Goal: Task Accomplishment & Management: Manage account settings

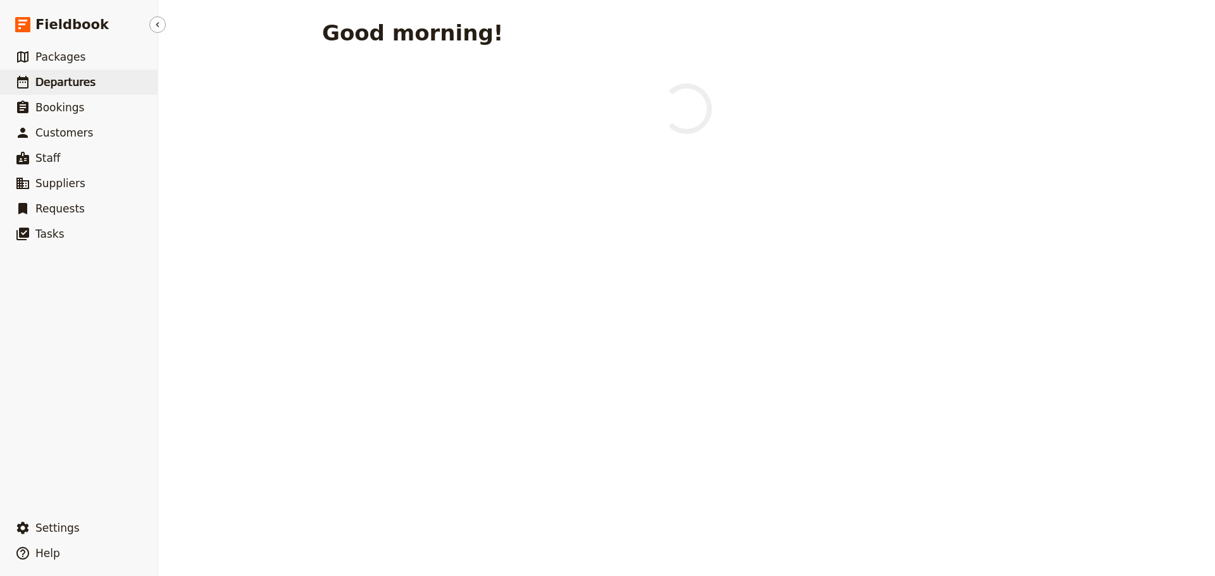
click at [47, 81] on span "Departures" at bounding box center [65, 82] width 60 height 13
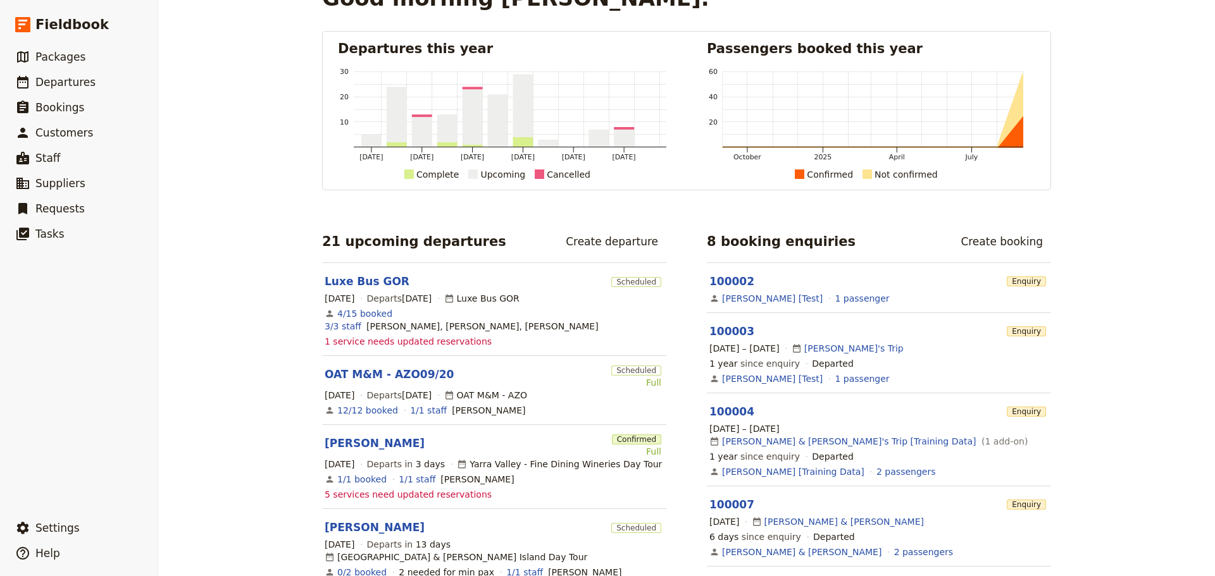
scroll to position [63, 0]
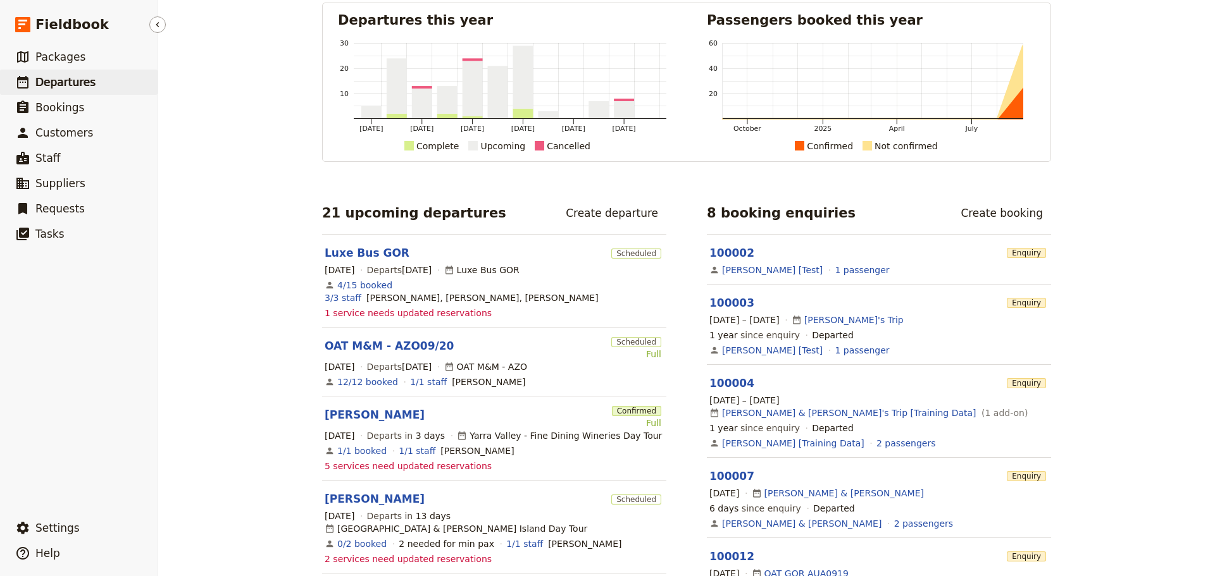
click at [70, 83] on span "Departures" at bounding box center [65, 82] width 60 height 13
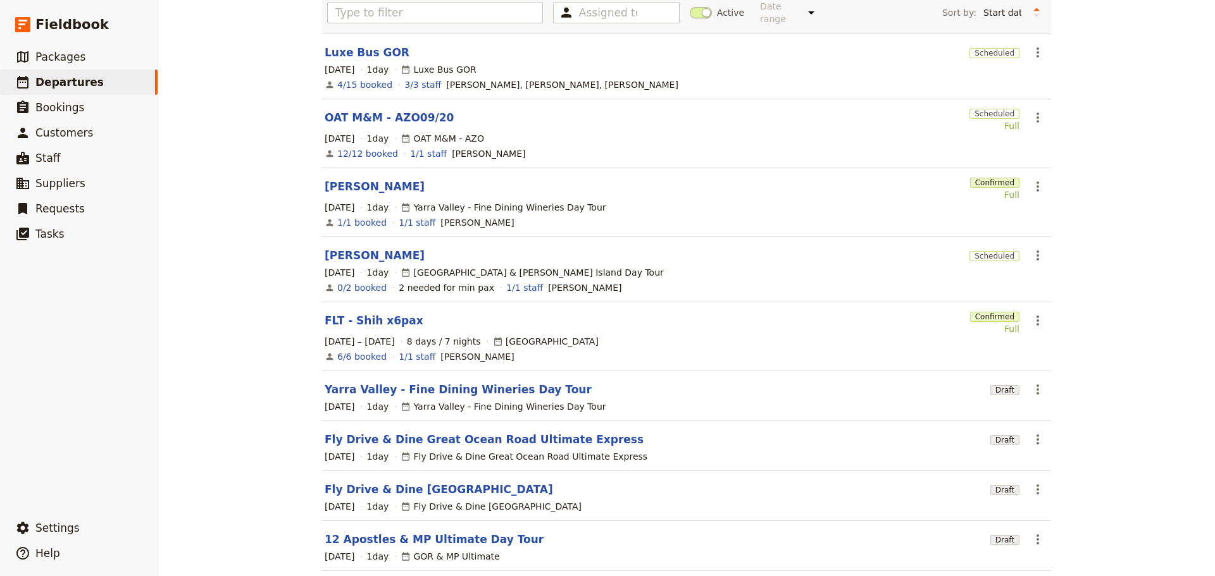
scroll to position [200, 0]
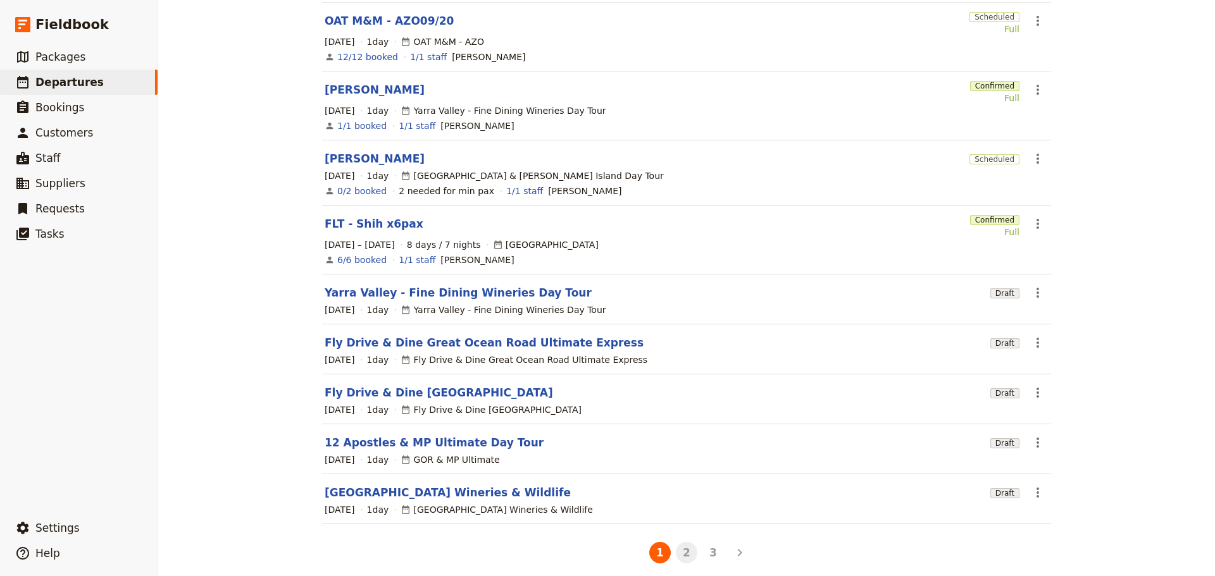
click at [683, 545] on button "2" at bounding box center [687, 553] width 22 height 22
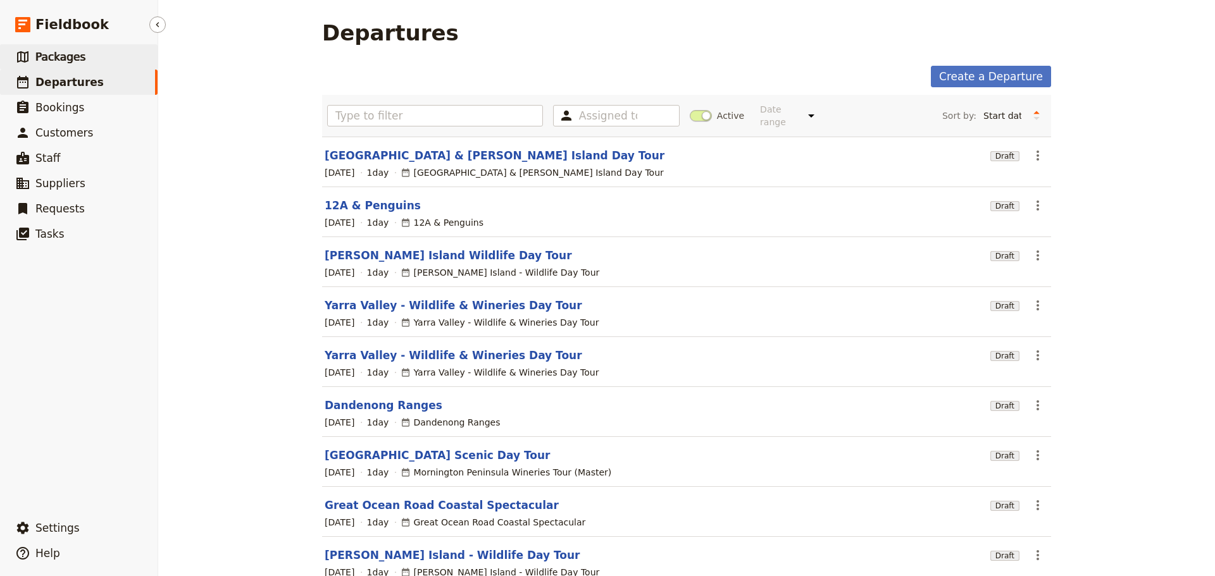
click at [90, 62] on link "​ Packages" at bounding box center [79, 56] width 158 height 25
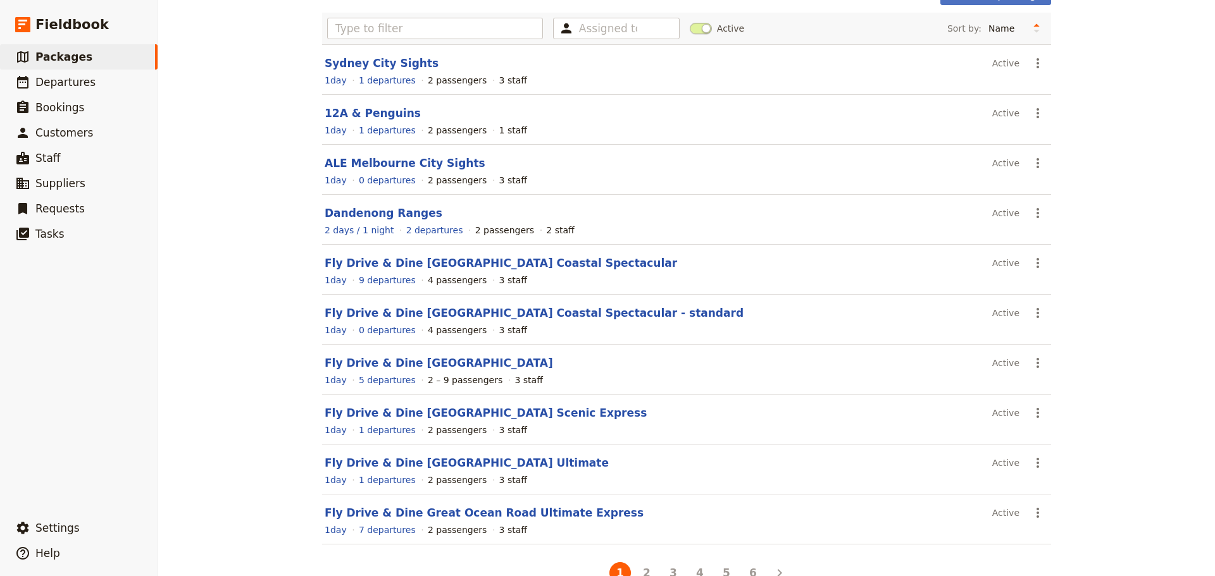
scroll to position [113, 0]
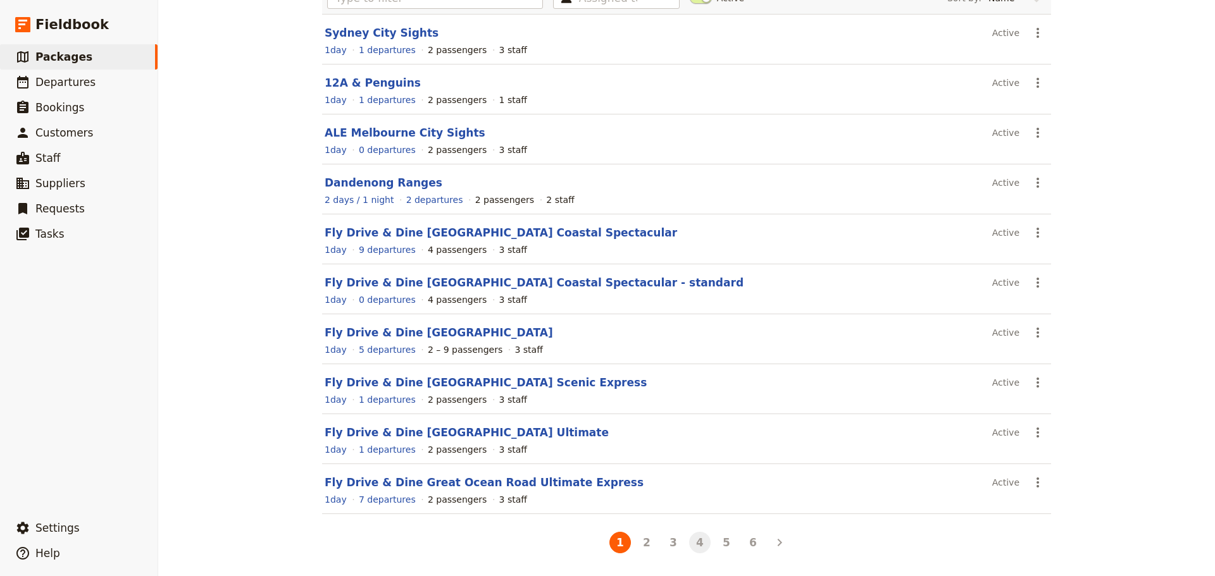
click at [692, 544] on button "4" at bounding box center [700, 543] width 22 height 22
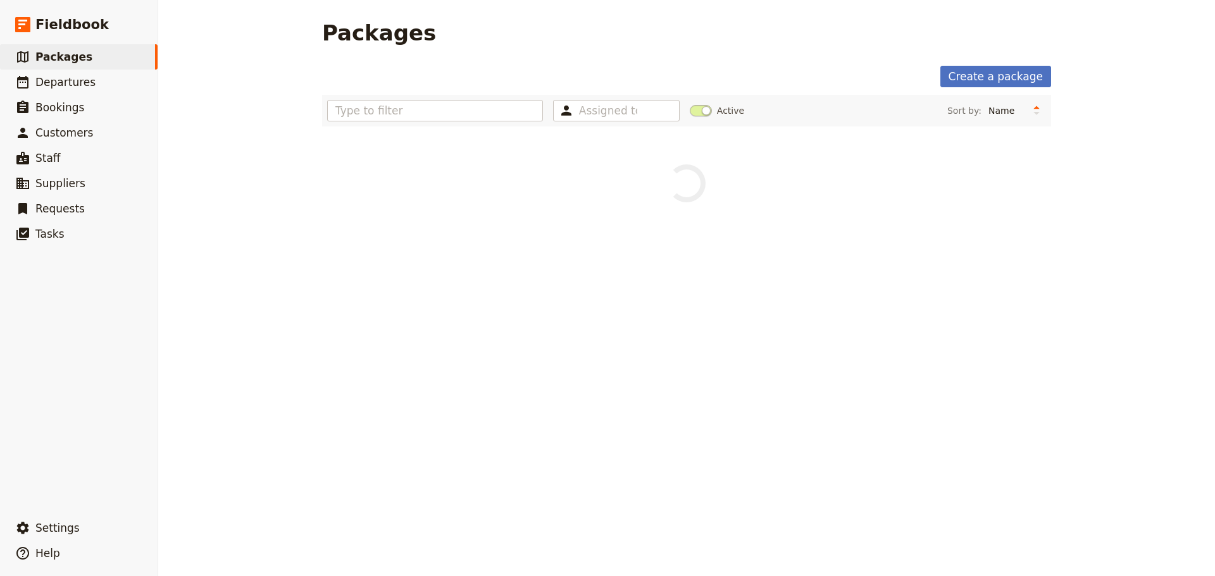
scroll to position [0, 0]
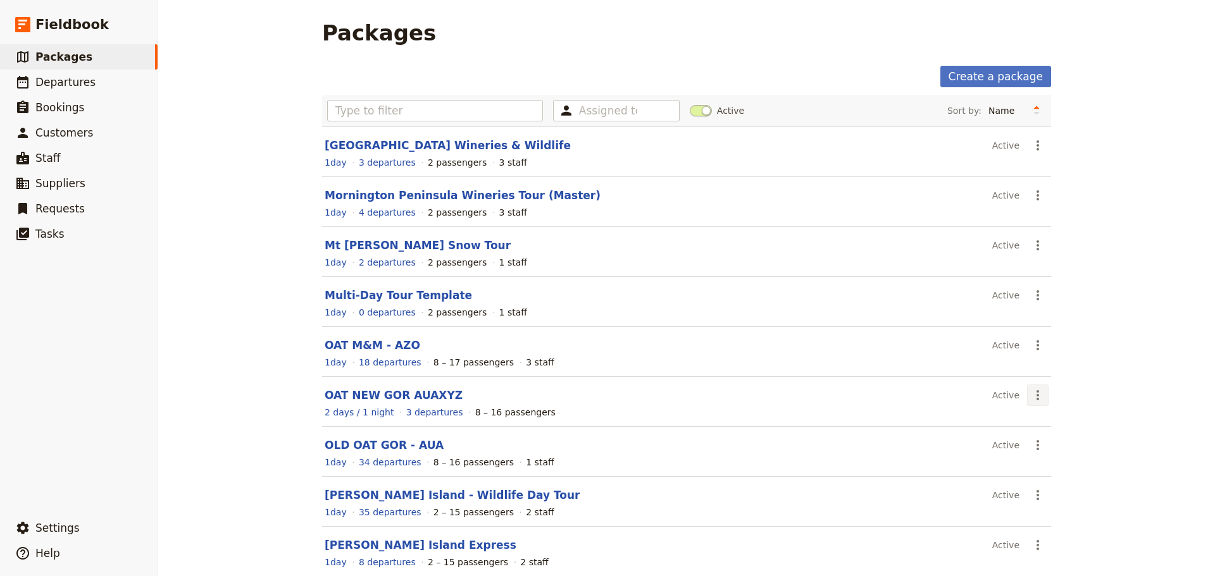
click at [1037, 398] on icon "Actions" at bounding box center [1037, 395] width 15 height 15
click at [1045, 439] on span "Schedule a departure" at bounding box center [1079, 441] width 96 height 13
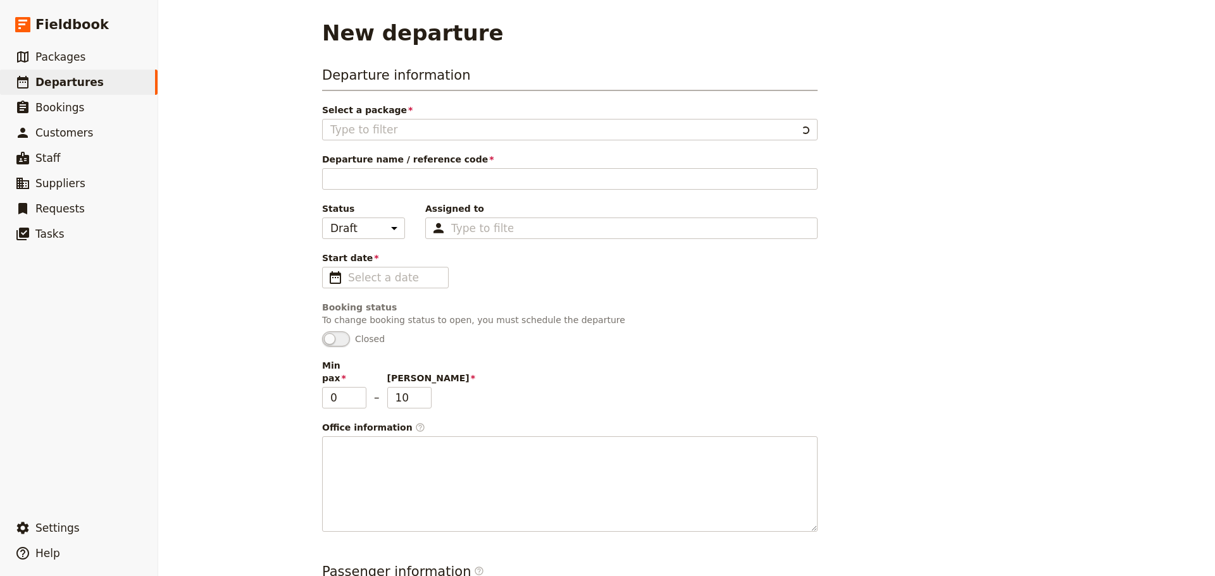
type input "OAT NEW GOR AUAXYZ"
type input "OAT GOR - AUA"
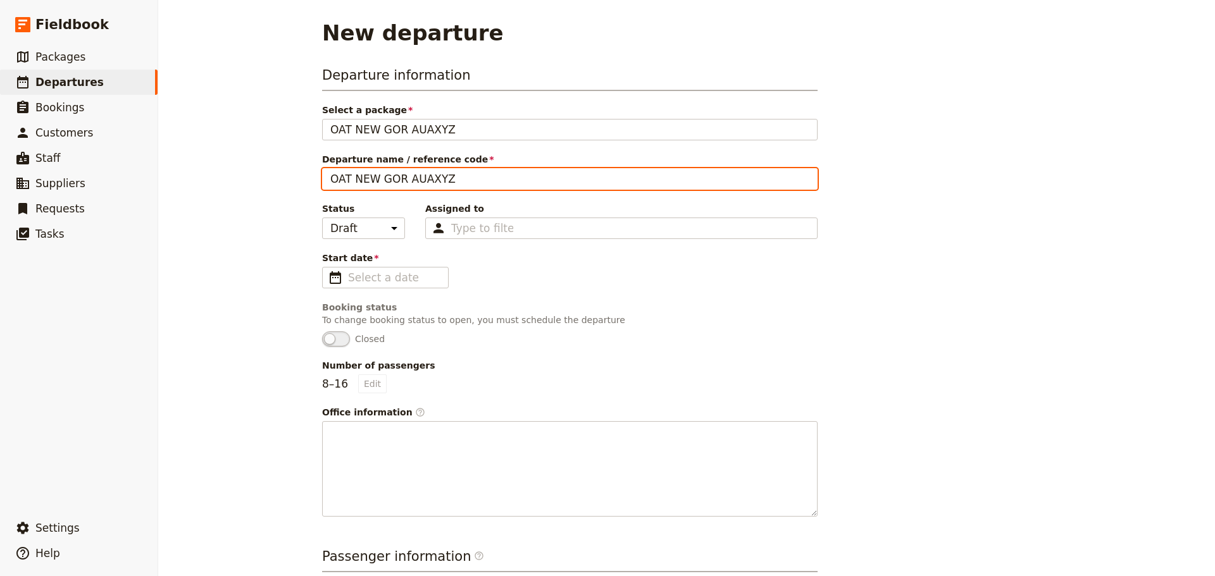
drag, startPoint x: 473, startPoint y: 178, endPoint x: 418, endPoint y: 178, distance: 54.4
click at [421, 180] on input "OAT NEW GOR AUAXYZ" at bounding box center [569, 179] width 495 height 22
type input "OAT NEW GOR AUA0925"
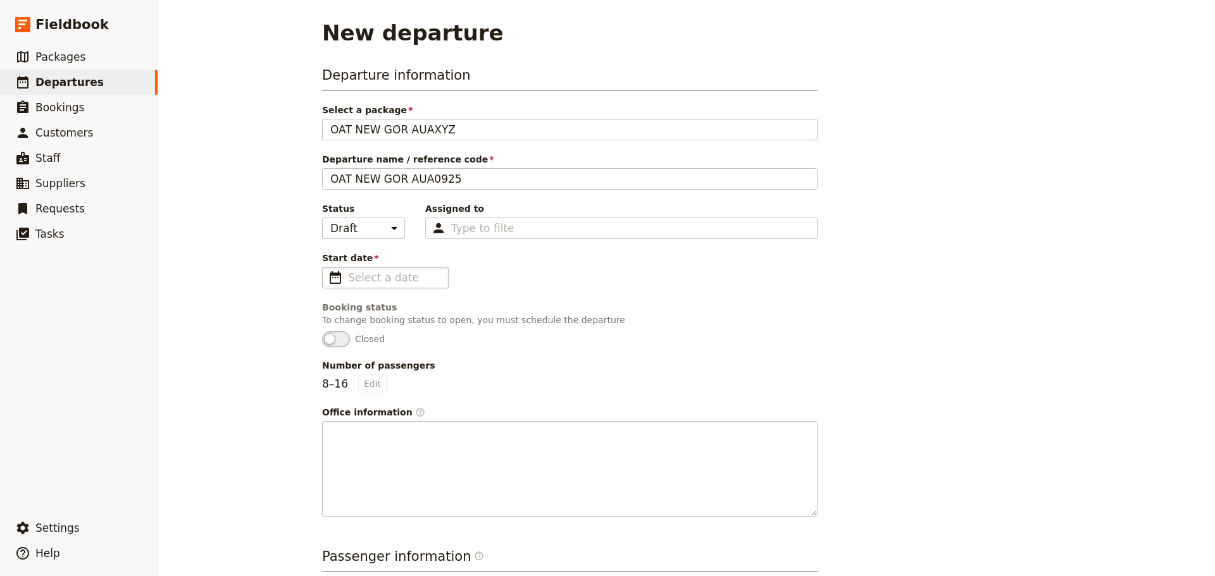
click at [331, 273] on span "​" at bounding box center [335, 277] width 15 height 15
click at [348, 273] on input "Start date ​" at bounding box center [394, 277] width 92 height 15
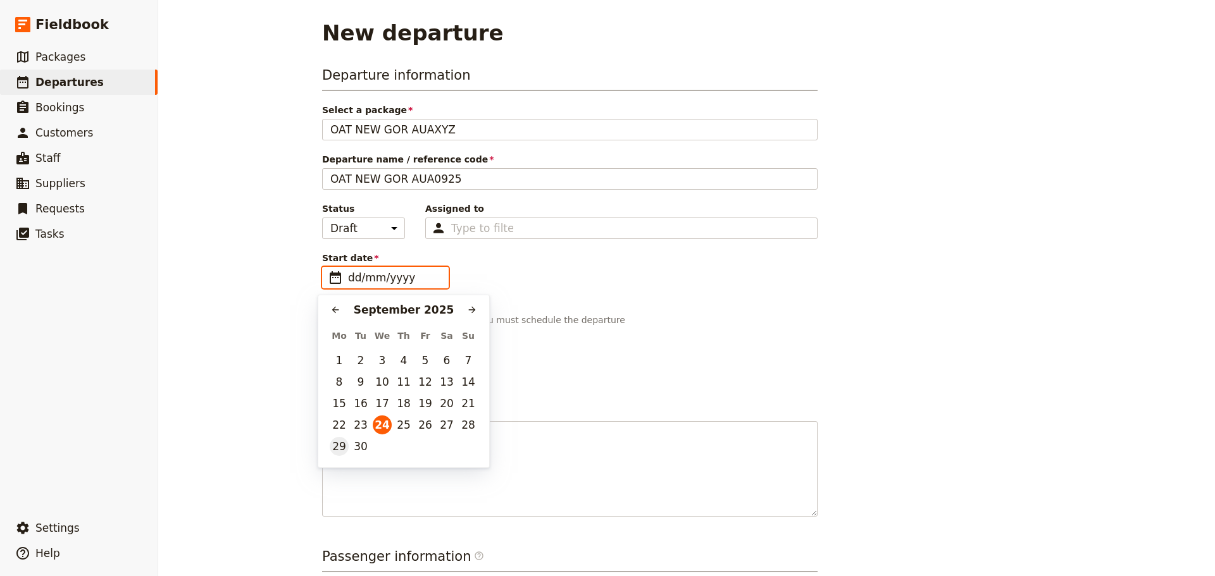
click at [332, 444] on button "29" at bounding box center [339, 446] width 19 height 19
type input "29/09/2025"
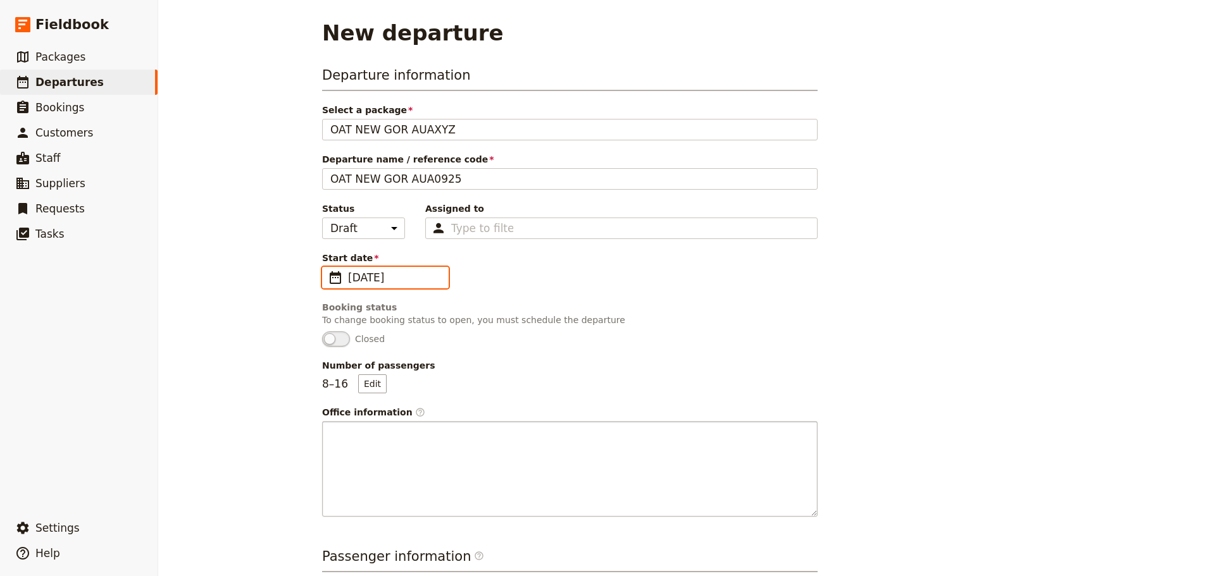
scroll to position [294, 0]
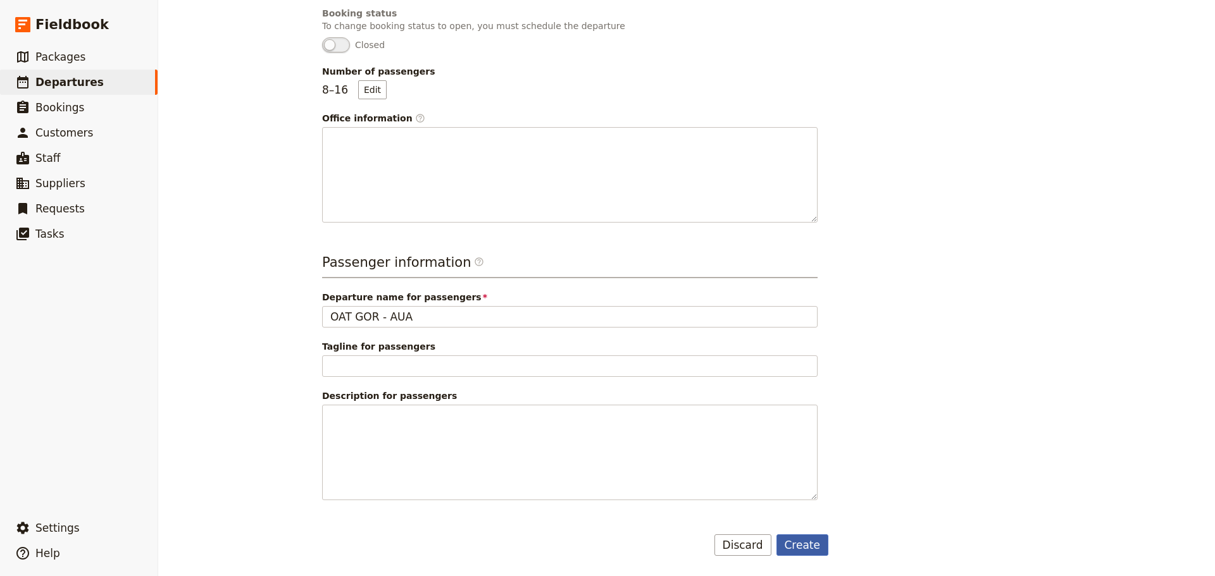
click at [793, 547] on button "Create" at bounding box center [802, 546] width 53 height 22
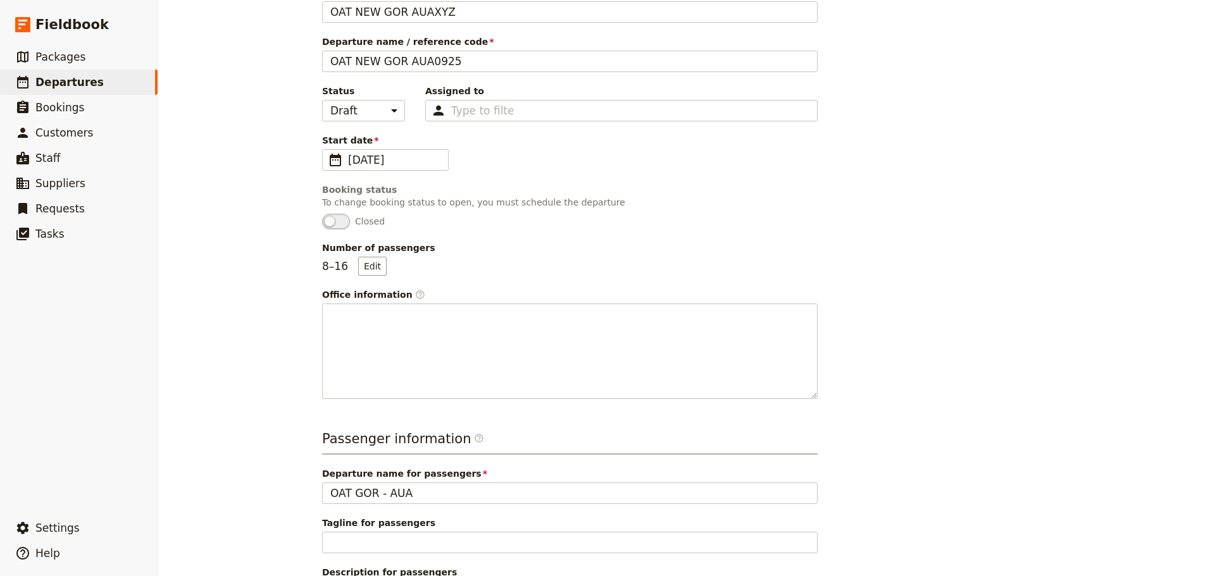
scroll to position [0, 0]
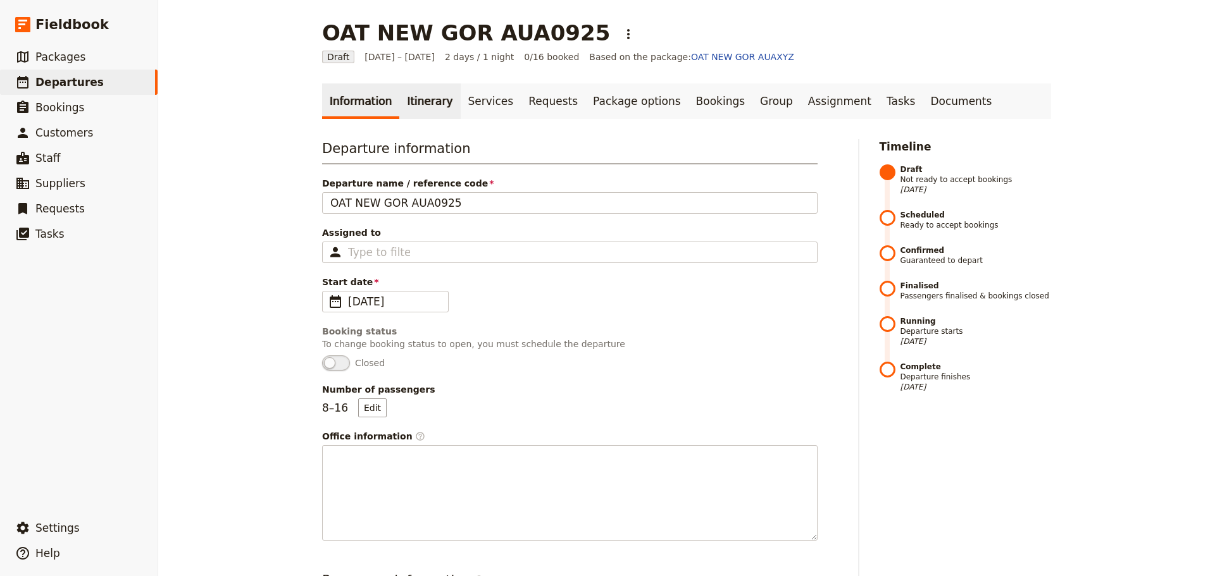
click at [415, 102] on link "Itinerary" at bounding box center [429, 101] width 61 height 35
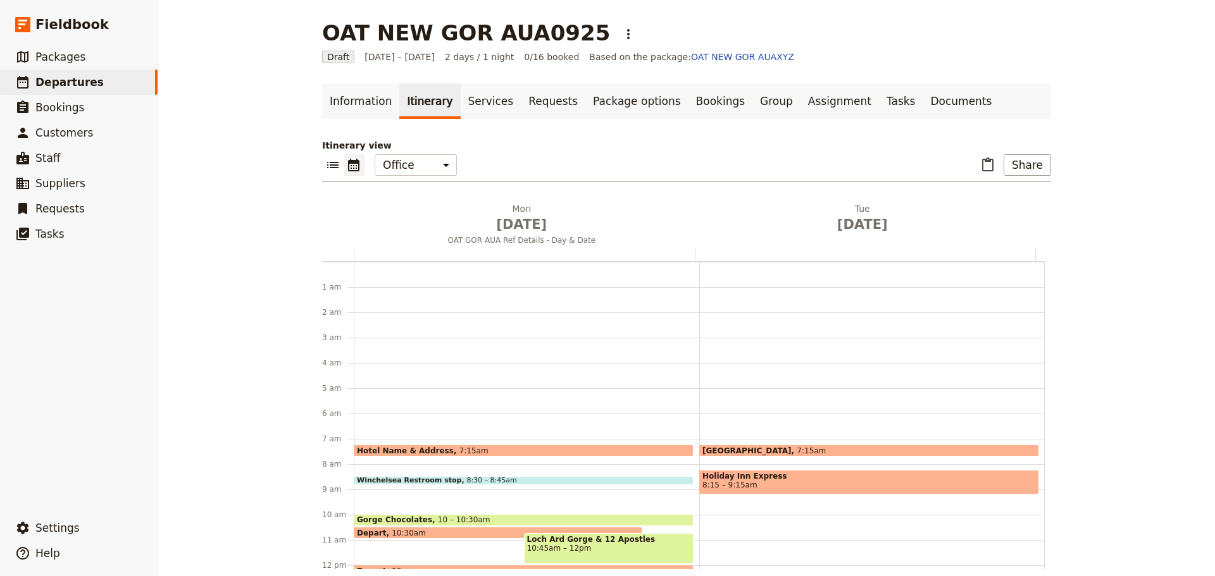
scroll to position [165, 0]
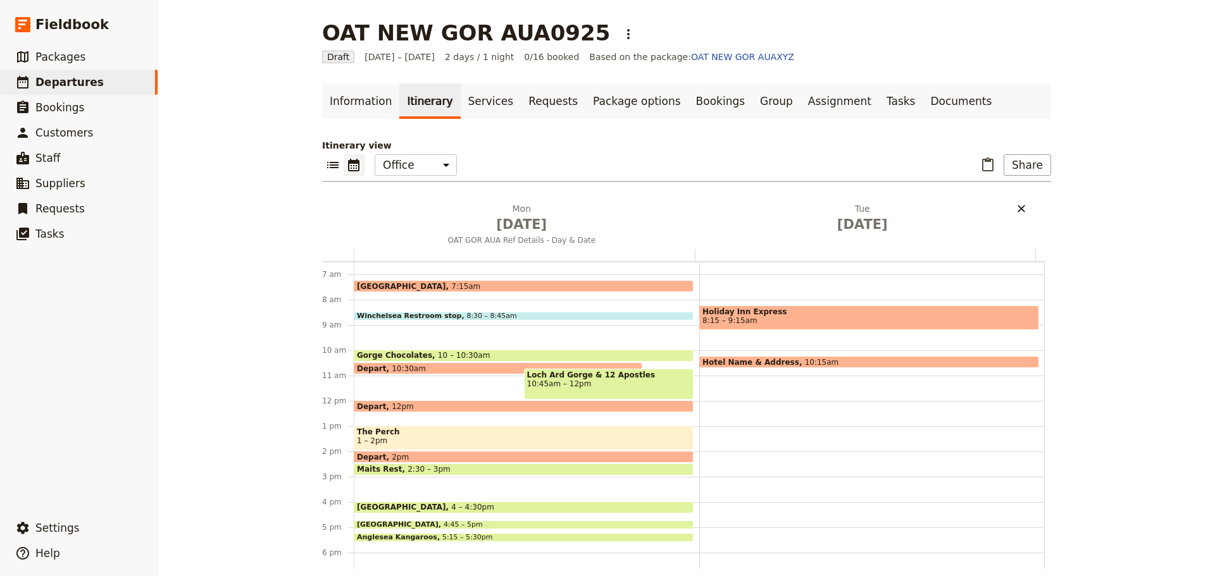
click at [1017, 206] on icon "Delete Tue Sep 30" at bounding box center [1021, 208] width 13 height 13
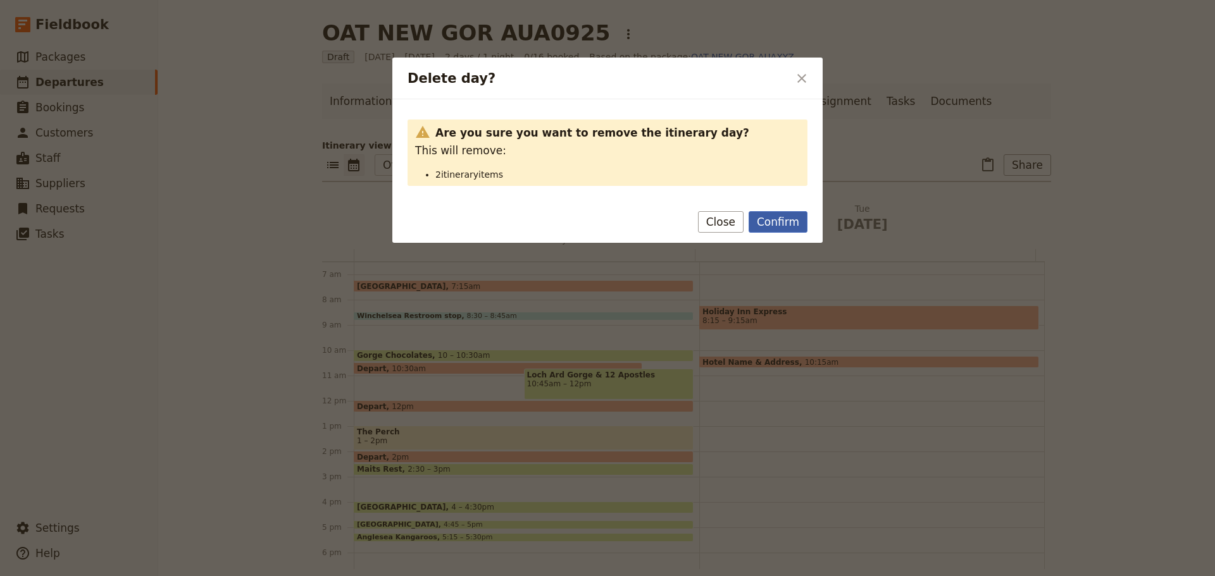
click at [780, 227] on button "Confirm" at bounding box center [778, 222] width 59 height 22
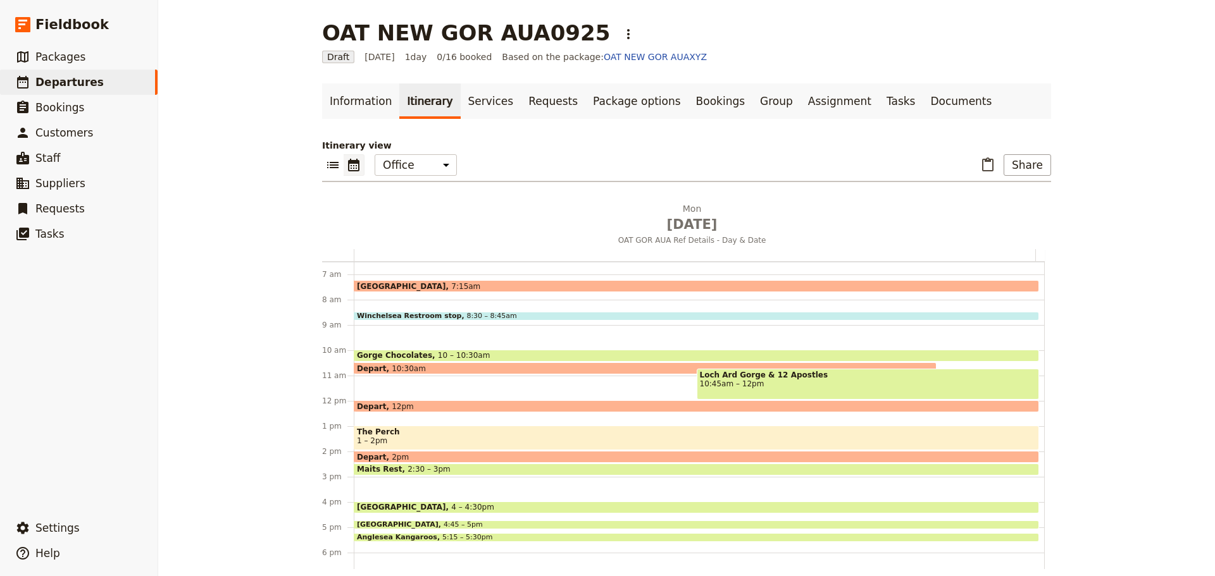
click at [440, 441] on span "1 – 2pm" at bounding box center [696, 441] width 679 height 9
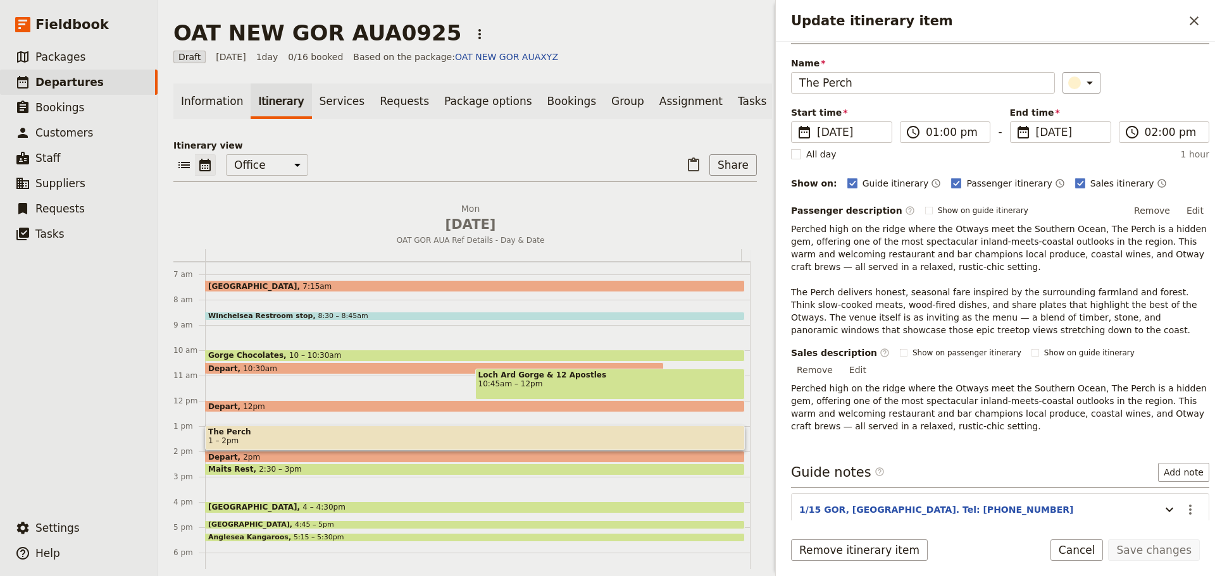
scroll to position [83, 0]
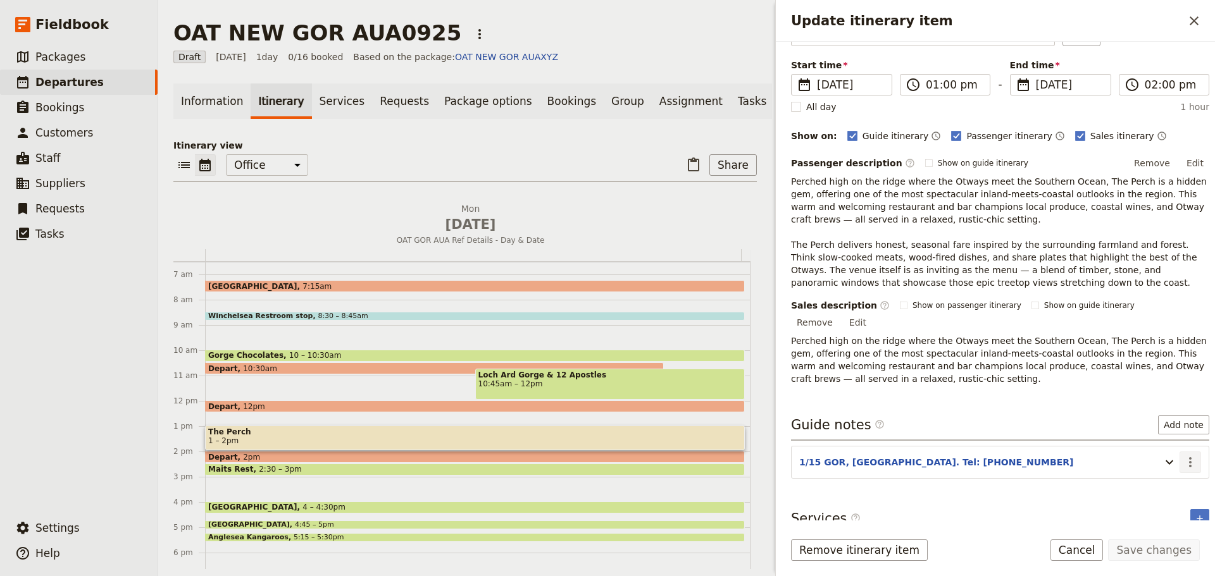
click at [1180, 452] on button "​" at bounding box center [1191, 463] width 22 height 22
click at [1169, 472] on span "Edit note" at bounding box center [1154, 476] width 59 height 13
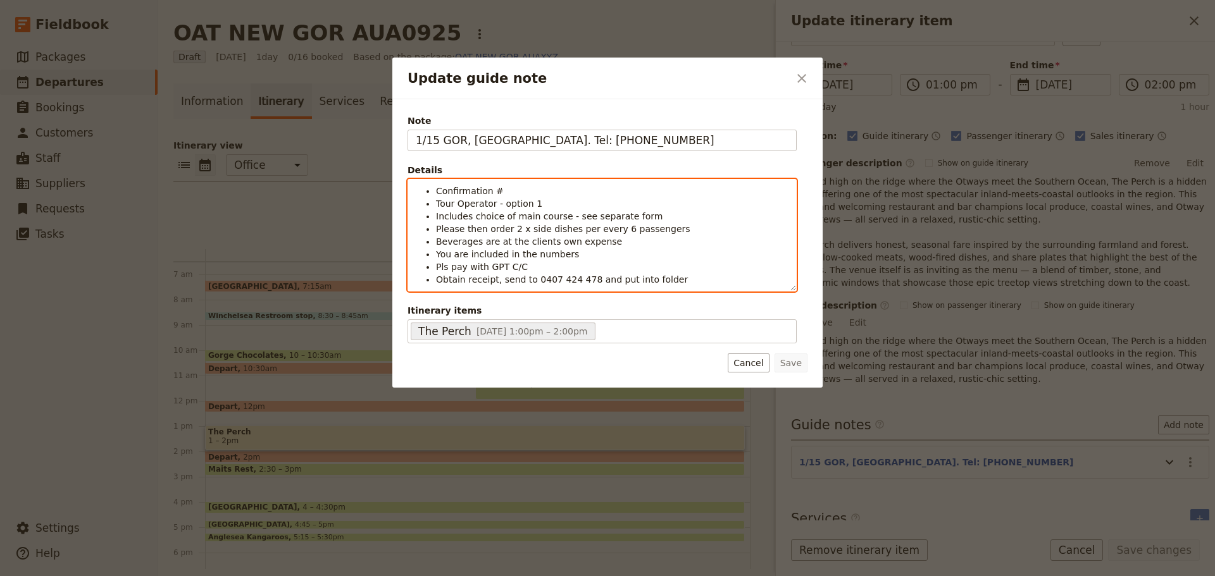
click at [558, 194] on li "Confirmation #" at bounding box center [612, 191] width 352 height 13
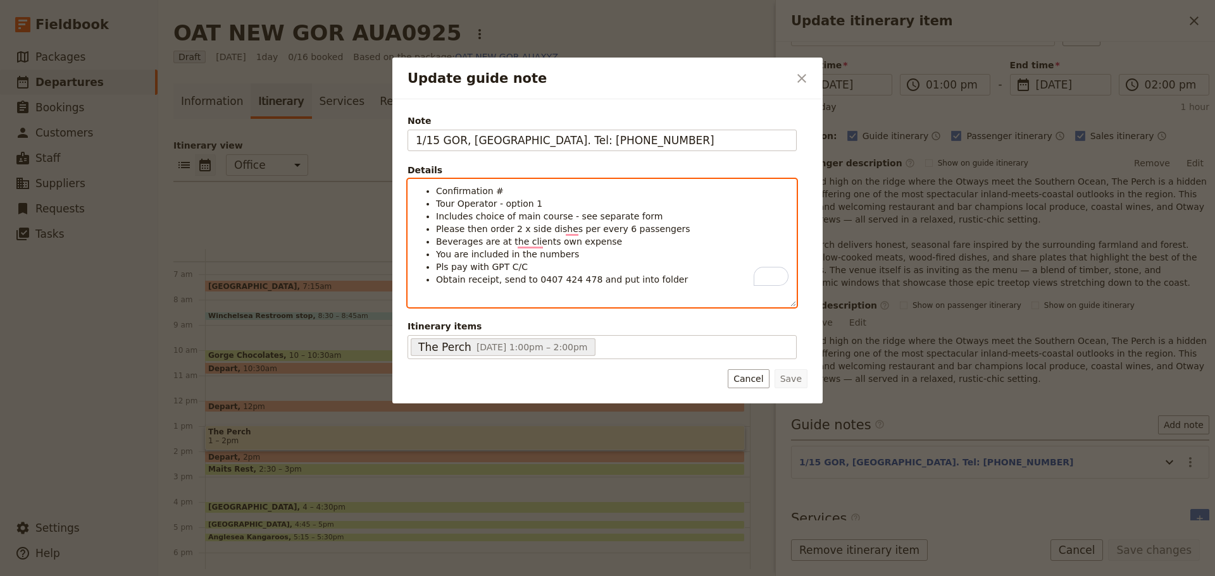
click at [516, 199] on span "Tour Operator - option 1" at bounding box center [489, 204] width 106 height 10
click at [500, 190] on li "Confirmation #" at bounding box center [612, 191] width 352 height 13
drag, startPoint x: 489, startPoint y: 192, endPoint x: 554, endPoint y: 192, distance: 64.5
click at [554, 192] on li "Confirmation #153698619" at bounding box center [612, 191] width 352 height 13
click at [416, 297] on icon "Format bold" at bounding box center [419, 297] width 10 height 10
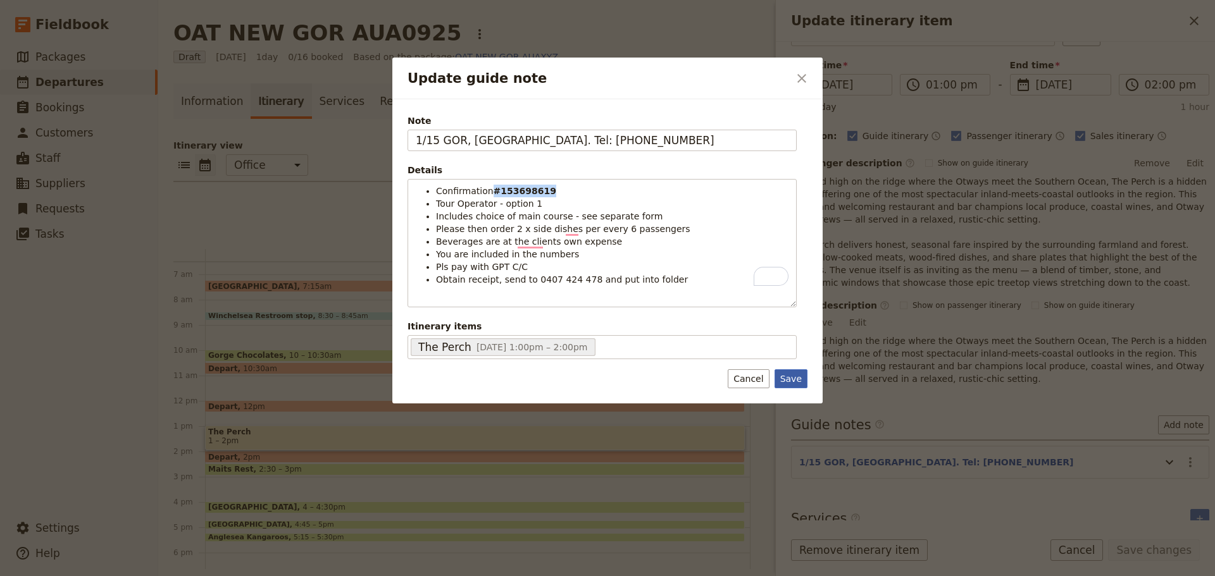
click at [787, 384] on button "Save" at bounding box center [791, 379] width 33 height 19
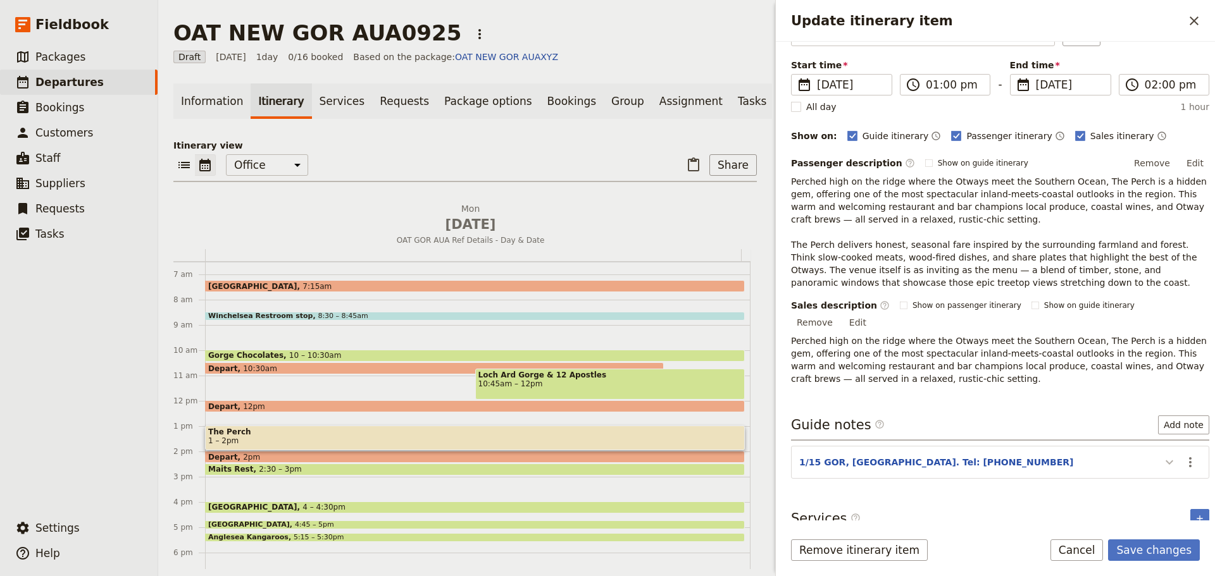
click at [1162, 455] on icon "Update itinerary item" at bounding box center [1169, 462] width 15 height 15
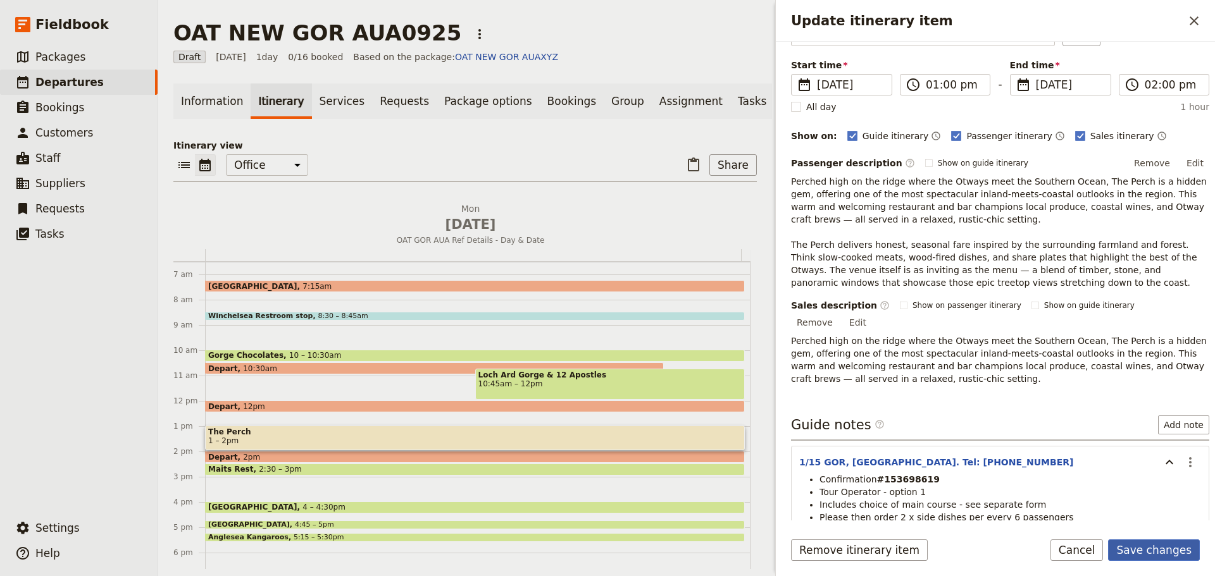
click at [1157, 549] on button "Save changes" at bounding box center [1154, 551] width 92 height 22
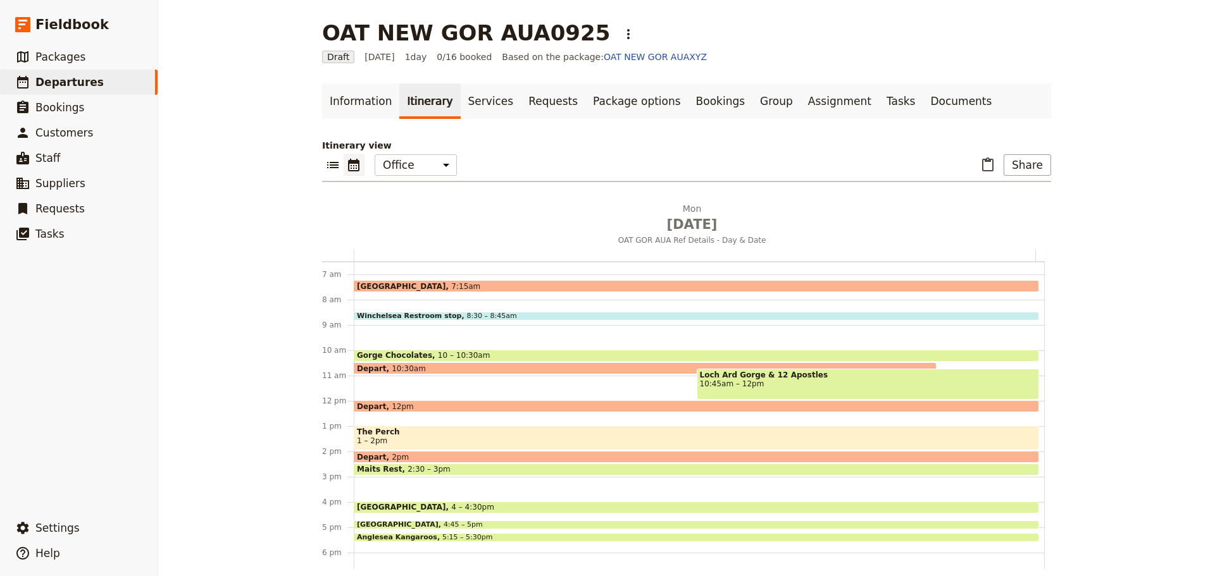
click at [399, 433] on span "The Perch" at bounding box center [696, 432] width 679 height 9
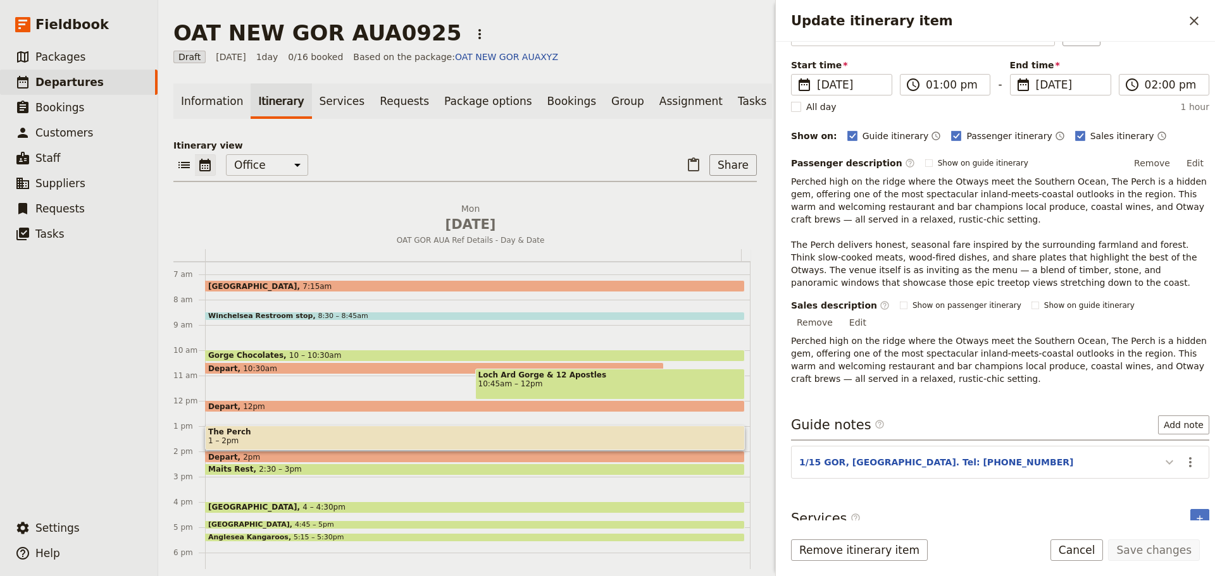
click at [1162, 455] on icon "Update itinerary item" at bounding box center [1169, 462] width 15 height 15
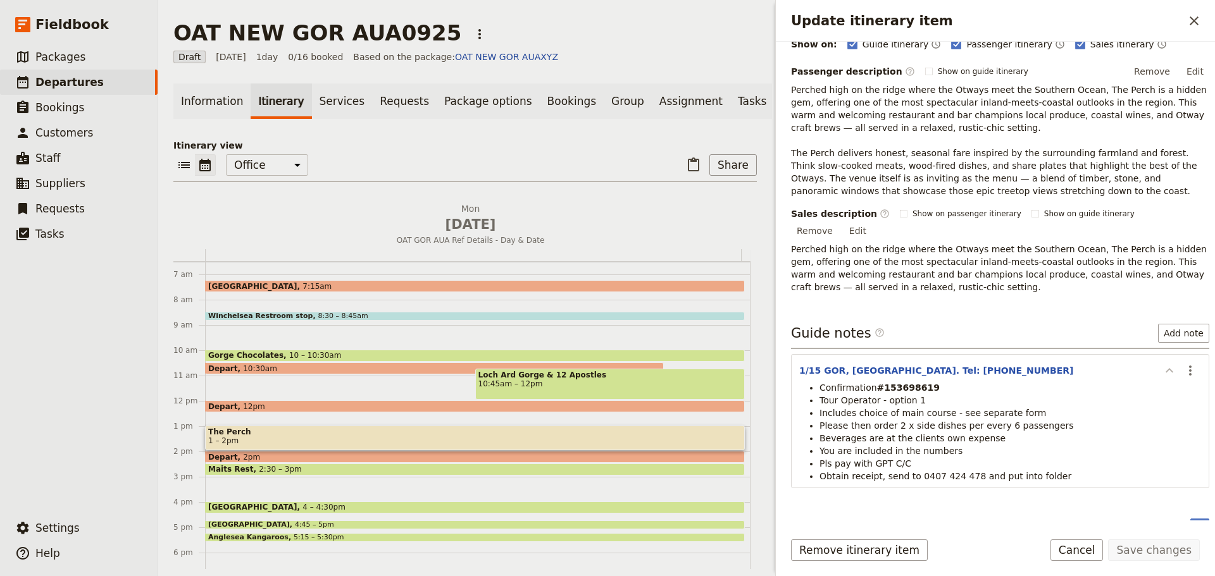
scroll to position [184, 0]
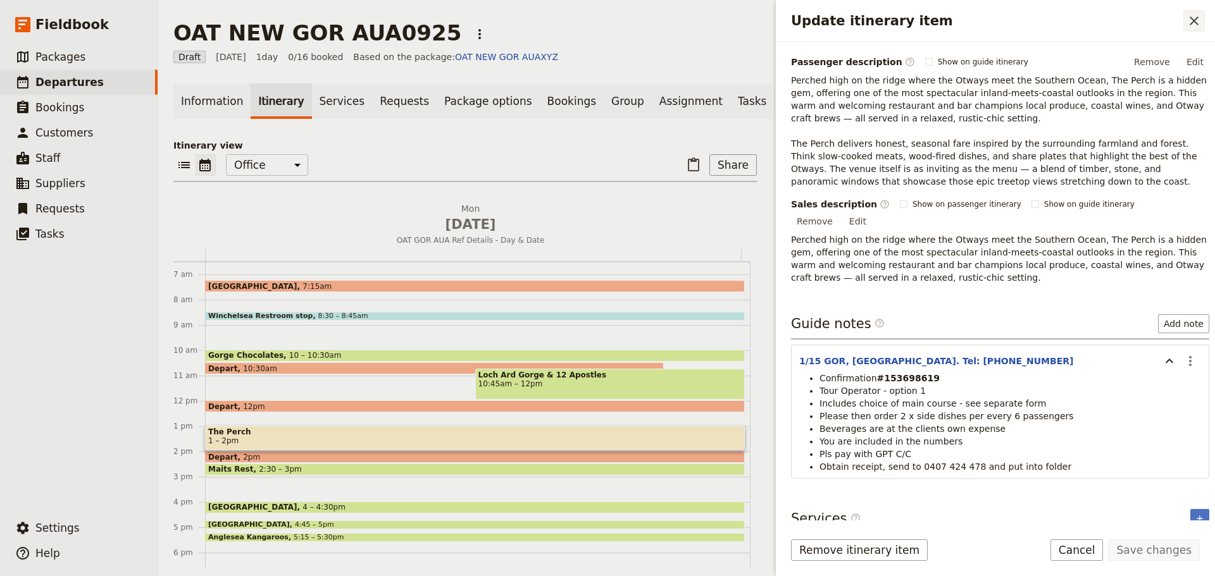
click at [1190, 16] on icon "Close drawer" at bounding box center [1194, 20] width 15 height 15
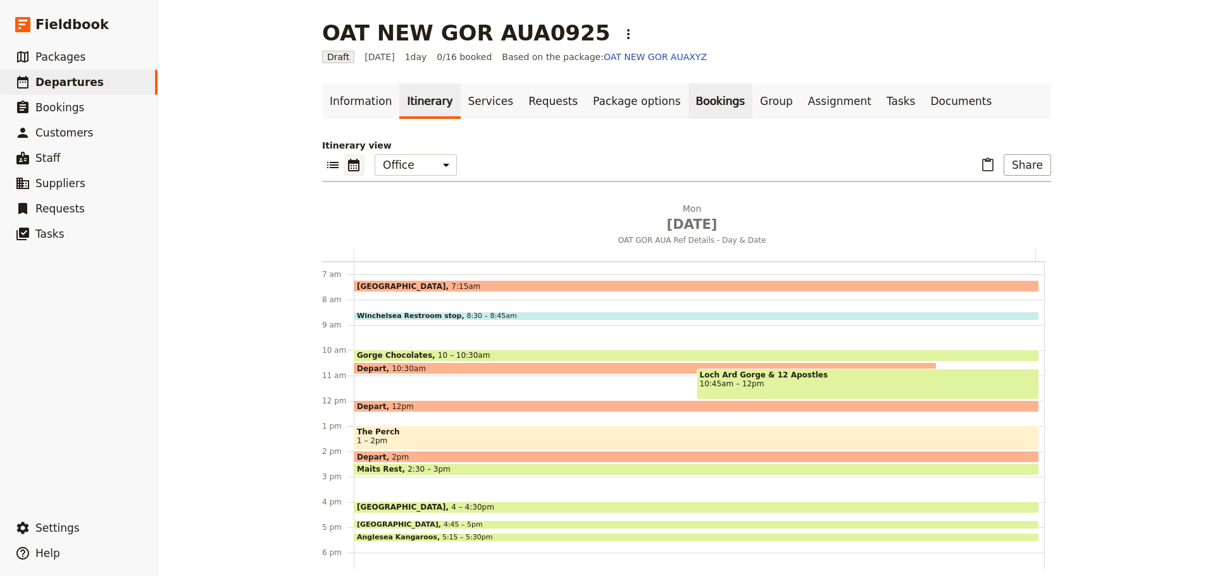
click at [688, 104] on link "Bookings" at bounding box center [720, 101] width 64 height 35
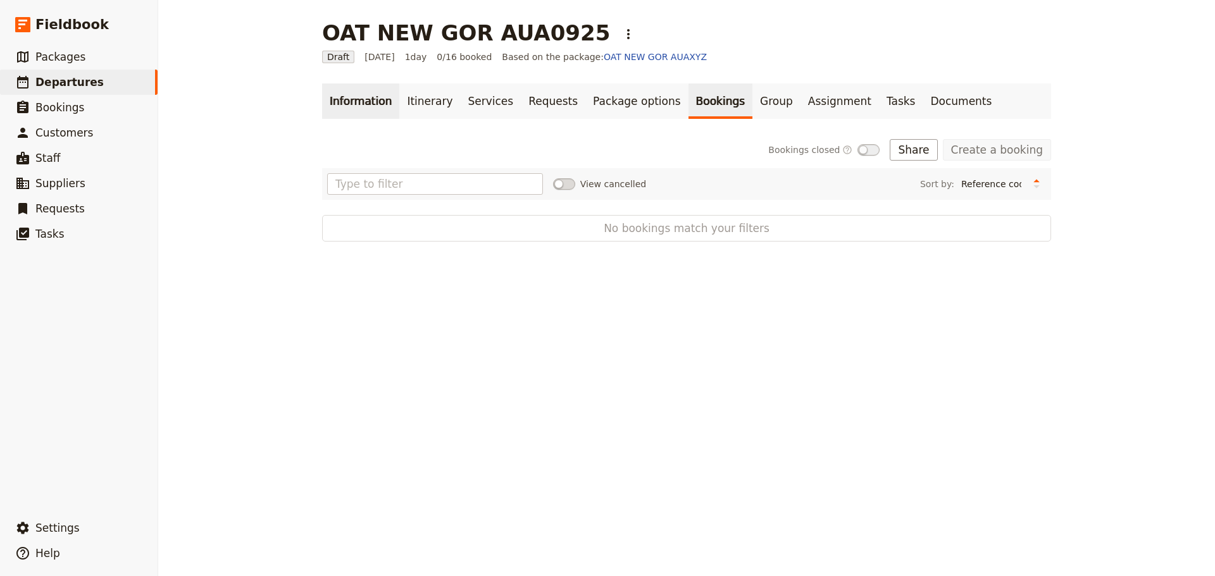
click at [356, 94] on link "Information" at bounding box center [360, 101] width 77 height 35
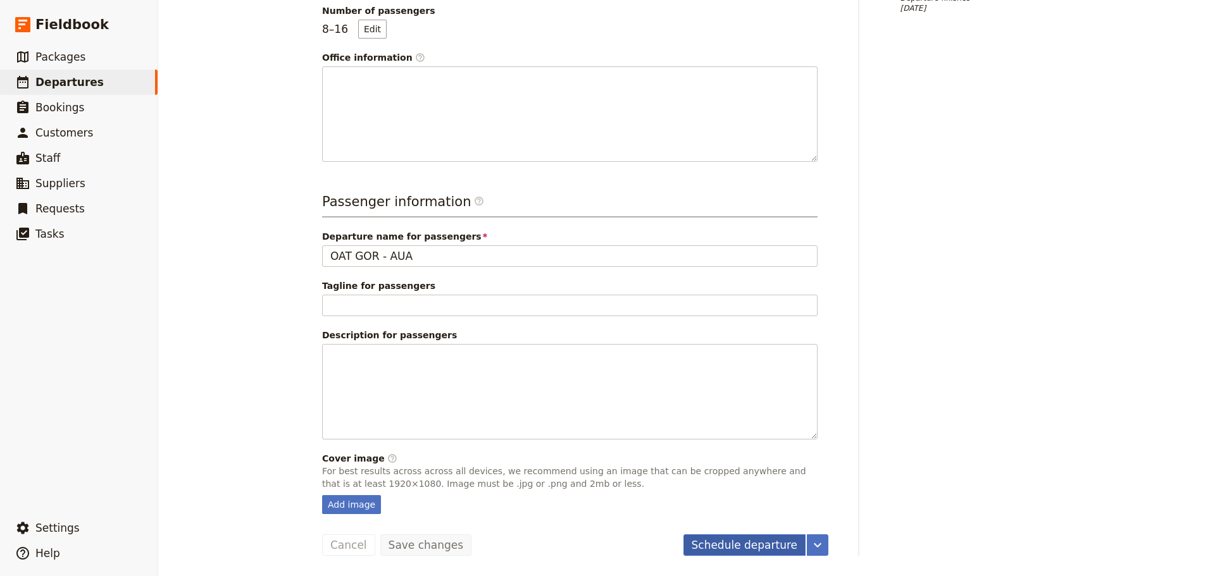
click at [730, 543] on button "Schedule departure" at bounding box center [744, 546] width 123 height 22
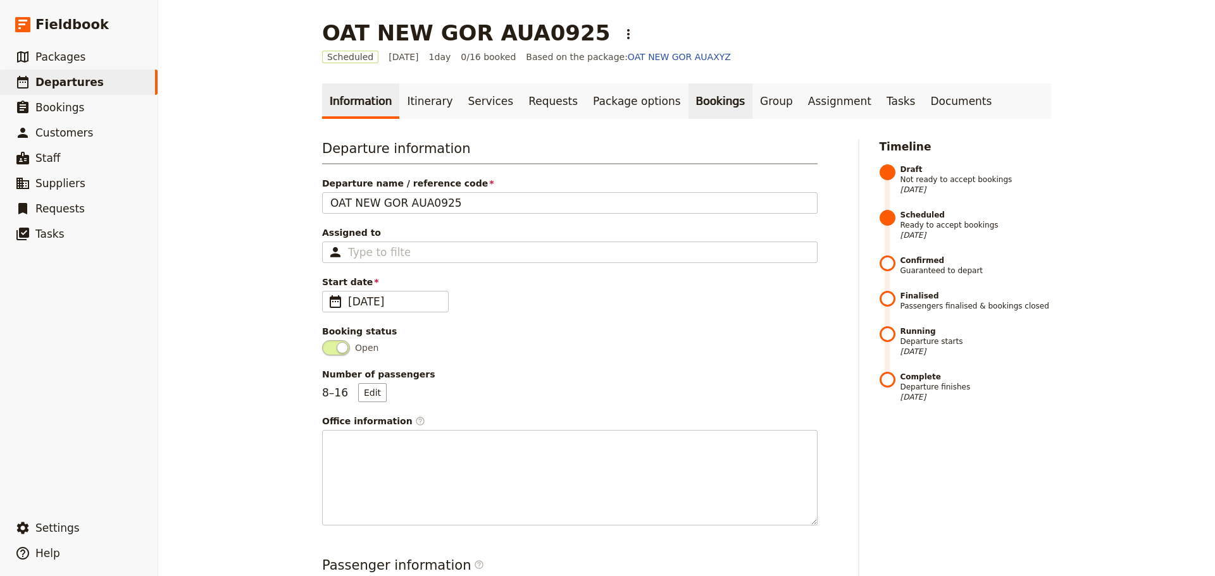
click at [688, 97] on link "Bookings" at bounding box center [720, 101] width 64 height 35
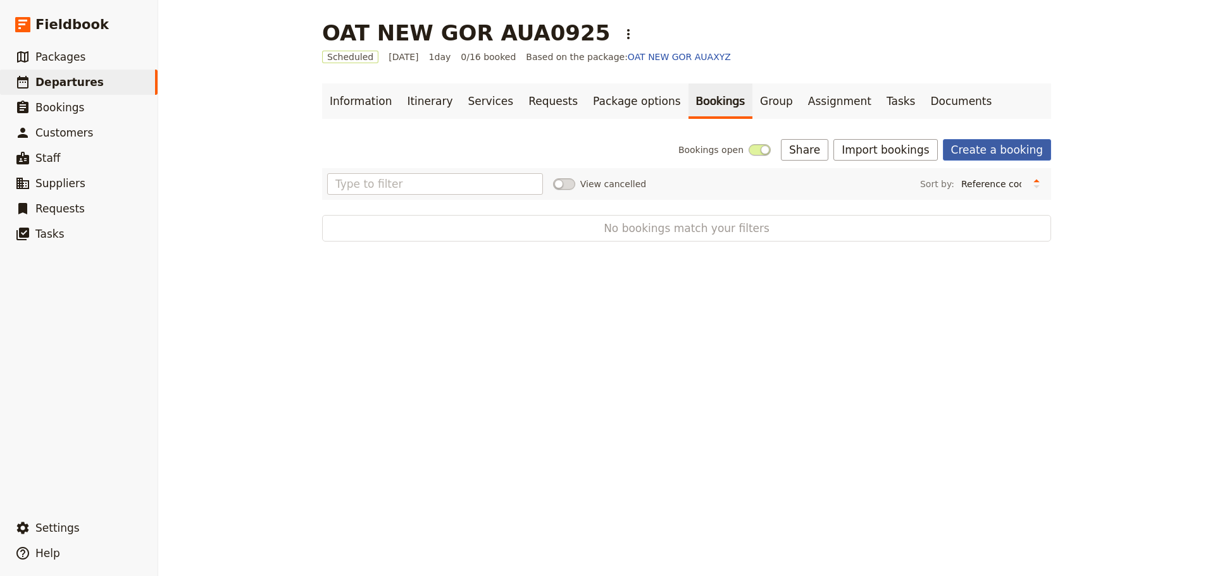
click at [1014, 148] on link "Create a booking" at bounding box center [997, 150] width 108 height 22
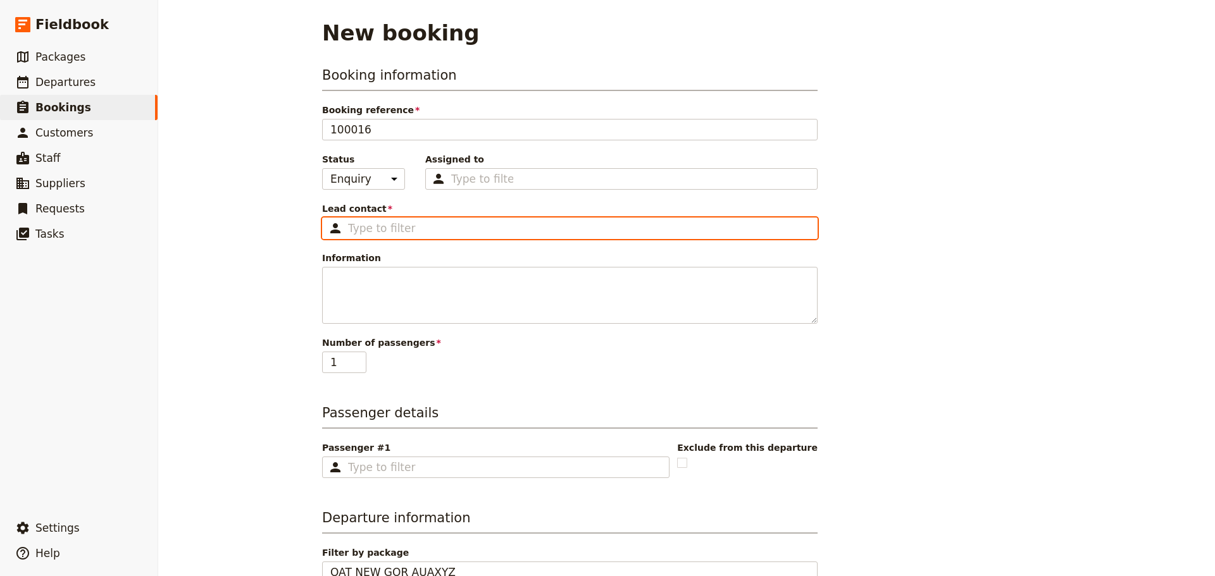
click at [404, 225] on input "Lead contact ​" at bounding box center [578, 228] width 461 height 15
click at [396, 225] on input "Lead contact ​" at bounding box center [578, 228] width 461 height 15
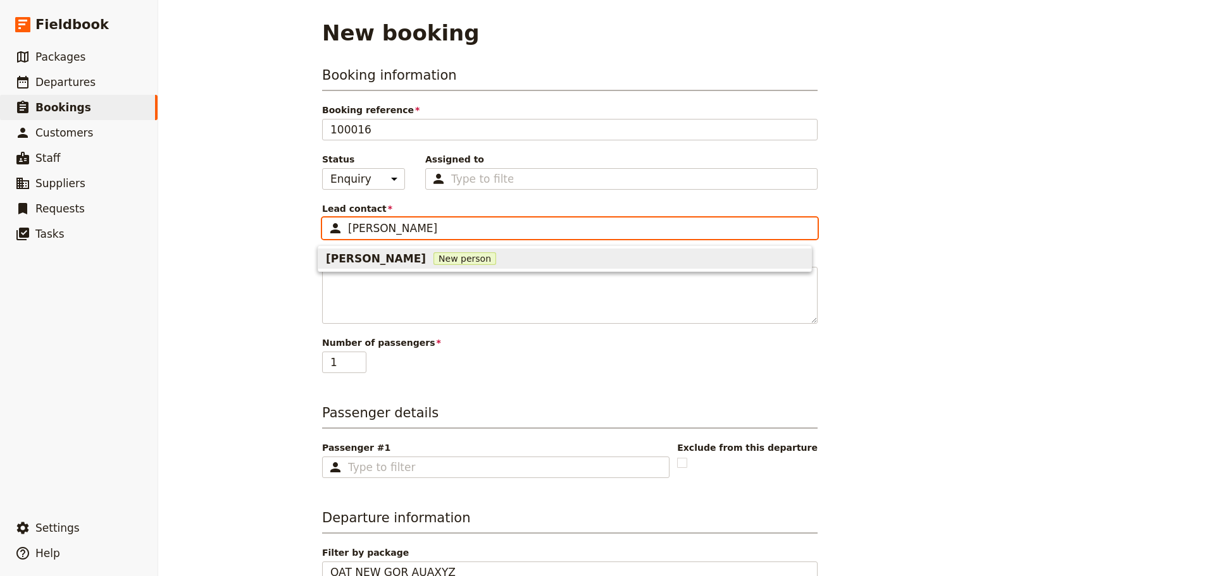
click at [348, 225] on input "Patrick McCann" at bounding box center [578, 228] width 461 height 15
click at [469, 260] on span "New person" at bounding box center [492, 258] width 63 height 13
type input "OAT Patrick McCann"
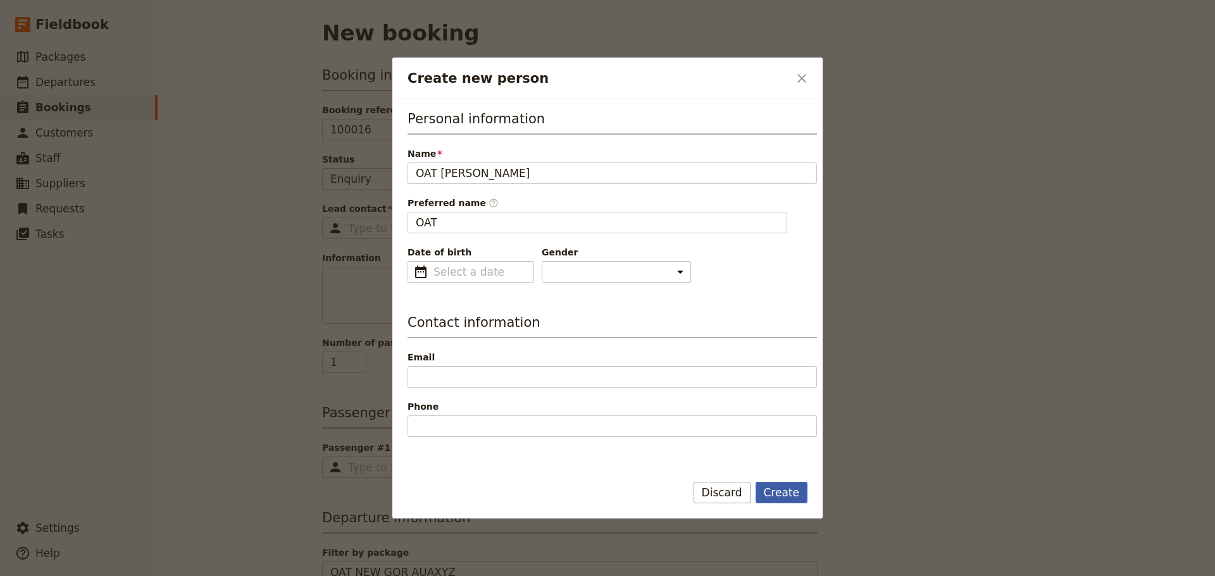
type input "OAT"
click at [778, 489] on button "Create" at bounding box center [782, 493] width 53 height 22
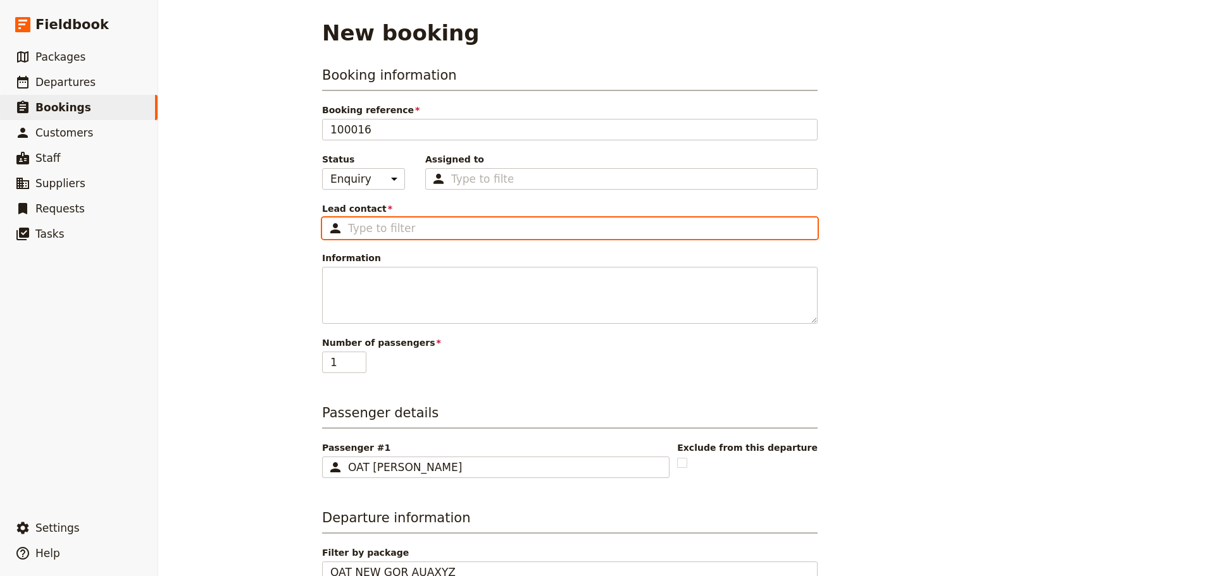
type input "OAT Patrick McCann"
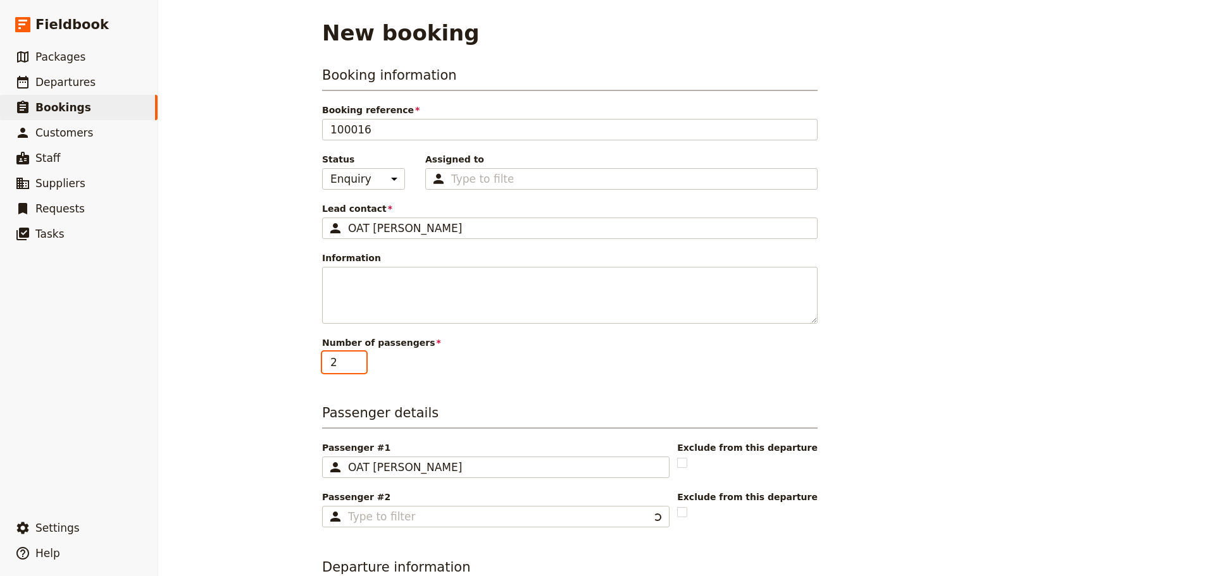
click at [352, 359] on input "2" at bounding box center [344, 363] width 44 height 22
click at [352, 359] on input "3" at bounding box center [344, 363] width 44 height 22
click at [352, 359] on input "4" at bounding box center [344, 363] width 44 height 22
click at [352, 359] on input "5" at bounding box center [344, 363] width 44 height 22
click at [352, 359] on input "6" at bounding box center [344, 363] width 44 height 22
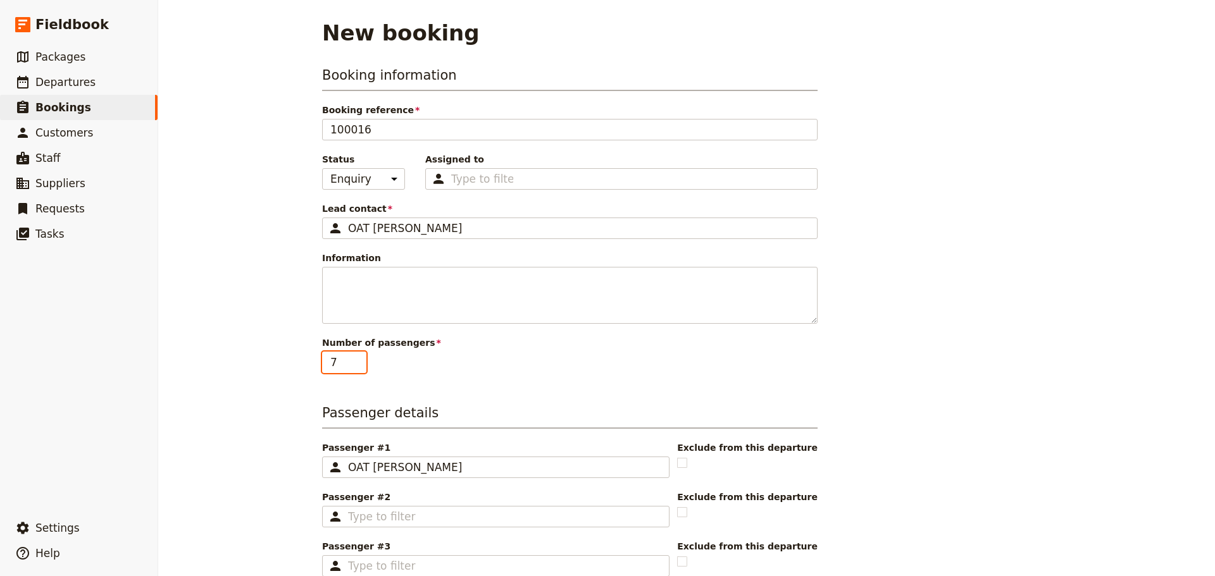
click at [352, 359] on input "7" at bounding box center [344, 363] width 44 height 22
click at [352, 359] on input "8" at bounding box center [344, 363] width 44 height 22
click at [352, 359] on input "9" at bounding box center [344, 363] width 44 height 22
click at [352, 359] on input "10" at bounding box center [344, 363] width 44 height 22
click at [352, 359] on input "11" at bounding box center [344, 363] width 44 height 22
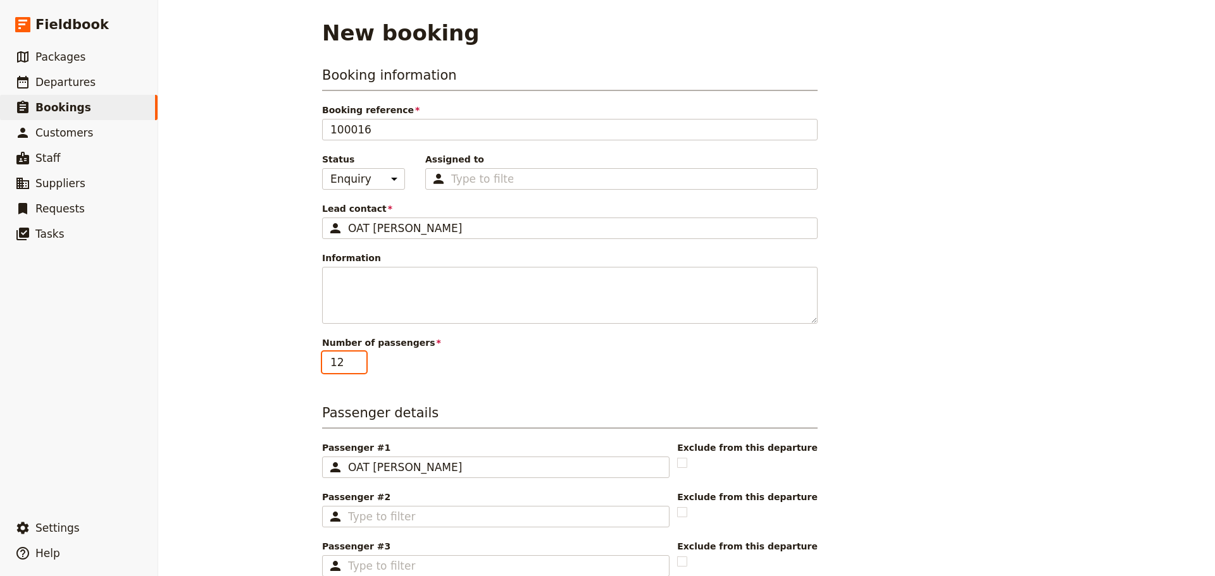
click at [352, 359] on input "12" at bounding box center [344, 363] width 44 height 22
click at [352, 359] on input "13" at bounding box center [344, 363] width 44 height 22
type input "14"
click at [352, 359] on input "14" at bounding box center [344, 363] width 44 height 22
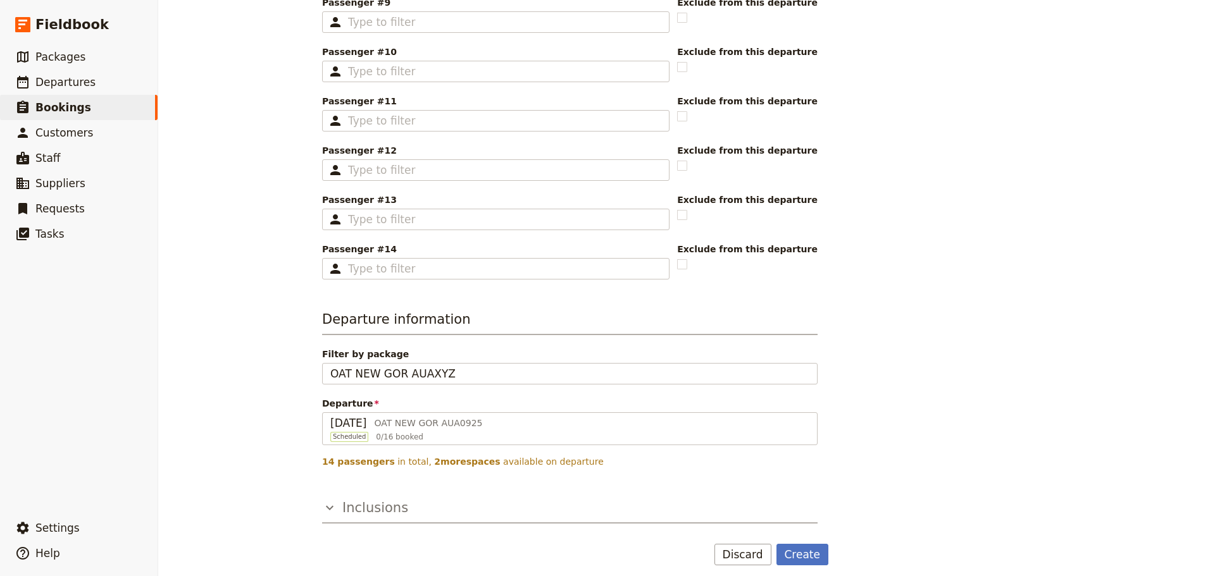
scroll to position [850, 0]
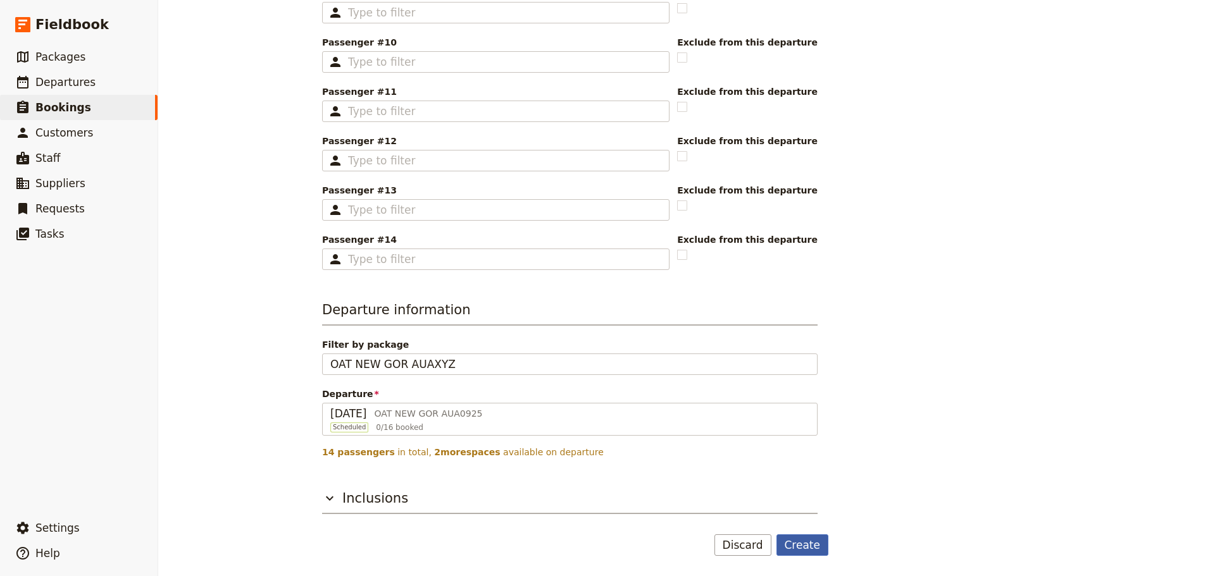
click at [790, 546] on button "Create" at bounding box center [802, 546] width 53 height 22
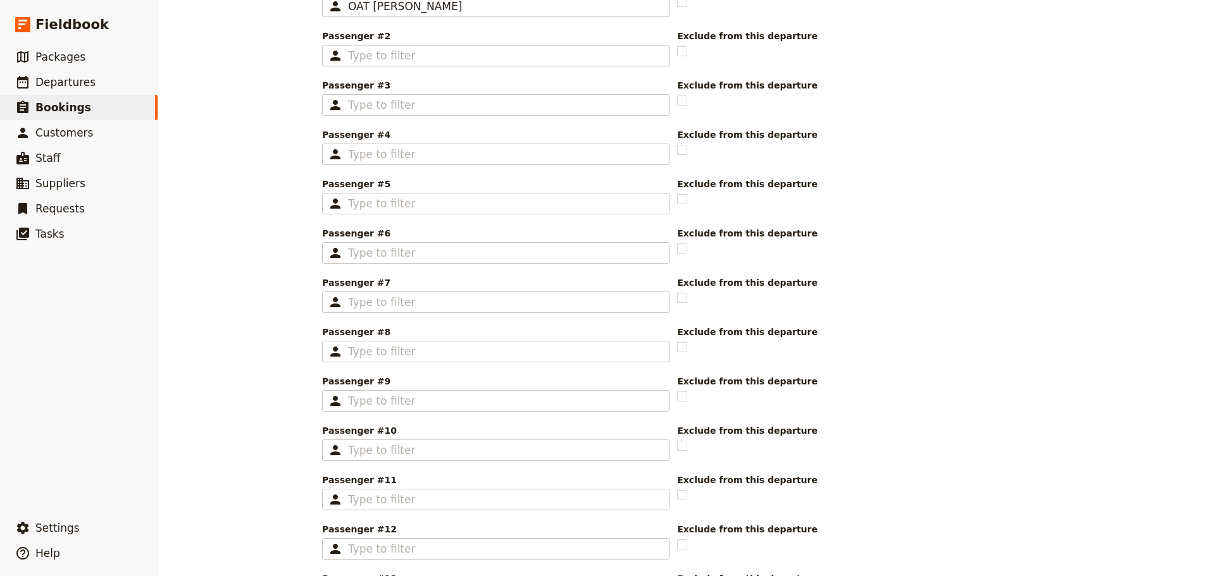
scroll to position [344, 0]
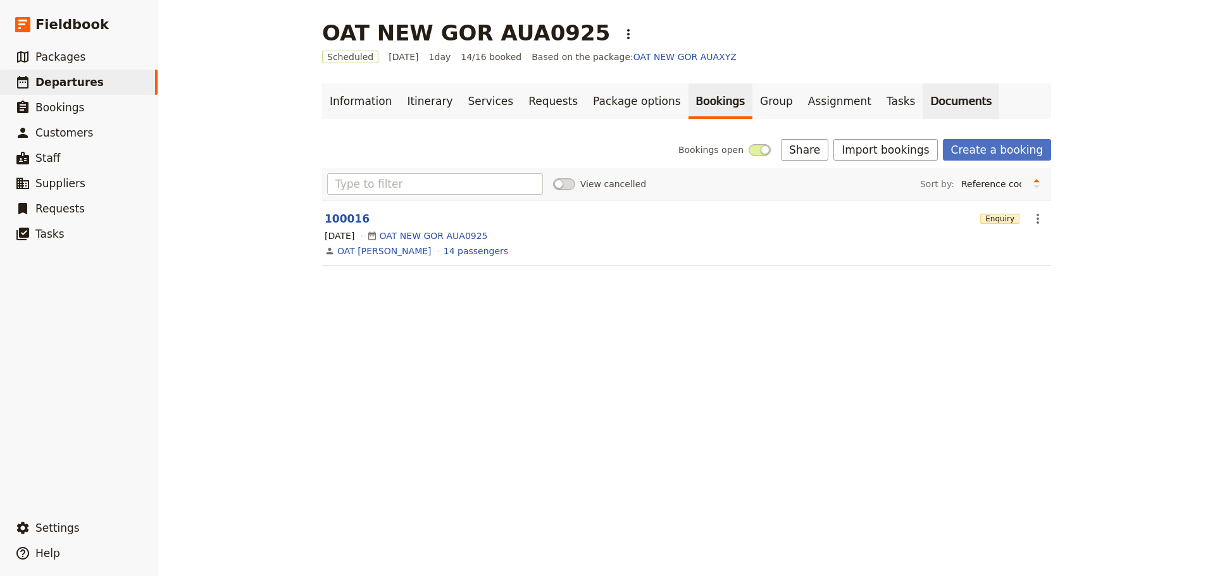
click at [923, 97] on link "Documents" at bounding box center [961, 101] width 77 height 35
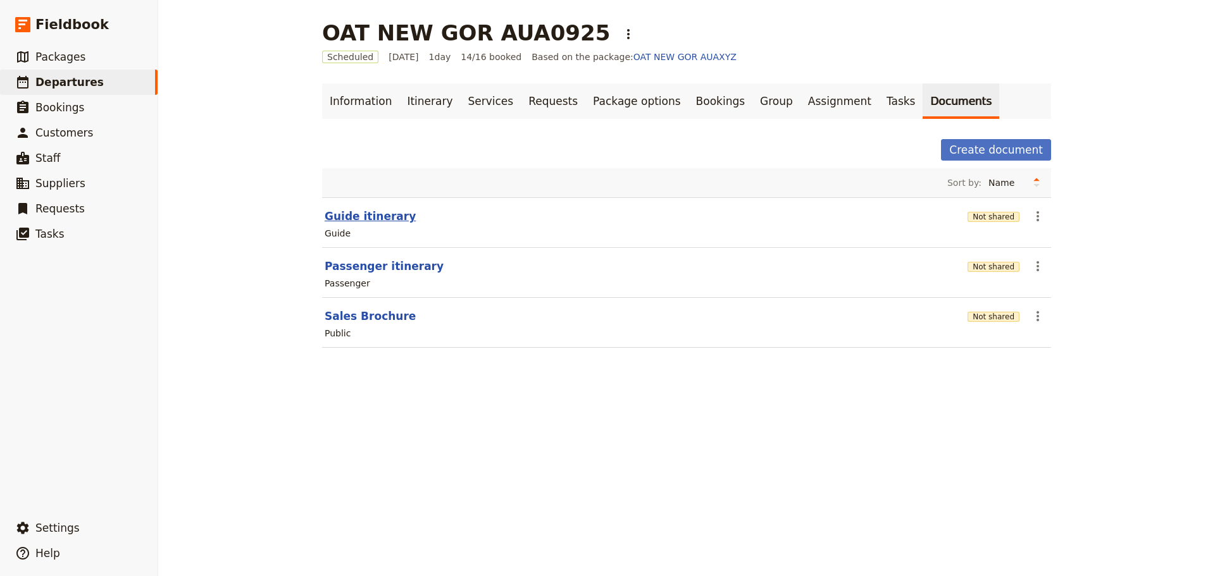
click at [356, 215] on button "Guide itinerary" at bounding box center [370, 216] width 91 height 15
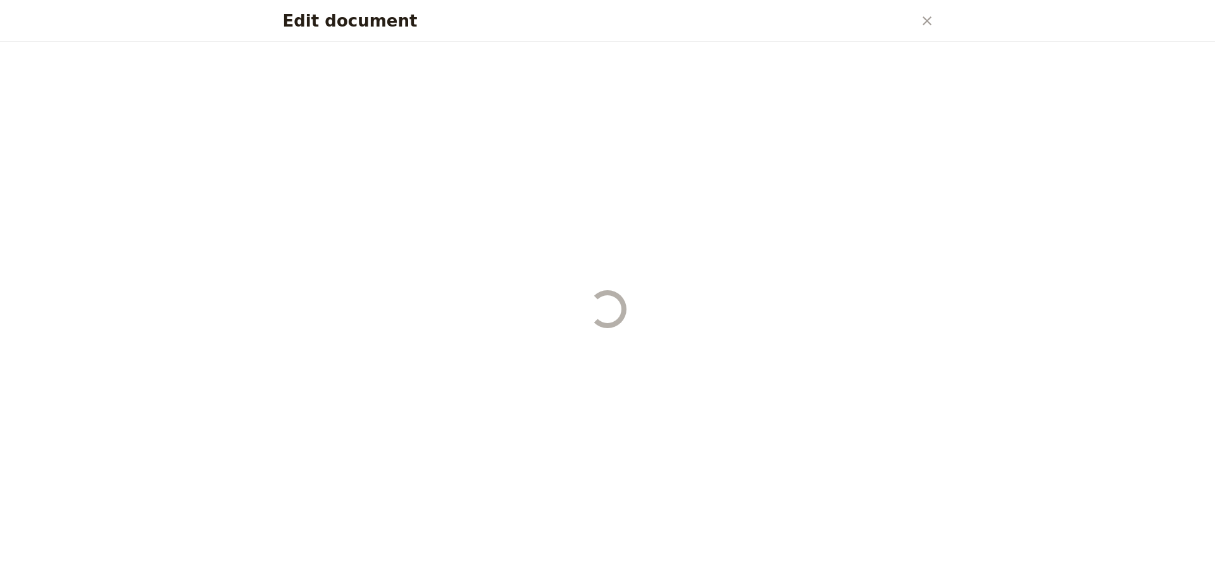
select select "STAFF"
select select "RUN_SHEET"
select select "DEFAULT"
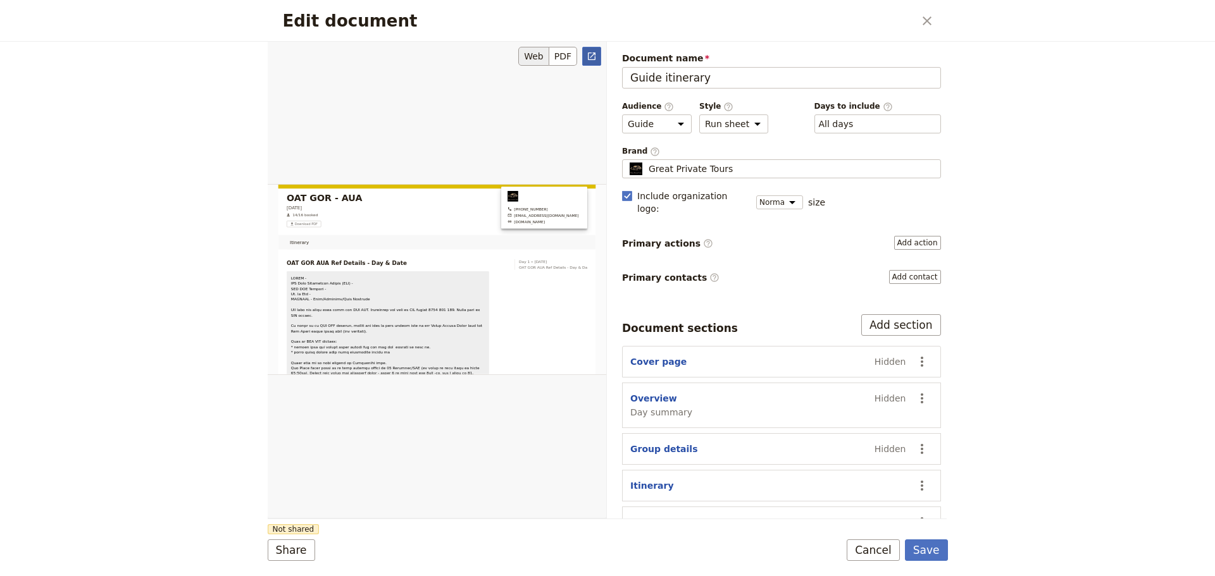
click at [596, 63] on link "​" at bounding box center [591, 56] width 19 height 19
click at [864, 547] on button "Cancel" at bounding box center [873, 551] width 53 height 22
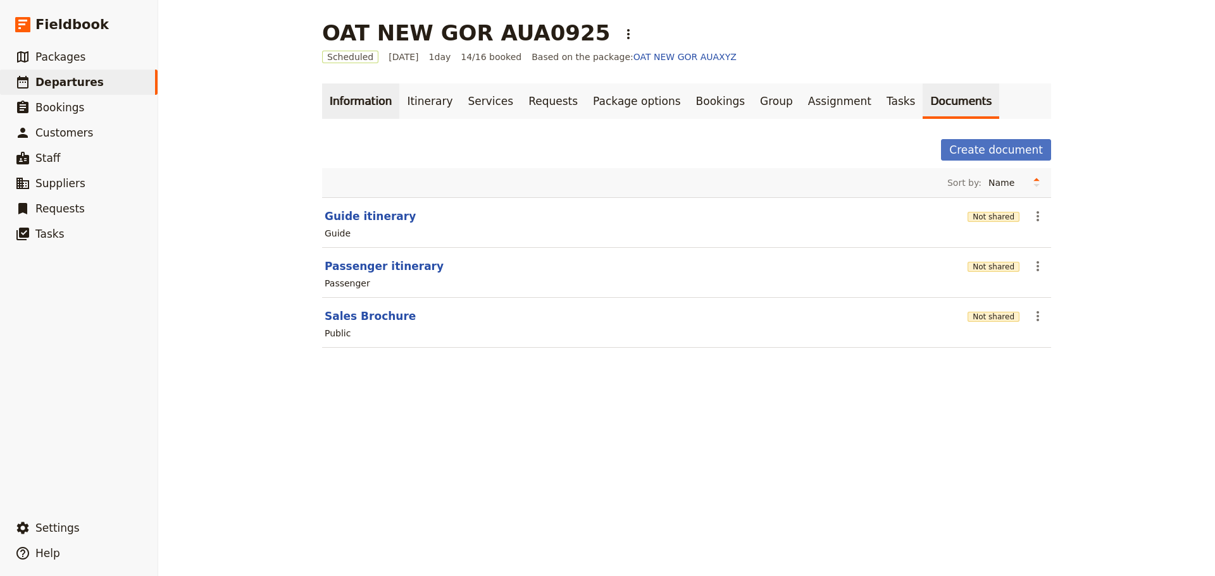
click at [344, 101] on link "Information" at bounding box center [360, 101] width 77 height 35
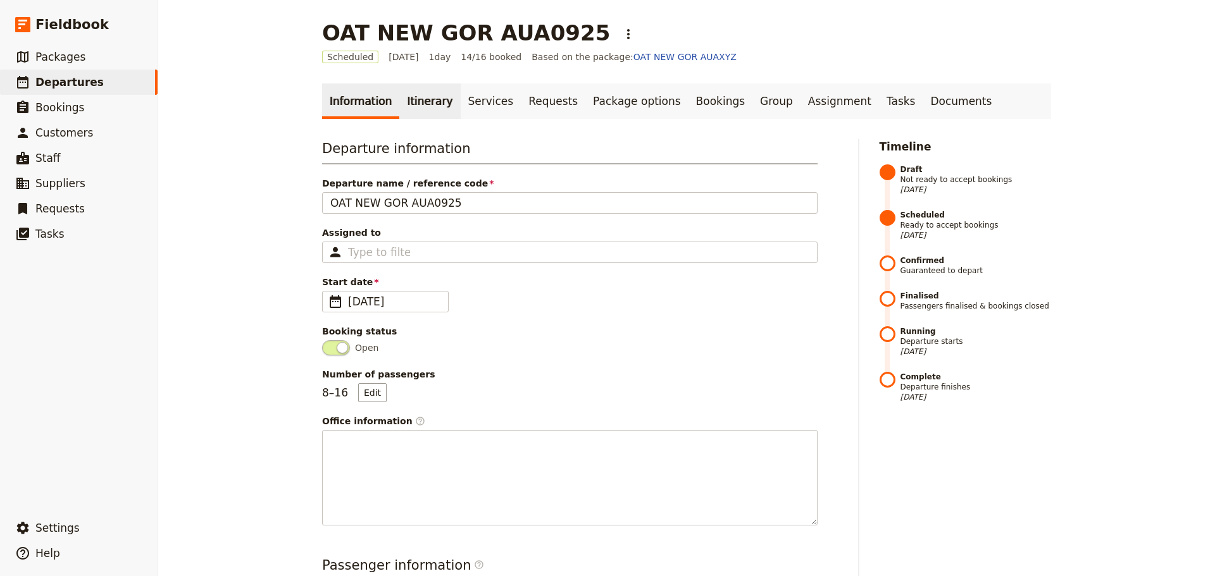
click at [428, 100] on link "Itinerary" at bounding box center [429, 101] width 61 height 35
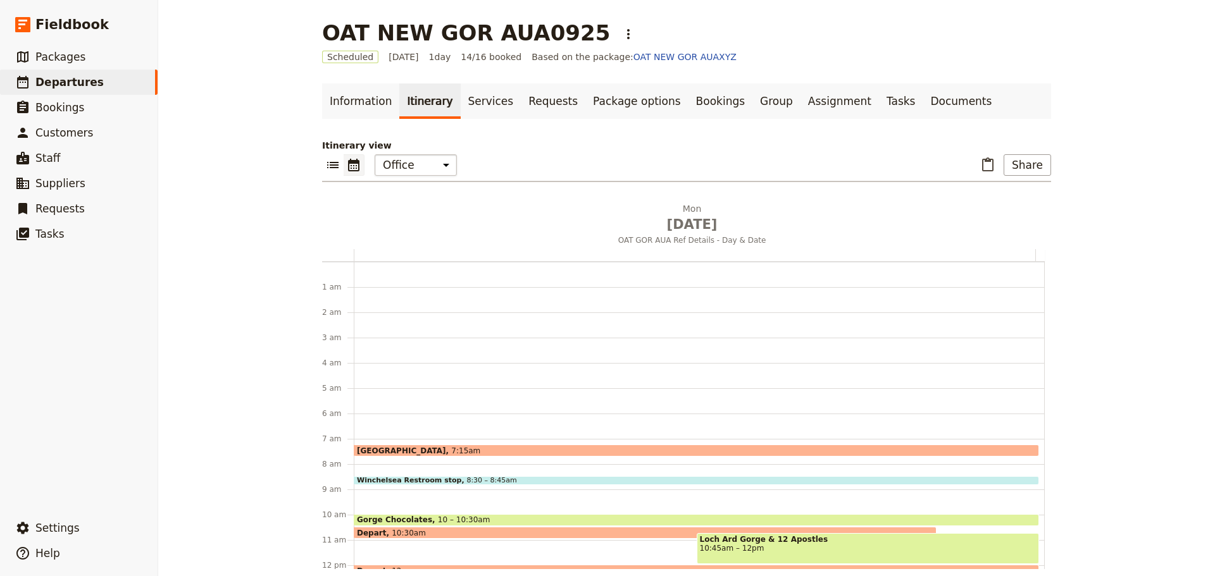
scroll to position [165, 0]
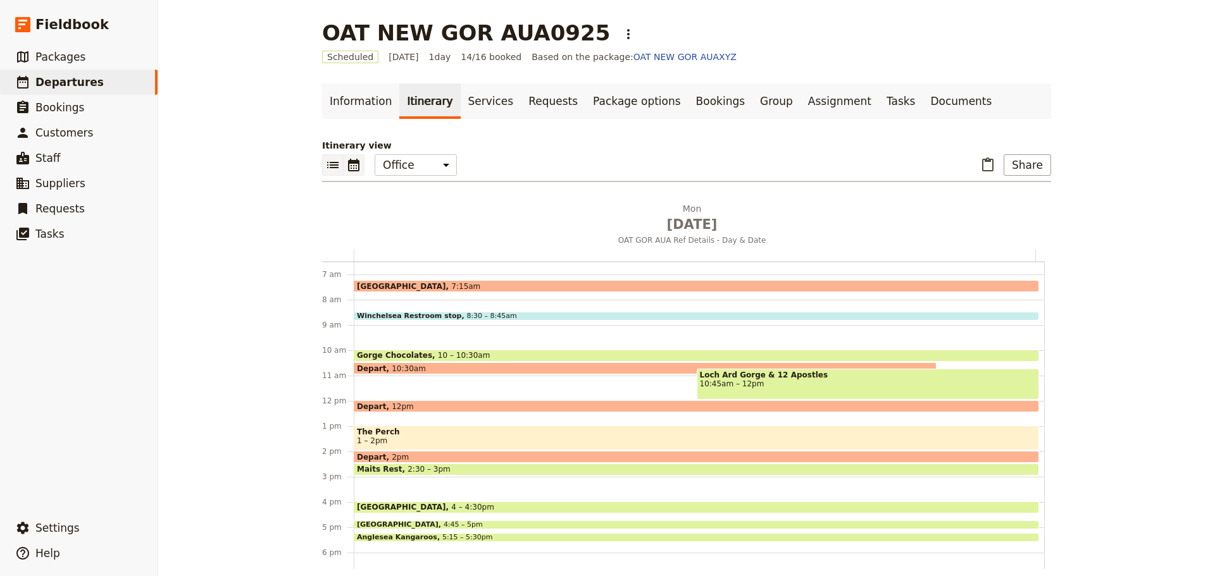
click at [330, 163] on icon "List view" at bounding box center [332, 165] width 11 height 6
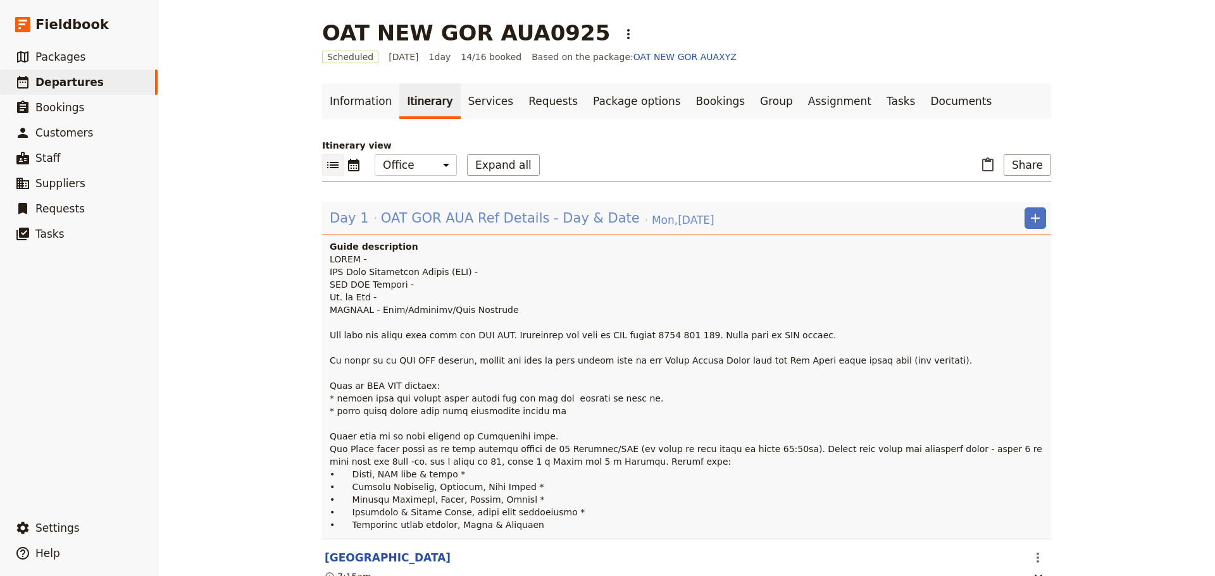
click at [444, 220] on span "OAT GOR AUA Ref Details - Day & Date" at bounding box center [510, 218] width 259 height 19
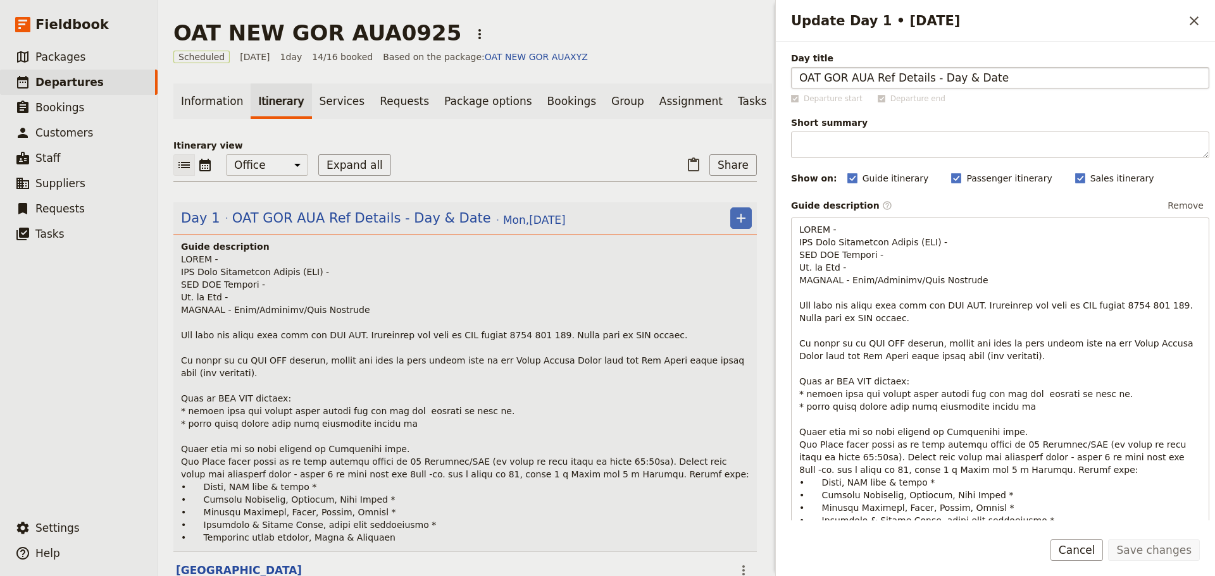
drag, startPoint x: 995, startPoint y: 78, endPoint x: 865, endPoint y: 85, distance: 129.9
click at [865, 85] on input "OAT GOR AUA Ref Details - Day & Date" at bounding box center [1000, 78] width 418 height 22
type input "OAT GOR AUA0925"
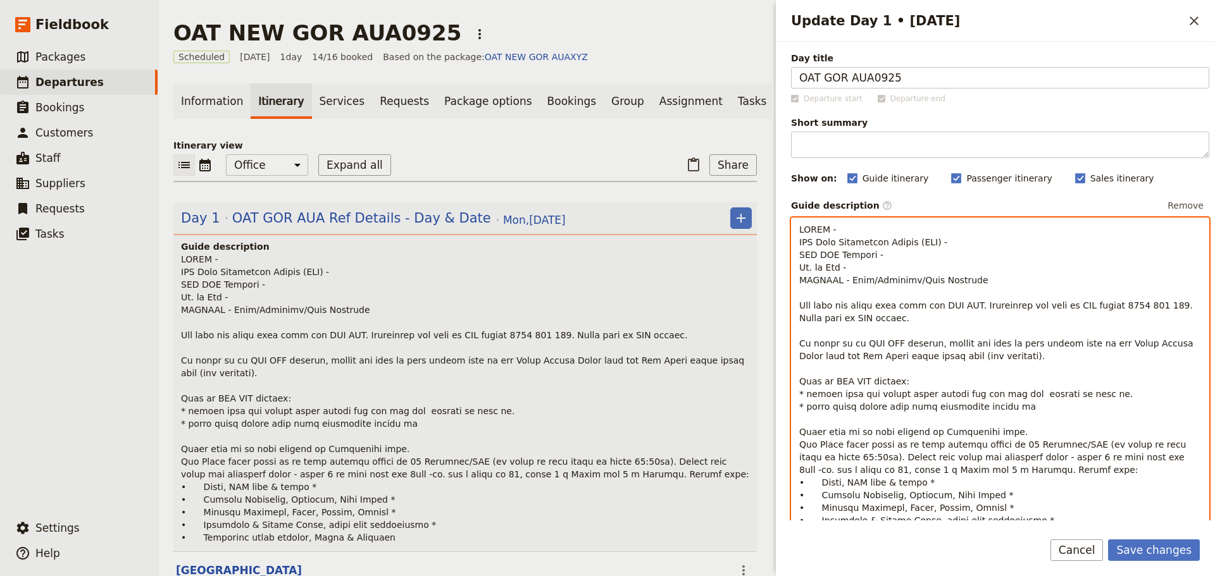
click at [858, 230] on p "Update Day 1 • 29 Sep" at bounding box center [1000, 381] width 402 height 316
click at [1000, 246] on p "To enrich screen reader interactions, please activate Accessibility in Grammarl…" at bounding box center [1000, 381] width 402 height 316
click at [878, 254] on p "To enrich screen reader interactions, please activate Accessibility in Grammarl…" at bounding box center [1000, 381] width 402 height 316
click at [894, 273] on p "To enrich screen reader interactions, please activate Accessibility in Grammarl…" at bounding box center [1000, 381] width 402 height 316
drag, startPoint x: 858, startPoint y: 282, endPoint x: 953, endPoint y: 282, distance: 94.9
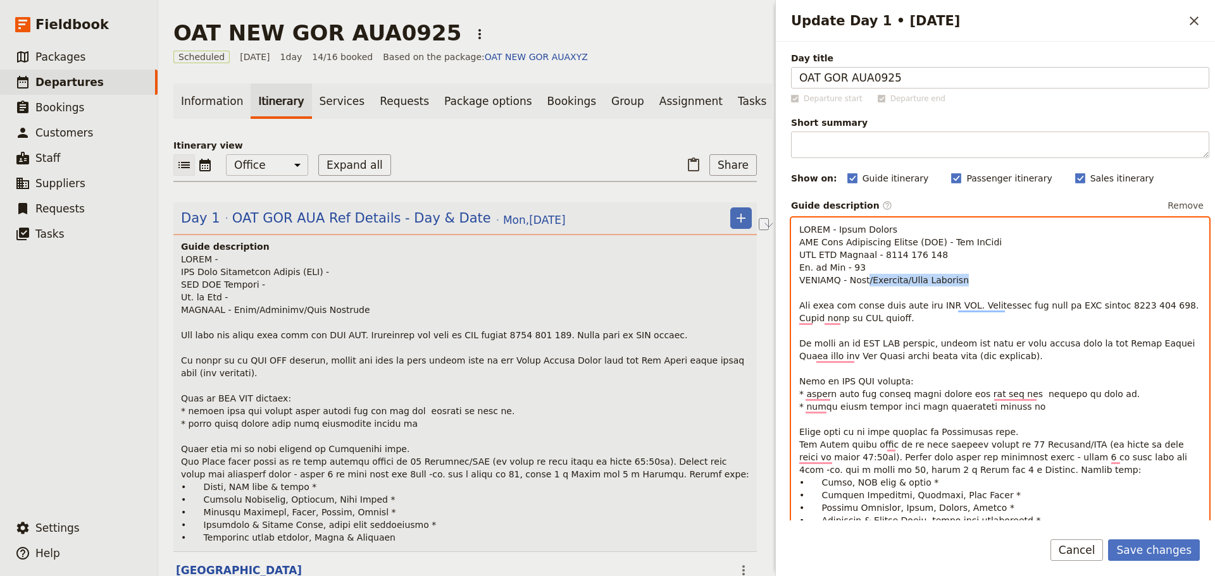
click at [953, 282] on p "To enrich screen reader interactions, please activate Accessibility in Grammarl…" at bounding box center [1000, 381] width 402 height 316
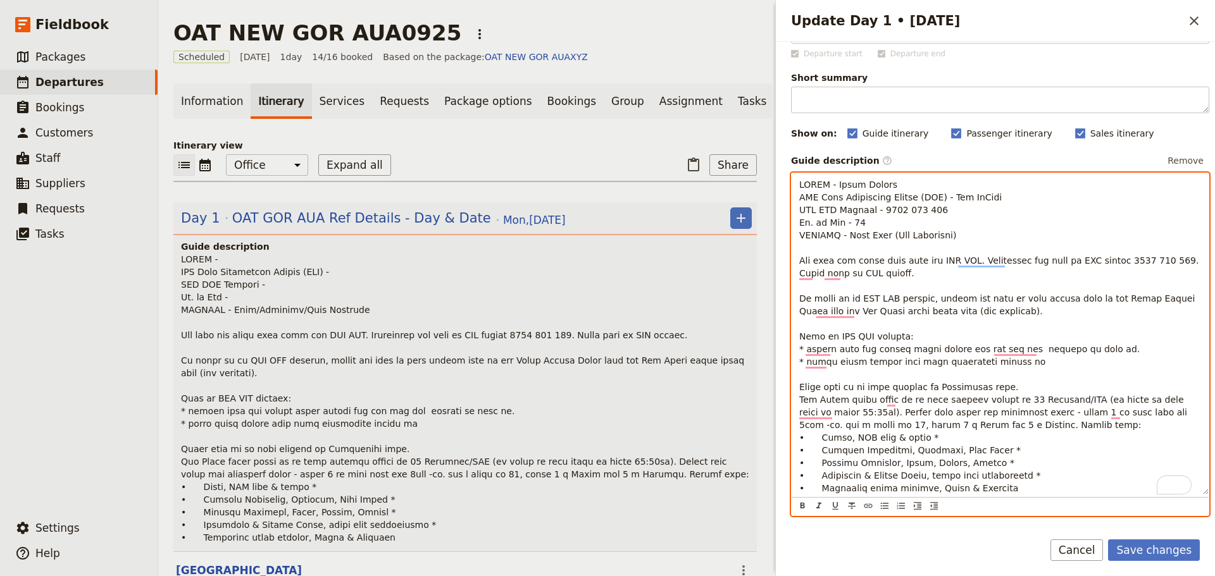
scroll to position [63, 0]
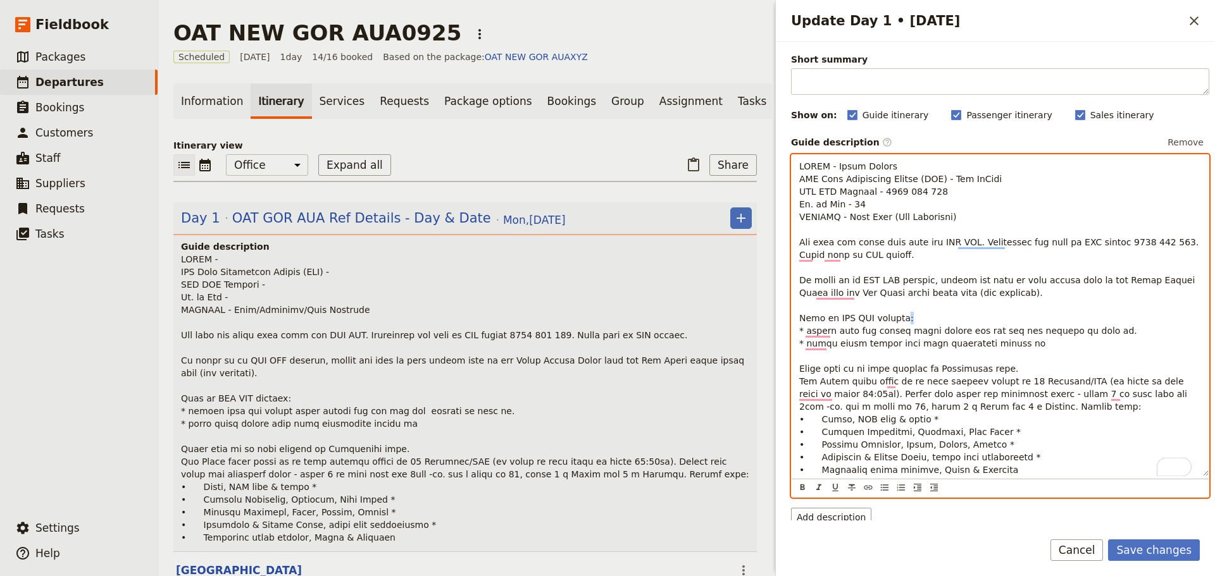
click at [902, 318] on span "To enrich screen reader interactions, please activate Accessibility in Grammarl…" at bounding box center [1000, 318] width 402 height 314
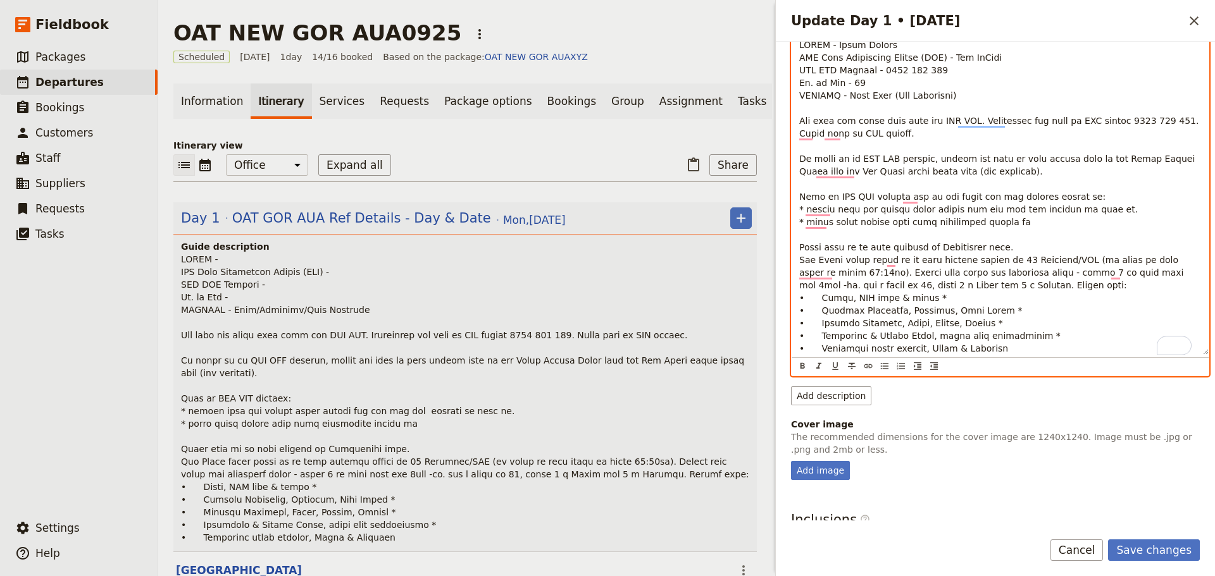
scroll to position [190, 0]
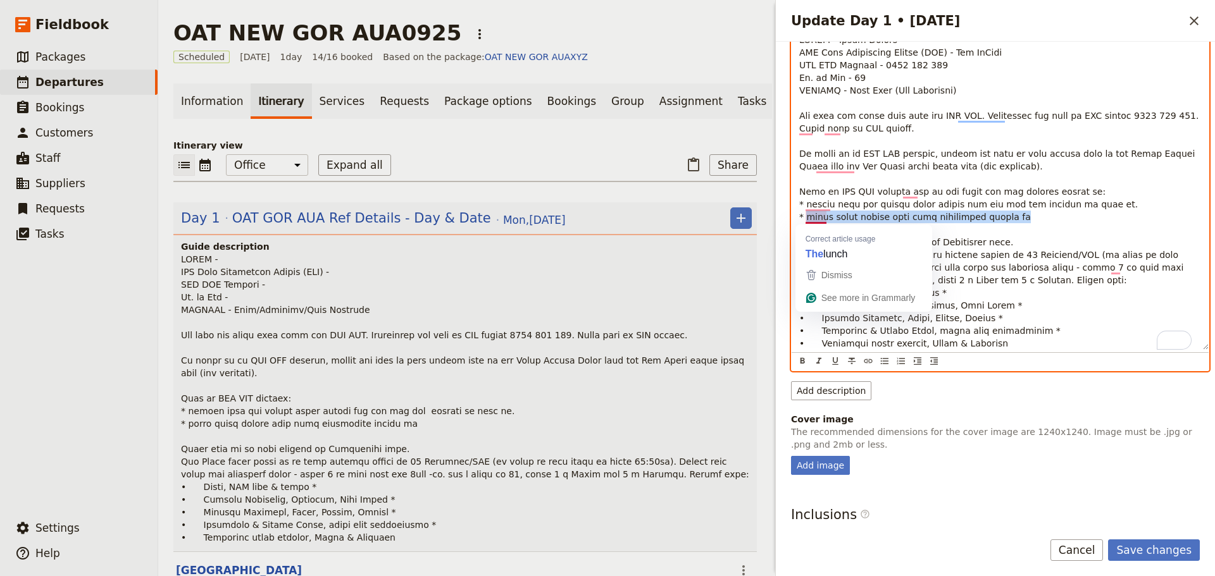
drag, startPoint x: 1004, startPoint y: 215, endPoint x: 806, endPoint y: 215, distance: 197.4
click at [806, 215] on p "To enrich screen reader interactions, please activate Accessibility in Grammarl…" at bounding box center [1000, 192] width 402 height 316
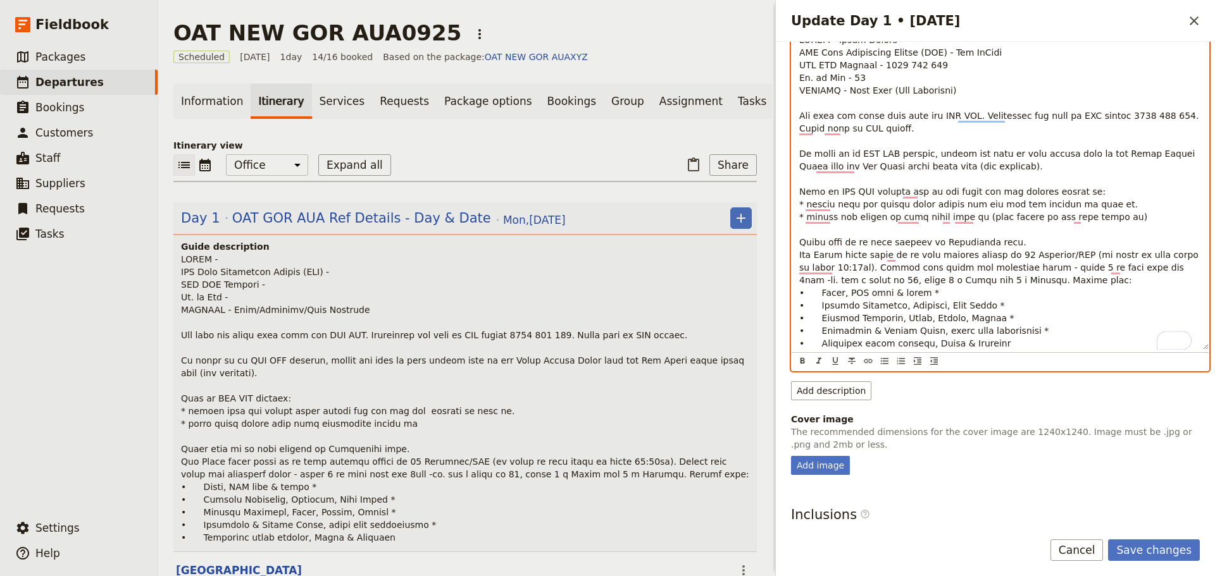
click at [841, 271] on span "To enrich screen reader interactions, please activate Accessibility in Grammarl…" at bounding box center [1000, 192] width 402 height 314
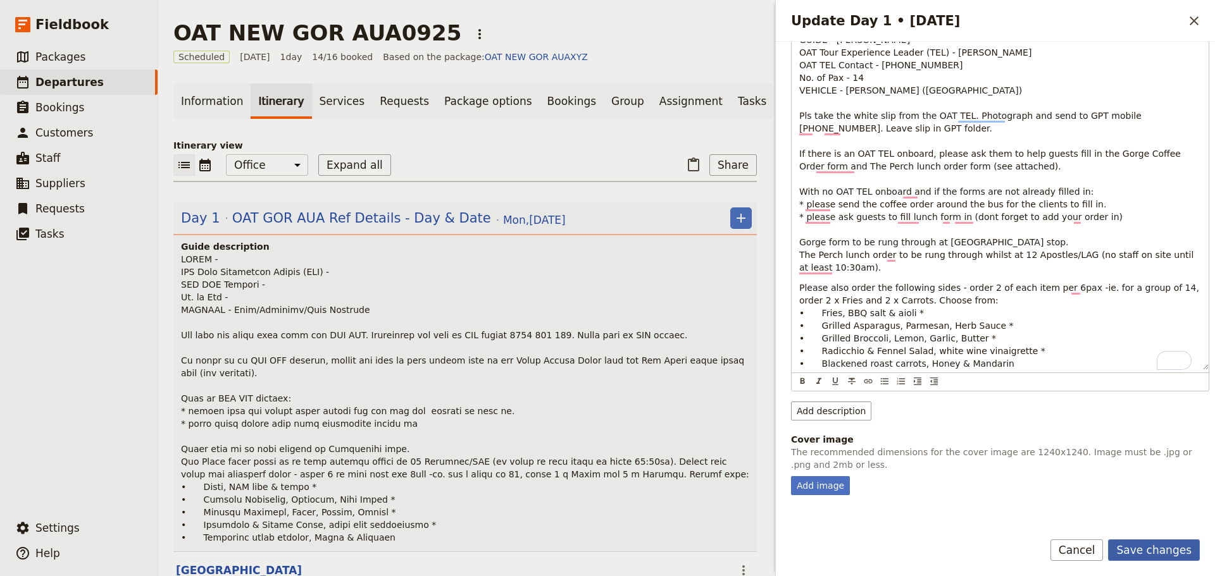
click at [1160, 540] on button "Save changes" at bounding box center [1154, 551] width 92 height 22
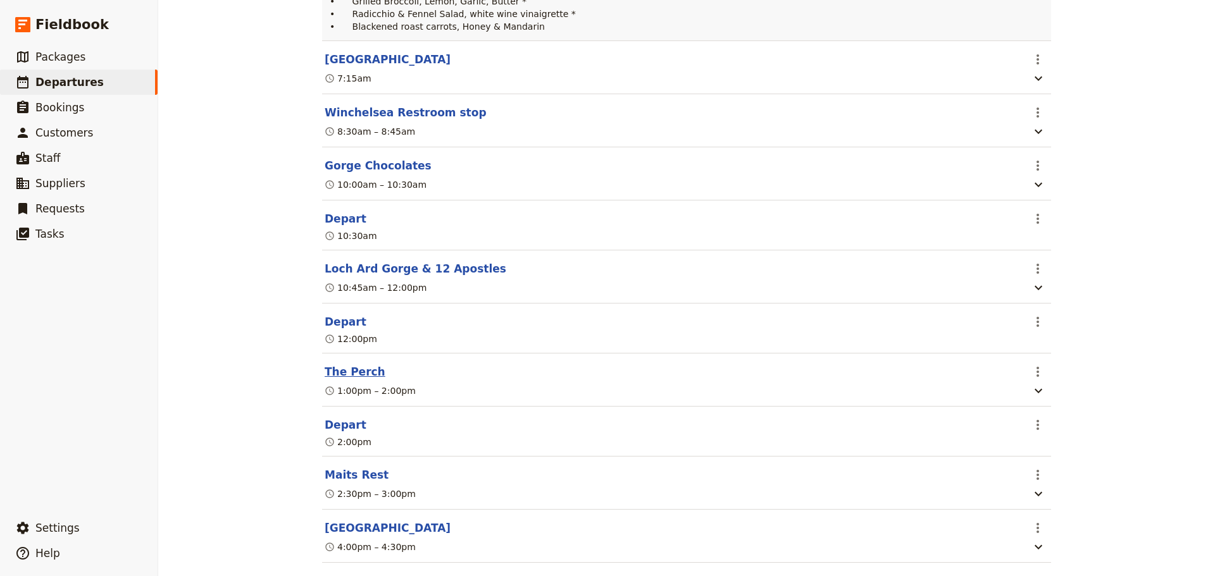
click at [363, 377] on button "The Perch" at bounding box center [355, 371] width 61 height 15
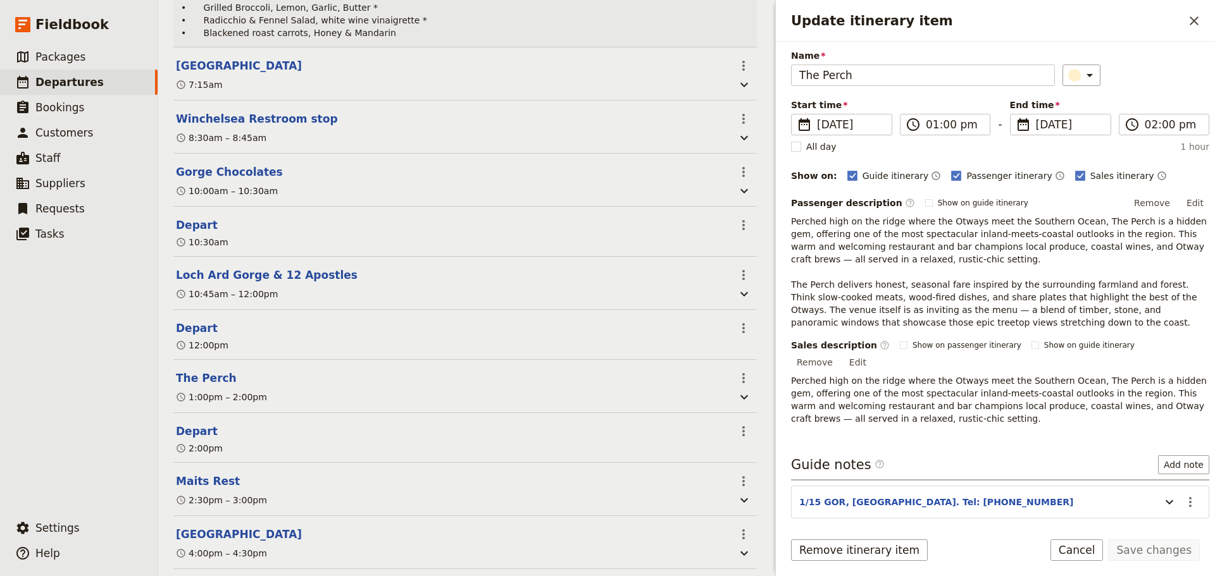
scroll to position [83, 0]
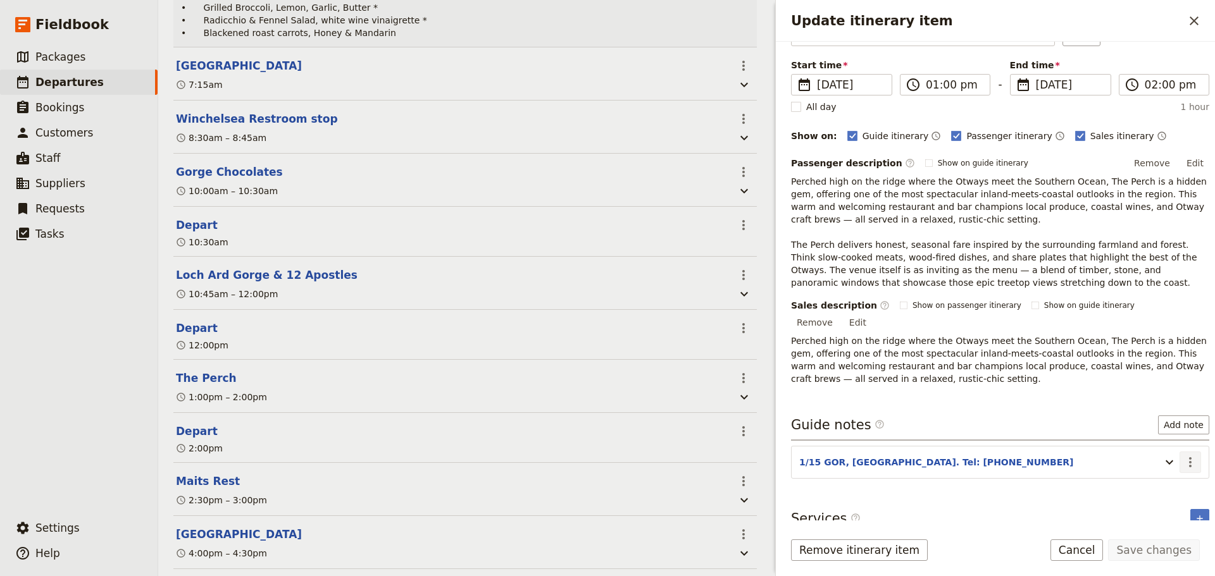
click at [1189, 458] on icon "Actions" at bounding box center [1190, 463] width 3 height 10
click at [1176, 474] on span "Edit note" at bounding box center [1154, 476] width 59 height 13
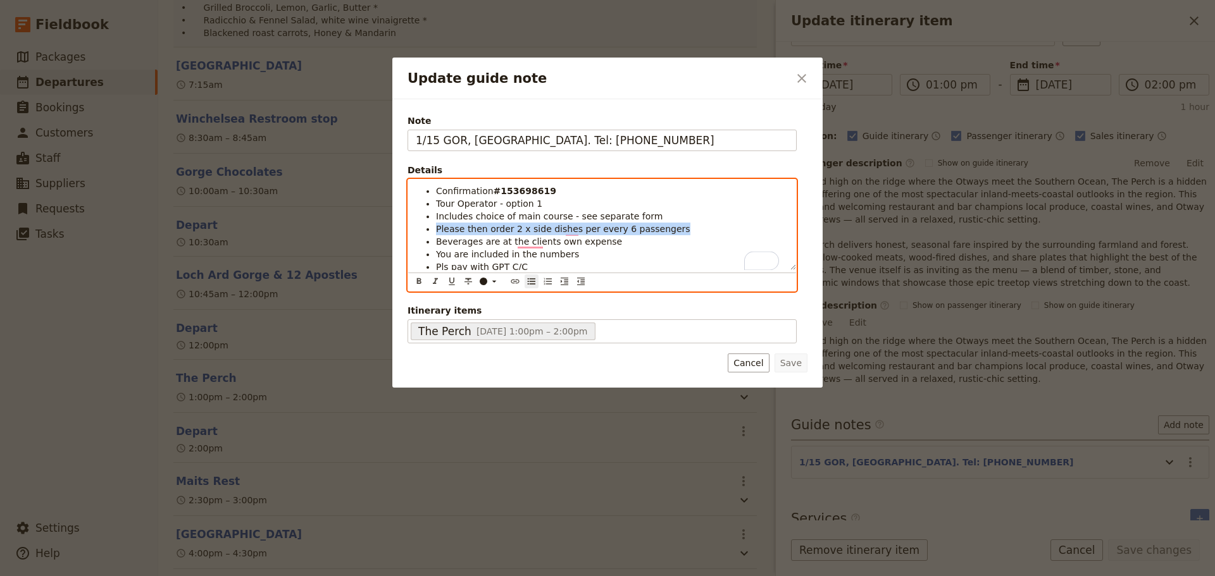
drag, startPoint x: 676, startPoint y: 230, endPoint x: 436, endPoint y: 228, distance: 239.8
click at [436, 228] on li "Please then order 2 x side dishes per every 6 passengers" at bounding box center [612, 229] width 352 height 13
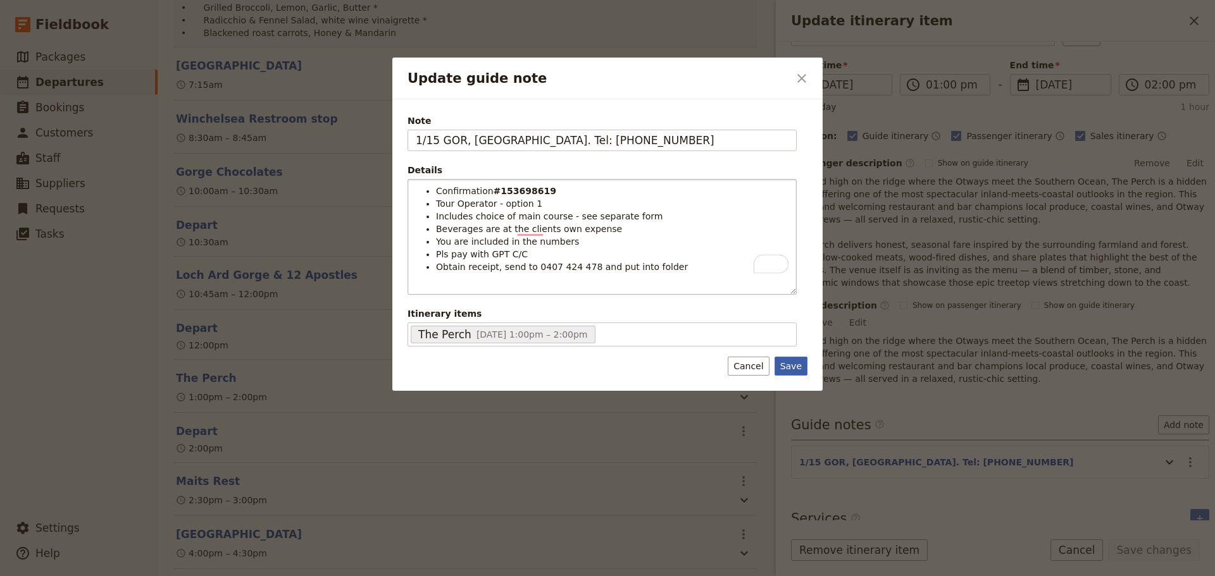
click at [794, 368] on button "Save" at bounding box center [791, 366] width 33 height 19
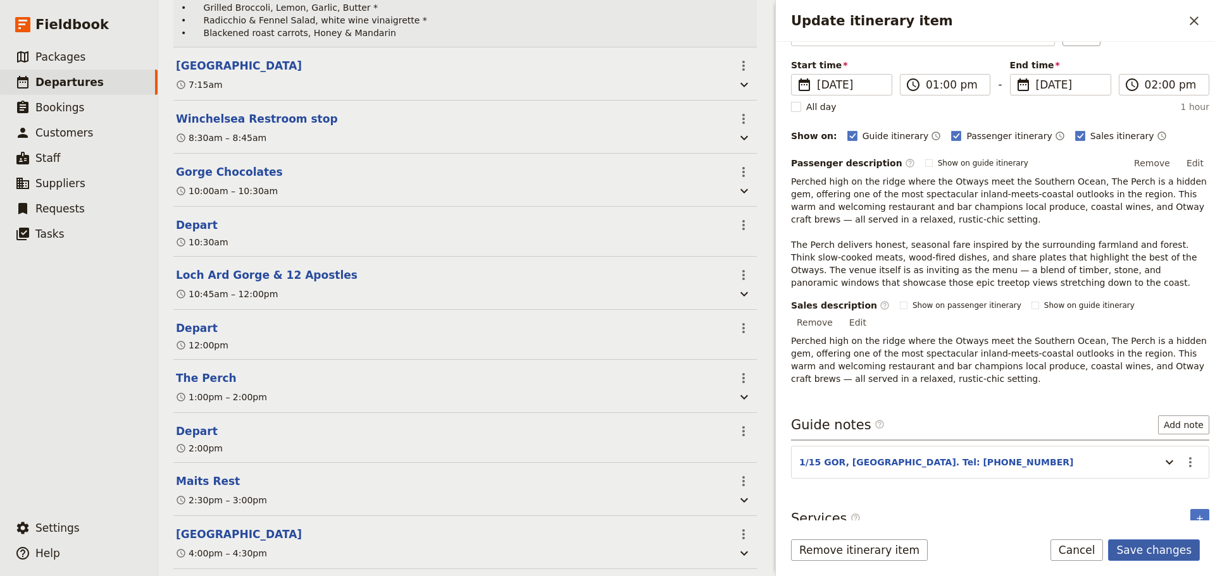
click at [1175, 551] on button "Save changes" at bounding box center [1154, 551] width 92 height 22
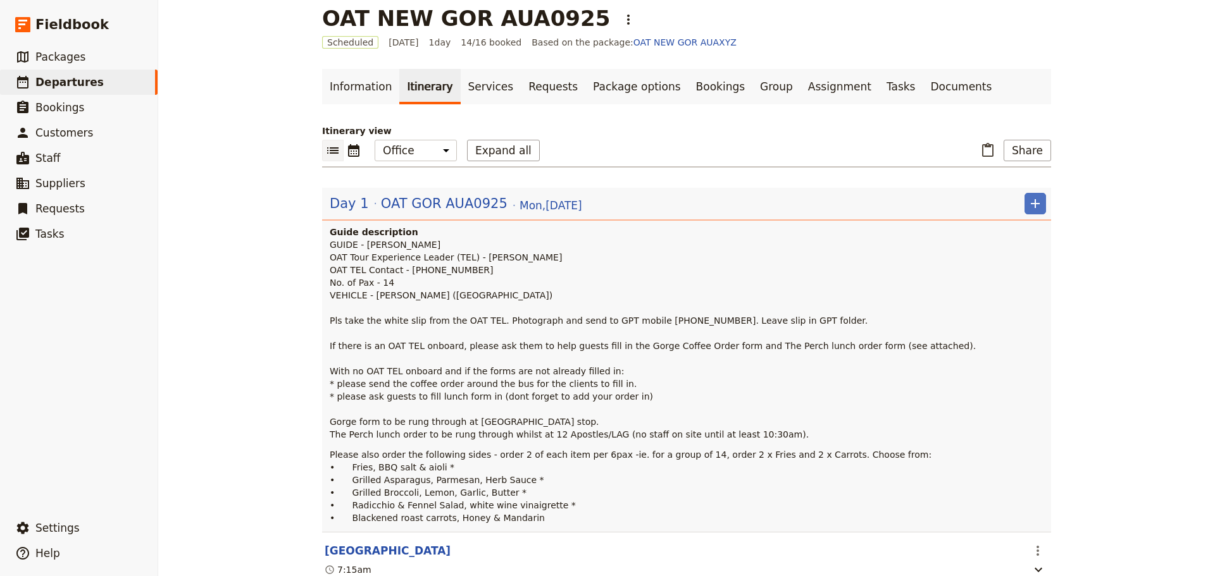
scroll to position [0, 0]
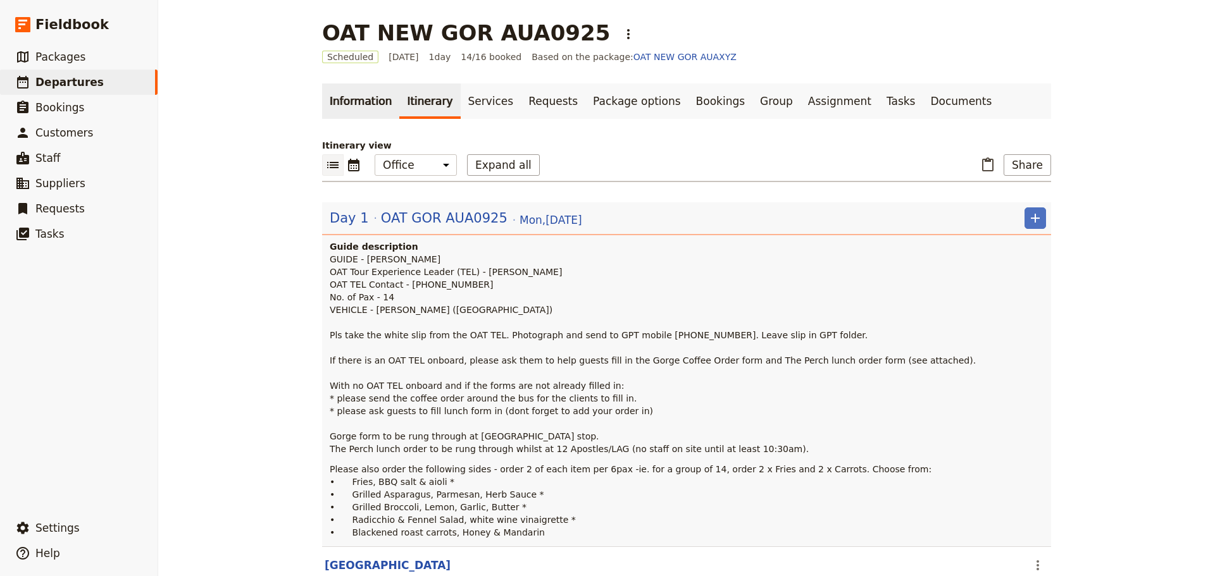
click at [359, 91] on link "Information" at bounding box center [360, 101] width 77 height 35
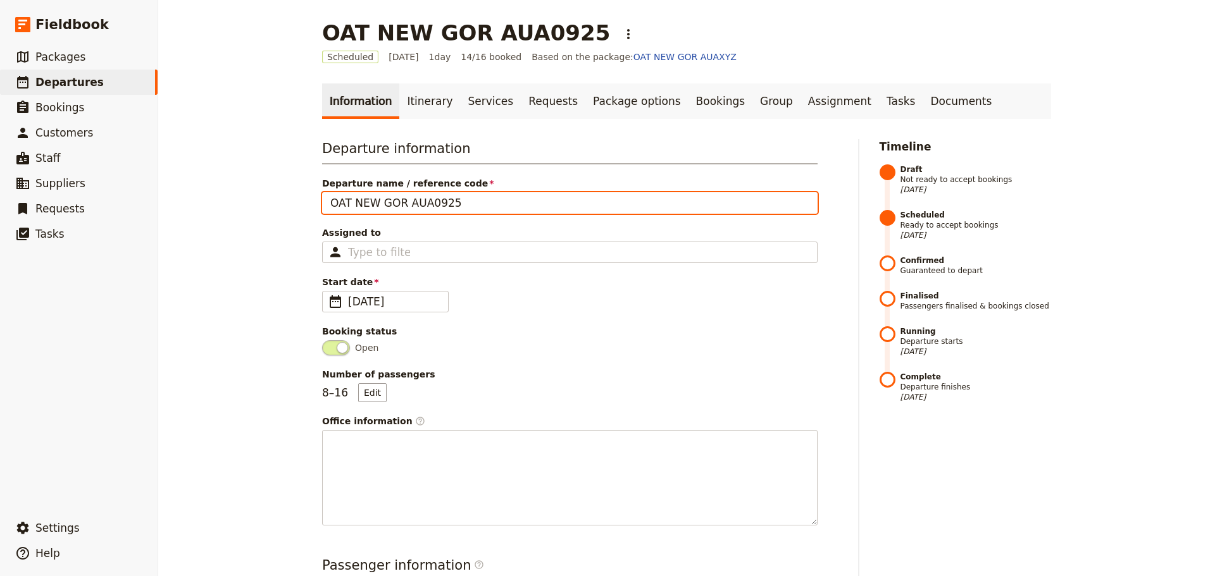
click at [359, 203] on input "OAT NEW GOR AUA0925" at bounding box center [569, 203] width 495 height 22
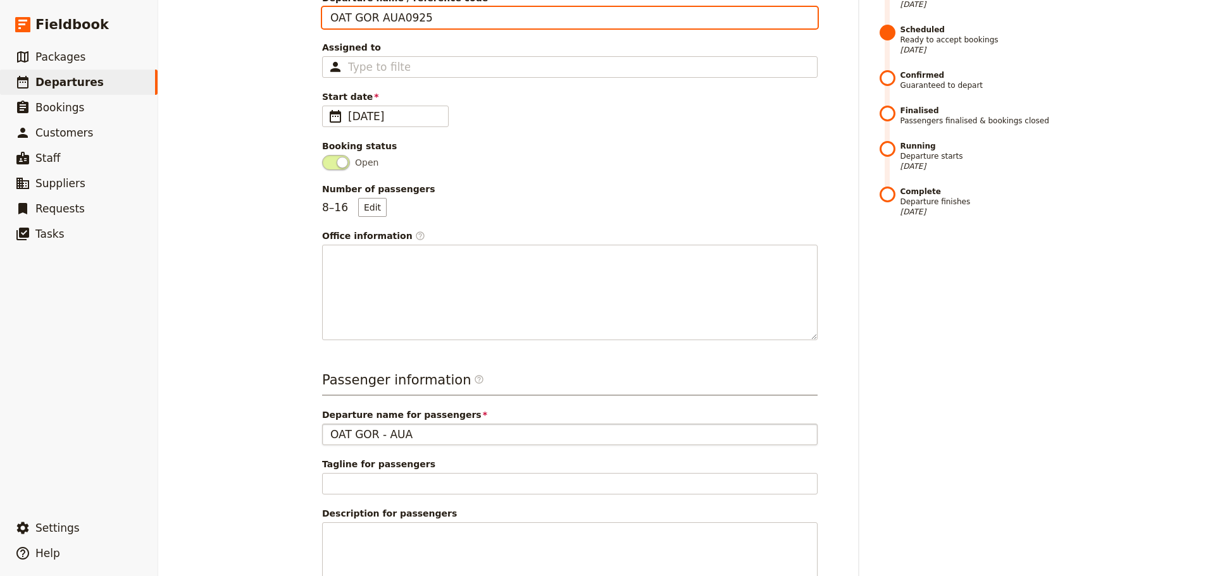
scroll to position [364, 0]
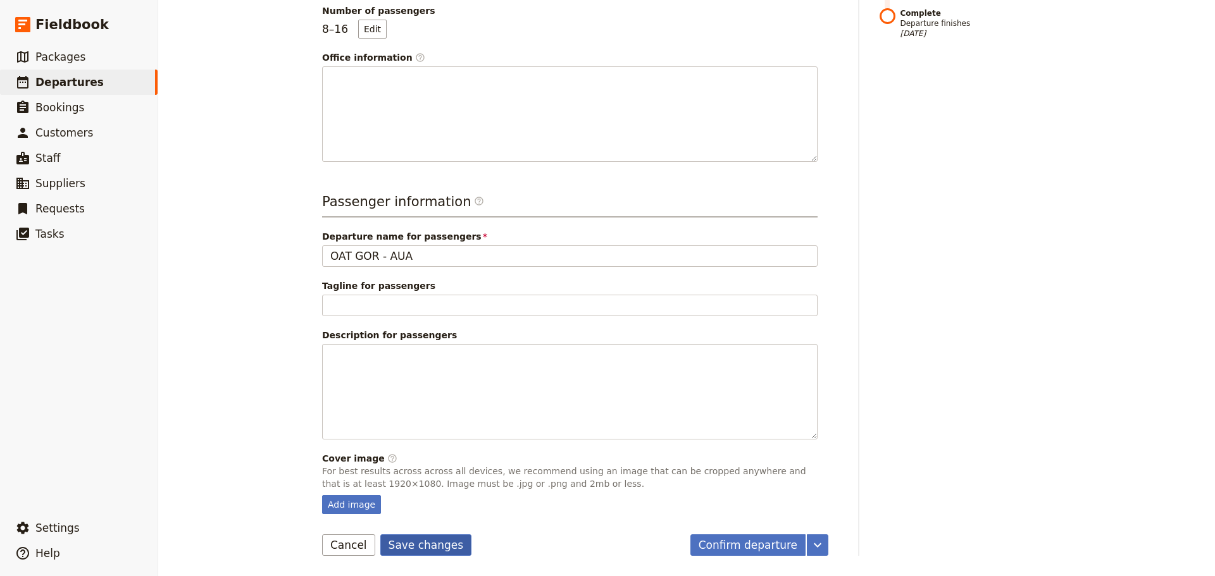
type input "OAT GOR AUA0925"
click at [439, 542] on button "Save changes" at bounding box center [426, 546] width 92 height 22
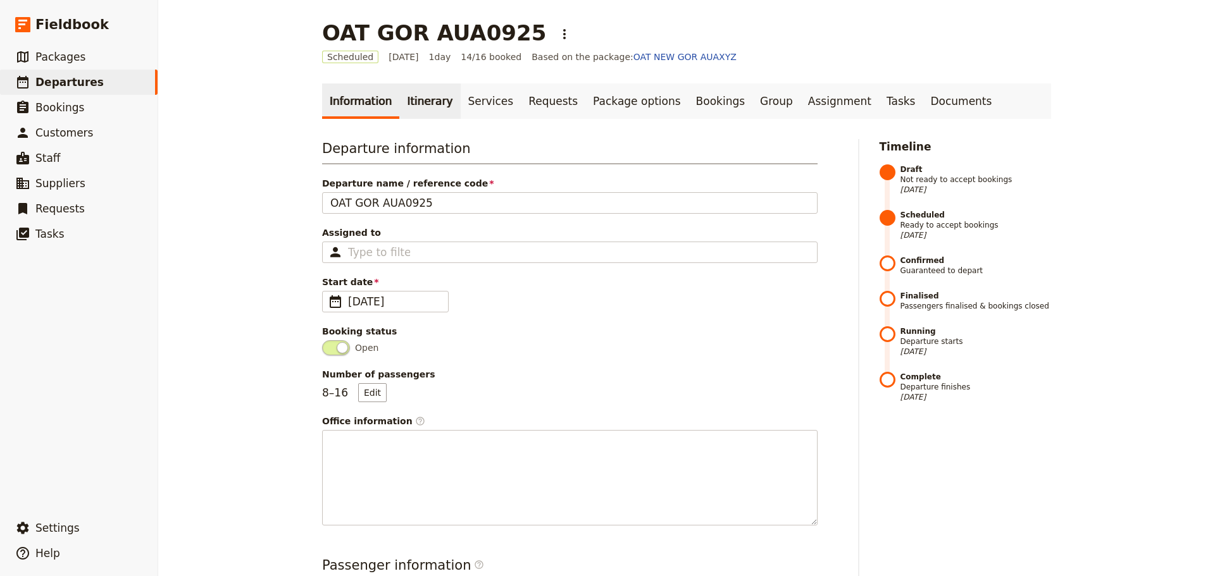
click at [420, 106] on link "Itinerary" at bounding box center [429, 101] width 61 height 35
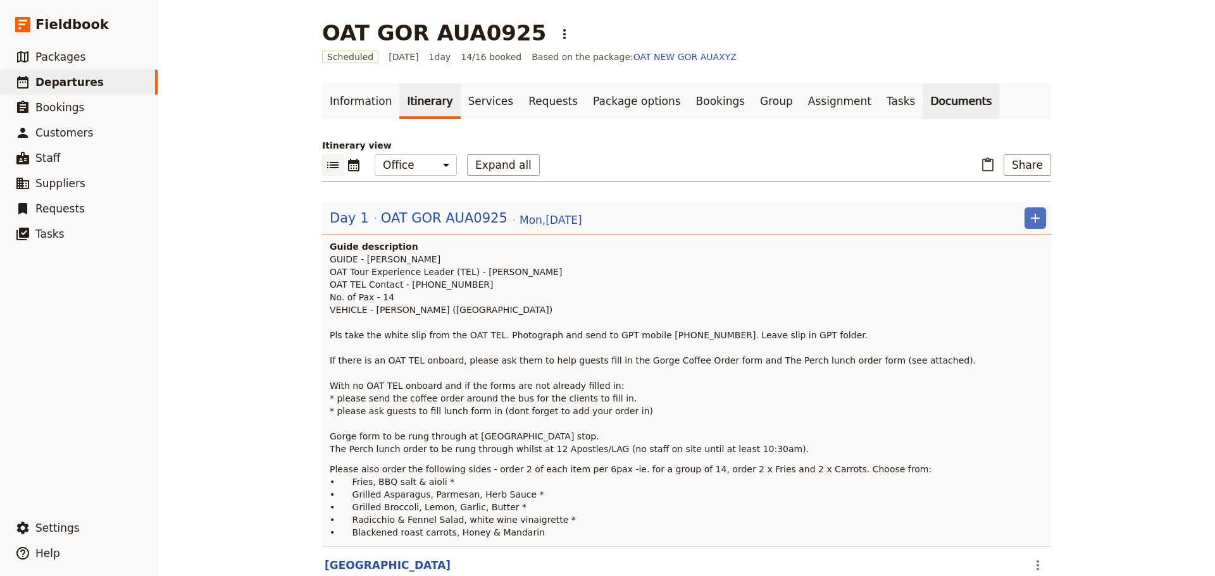
click at [923, 96] on link "Documents" at bounding box center [961, 101] width 77 height 35
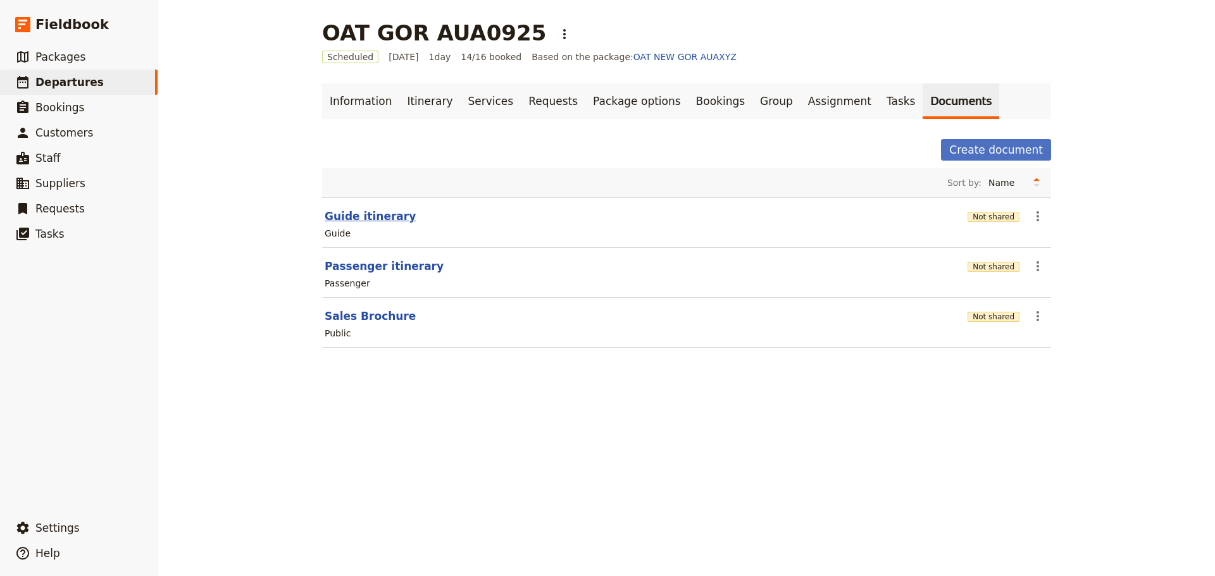
click at [369, 221] on button "Guide itinerary" at bounding box center [370, 216] width 91 height 15
select select "STAFF"
select select "RUN_SHEET"
select select "DEFAULT"
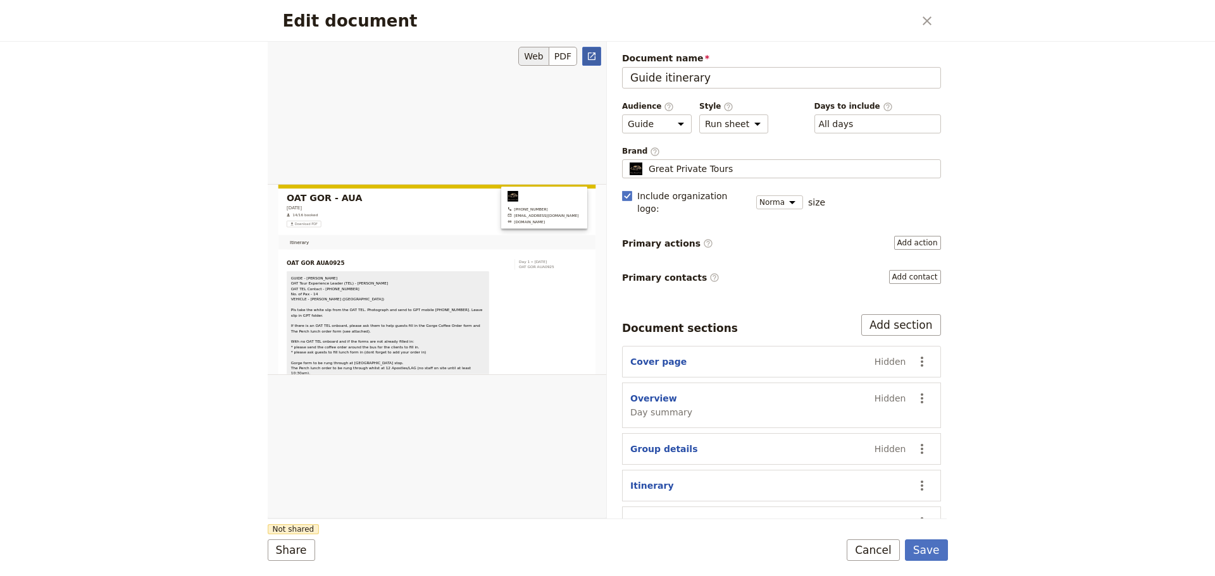
click at [595, 58] on icon "Open full preview" at bounding box center [592, 57] width 8 height 8
click at [927, 549] on button "Save" at bounding box center [926, 551] width 43 height 22
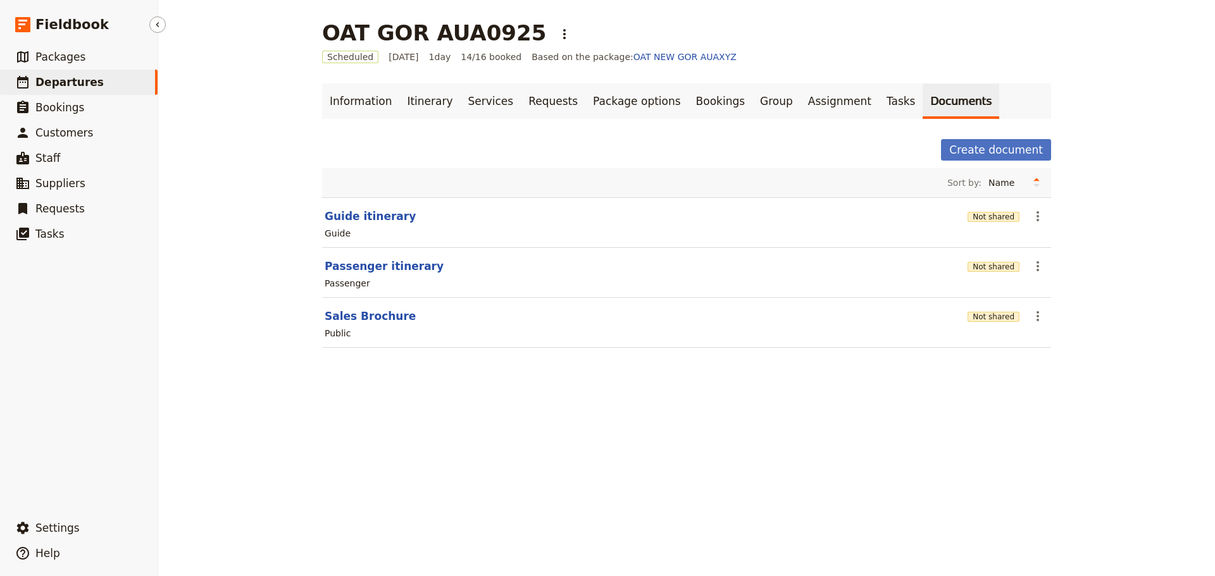
click at [82, 79] on span "Departures" at bounding box center [69, 82] width 68 height 13
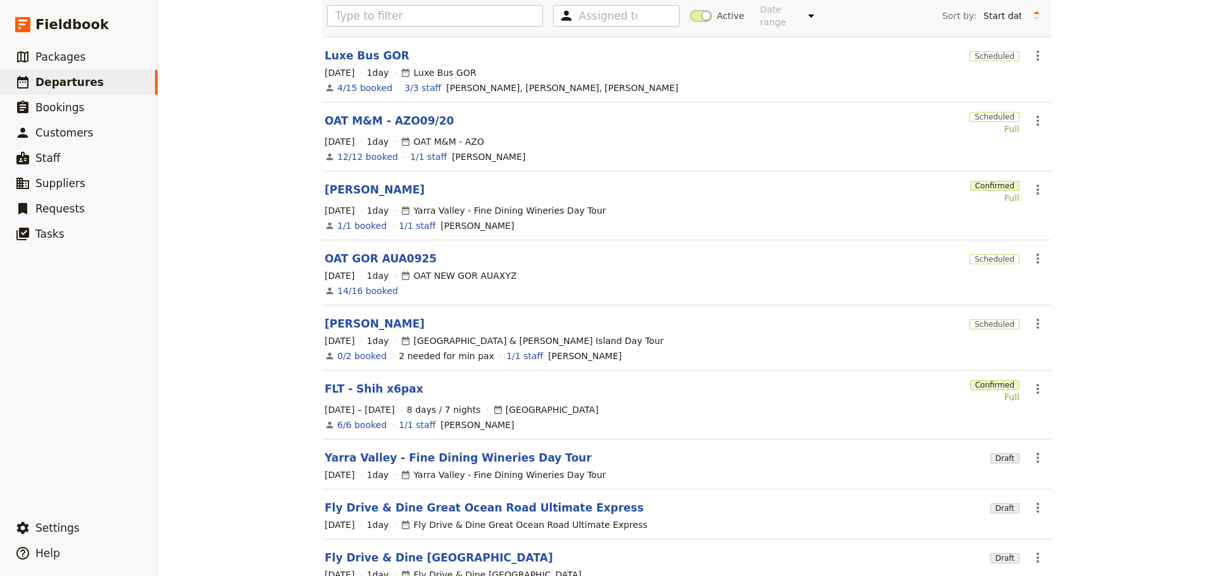
scroll to position [215, 0]
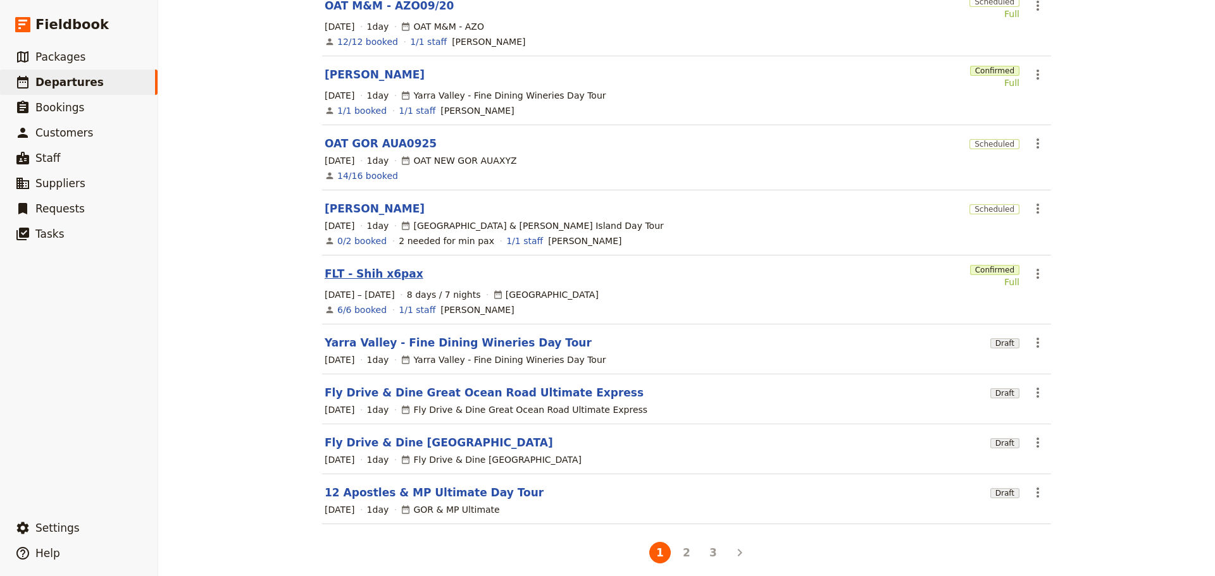
click at [378, 266] on link "FLT - Shih x6pax" at bounding box center [374, 273] width 99 height 15
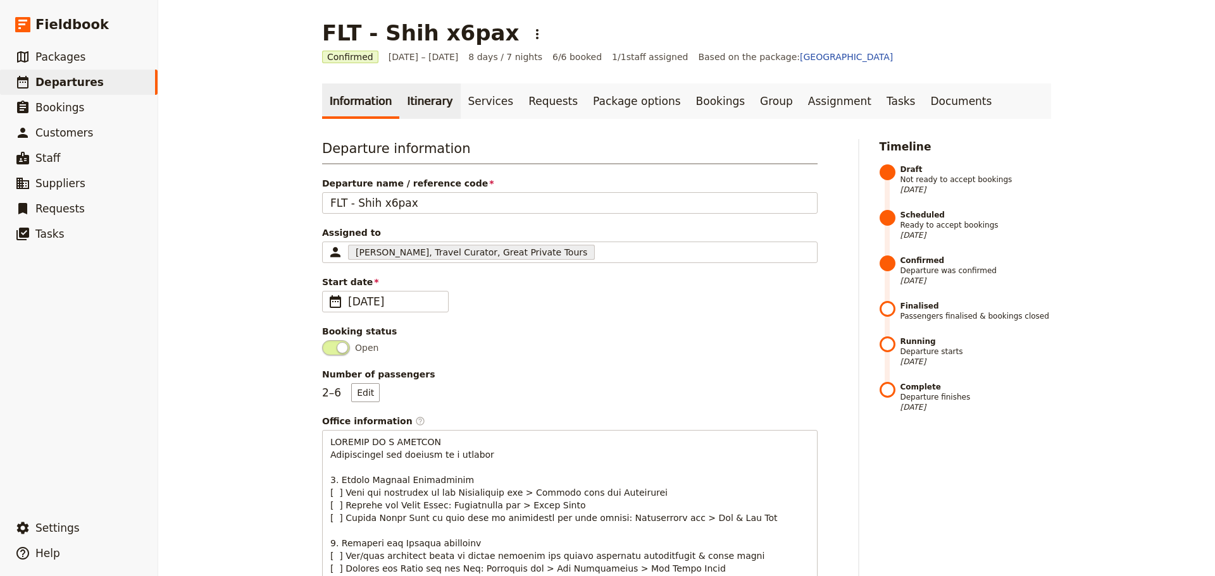
click at [406, 96] on link "Itinerary" at bounding box center [429, 101] width 61 height 35
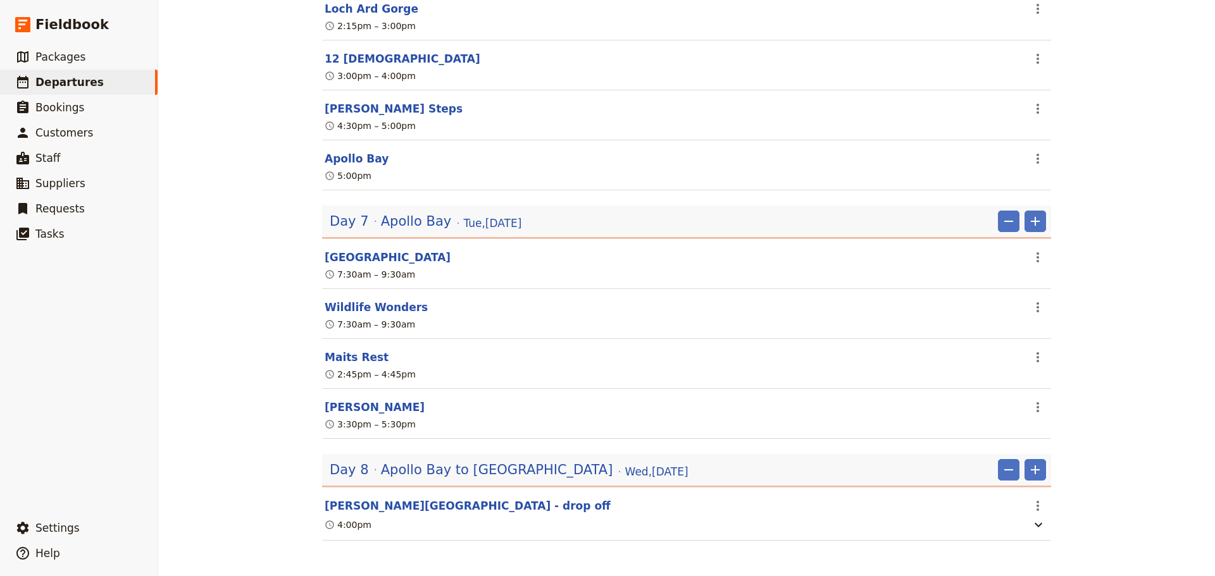
scroll to position [2802, 0]
click at [404, 220] on span "Apollo Bay" at bounding box center [416, 221] width 70 height 19
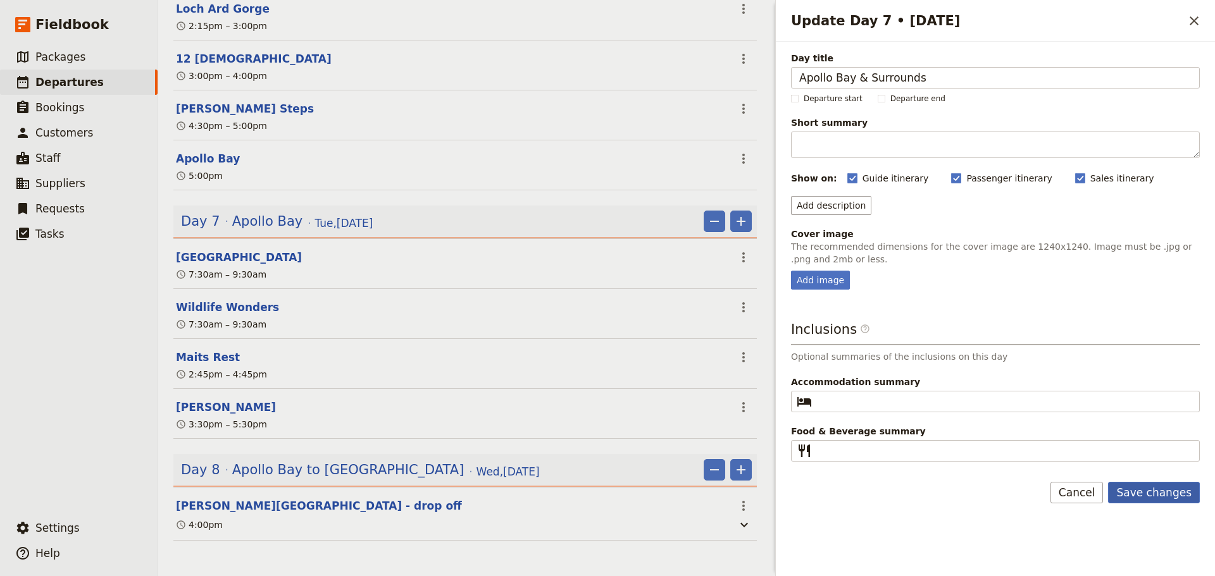
type input "Apollo Bay & Surrounds"
click at [1157, 495] on button "Save changes" at bounding box center [1154, 493] width 92 height 22
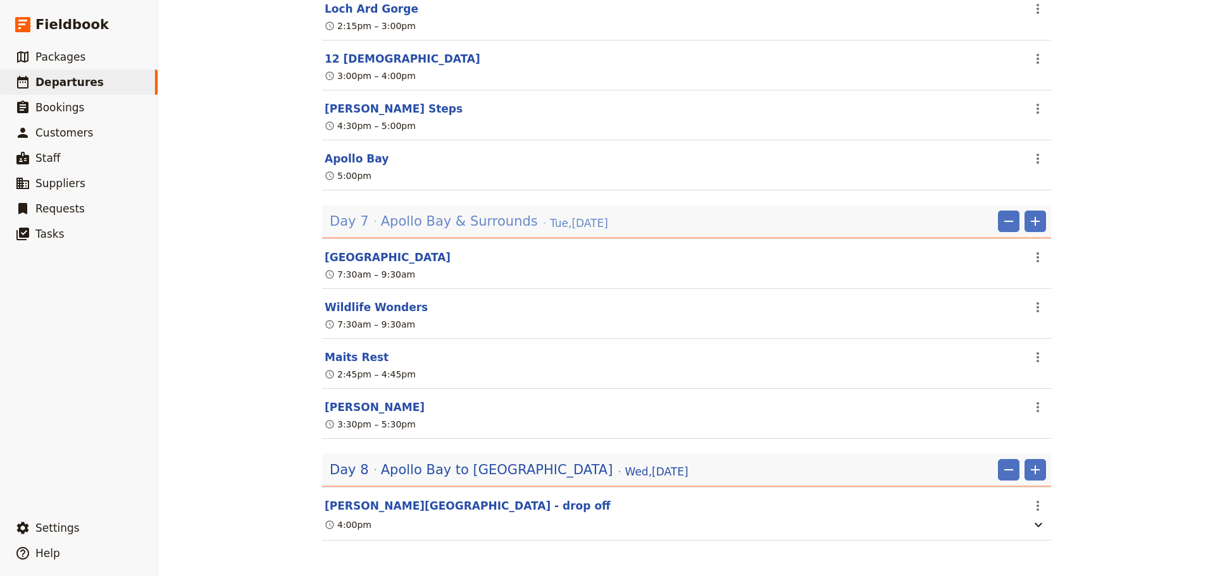
click at [428, 225] on span "Apollo Bay & Surrounds" at bounding box center [459, 221] width 157 height 19
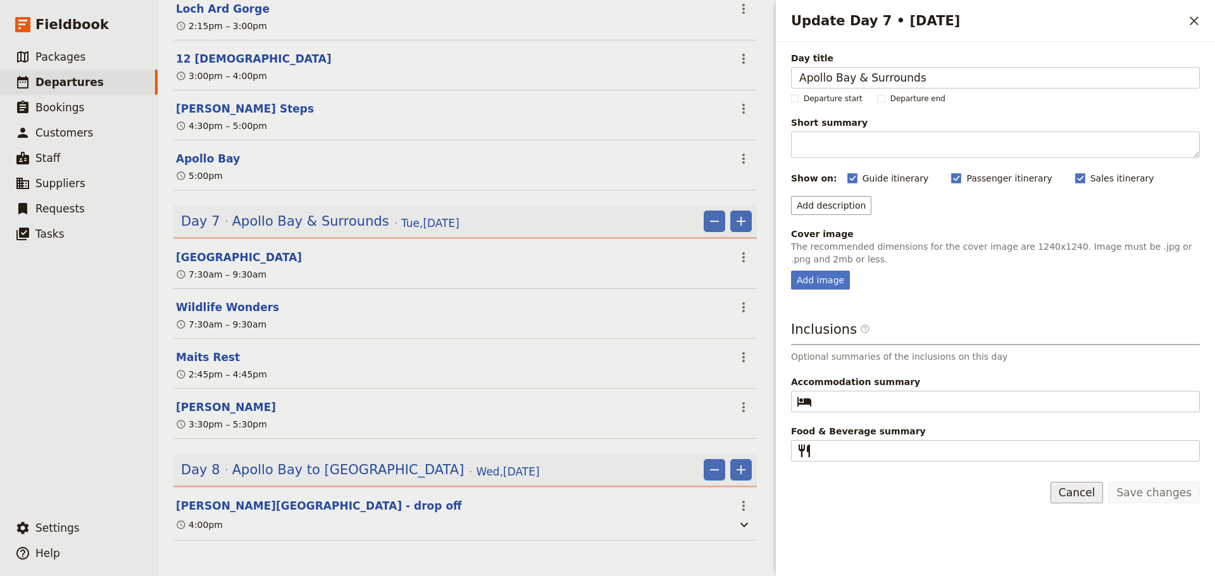
click at [1104, 498] on button "Cancel" at bounding box center [1076, 493] width 53 height 22
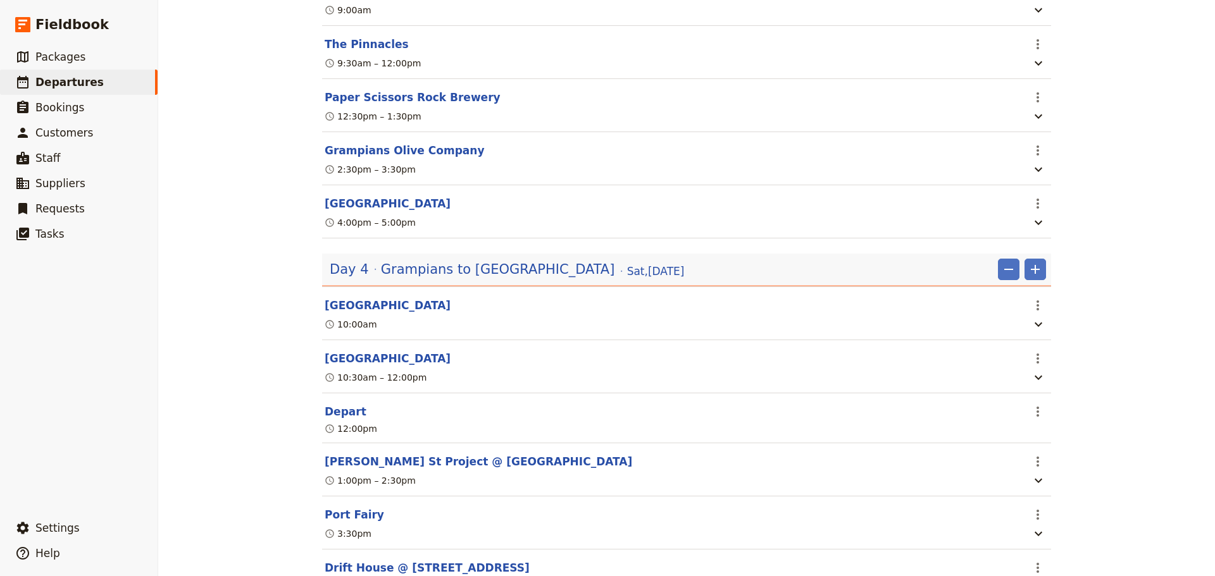
scroll to position [0, 0]
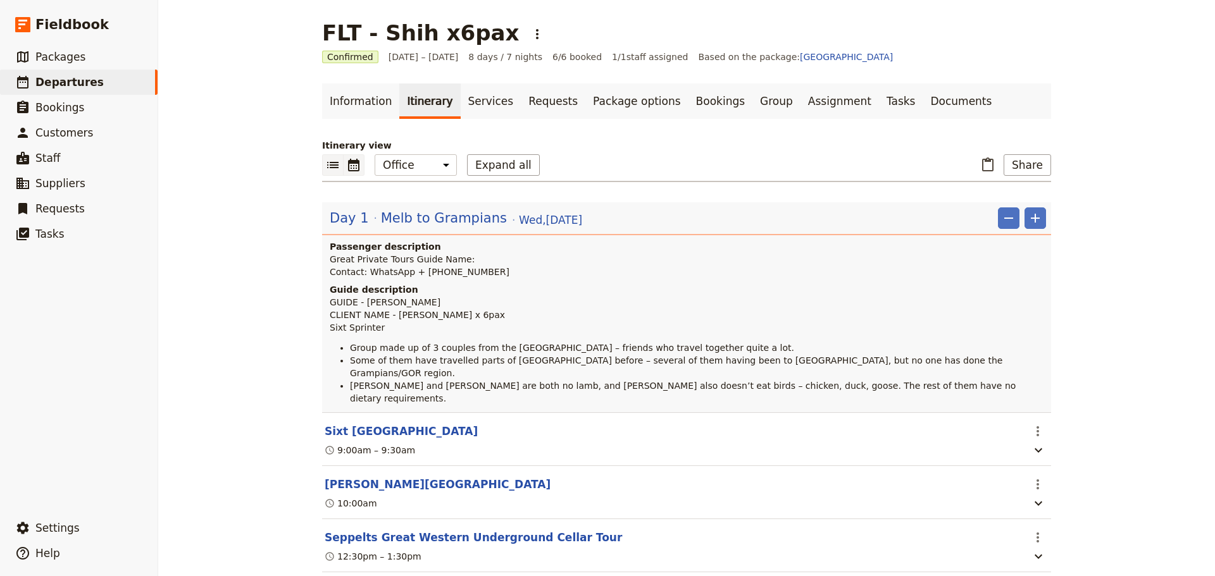
click at [351, 158] on icon "Calendar view" at bounding box center [353, 165] width 15 height 15
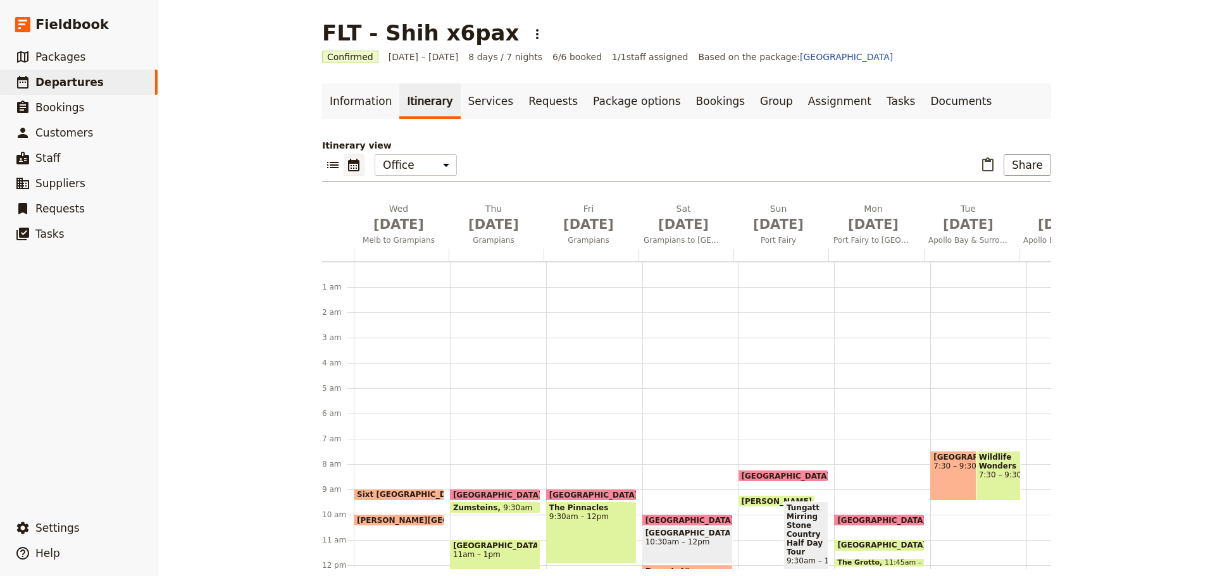
scroll to position [165, 0]
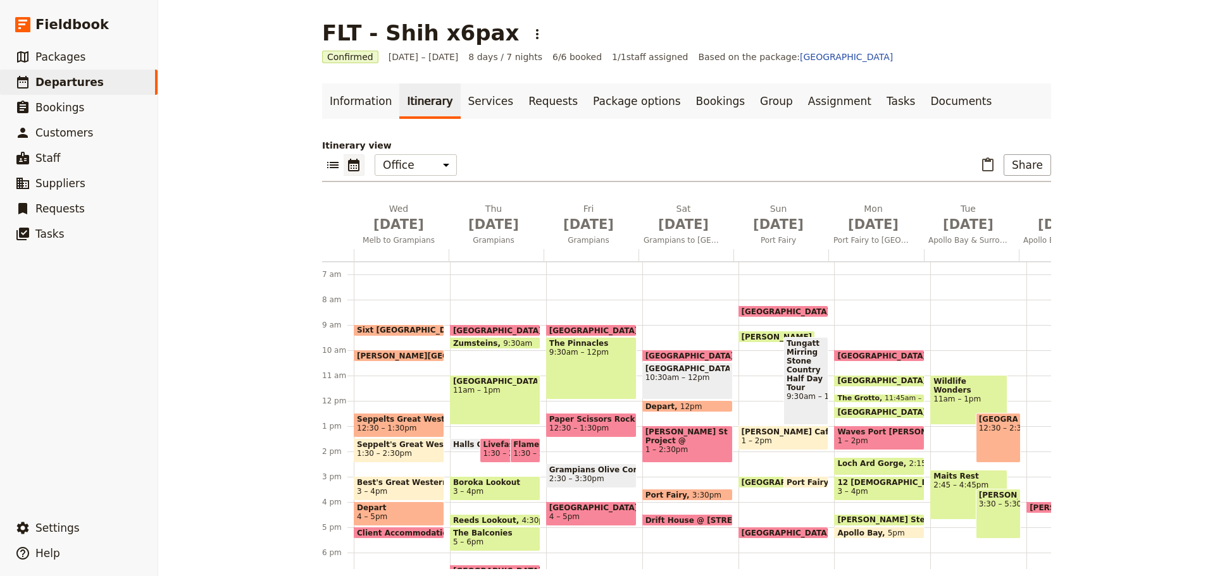
click at [932, 355] on div "Wildlife Wonders 11am – 1pm Otway Ranges National Park 12:30 – 2:30pm Maits Res…" at bounding box center [978, 400] width 96 height 607
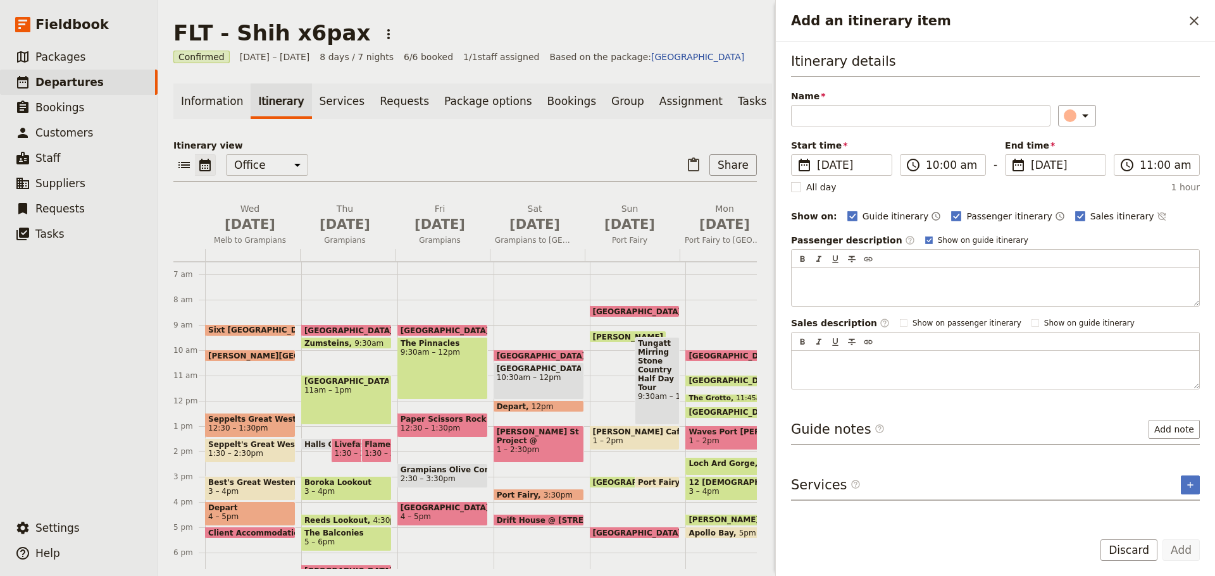
click at [706, 359] on span "[GEOGRAPHIC_DATA]" at bounding box center [735, 356] width 94 height 8
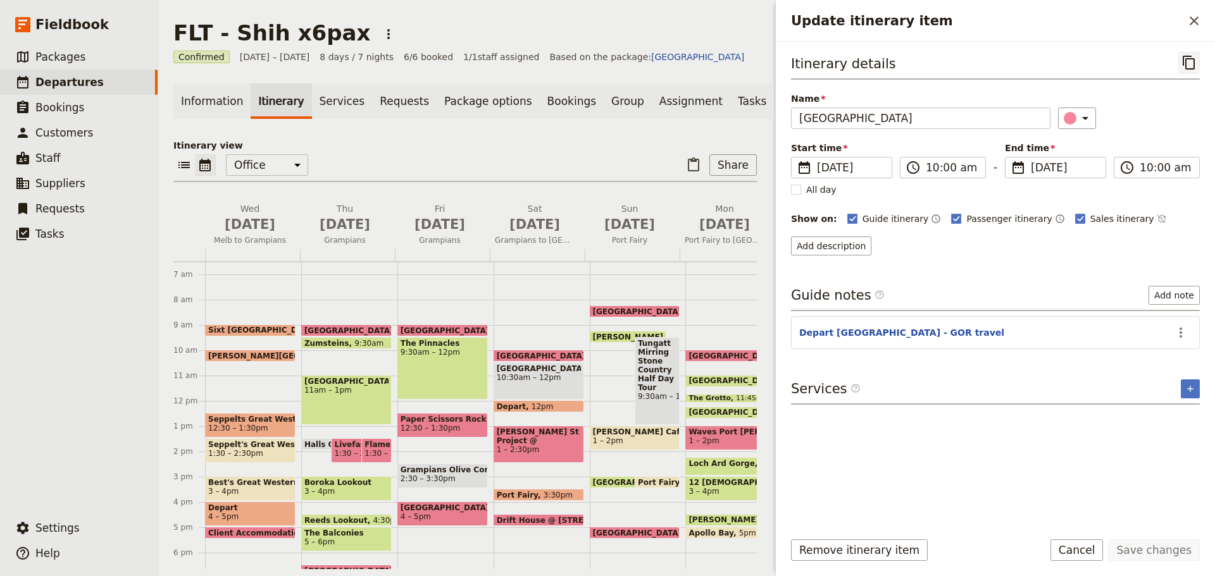
click at [1188, 66] on icon "Copy itinerary item" at bounding box center [1188, 62] width 15 height 15
click at [1192, 18] on icon "Close drawer" at bounding box center [1194, 20] width 9 height 9
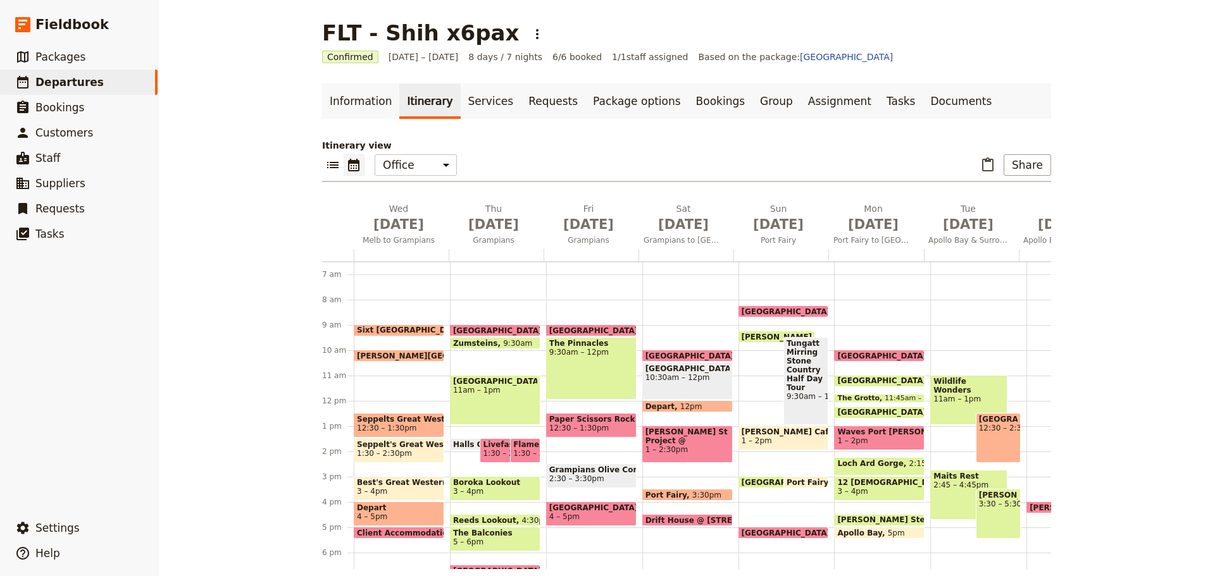
click at [942, 352] on div "Wildlife Wonders 11am – 1pm Otway Ranges National Park 12:30 – 2:30pm Maits Res…" at bounding box center [978, 400] width 96 height 607
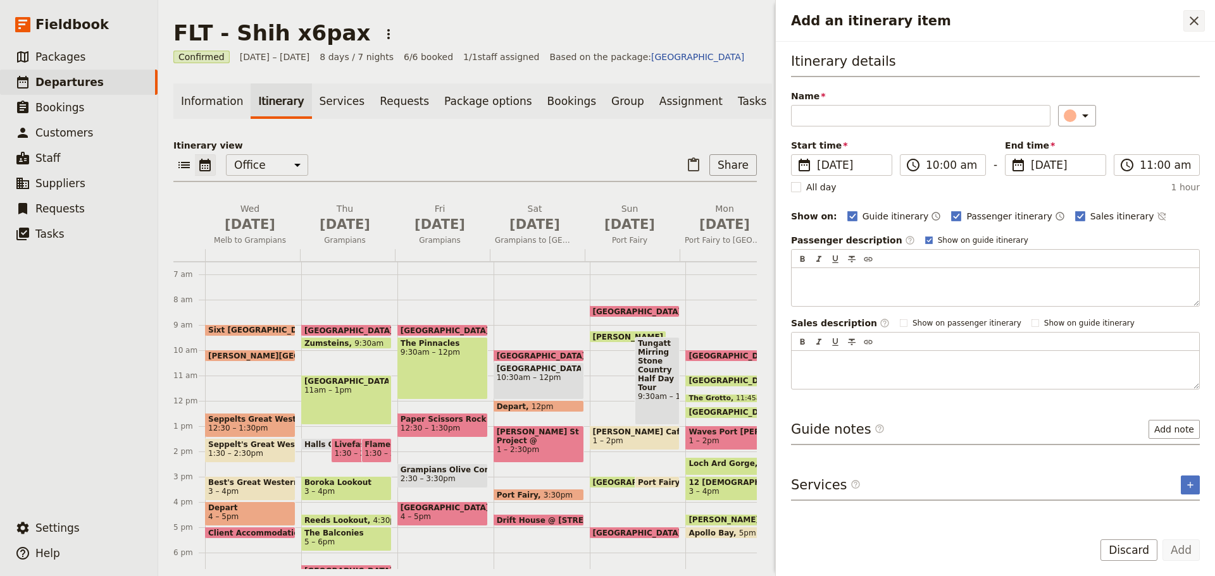
click at [1195, 22] on icon "Close drawer" at bounding box center [1194, 20] width 9 height 9
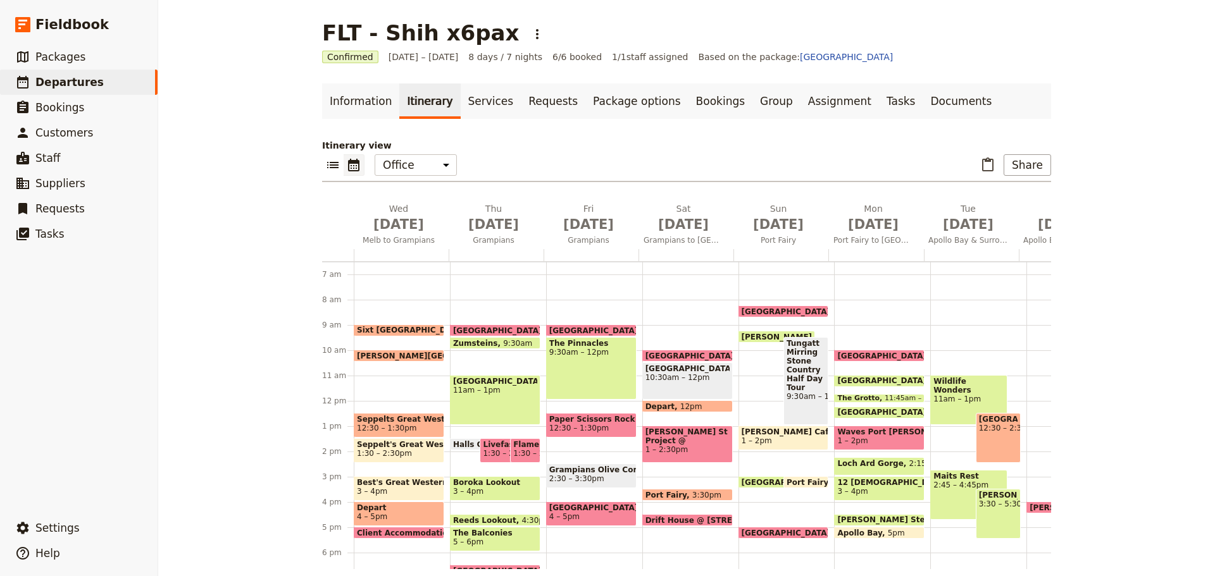
click at [943, 355] on div "Wildlife Wonders 11am – 1pm Otway Ranges National Park 12:30 – 2:30pm Maits Res…" at bounding box center [978, 400] width 96 height 607
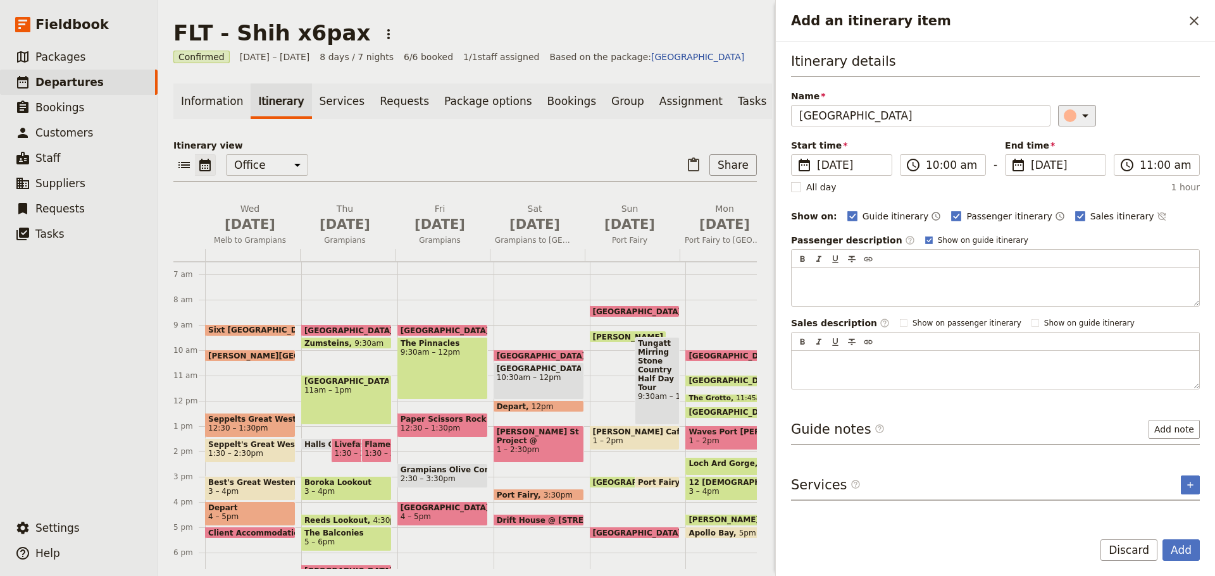
type input "[GEOGRAPHIC_DATA]"
click at [1078, 112] on icon "Add an itinerary item" at bounding box center [1085, 115] width 15 height 15
click at [1074, 189] on div "button" at bounding box center [1077, 188] width 13 height 13
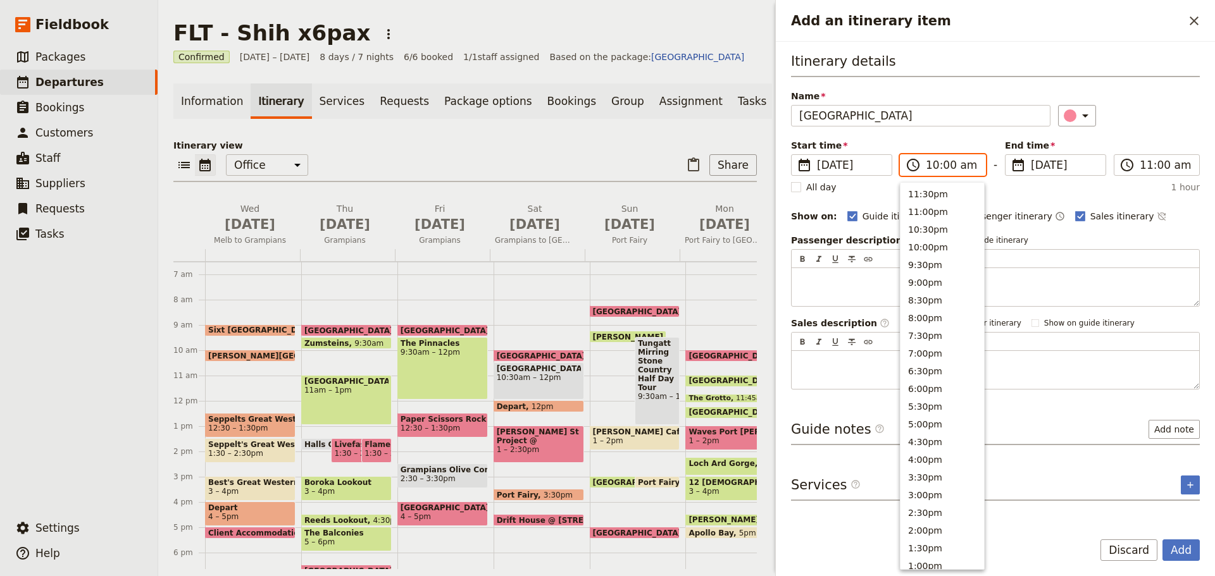
click at [935, 165] on input "10:00 am" at bounding box center [952, 165] width 52 height 15
click at [943, 166] on input "10:00 am" at bounding box center [952, 165] width 52 height 15
click at [935, 187] on button "10:30am" at bounding box center [942, 191] width 84 height 18
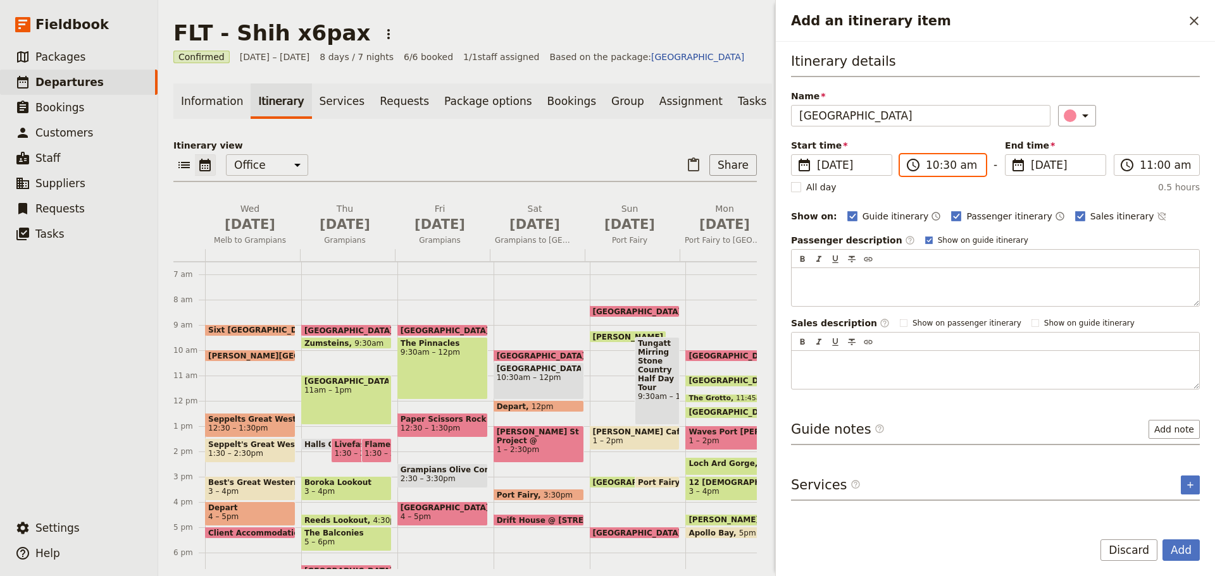
click at [943, 168] on input "10:30 am" at bounding box center [952, 165] width 52 height 15
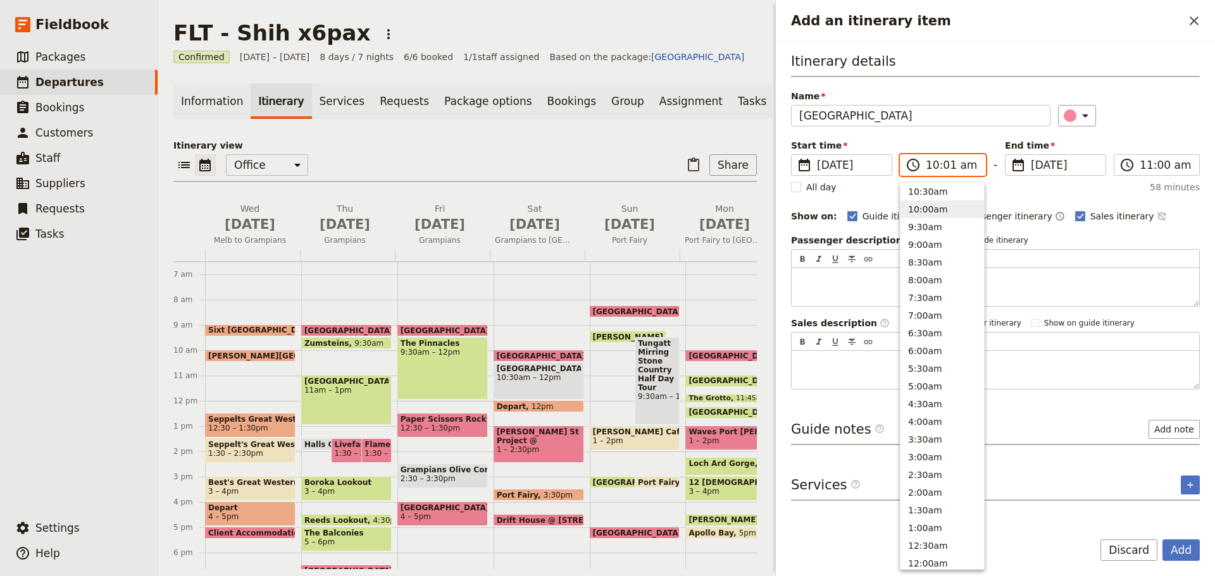
type input "10:15 am"
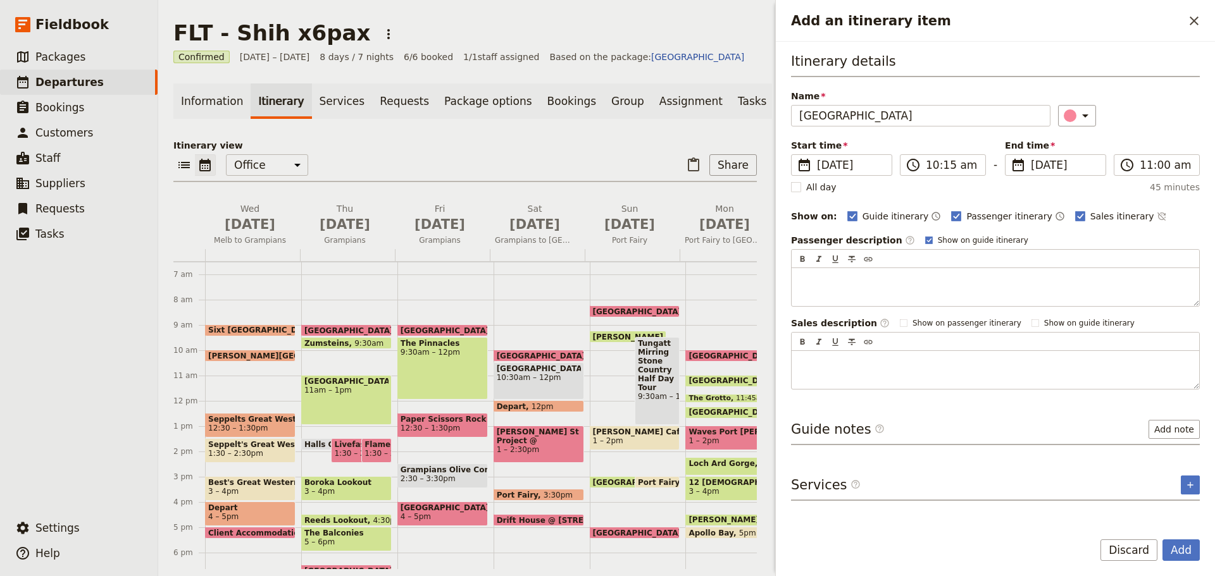
click at [1133, 123] on div "​" at bounding box center [1129, 116] width 142 height 22
click at [1159, 160] on input "11:00 am" at bounding box center [1166, 165] width 52 height 15
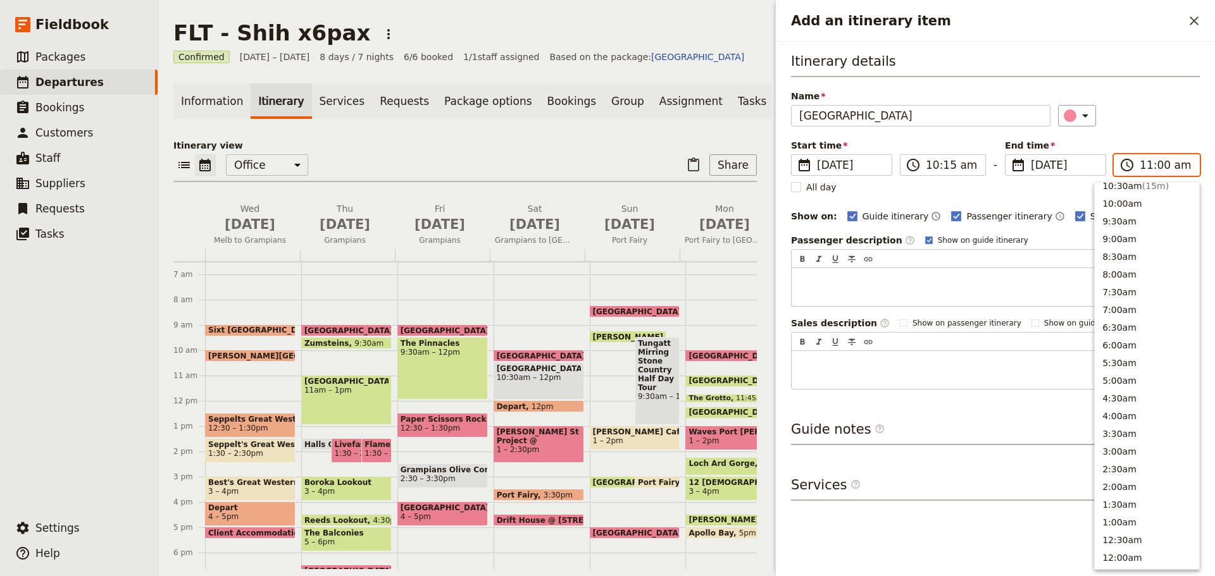
scroll to position [464, 0]
click at [1131, 189] on button "10:30am ( 15m )" at bounding box center [1147, 191] width 104 height 18
type input "10:30 am"
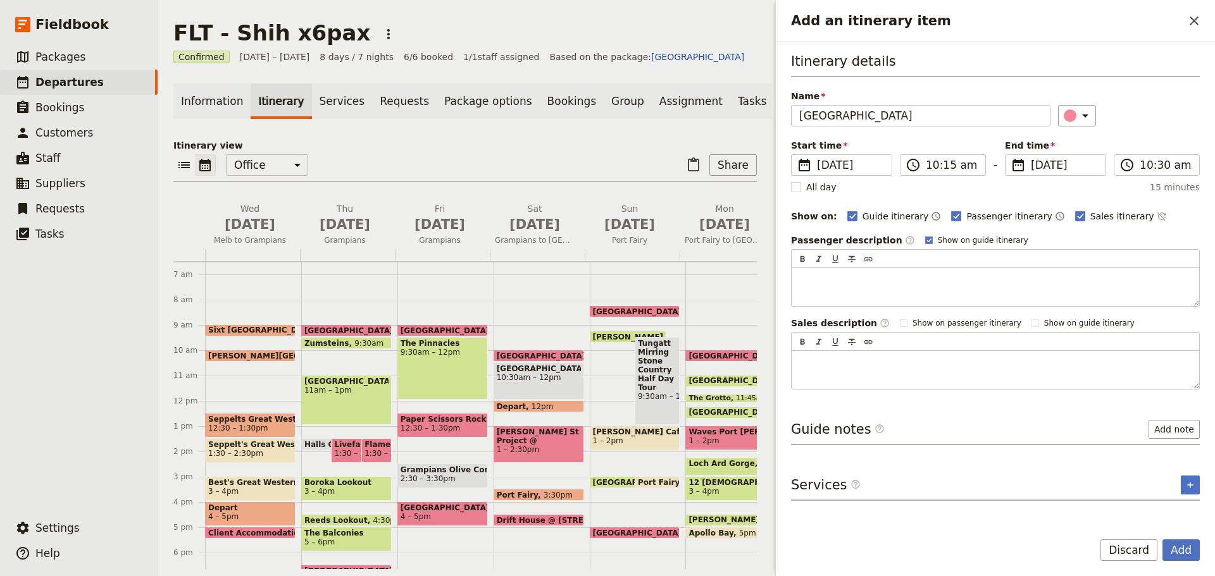
click at [1158, 129] on div "Itinerary details Name Drift House ​ Start time ​ 21 Oct 2025 21/10/2025 2025-1…" at bounding box center [995, 221] width 409 height 338
click at [925, 242] on rect "Add an itinerary item" at bounding box center [928, 240] width 7 height 7
click at [925, 235] on input "Show on guide itinerary" at bounding box center [925, 235] width 1 height 1
checkbox input "false"
click at [844, 433] on h3 "Guide notes ​" at bounding box center [838, 429] width 94 height 19
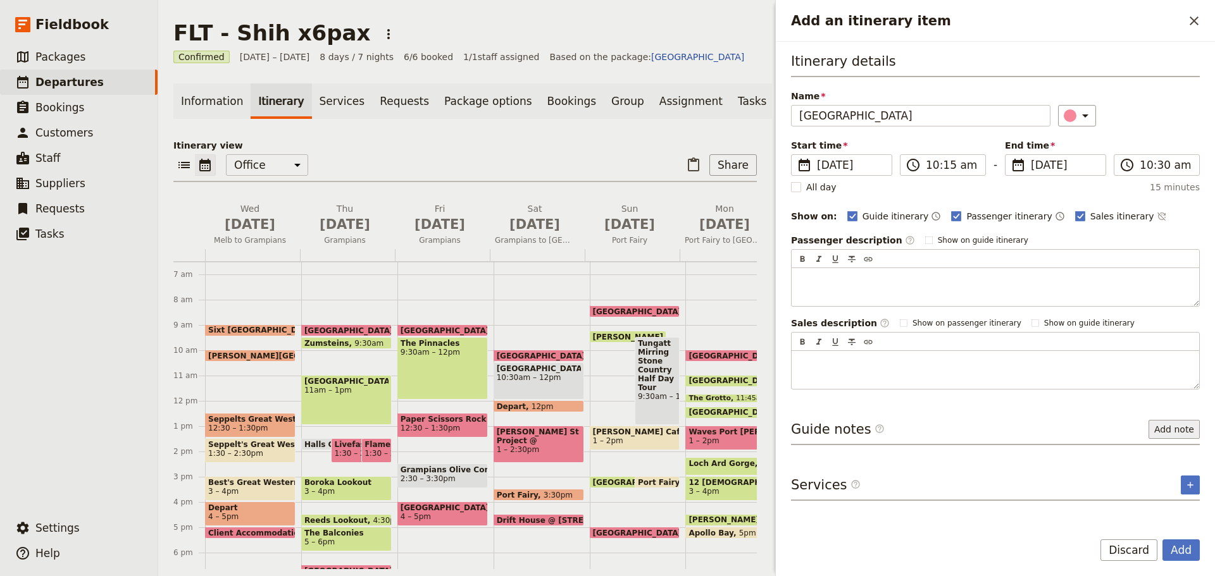
click at [1172, 433] on button "Add note" at bounding box center [1174, 429] width 51 height 19
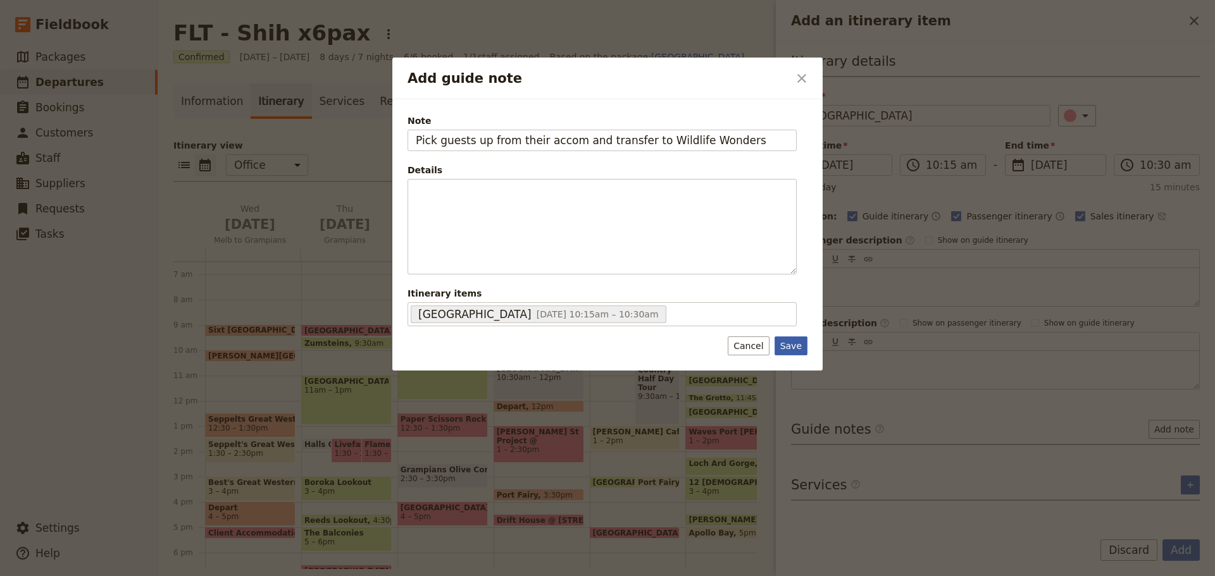
type input "Pick guests up from their accom and transfer to Wildlife Wonders"
click at [794, 342] on button "Save" at bounding box center [791, 346] width 33 height 19
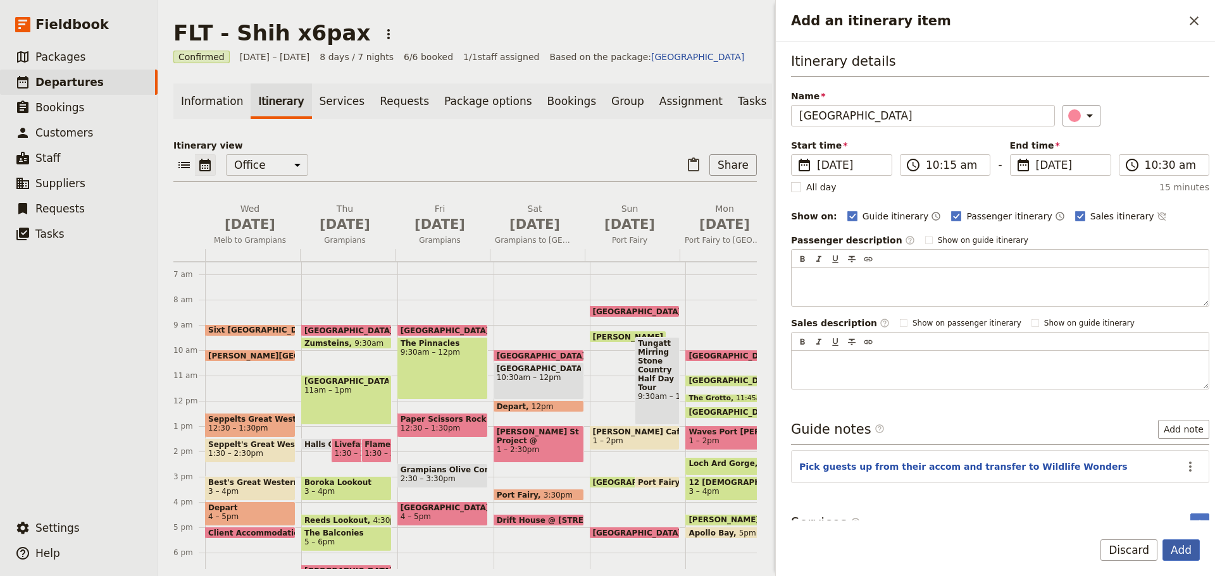
click at [1171, 549] on button "Add" at bounding box center [1180, 551] width 37 height 22
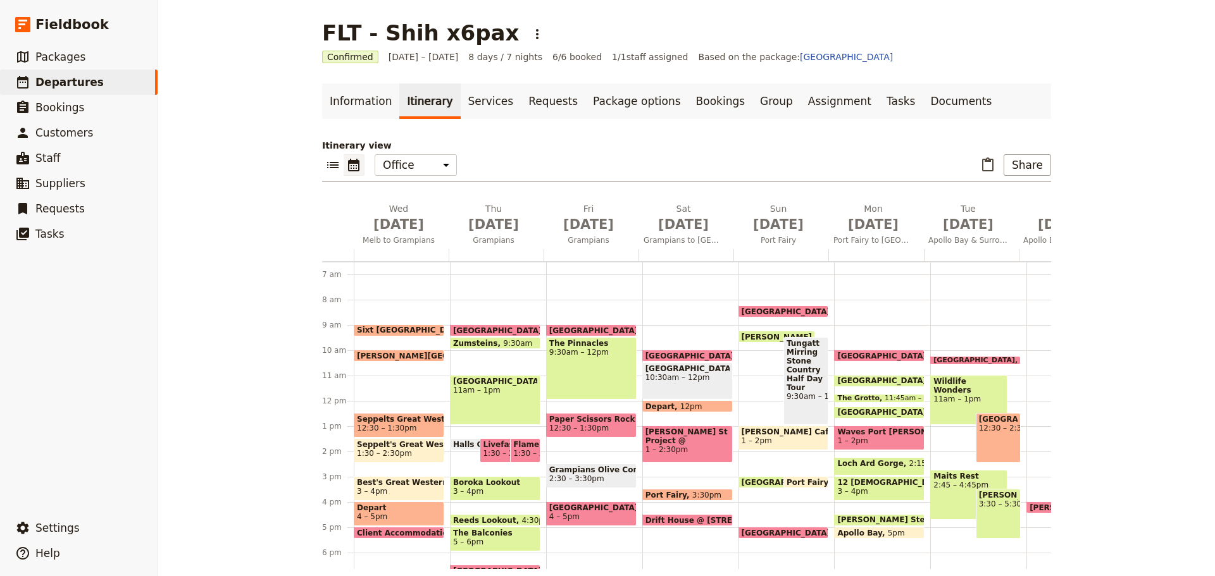
click at [952, 395] on span "11am – 1pm" at bounding box center [968, 399] width 70 height 9
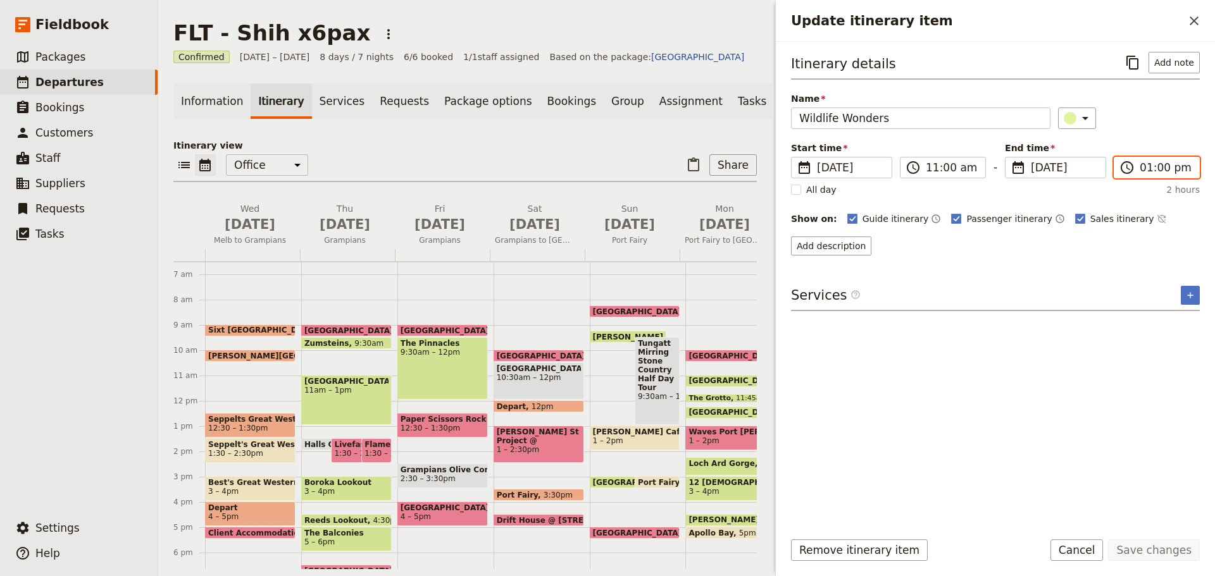
click at [1154, 173] on input "01:00 pm" at bounding box center [1166, 167] width 52 height 15
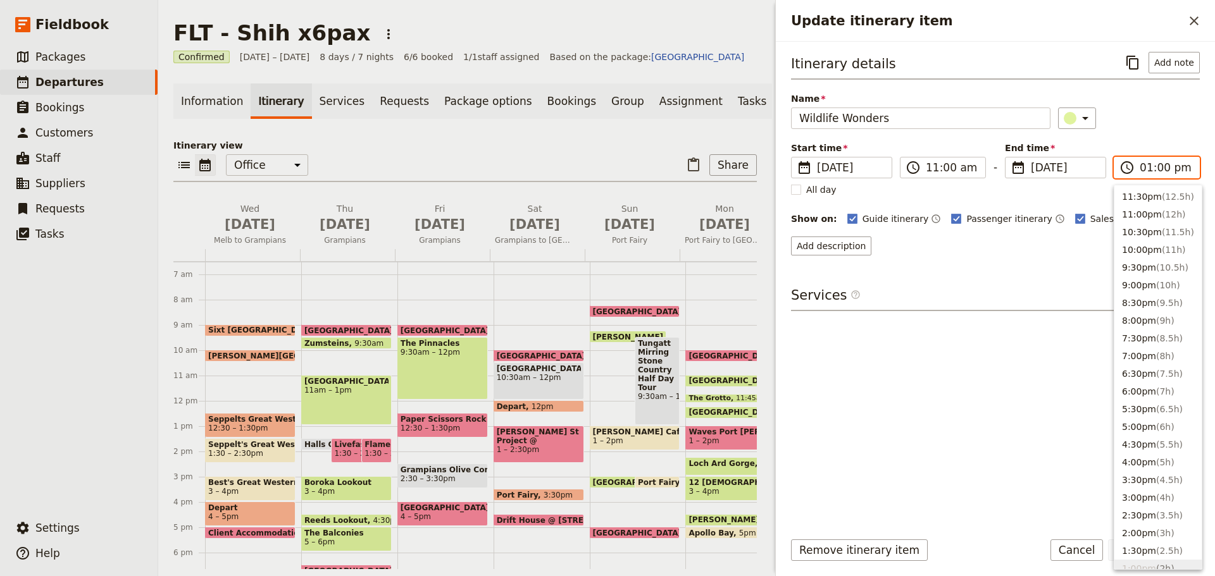
scroll to position [375, 0]
click at [1153, 216] on button "12:30pm ( 1.5h )" at bounding box center [1157, 212] width 87 height 18
type input "12:30 pm"
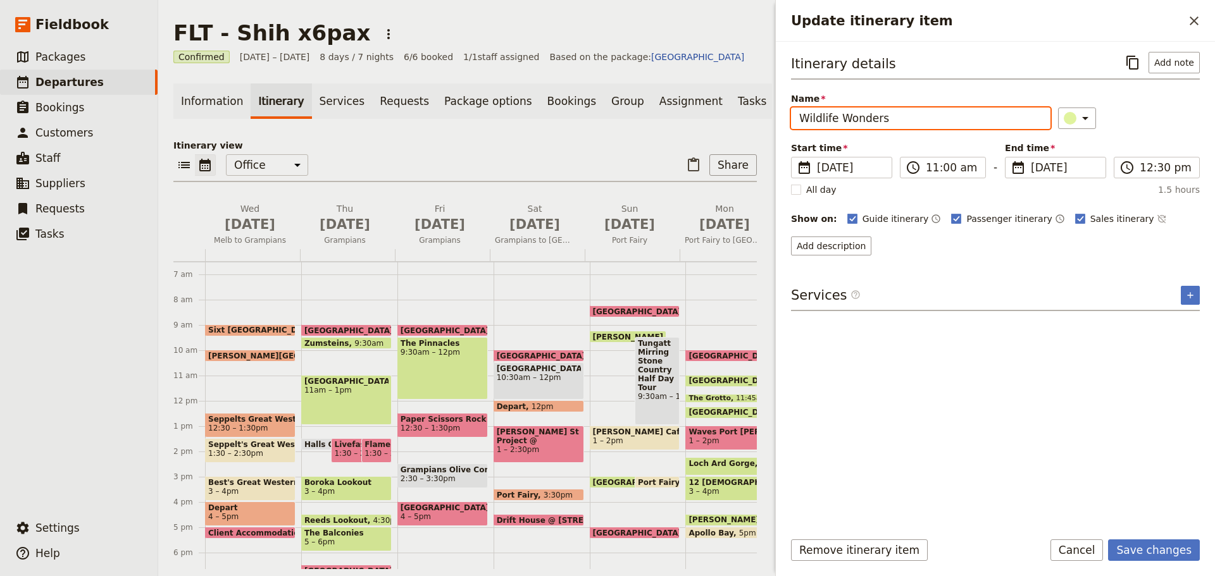
click at [922, 111] on input "Wildlife Wonders" at bounding box center [920, 119] width 259 height 22
click at [1171, 61] on button "Add note" at bounding box center [1174, 63] width 51 height 22
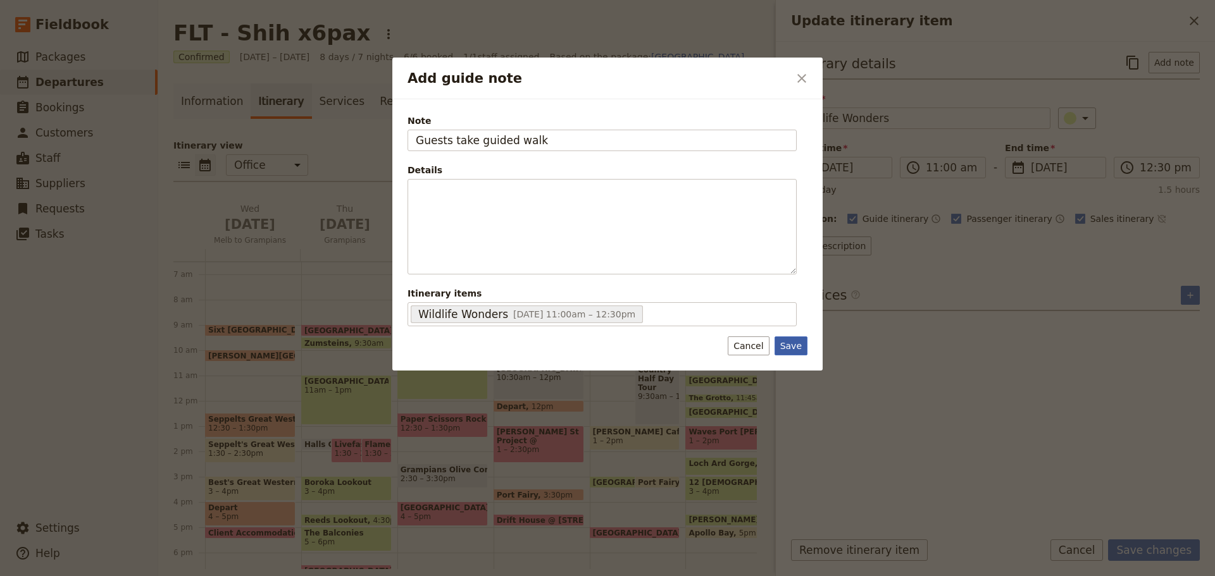
type input "Guests take guided walk"
click at [804, 346] on button "Save" at bounding box center [791, 346] width 33 height 19
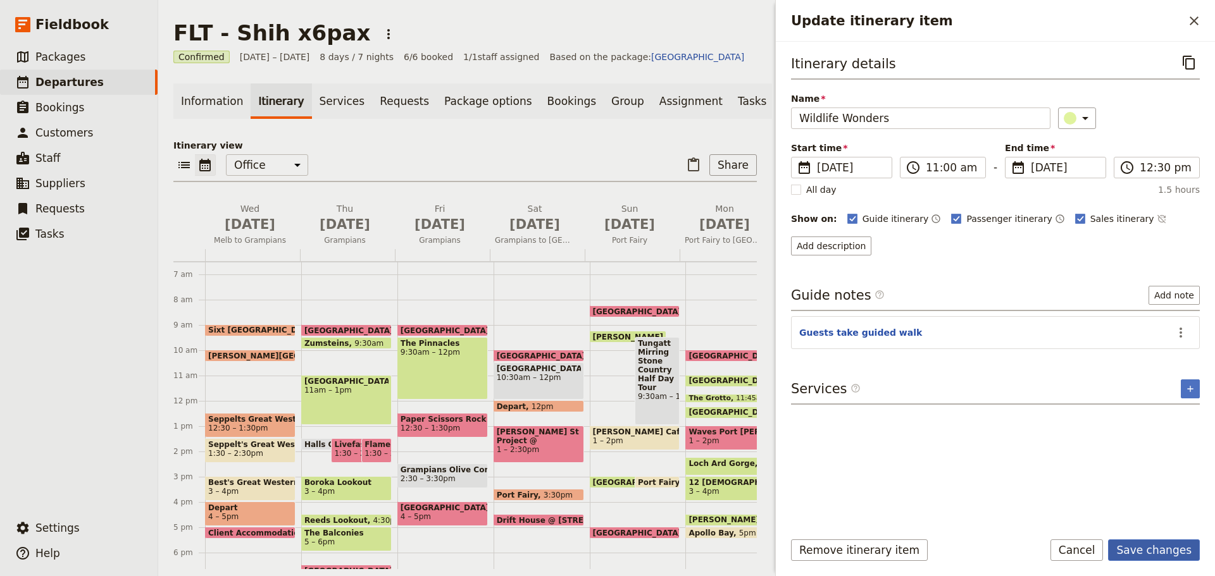
drag, startPoint x: 1130, startPoint y: 547, endPoint x: 1150, endPoint y: 551, distance: 20.6
click at [1131, 547] on button "Save changes" at bounding box center [1154, 551] width 92 height 22
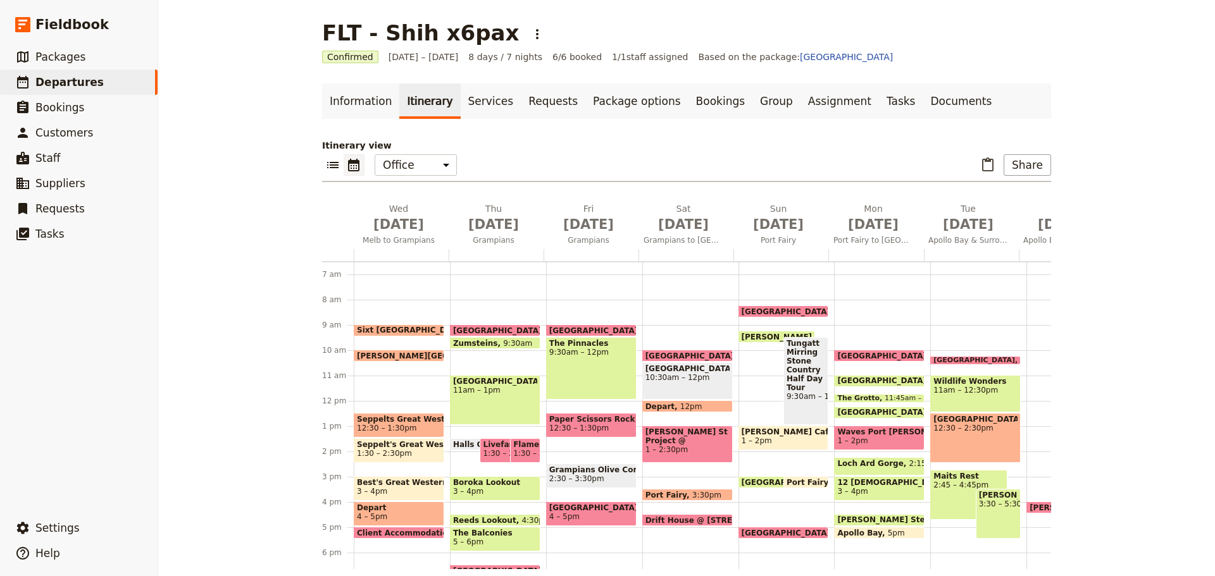
click at [980, 392] on span "11am – 12:30pm" at bounding box center [975, 390] width 84 height 9
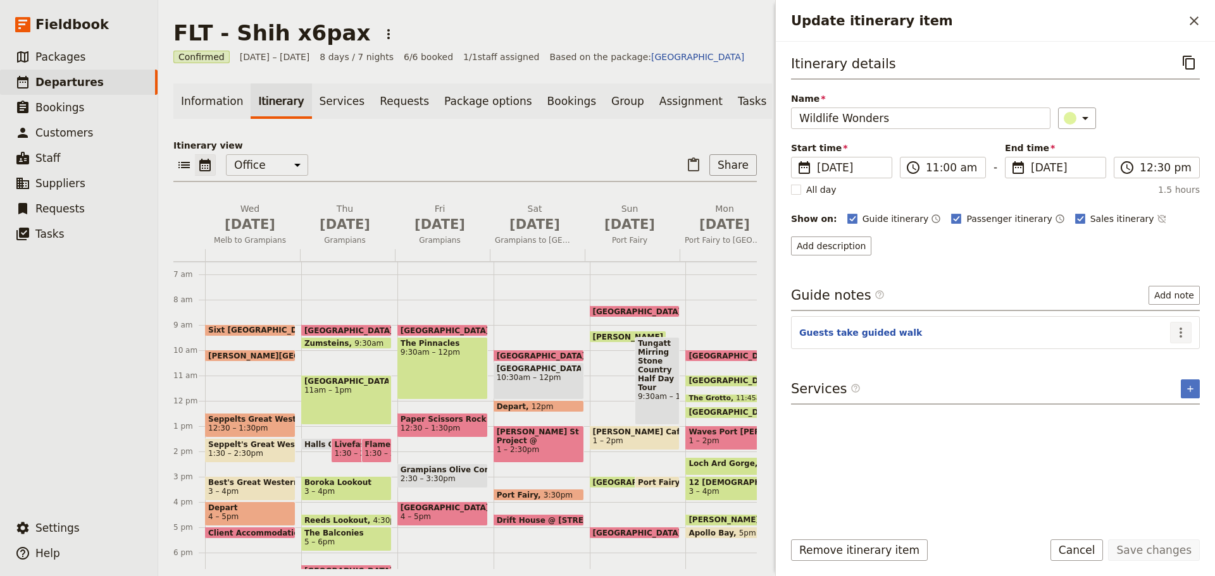
click at [1183, 331] on icon "Actions" at bounding box center [1180, 332] width 15 height 15
click at [1164, 362] on span "Edit note" at bounding box center [1145, 360] width 40 height 13
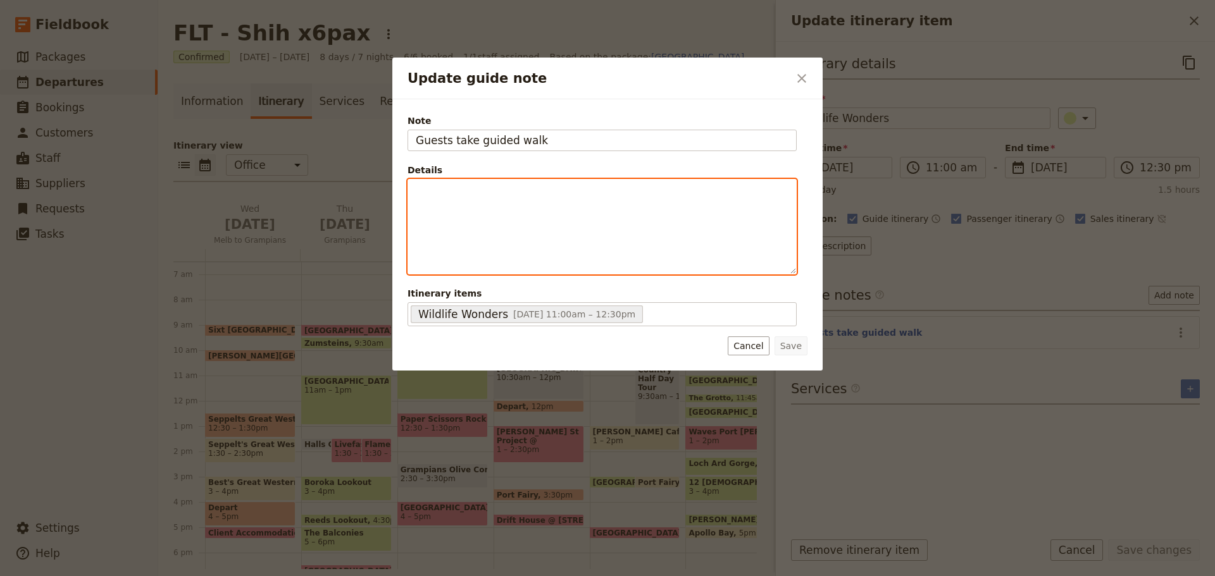
click at [612, 228] on div "Update guide note" at bounding box center [602, 227] width 388 height 94
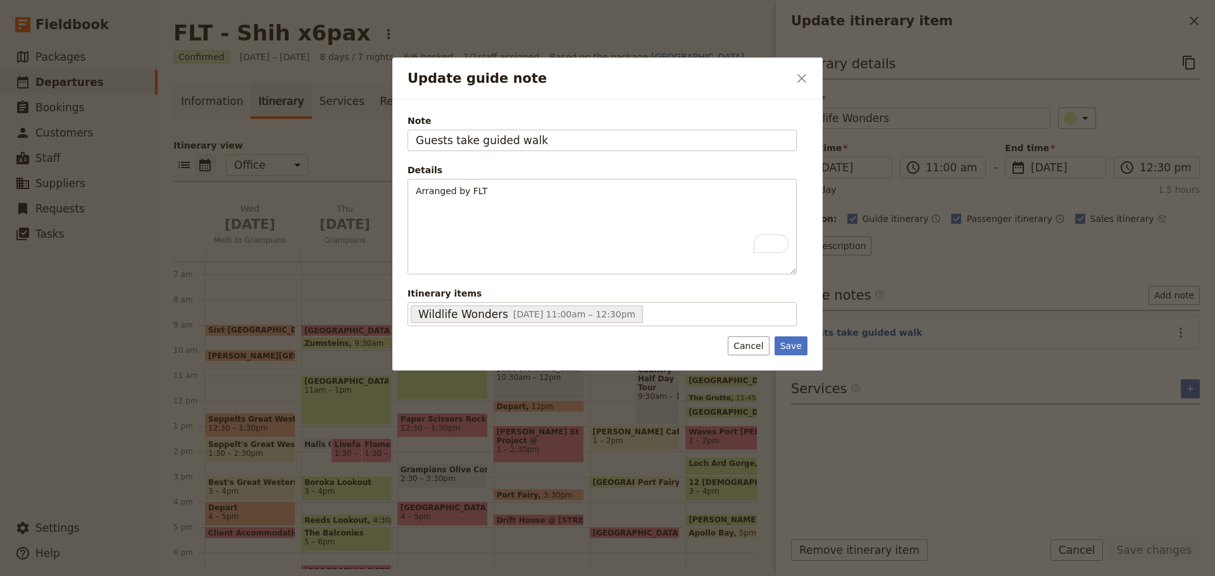
drag, startPoint x: 788, startPoint y: 342, endPoint x: 1214, endPoint y: 511, distance: 458.4
click at [789, 342] on button "Save" at bounding box center [791, 346] width 33 height 19
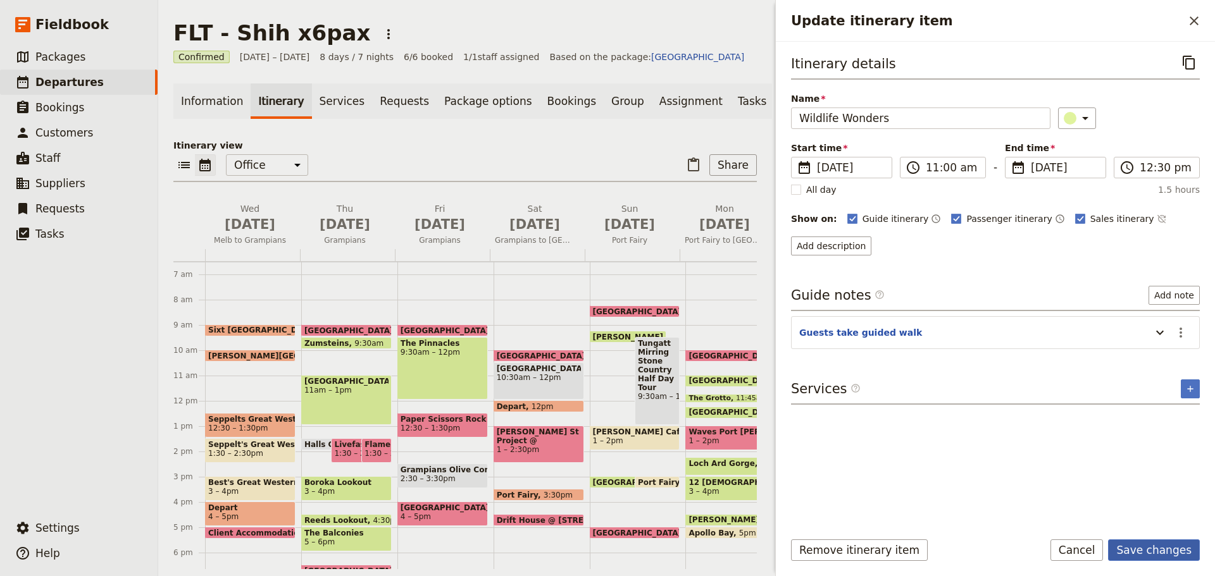
click at [1152, 551] on button "Save changes" at bounding box center [1154, 551] width 92 height 22
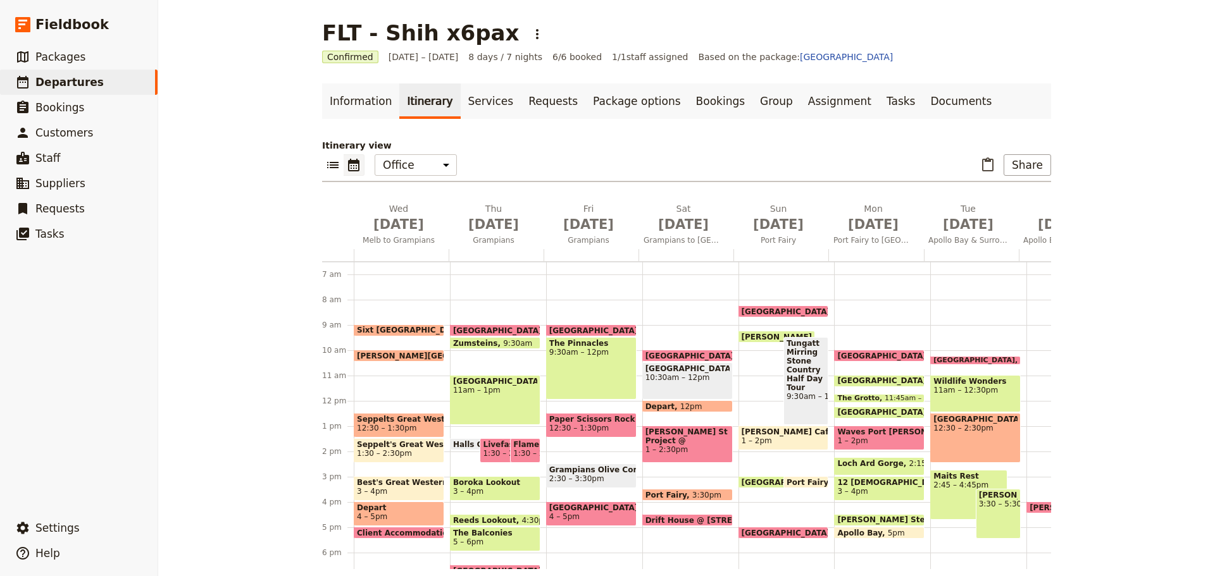
click at [807, 377] on span "Tungatt Mirring Stone Country Half Day Tour" at bounding box center [806, 365] width 39 height 53
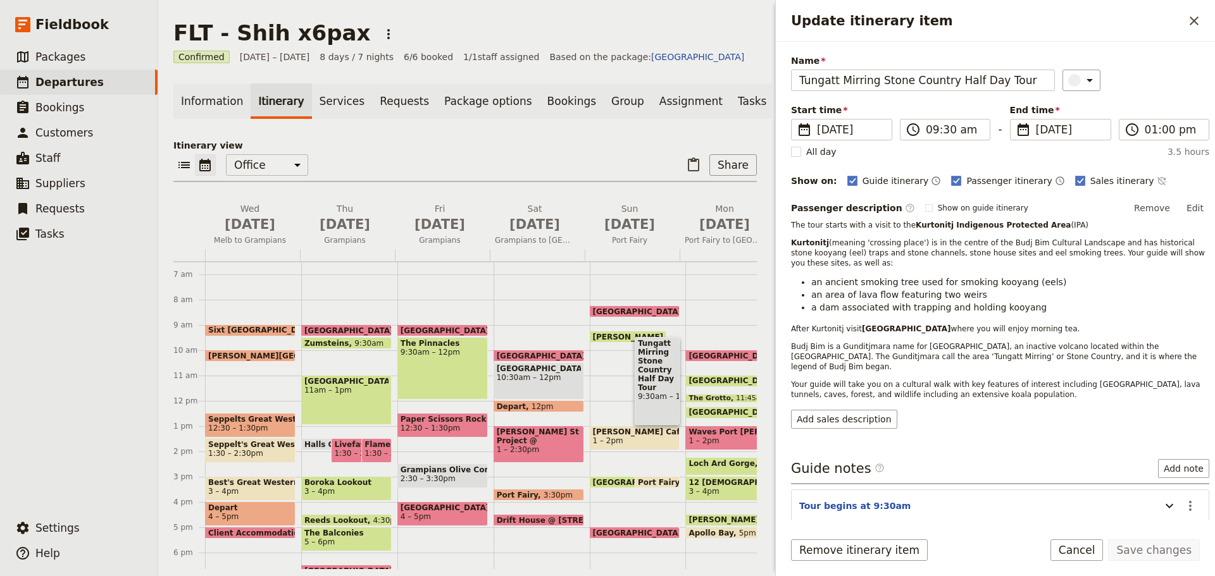
scroll to position [75, 0]
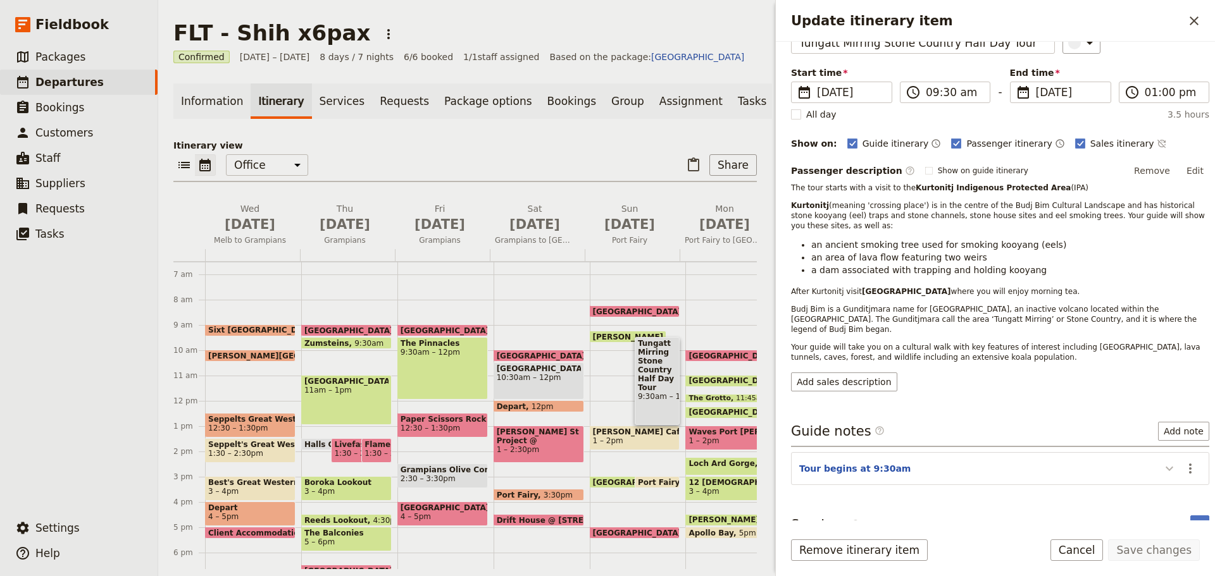
click at [1164, 461] on icon "Update itinerary item" at bounding box center [1169, 468] width 15 height 15
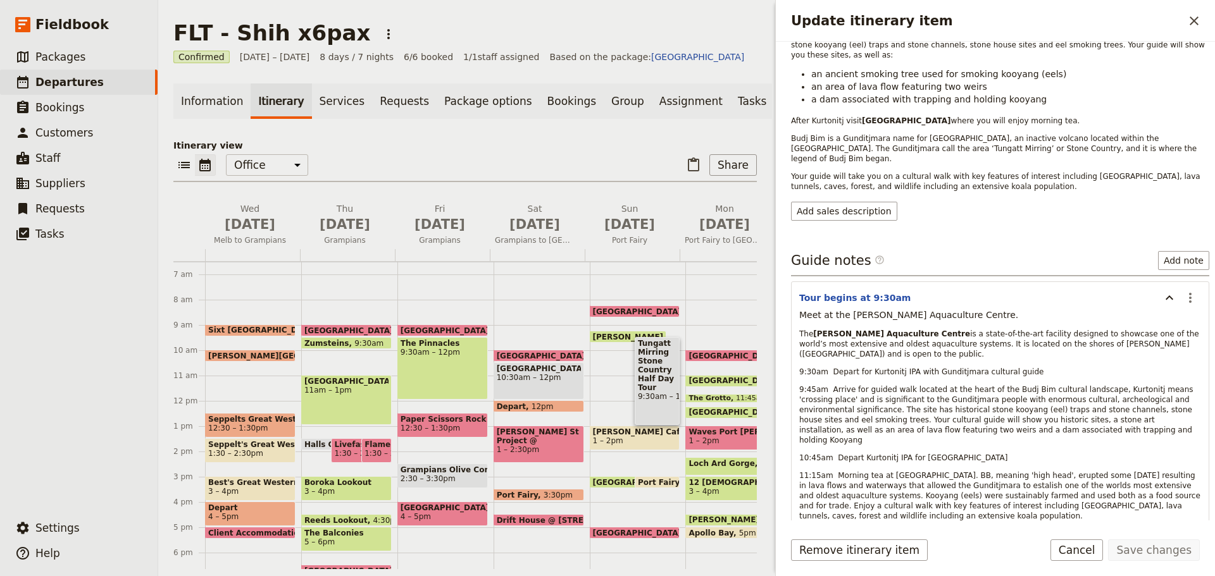
scroll to position [265, 0]
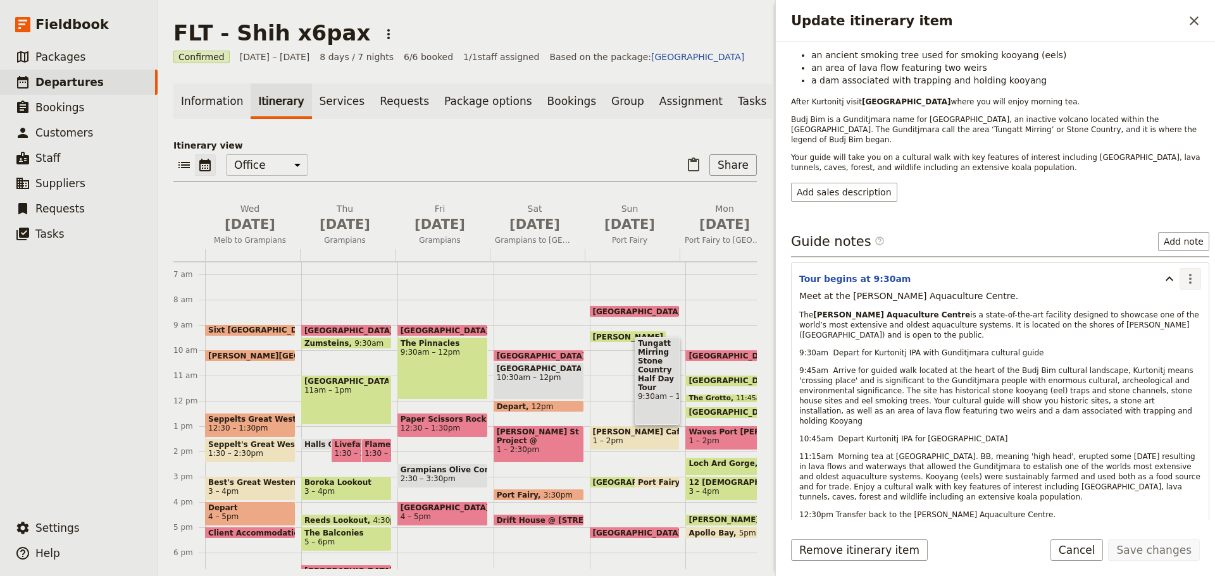
click at [1183, 271] on icon "Actions" at bounding box center [1190, 278] width 15 height 15
click at [1170, 283] on span "Edit note" at bounding box center [1154, 286] width 59 height 13
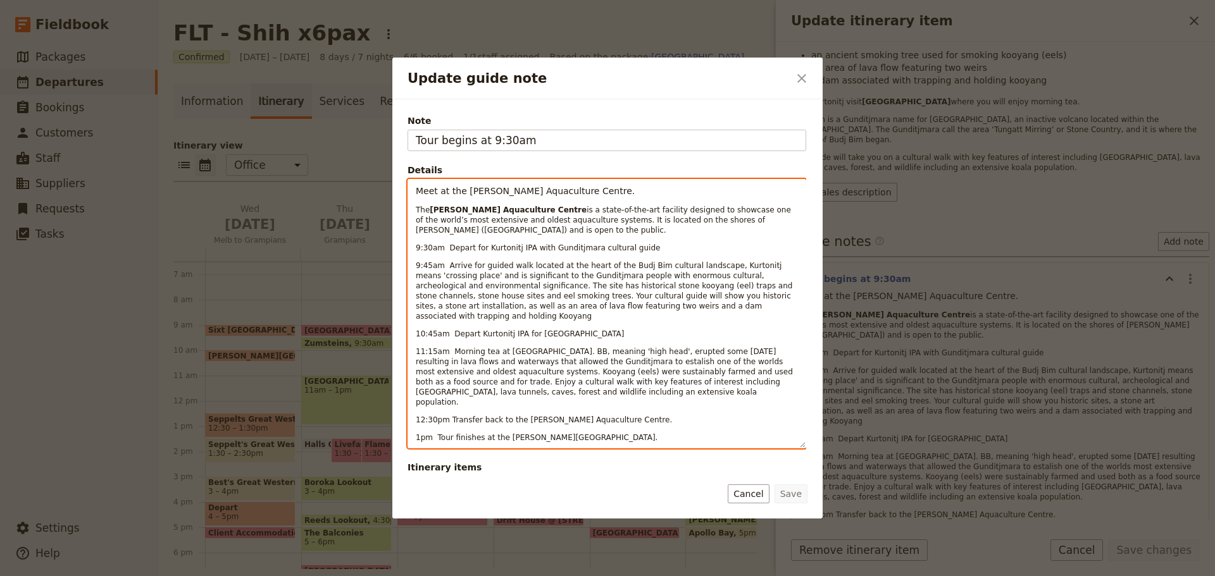
click at [415, 190] on div "Meet at the Tae Rak Aquaculture Centre. The Tae Rak Aquaculture Centre is a sta…" at bounding box center [606, 314] width 397 height 268
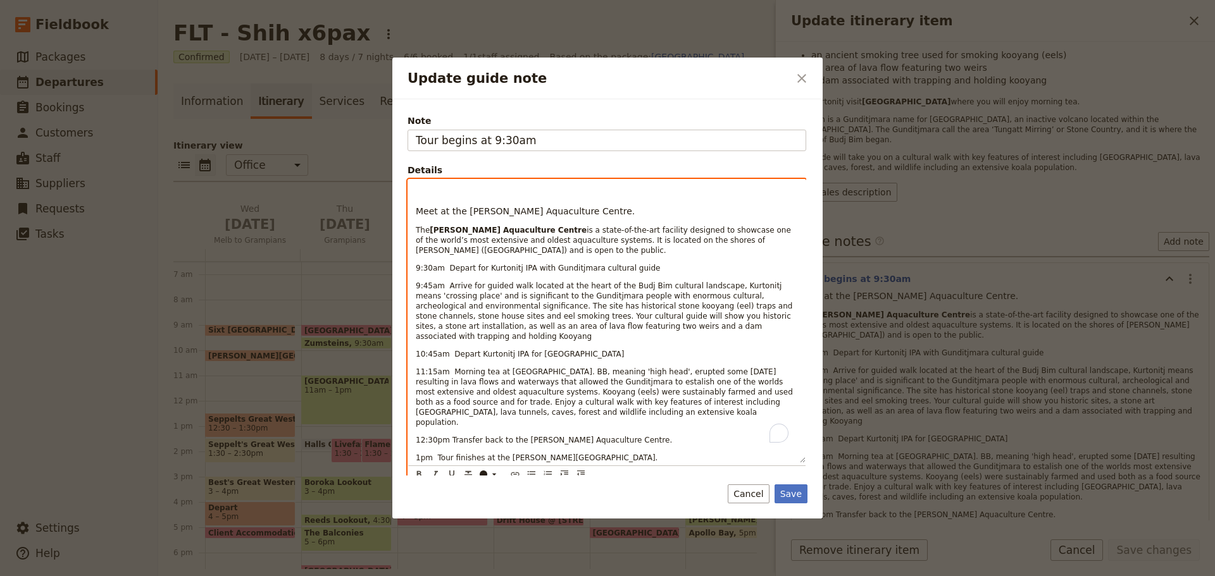
click at [430, 189] on p "To enrich screen reader interactions, please activate Accessibility in Grammarl…" at bounding box center [607, 191] width 382 height 13
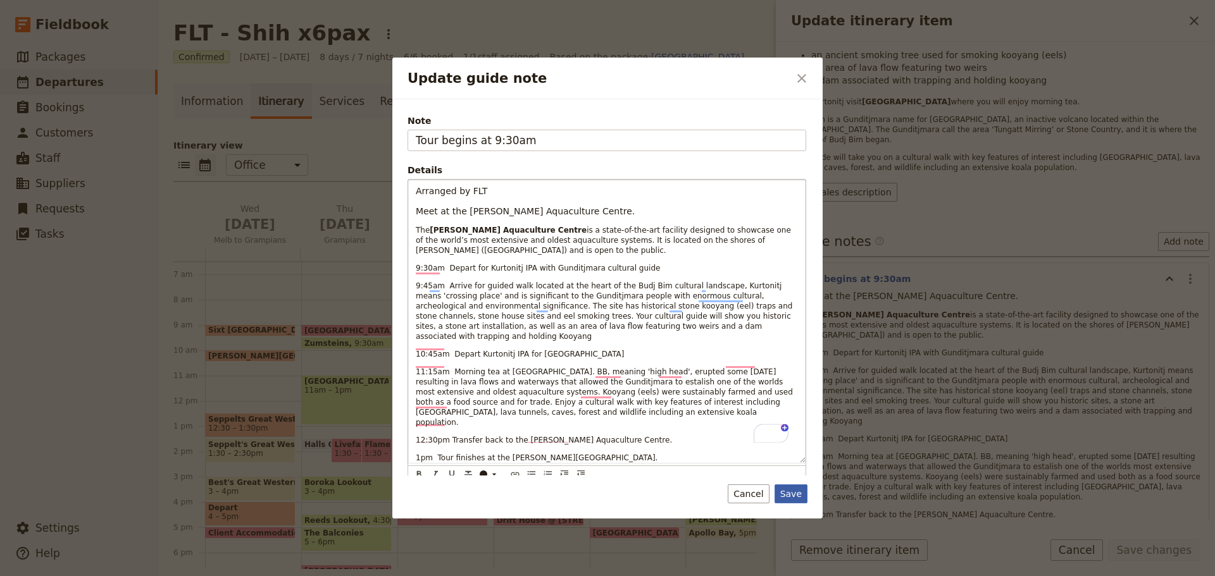
click at [796, 494] on button "Save" at bounding box center [791, 494] width 33 height 19
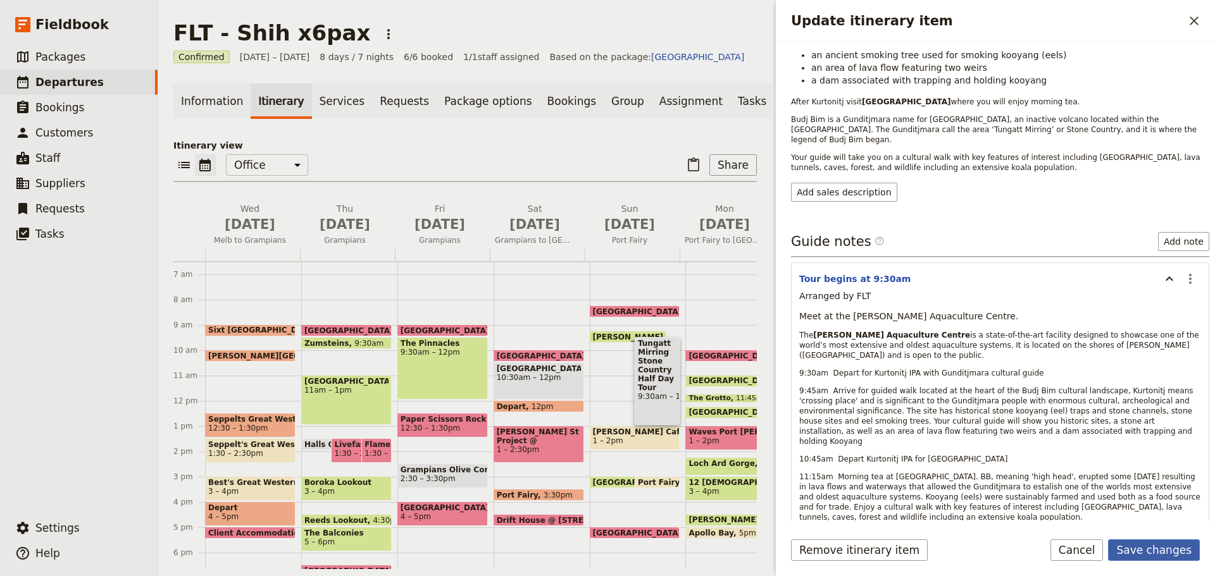
click at [1157, 545] on button "Save changes" at bounding box center [1154, 551] width 92 height 22
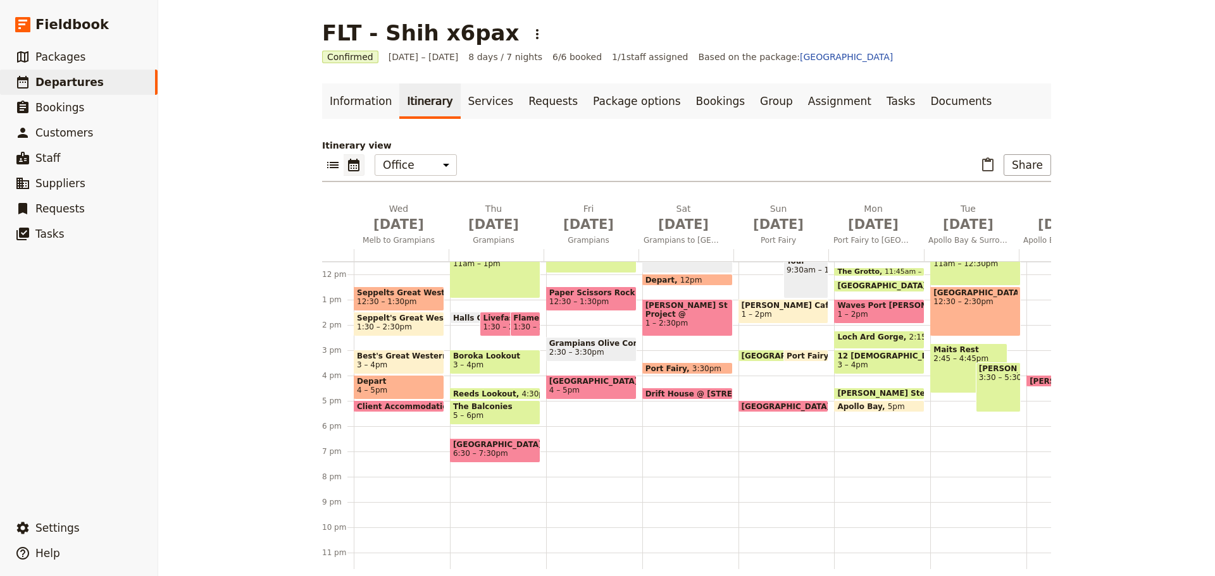
scroll to position [228, 0]
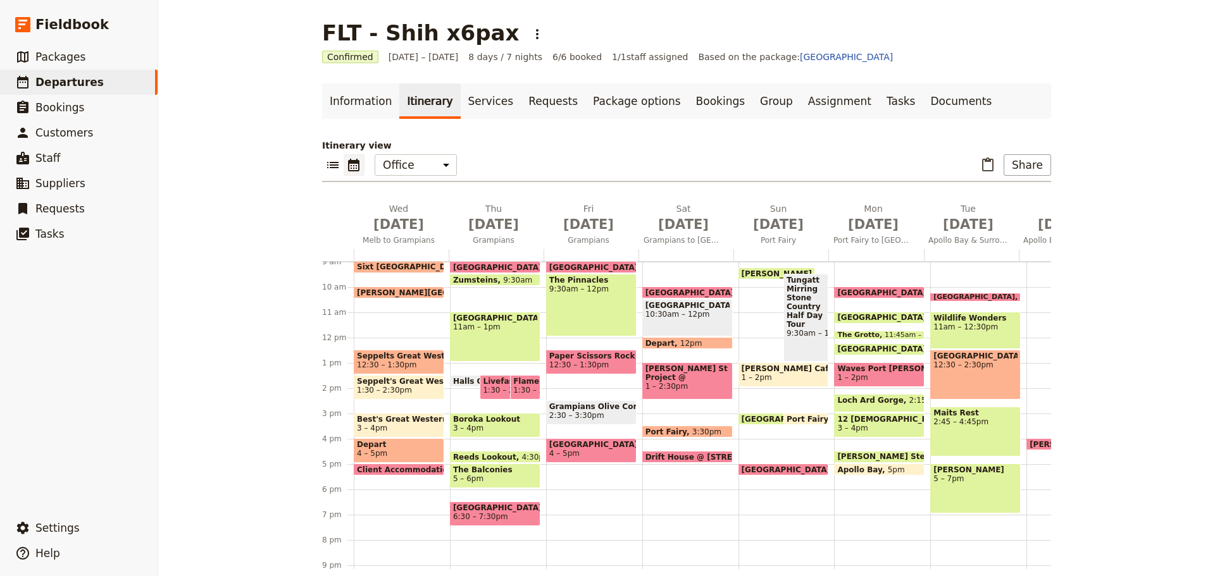
click at [945, 434] on div "Maits Rest 2:45 – 4:45pm" at bounding box center [975, 432] width 90 height 50
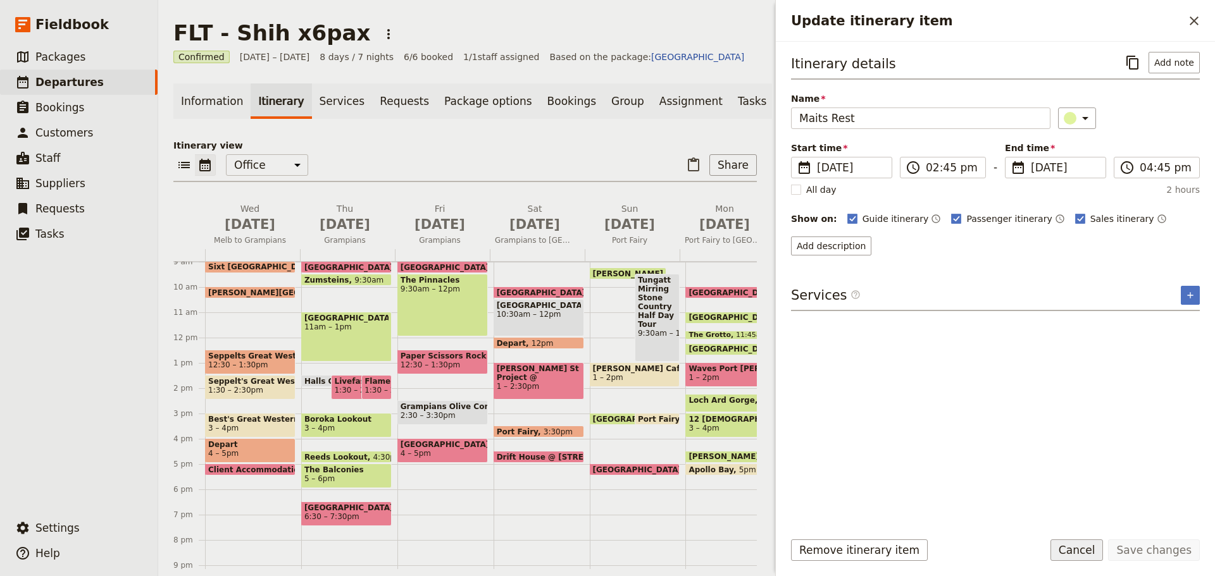
click at [1081, 546] on button "Cancel" at bounding box center [1076, 551] width 53 height 22
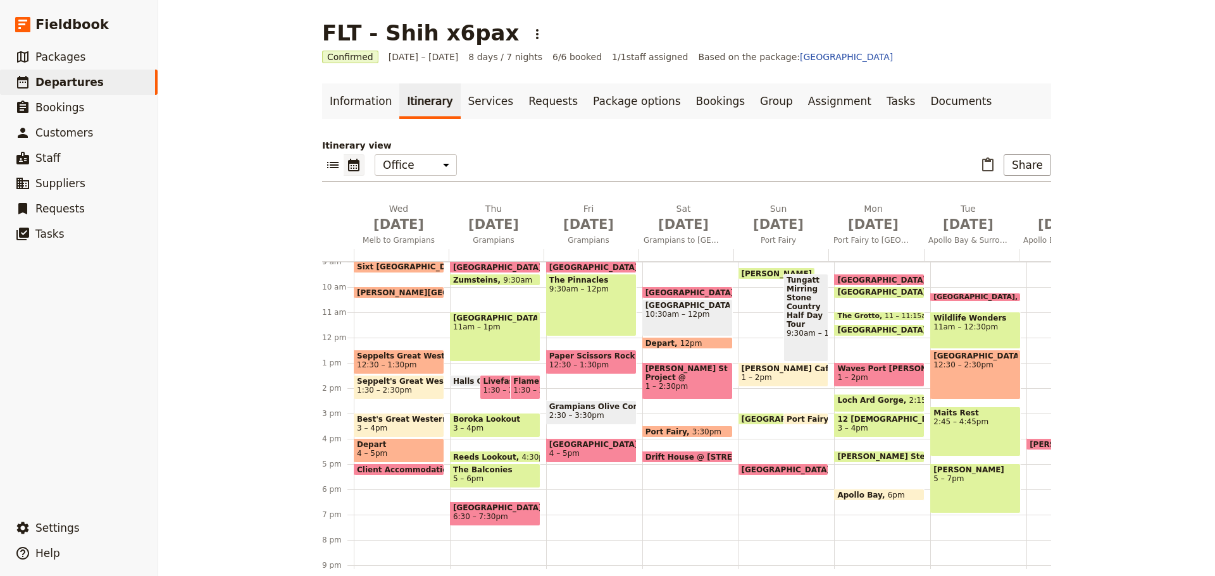
click at [844, 327] on span "[GEOGRAPHIC_DATA]" at bounding box center [884, 330] width 94 height 9
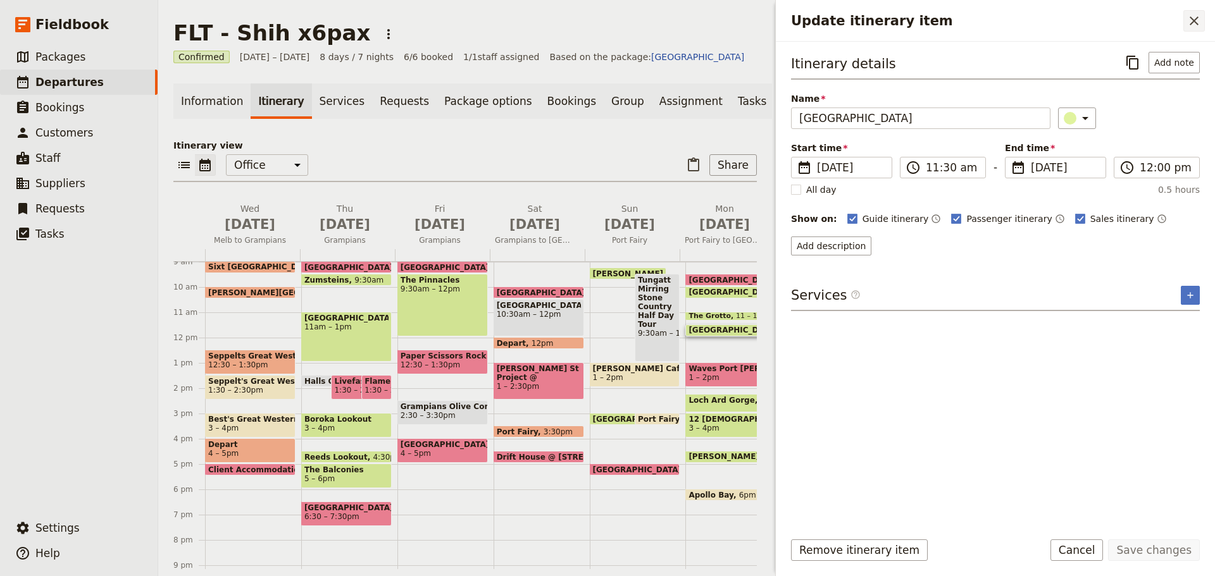
click at [1200, 27] on icon "Close drawer" at bounding box center [1194, 20] width 15 height 15
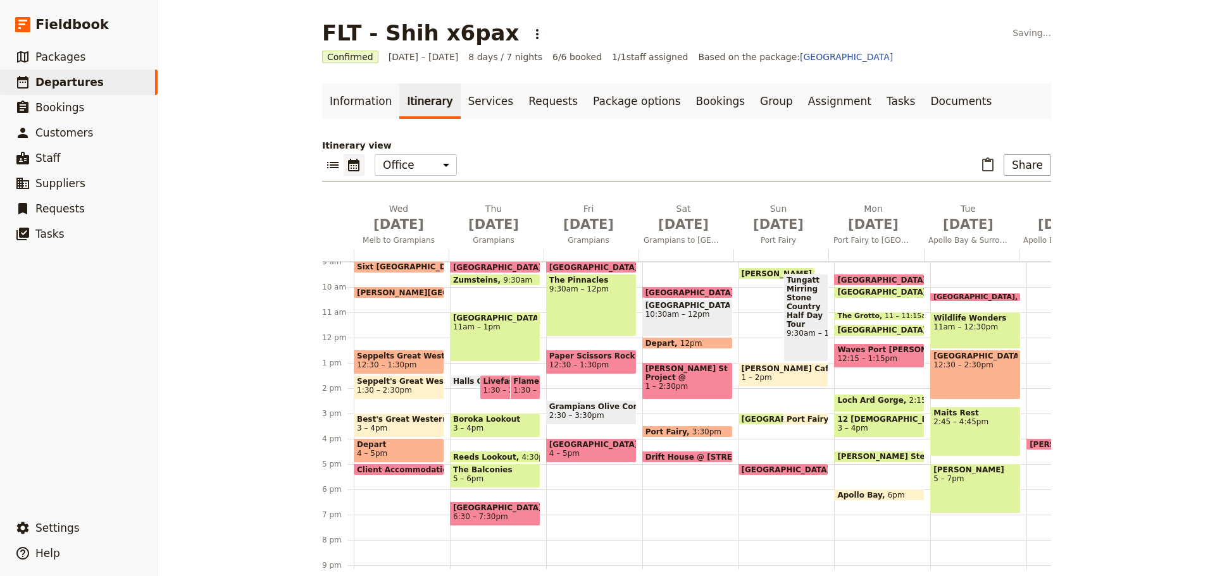
click at [871, 349] on span "Waves Port [PERSON_NAME]" at bounding box center [879, 350] width 84 height 9
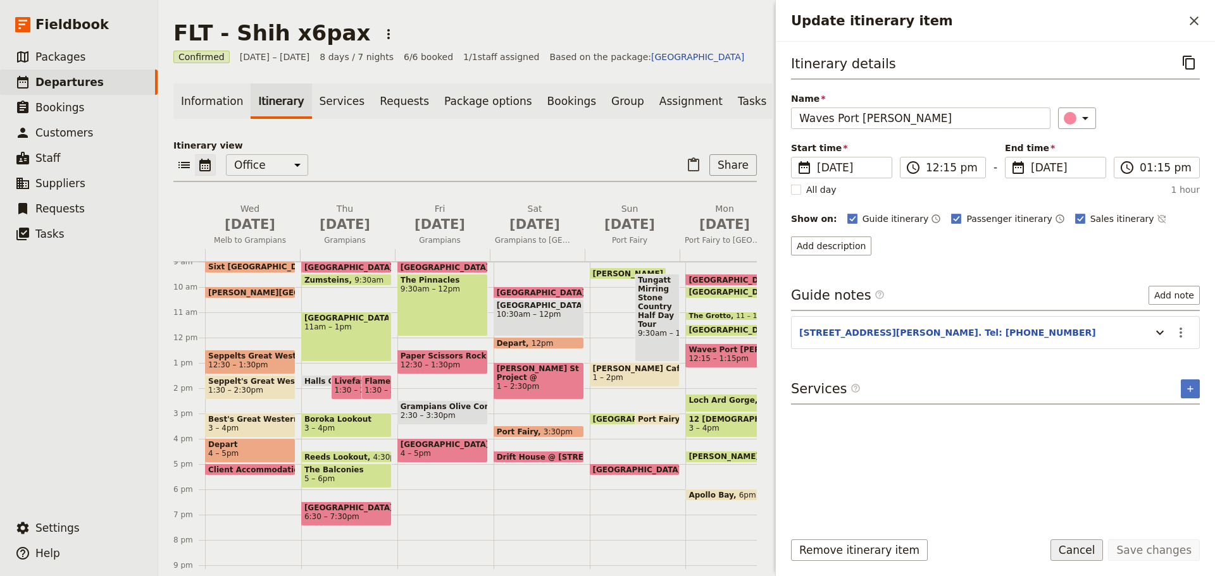
click at [1081, 548] on button "Cancel" at bounding box center [1076, 551] width 53 height 22
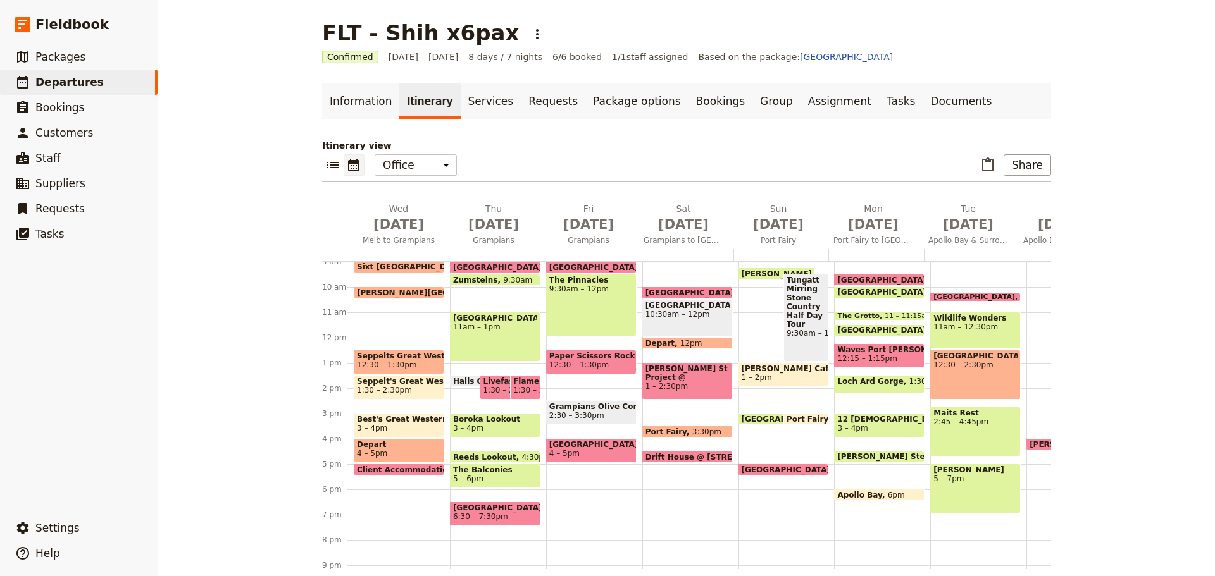
click at [909, 380] on span "1:30 – 2:15pm" at bounding box center [936, 384] width 55 height 15
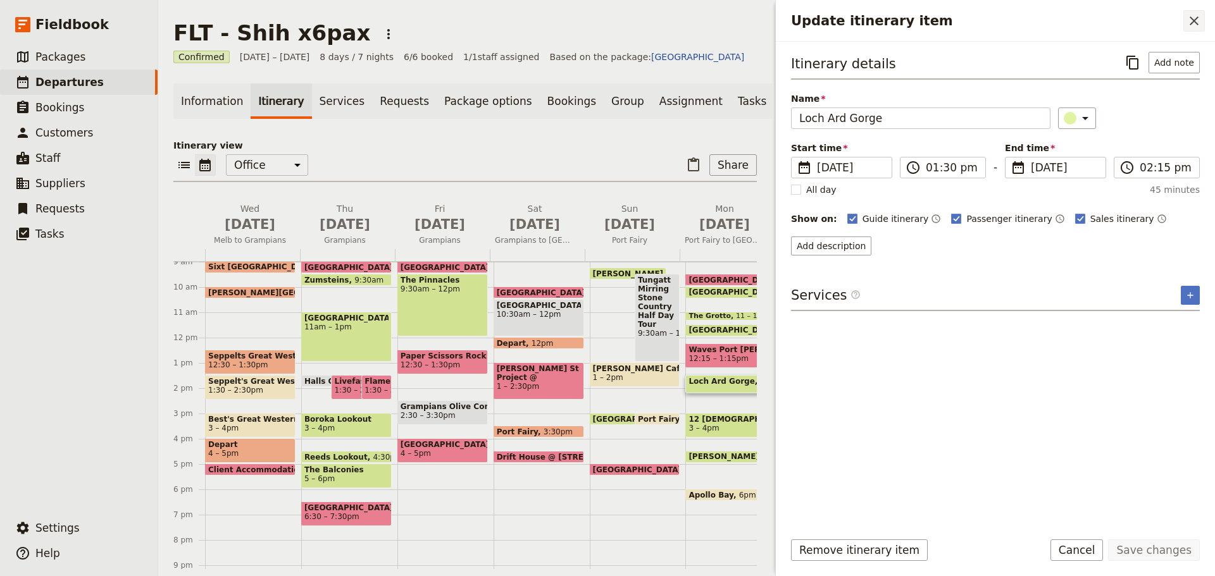
click at [1198, 22] on icon "Close drawer" at bounding box center [1194, 20] width 15 height 15
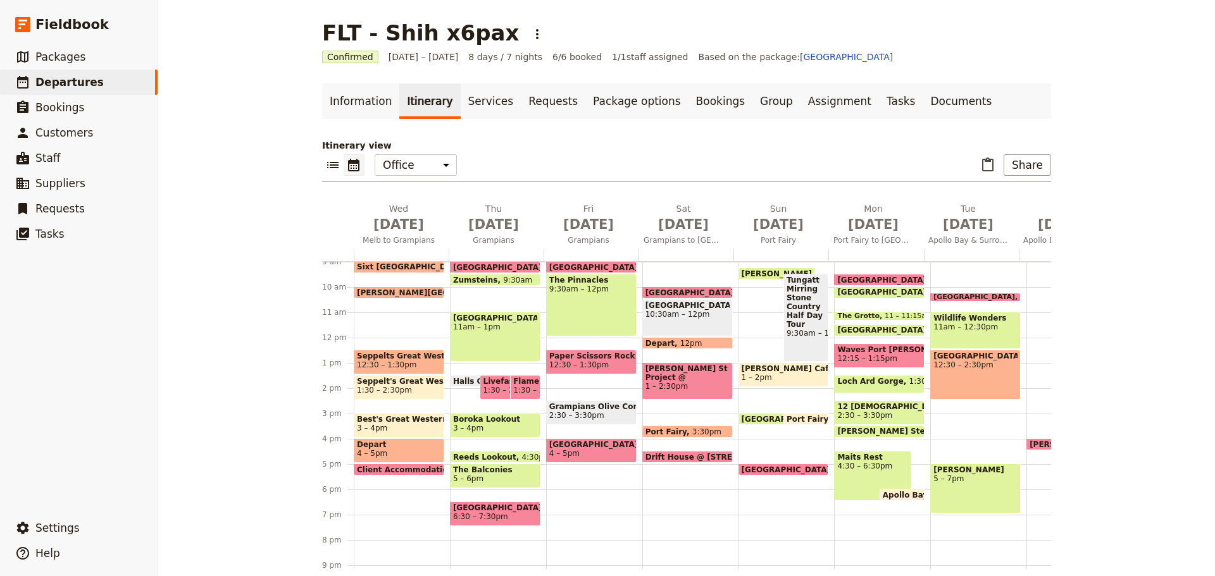
click at [854, 459] on span "Maits Rest" at bounding box center [872, 457] width 70 height 9
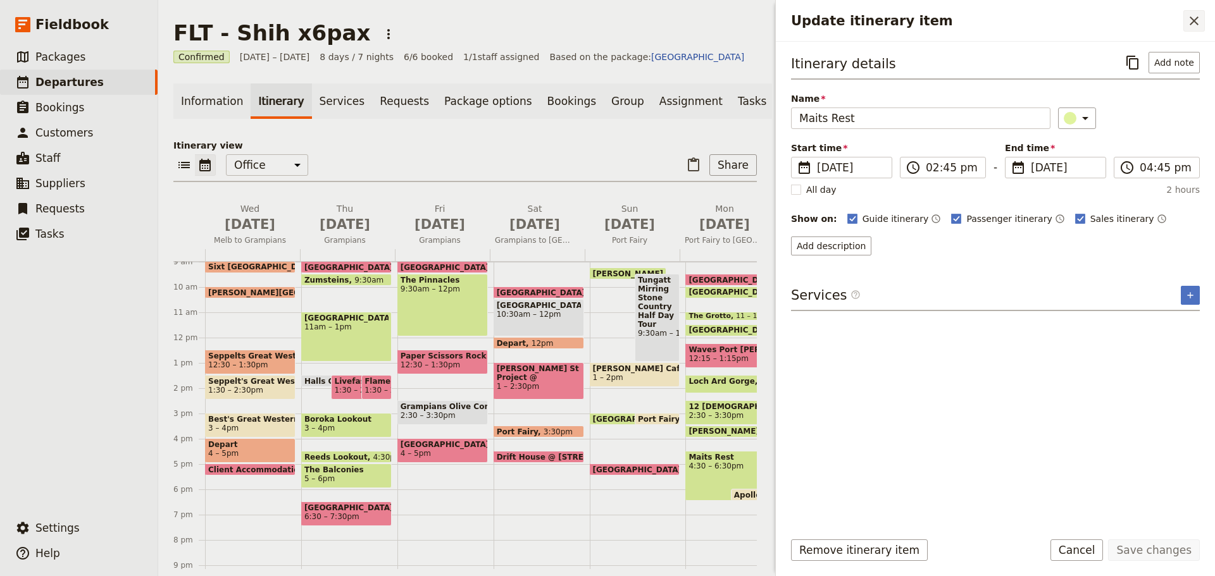
click at [1203, 19] on button "​" at bounding box center [1194, 21] width 22 height 22
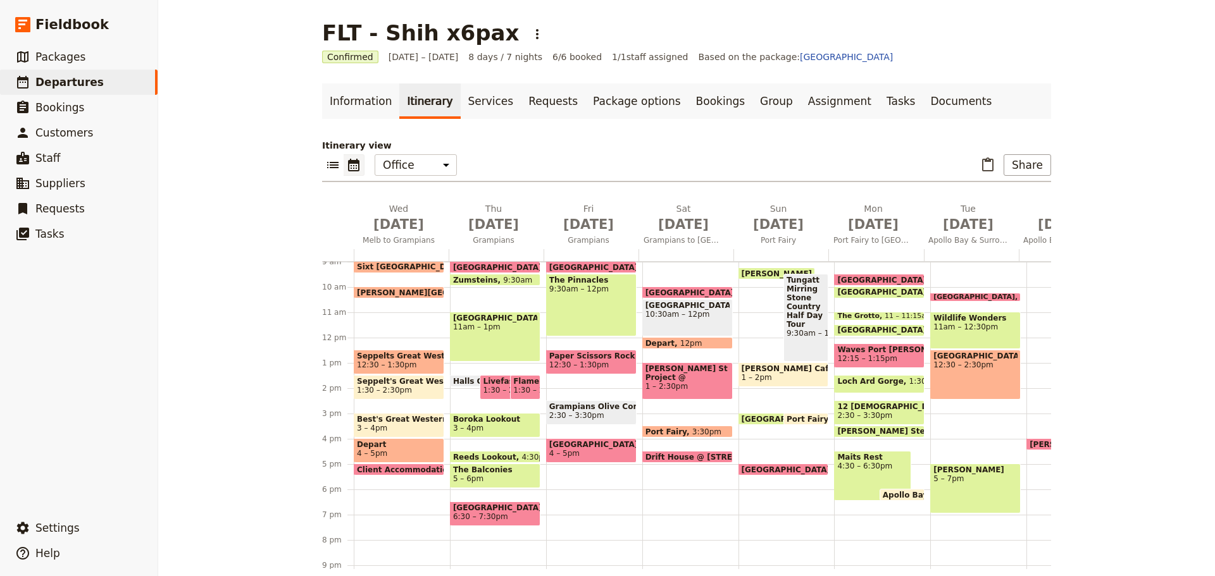
click at [868, 467] on span "4:30 – 6:30pm" at bounding box center [872, 466] width 70 height 9
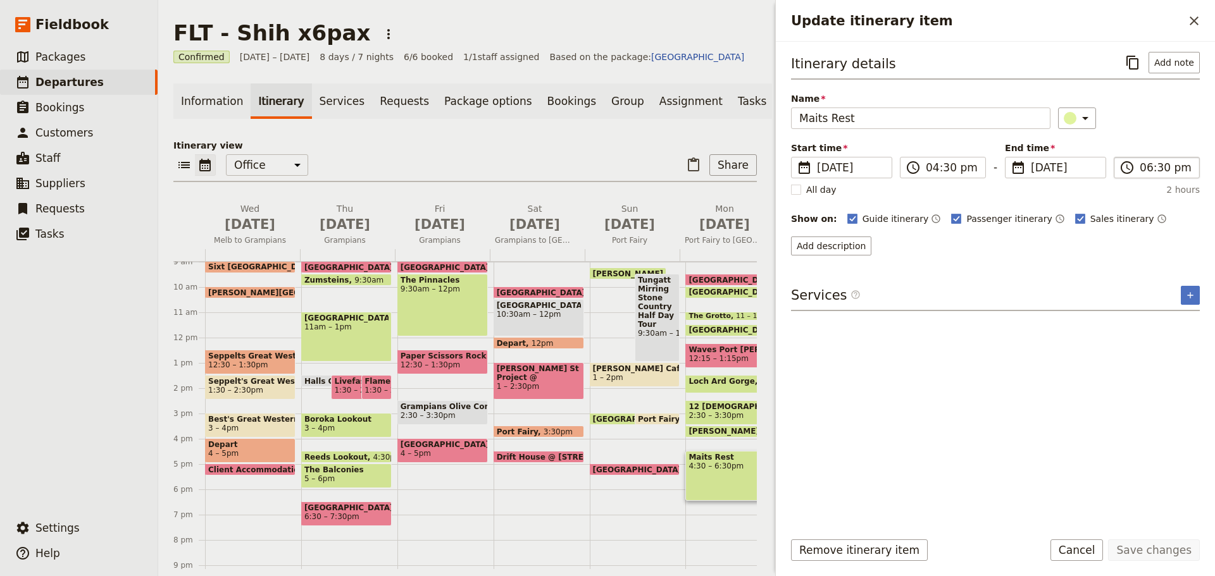
click at [1135, 164] on span "​" at bounding box center [1126, 167] width 15 height 15
click at [1140, 164] on input "06:30 pm" at bounding box center [1166, 167] width 52 height 15
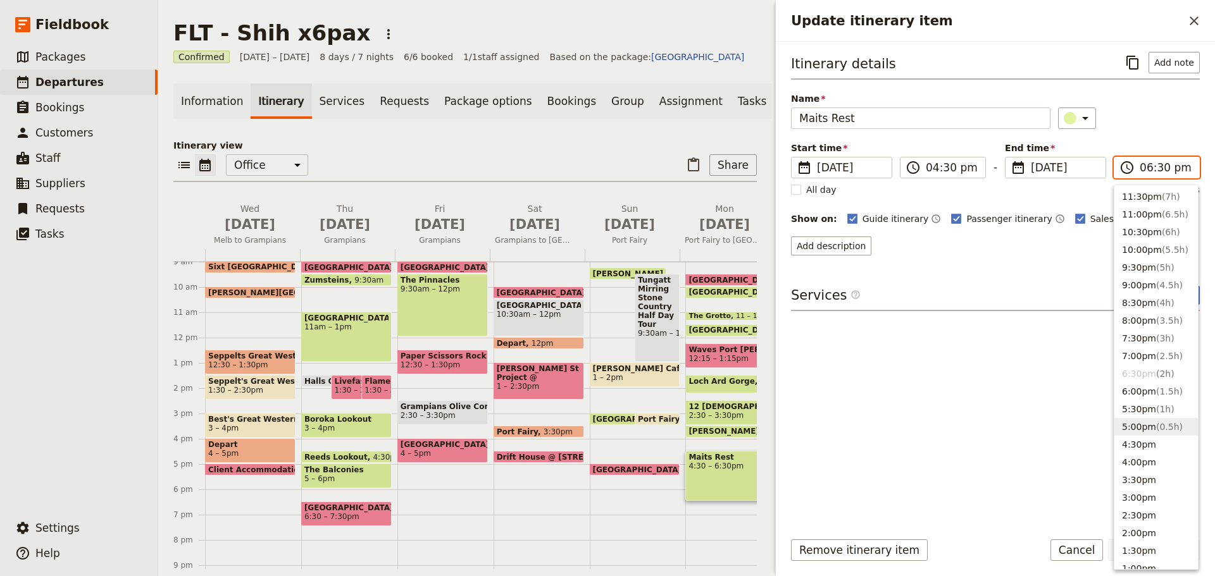
click at [1137, 422] on button "5:00pm ( 0.5h )" at bounding box center [1156, 427] width 84 height 18
type input "05:00 pm"
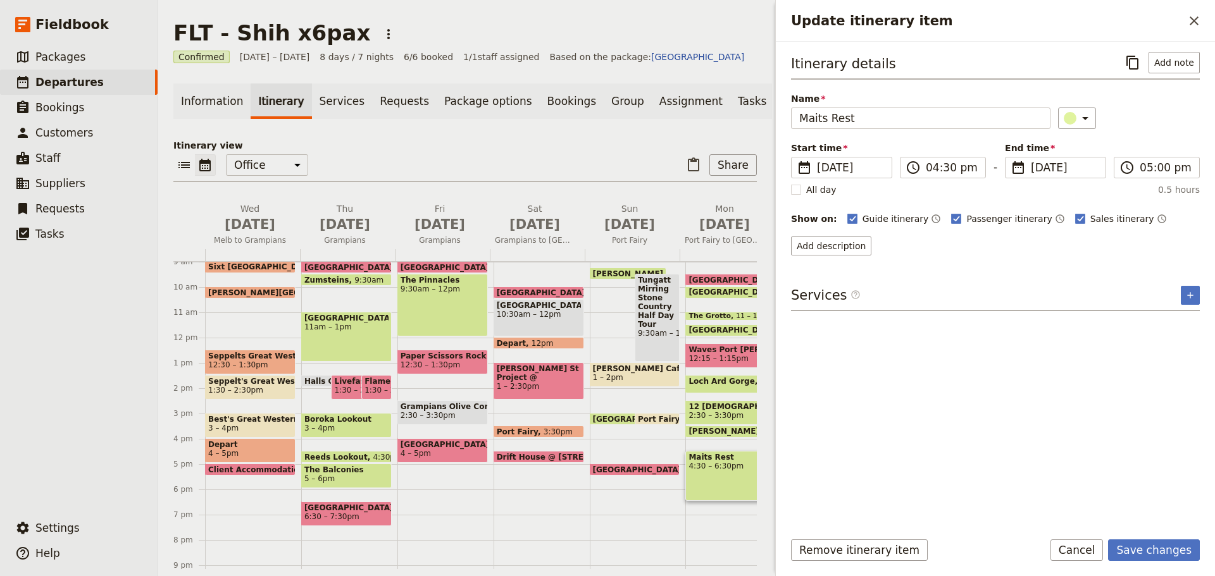
drag, startPoint x: 1155, startPoint y: 552, endPoint x: 1150, endPoint y: 538, distance: 14.8
click at [1155, 550] on button "Save changes" at bounding box center [1154, 551] width 92 height 22
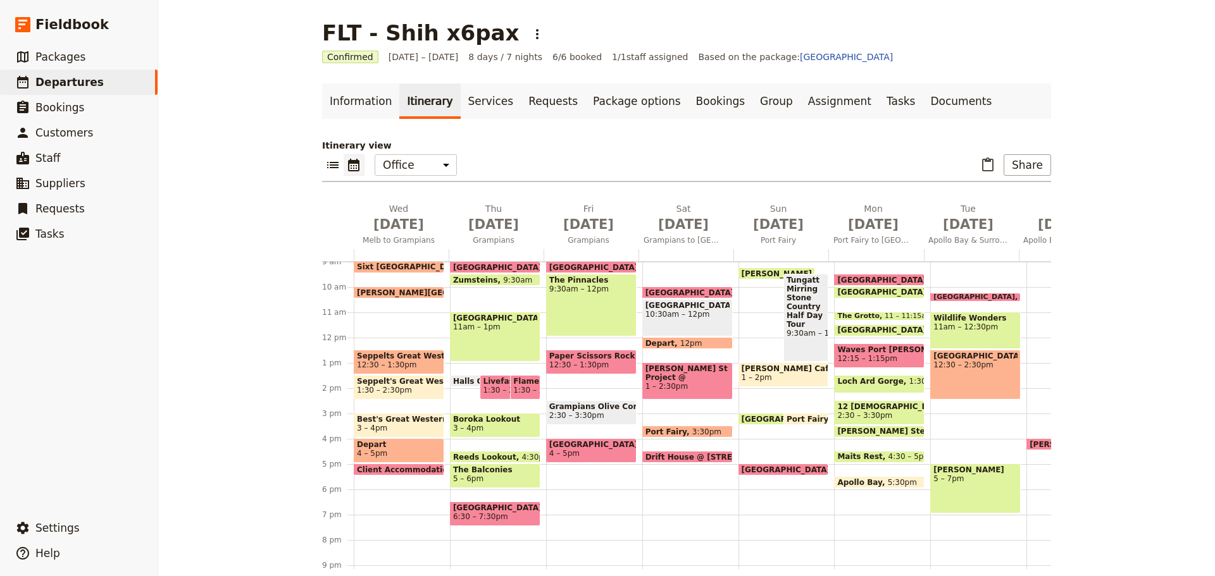
click at [864, 495] on div "Drift House 9:30am Bay of Islands 10 – 10:30am The Grotto 11 – 11:15am London B…" at bounding box center [882, 337] width 96 height 607
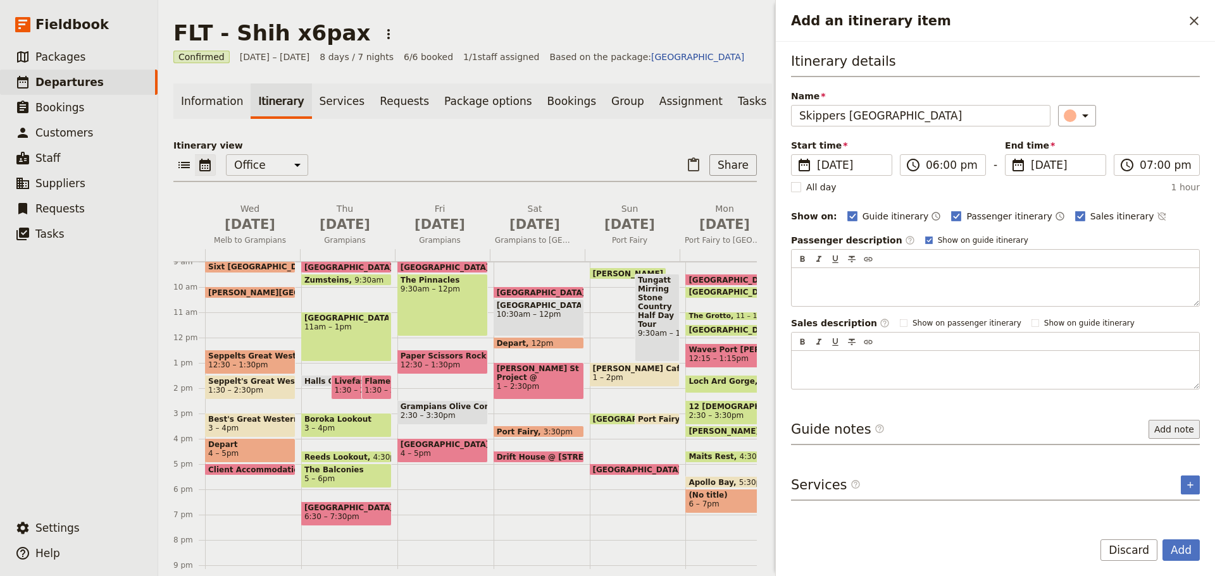
type input "Skippers [GEOGRAPHIC_DATA]"
click at [1170, 430] on button "Add note" at bounding box center [1174, 429] width 51 height 19
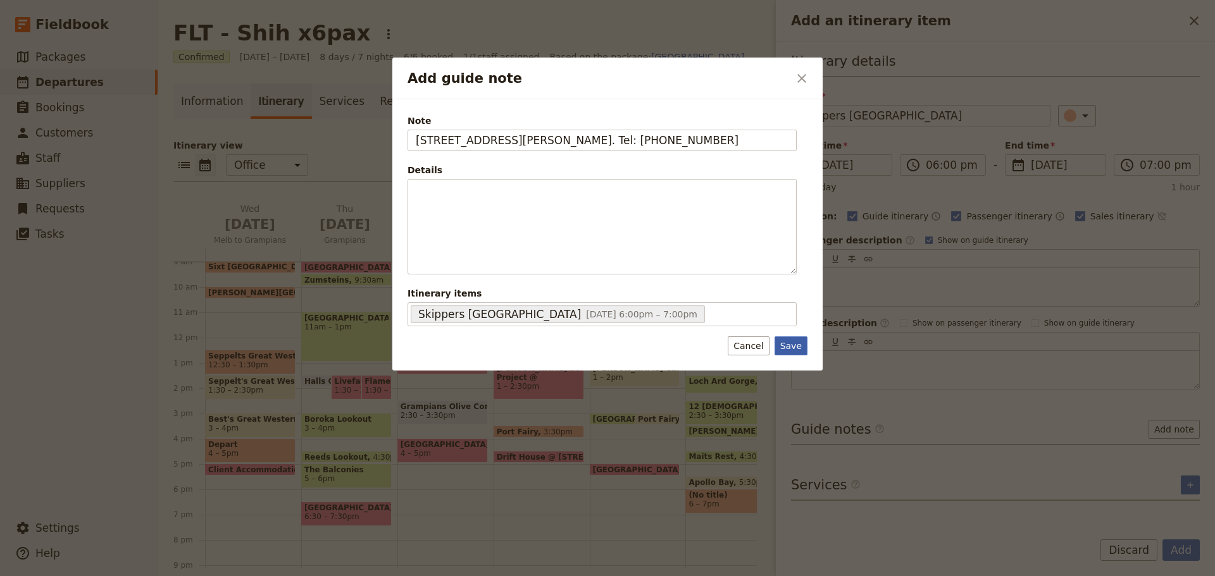
type input "4 Murray St, Apollo Bay. Tel: 5237 6100"
click at [787, 344] on button "Save" at bounding box center [791, 346] width 33 height 19
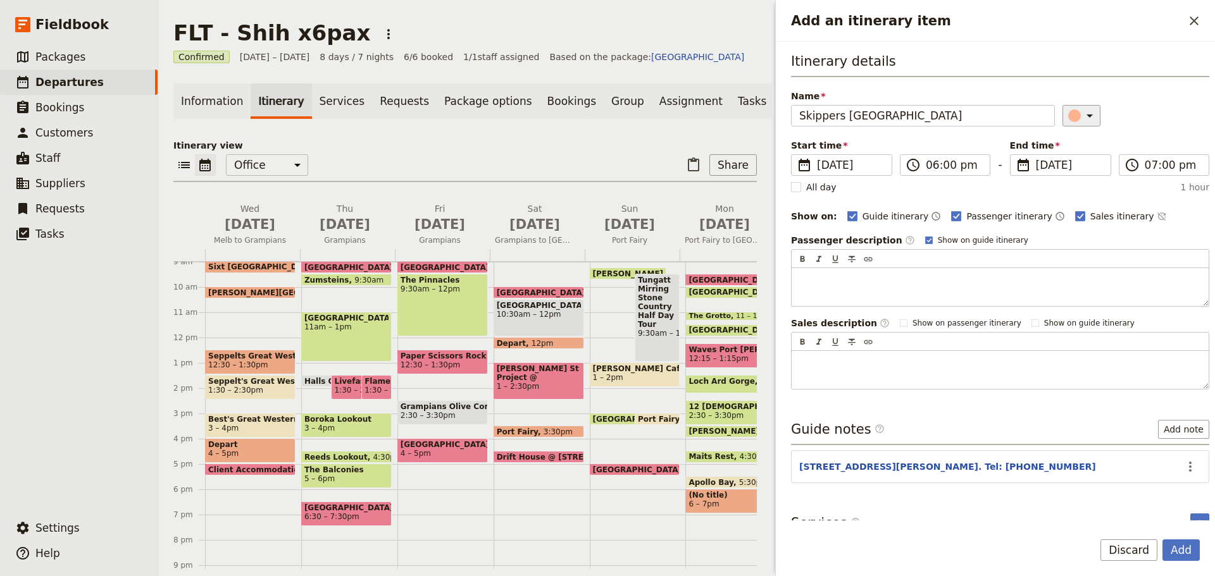
click at [1069, 112] on div "​" at bounding box center [1083, 115] width 28 height 15
click at [1079, 192] on div "button" at bounding box center [1077, 188] width 13 height 13
click at [944, 163] on input "06:00 pm" at bounding box center [954, 165] width 56 height 15
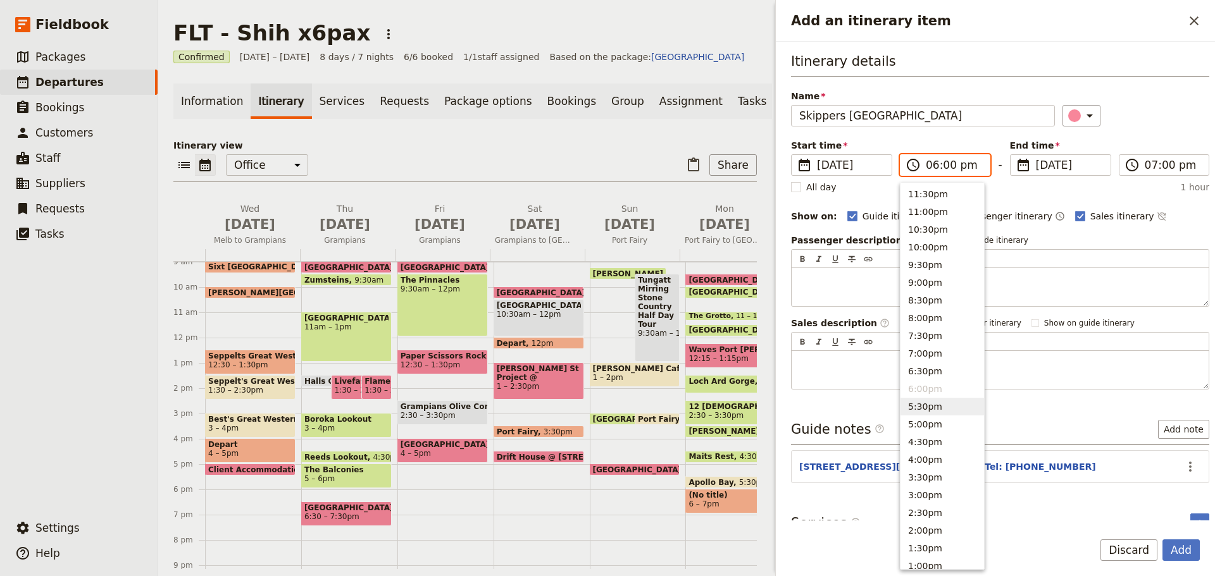
click at [936, 409] on button "5:30pm" at bounding box center [942, 407] width 84 height 18
type input "05:30 pm"
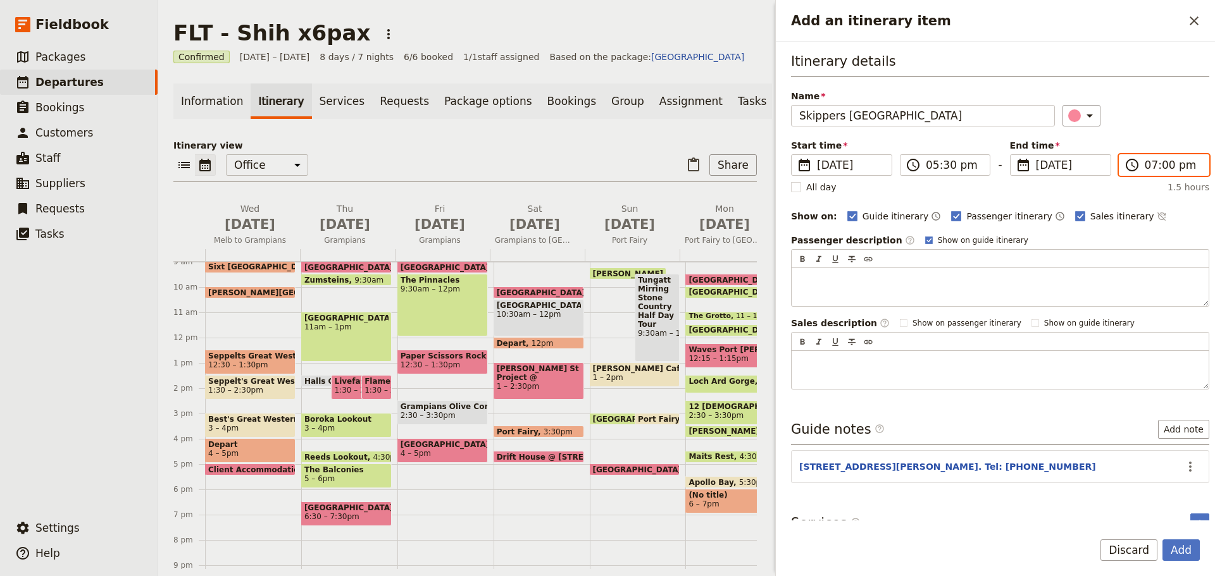
click at [1146, 171] on input "07:00 pm" at bounding box center [1173, 165] width 56 height 15
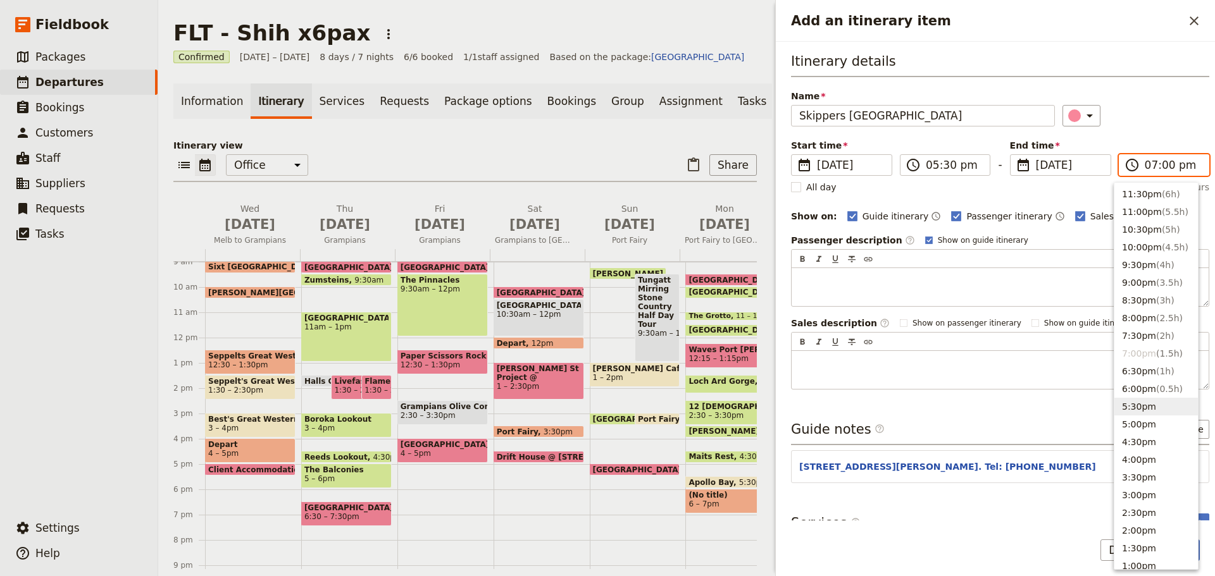
click at [1141, 406] on button "5:30pm" at bounding box center [1156, 407] width 84 height 18
type input "05:30 pm"
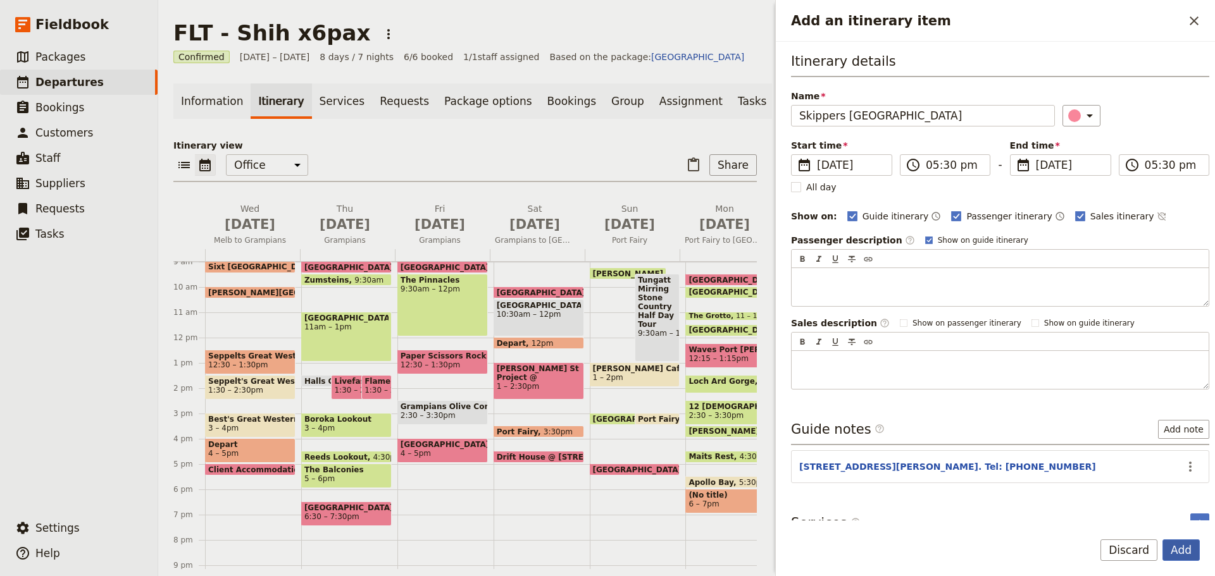
click at [1180, 544] on button "Add" at bounding box center [1180, 551] width 37 height 22
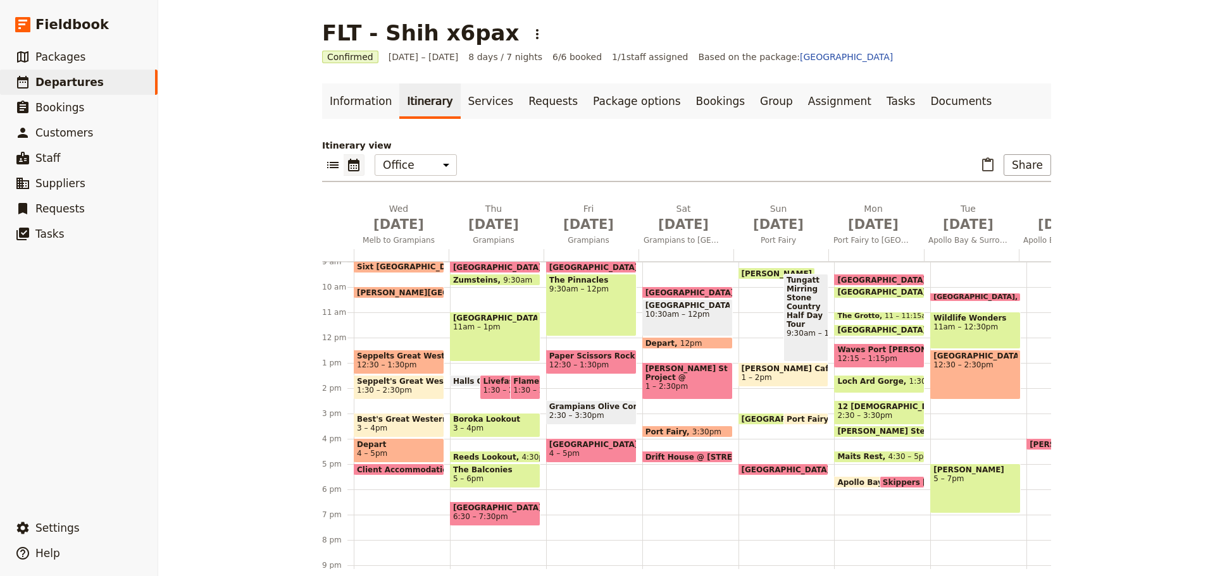
click at [868, 349] on span "Waves Port [PERSON_NAME]" at bounding box center [879, 350] width 84 height 9
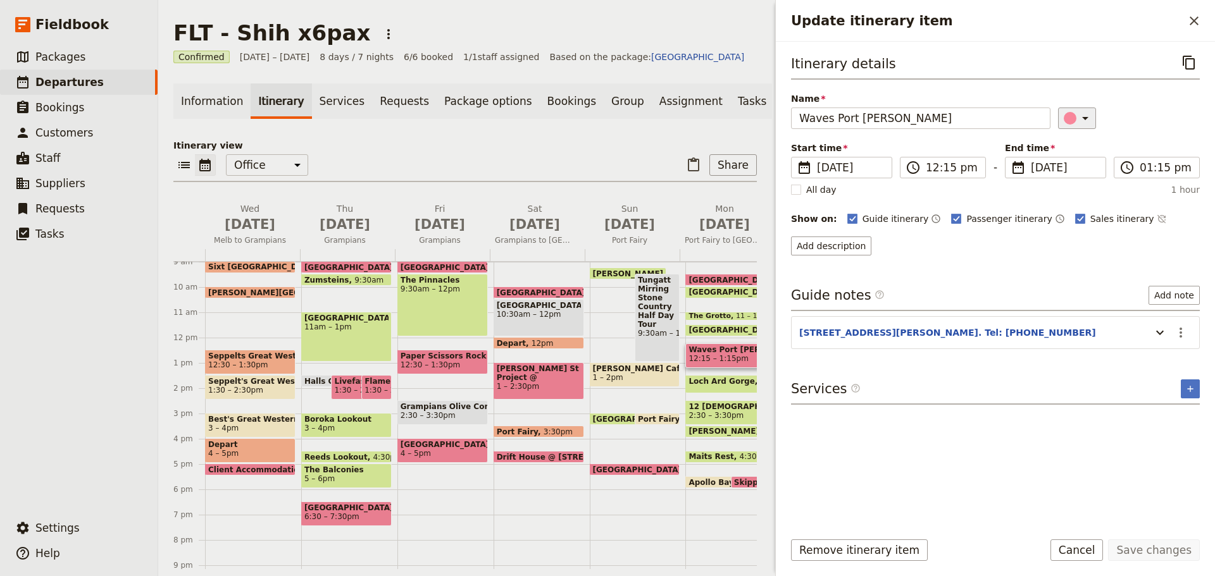
click at [1082, 118] on icon "Update itinerary item" at bounding box center [1085, 118] width 6 height 3
click at [1077, 144] on div "button" at bounding box center [1077, 145] width 13 height 13
click at [1156, 548] on button "Save changes" at bounding box center [1154, 551] width 92 height 22
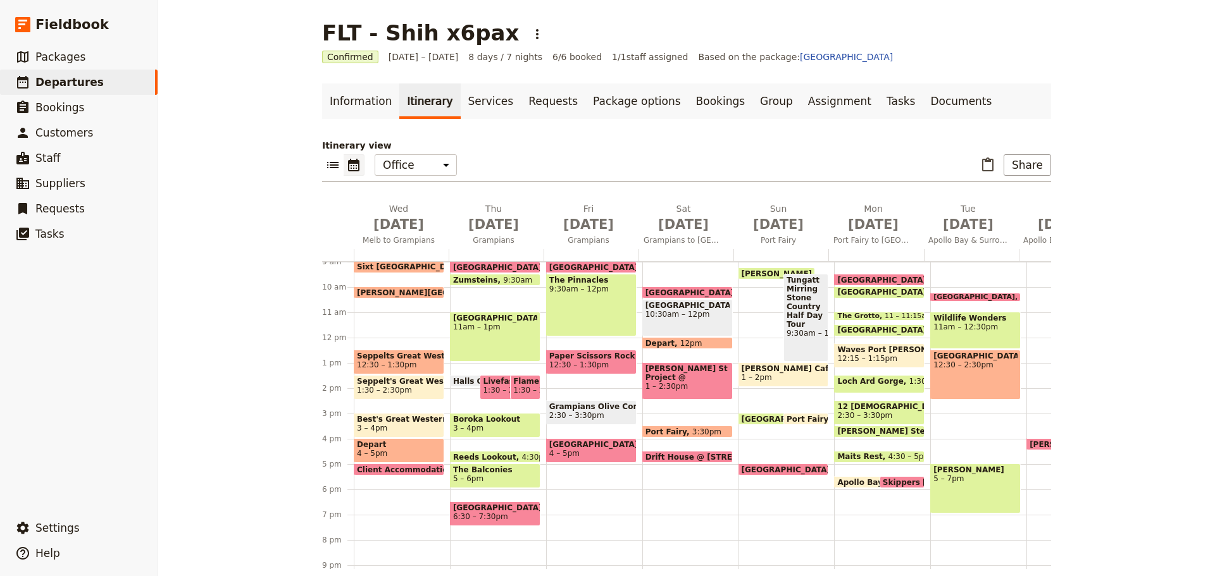
click at [844, 480] on span "Apollo Bay" at bounding box center [862, 482] width 50 height 8
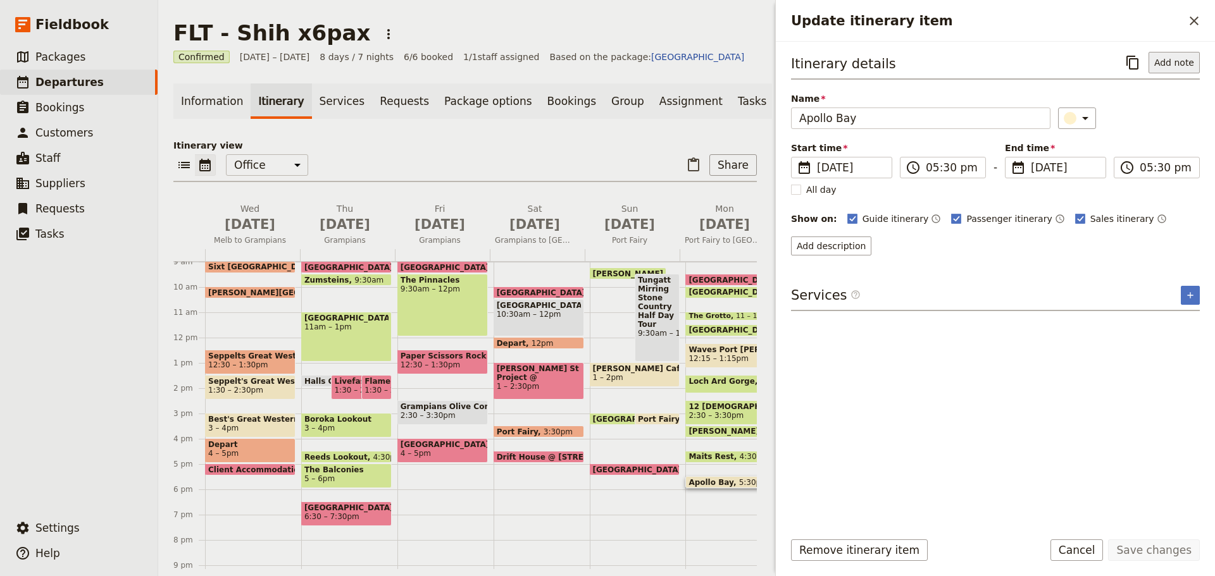
click at [1188, 70] on button "Add note" at bounding box center [1174, 63] width 51 height 22
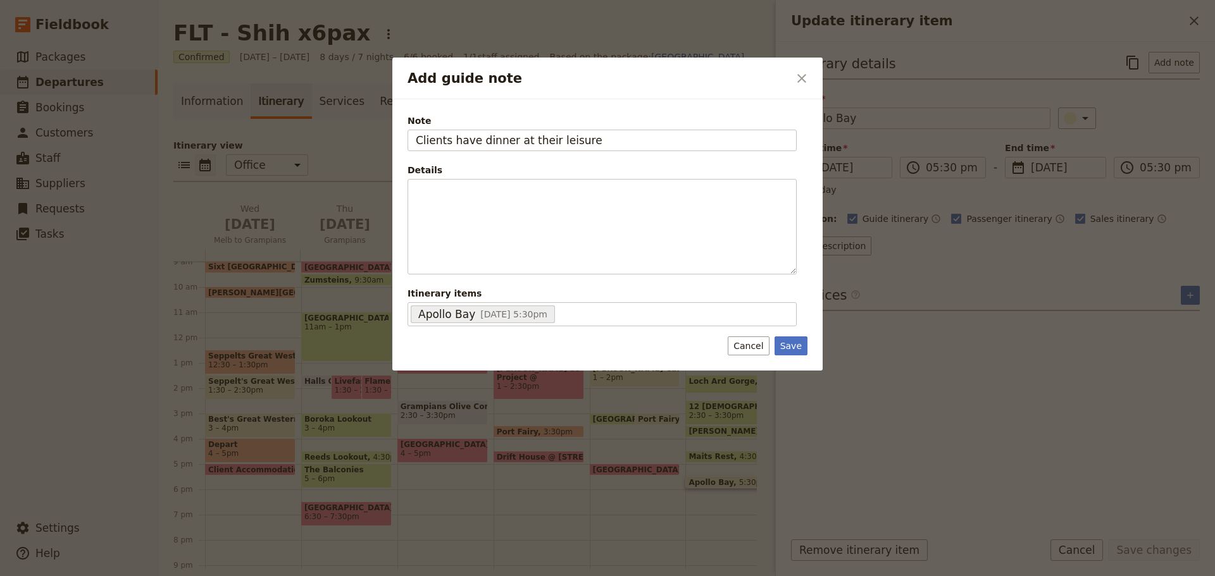
type input "Clients have dinner at their leisure"
click at [744, 348] on button "Cancel" at bounding box center [748, 346] width 41 height 19
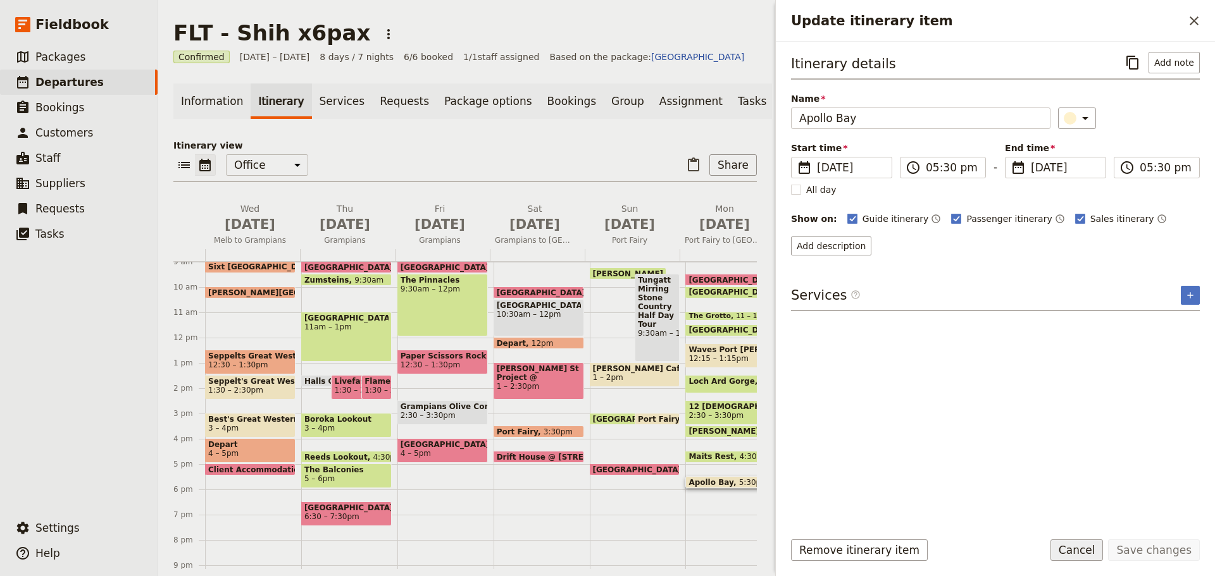
click at [1093, 559] on button "Cancel" at bounding box center [1076, 551] width 53 height 22
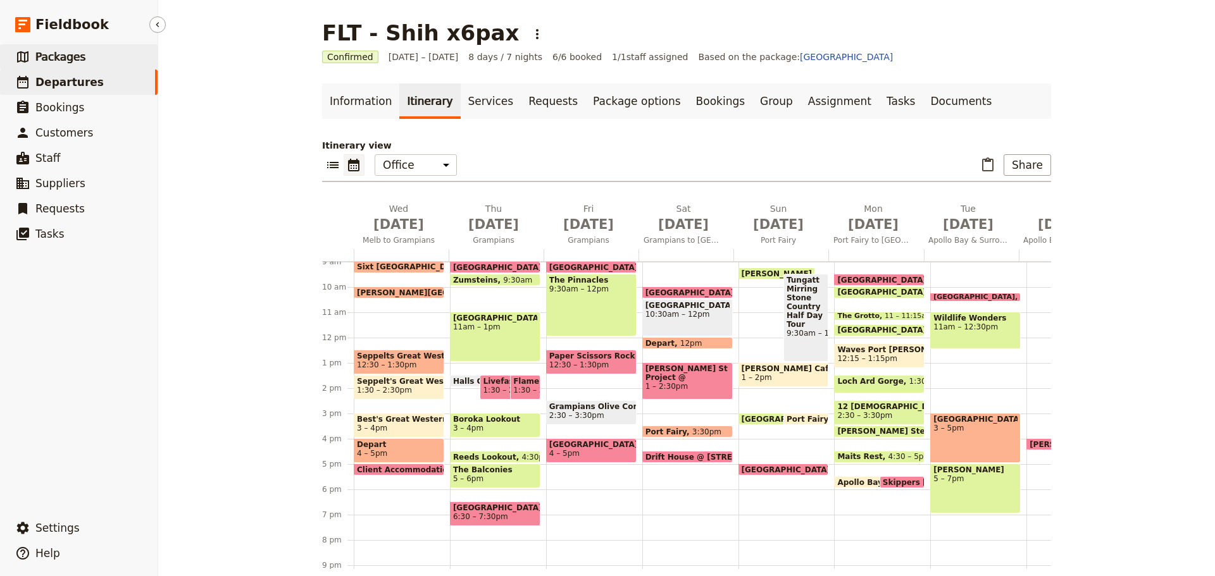
click at [58, 62] on span "Packages" at bounding box center [60, 57] width 50 height 13
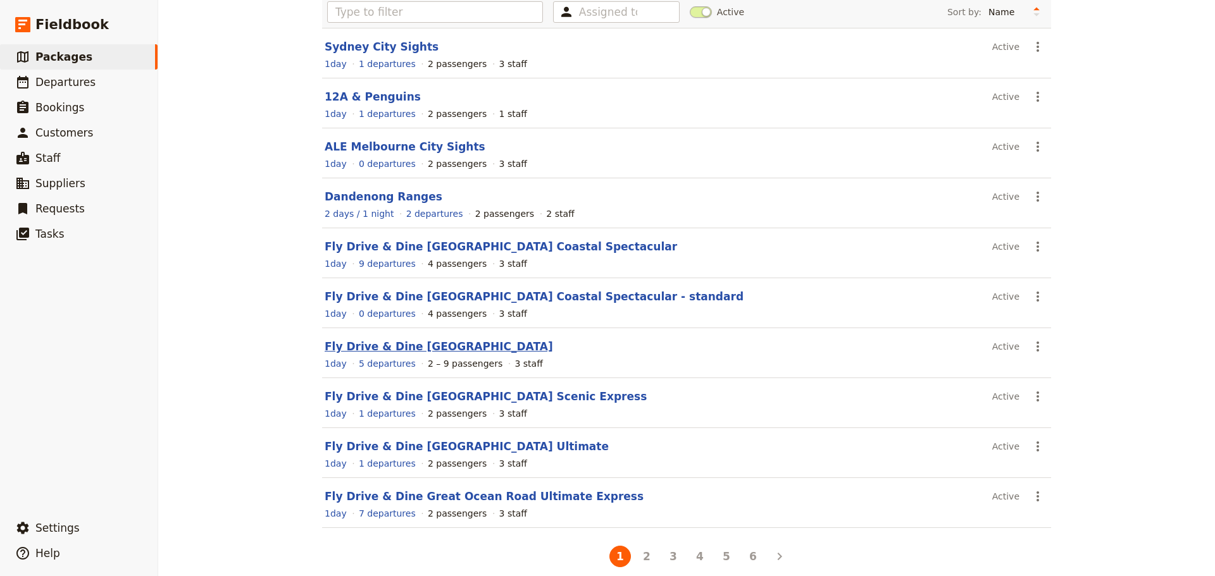
scroll to position [113, 0]
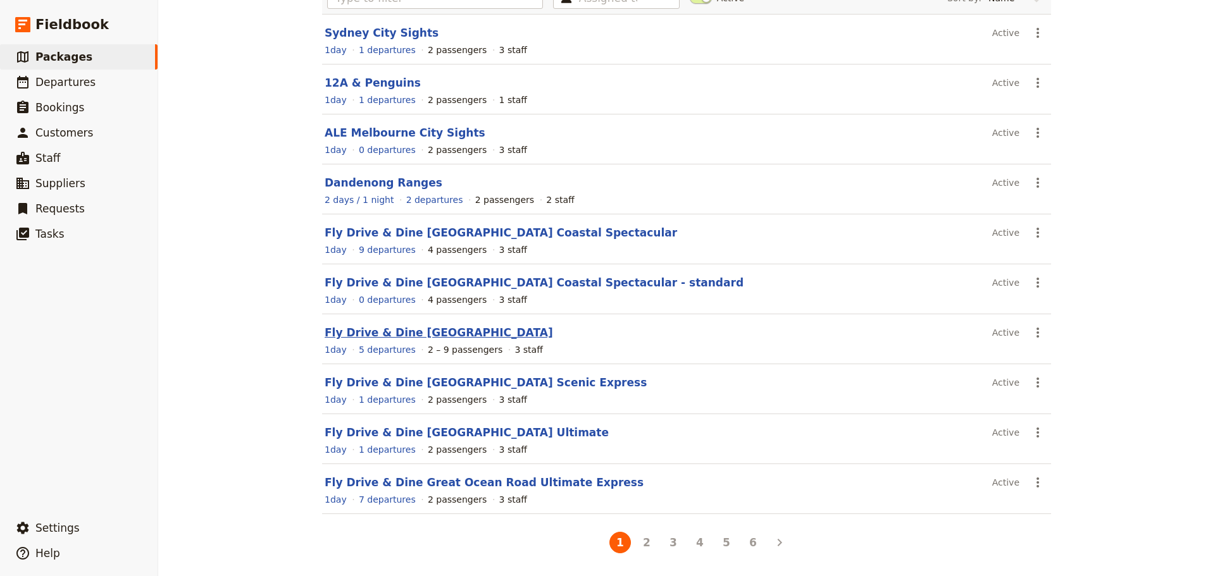
click at [411, 330] on link "Fly Drive & Dine [GEOGRAPHIC_DATA]" at bounding box center [439, 333] width 228 height 13
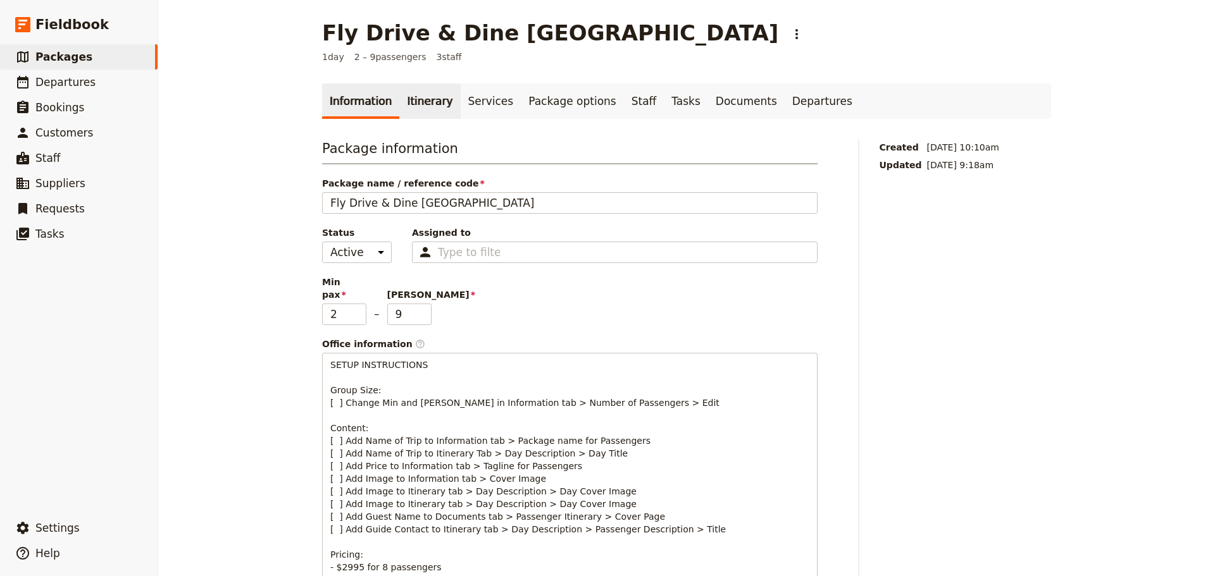
click at [408, 104] on link "Itinerary" at bounding box center [429, 101] width 61 height 35
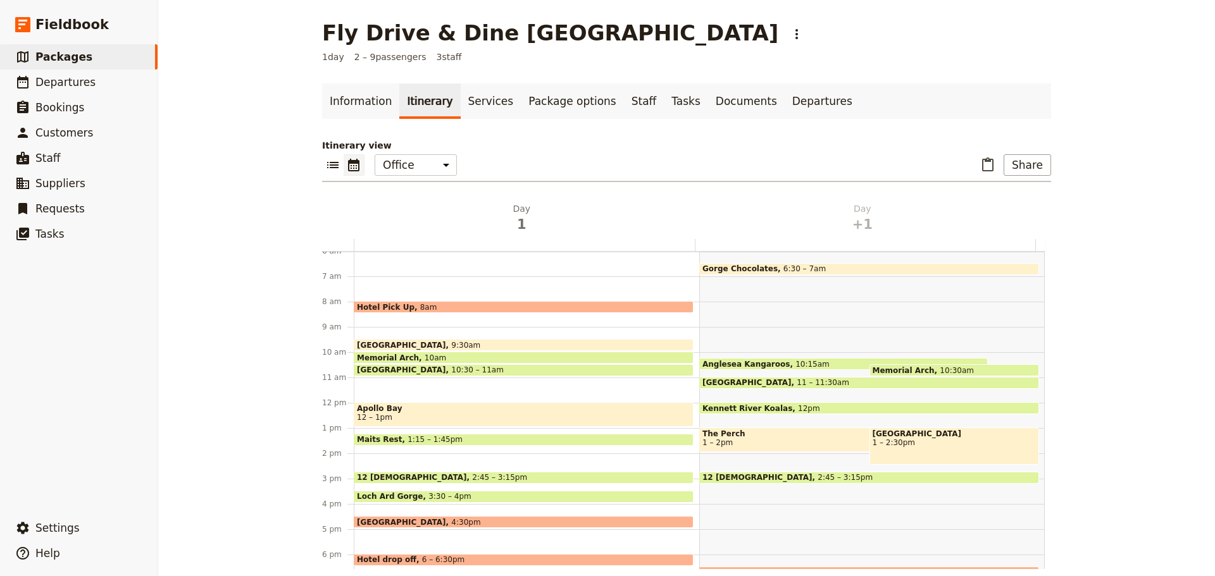
scroll to position [152, 0]
click at [55, 66] on link "​ Packages" at bounding box center [79, 56] width 158 height 25
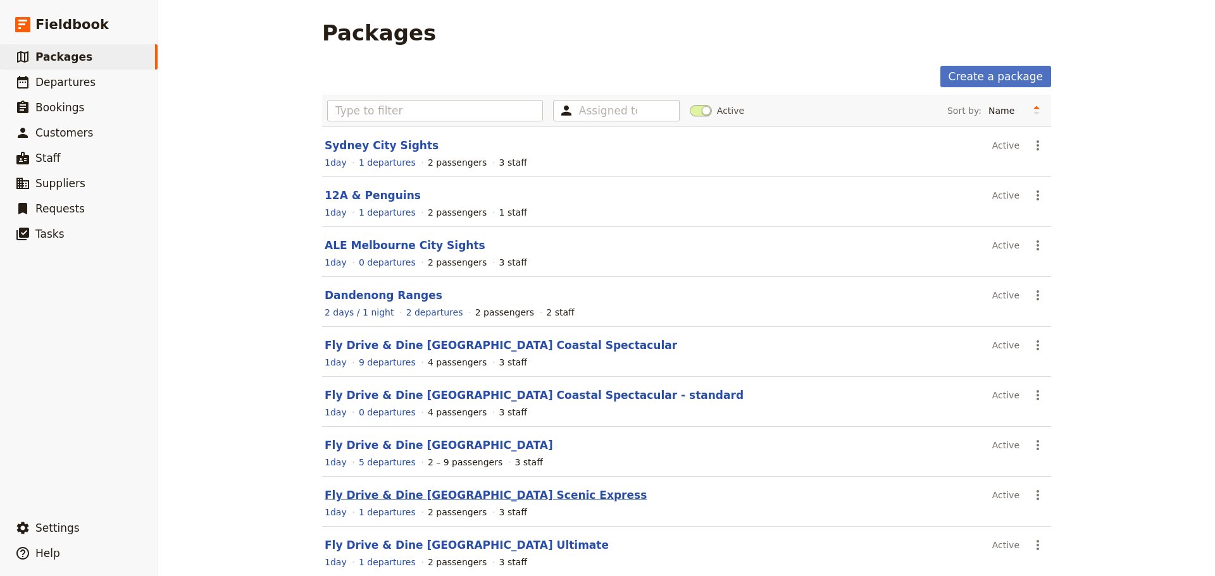
click at [451, 493] on link "Fly Drive & Dine [GEOGRAPHIC_DATA] Scenic Express" at bounding box center [486, 495] width 322 height 13
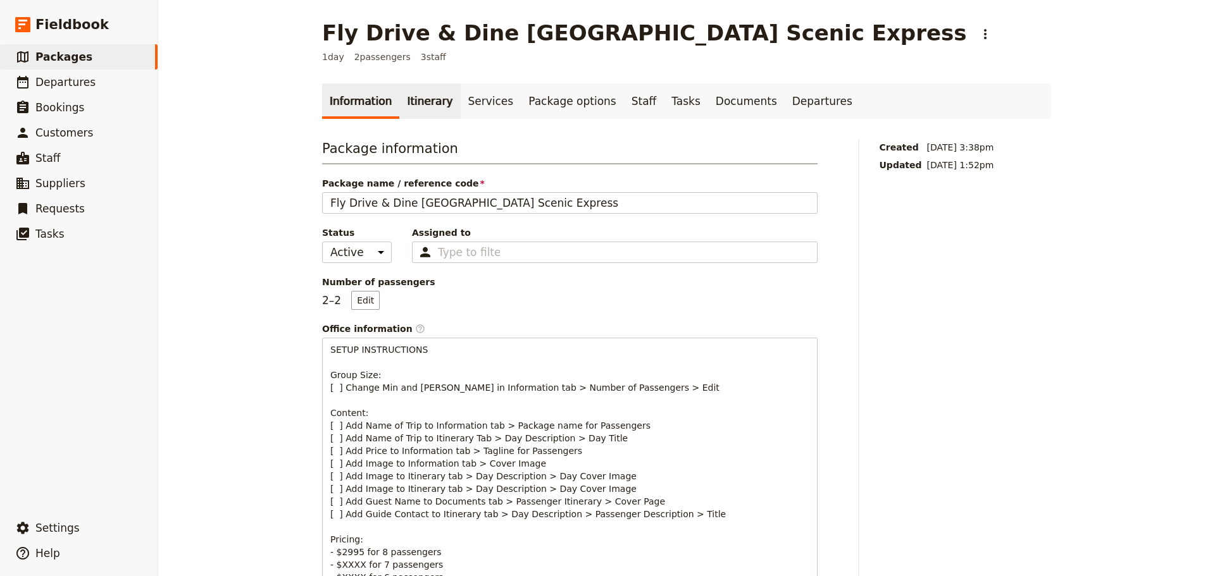
click at [413, 91] on link "Itinerary" at bounding box center [429, 101] width 61 height 35
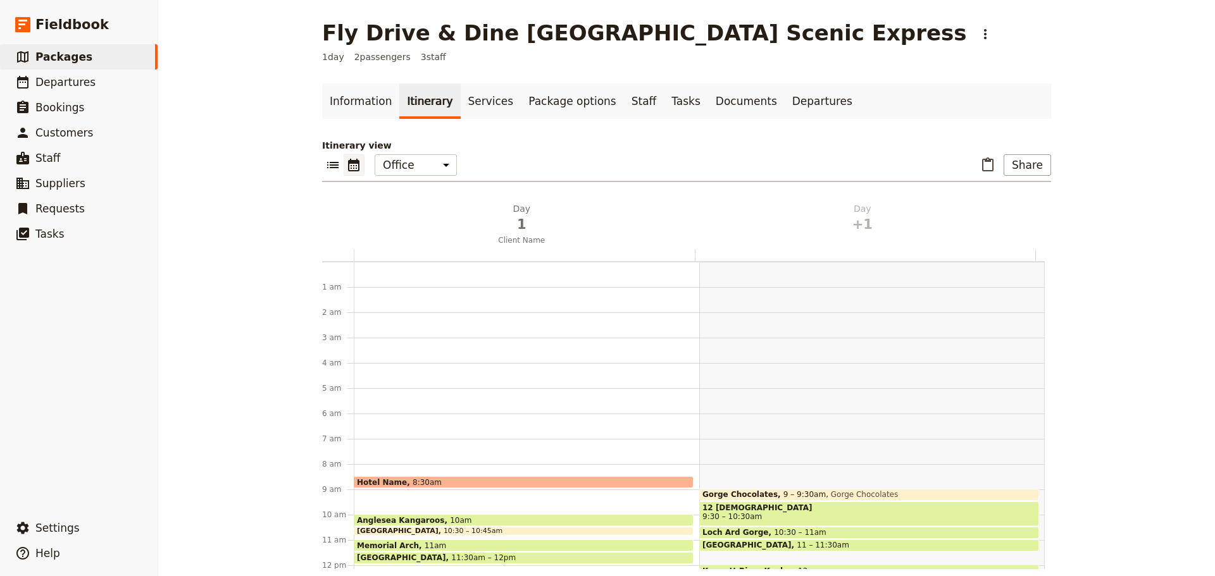
scroll to position [165, 0]
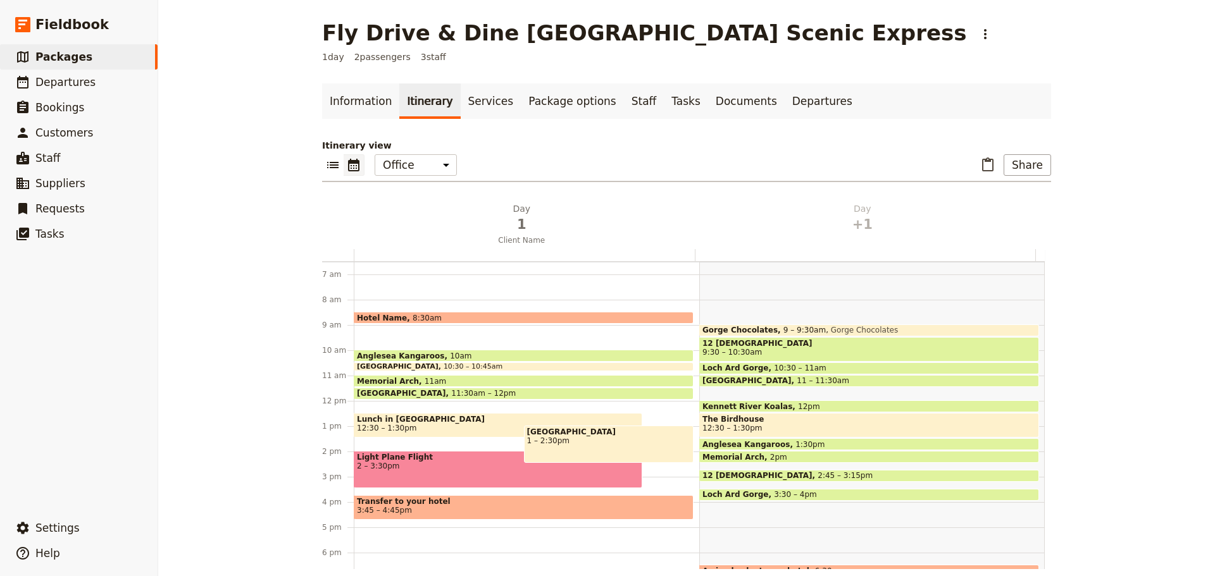
click at [399, 420] on span "Lunch in [GEOGRAPHIC_DATA]" at bounding box center [498, 419] width 282 height 9
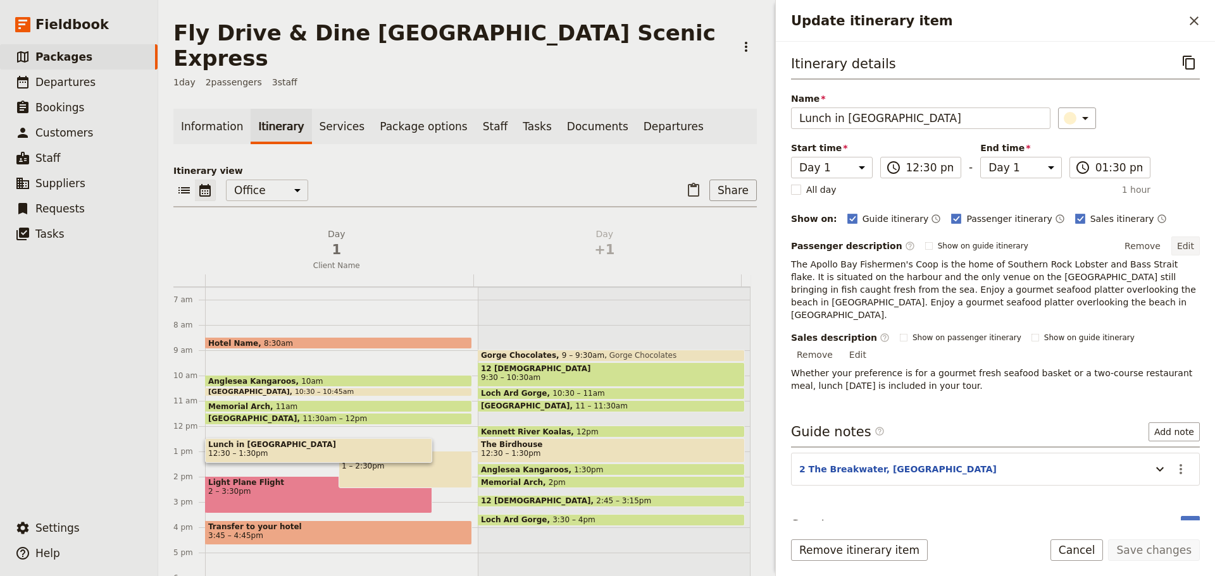
click at [1183, 239] on button "Edit" at bounding box center [1185, 246] width 28 height 19
drag, startPoint x: 950, startPoint y: 118, endPoint x: 739, endPoint y: 116, distance: 211.4
click at [739, 116] on div "Fly Drive & Dine Great Ocean Road Scenic Express ​ 1 day 2 passengers 3 staff I…" at bounding box center [686, 288] width 1057 height 576
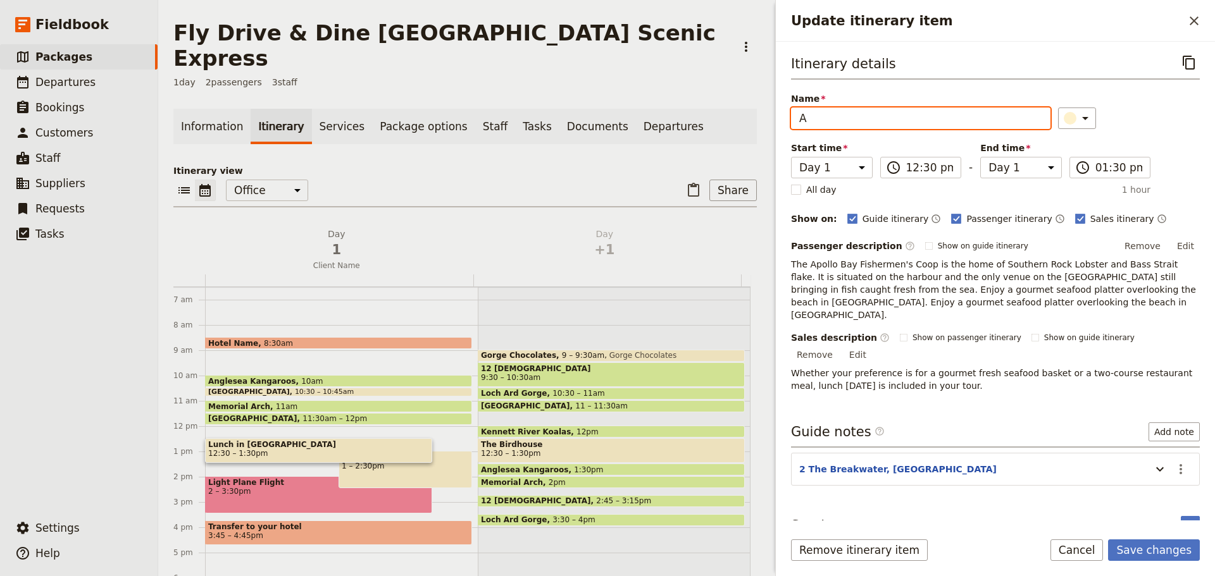
type input "AB"
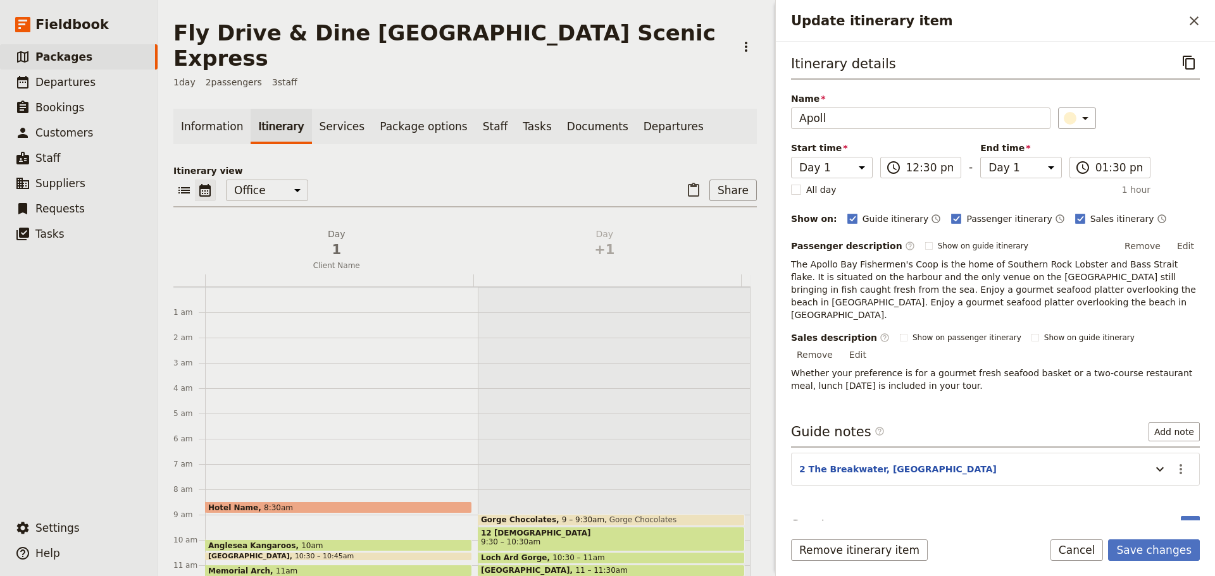
scroll to position [165, 0]
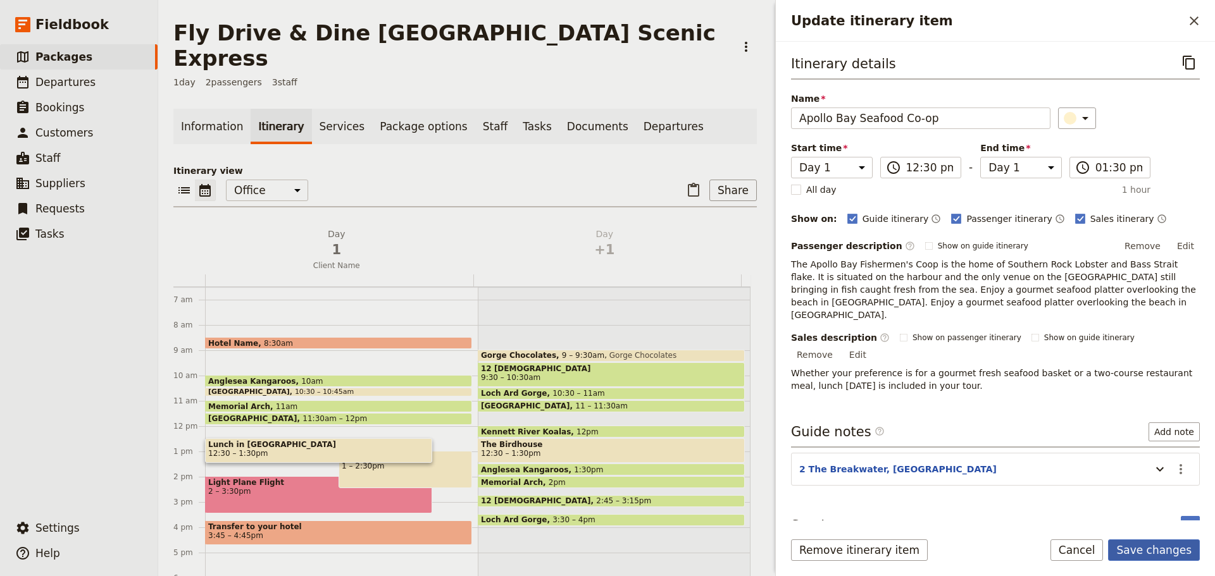
type input "Apollo Bay Seafood Co-op"
click at [1135, 549] on button "Save changes" at bounding box center [1154, 551] width 92 height 22
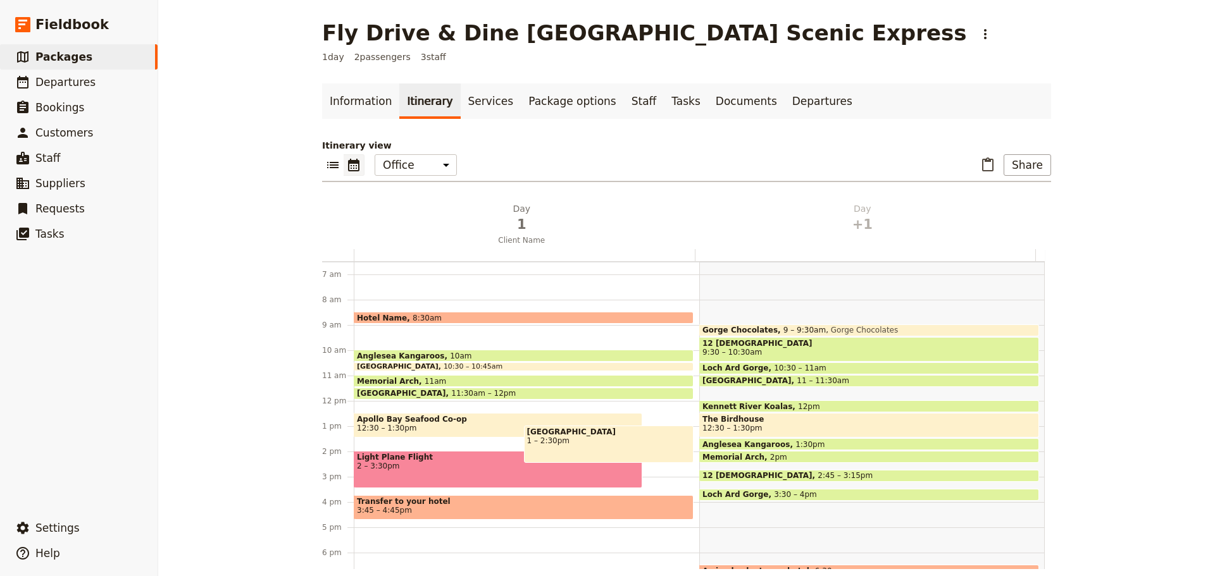
click at [425, 420] on span "Apollo Bay Seafood Co-op" at bounding box center [498, 419] width 282 height 9
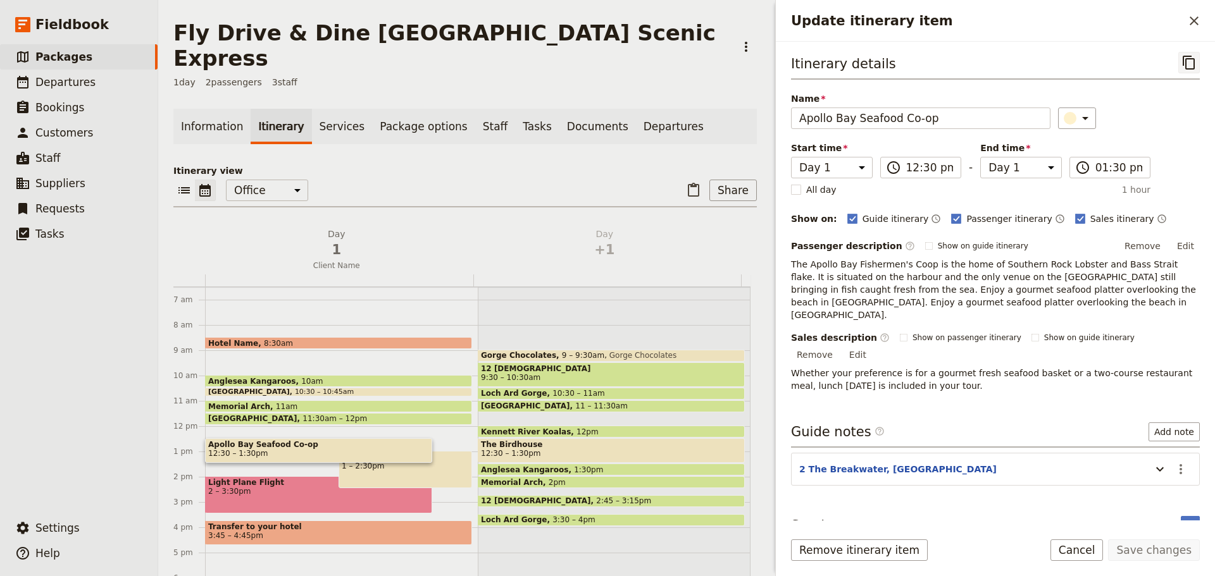
click at [1188, 63] on icon "Copy itinerary item" at bounding box center [1188, 62] width 15 height 15
click at [1195, 23] on icon "Close drawer" at bounding box center [1194, 20] width 15 height 15
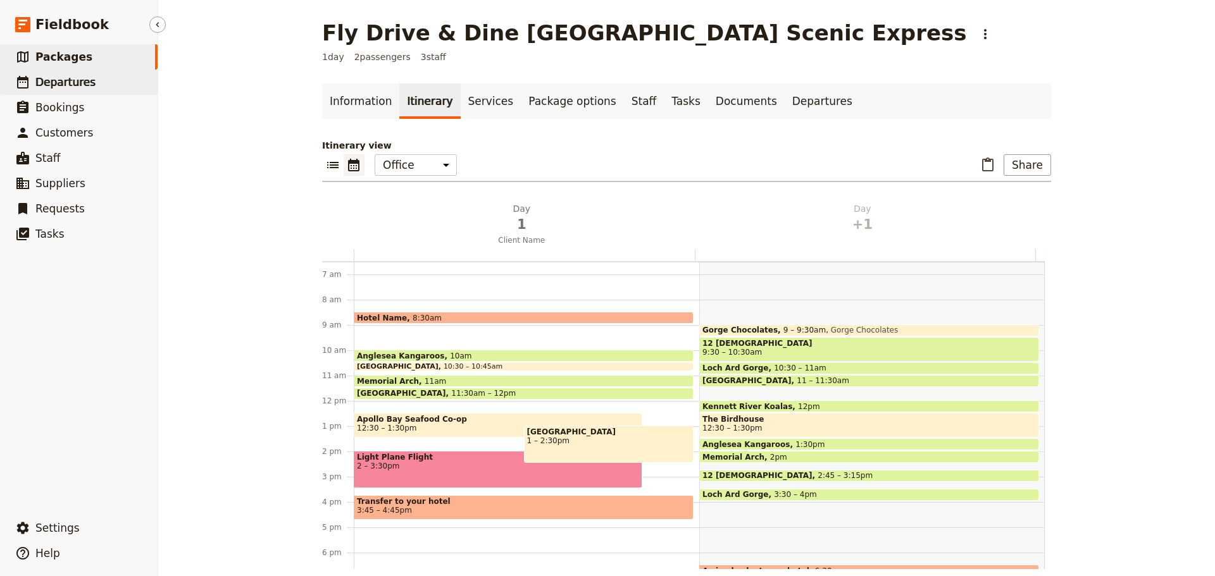
click at [74, 72] on link "​ Departures" at bounding box center [79, 82] width 158 height 25
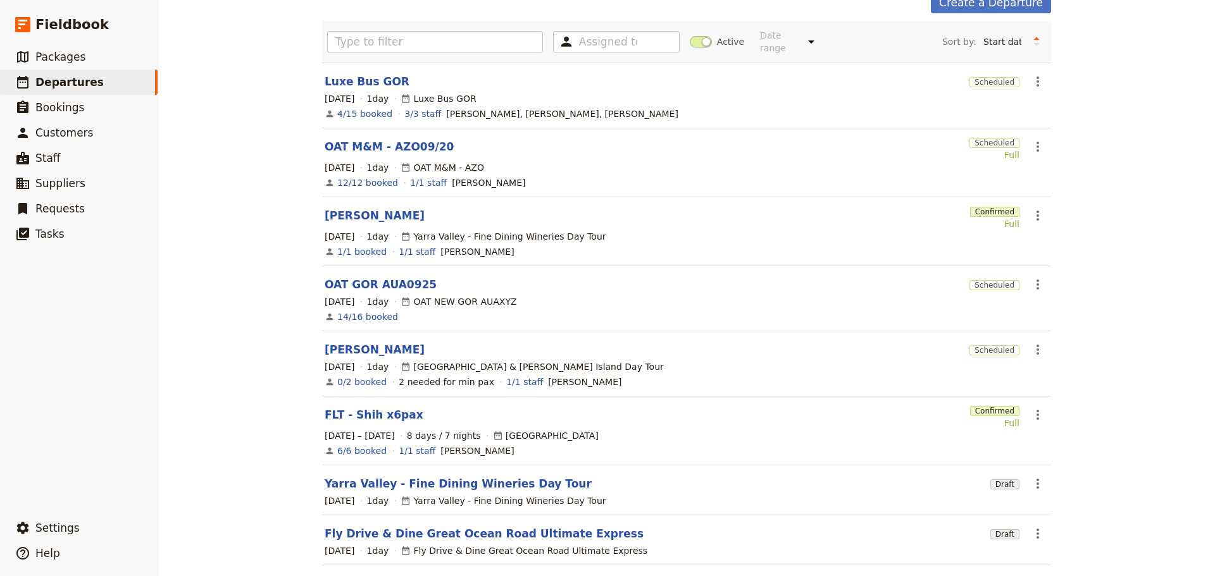
scroll to position [190, 0]
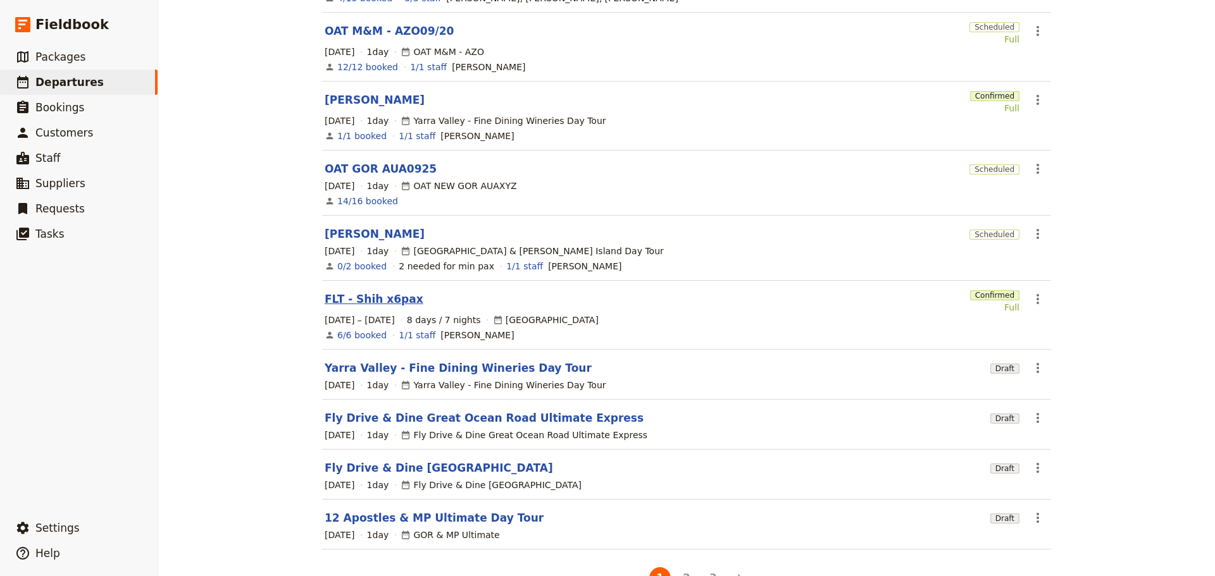
click at [365, 292] on link "FLT - Shih x6pax" at bounding box center [374, 299] width 99 height 15
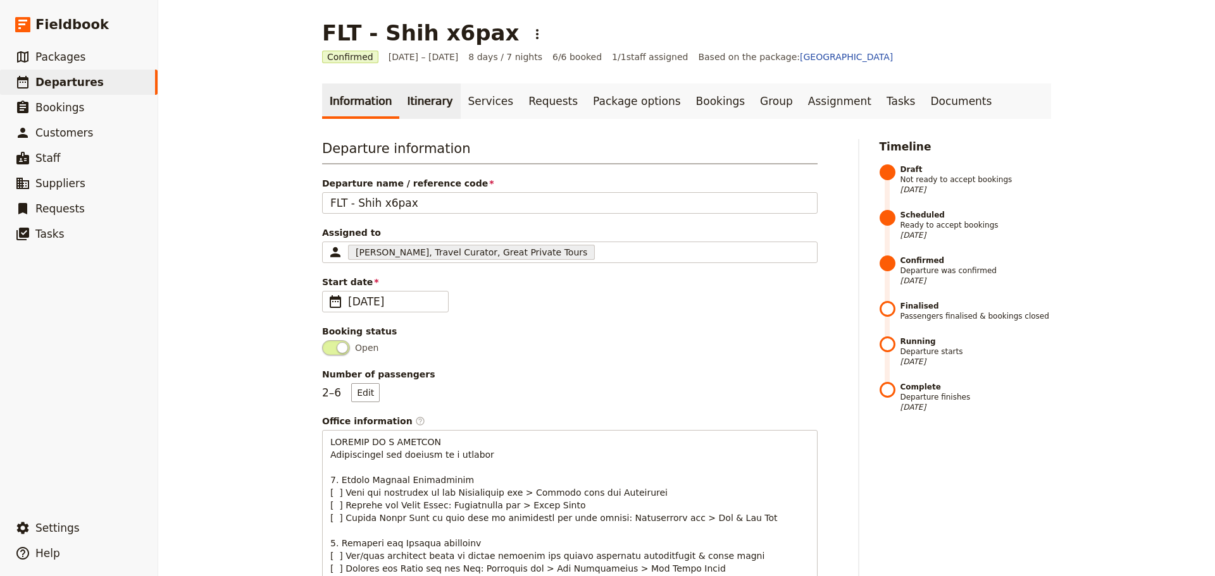
click at [404, 104] on link "Itinerary" at bounding box center [429, 101] width 61 height 35
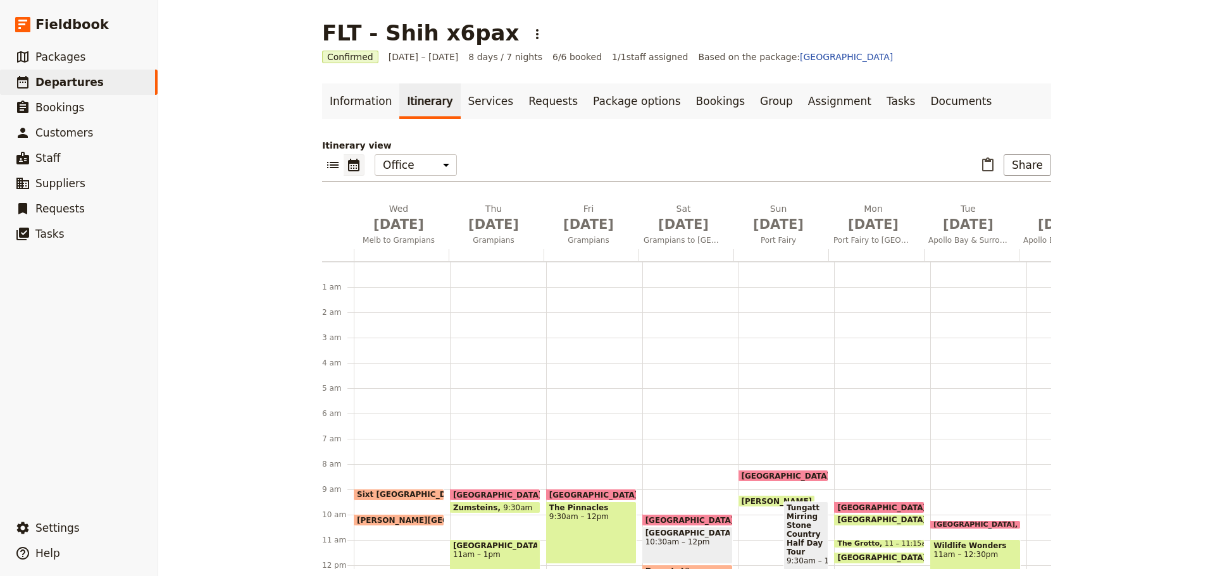
scroll to position [165, 0]
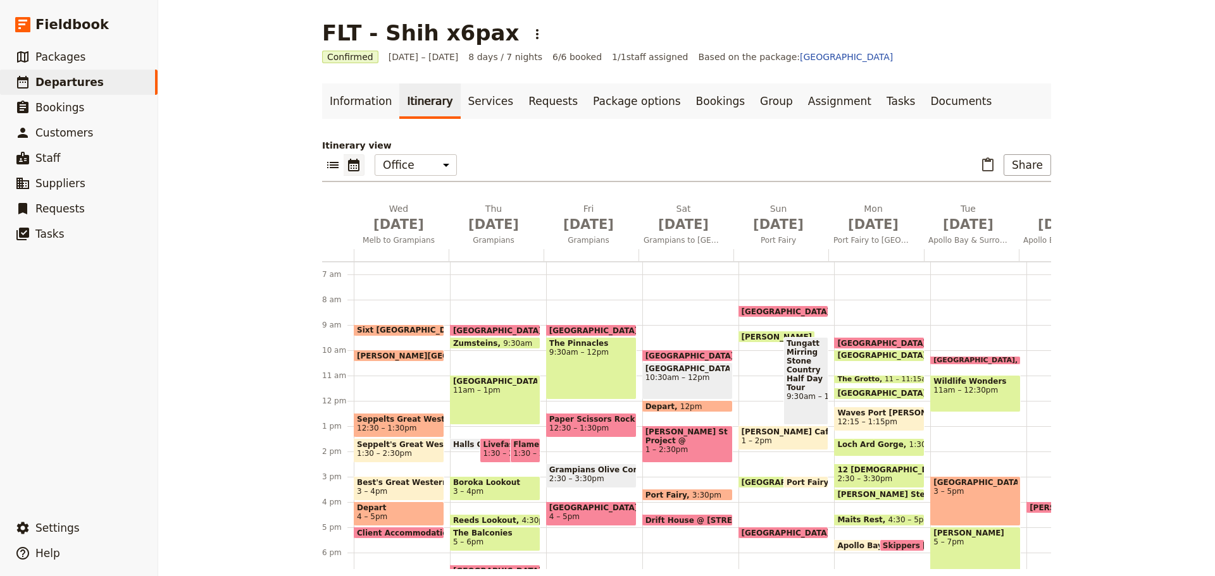
click at [940, 415] on div "[GEOGRAPHIC_DATA] 10:15 – 10:30am Wildlife Wonders 11am – 12:30pm [GEOGRAPHIC_D…" at bounding box center [978, 400] width 96 height 607
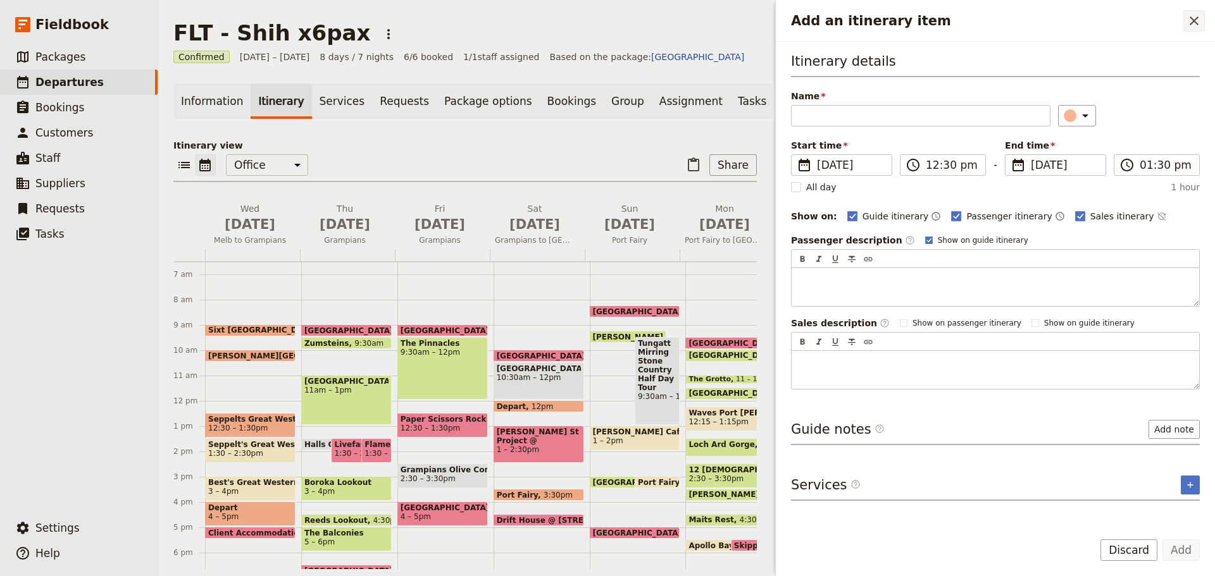
click at [1192, 20] on icon "Close drawer" at bounding box center [1194, 20] width 15 height 15
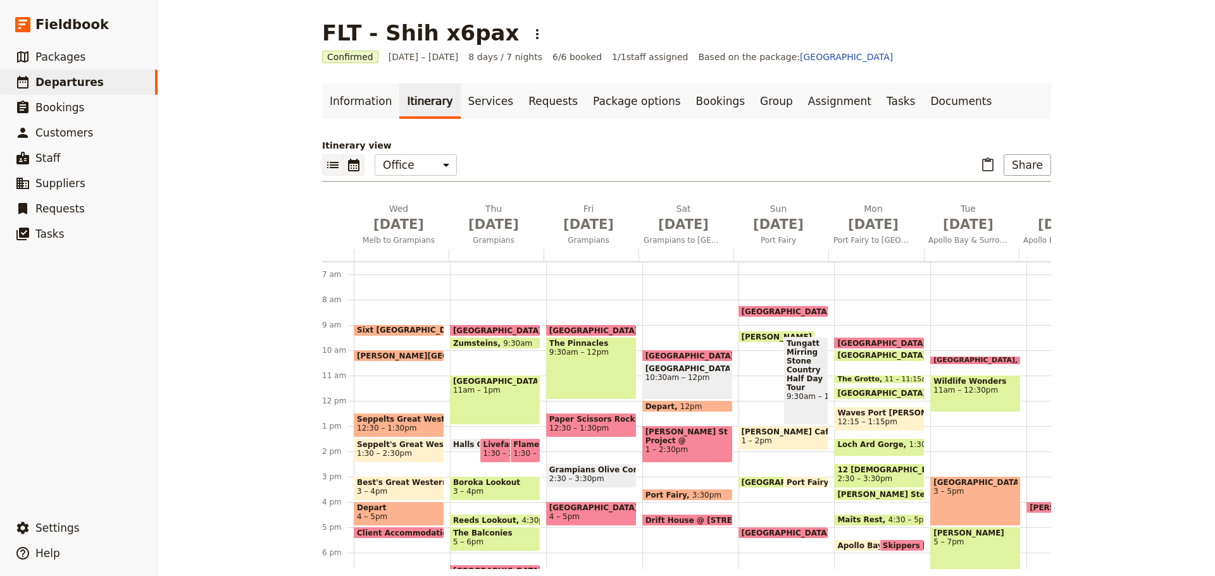
click at [327, 160] on icon "List view" at bounding box center [332, 165] width 15 height 15
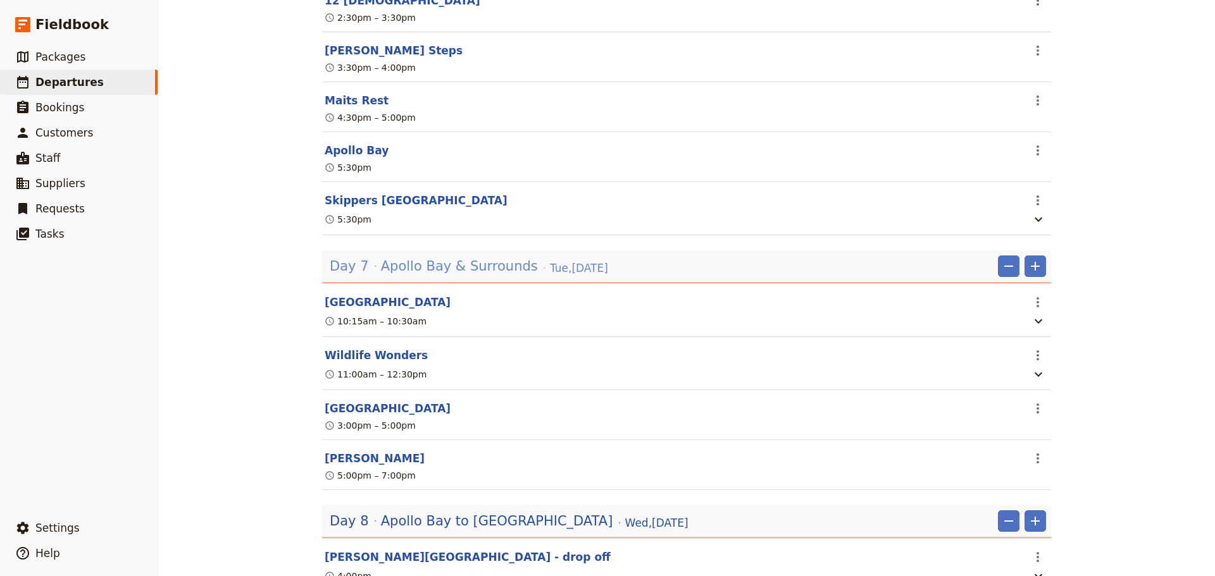
scroll to position [2911, 0]
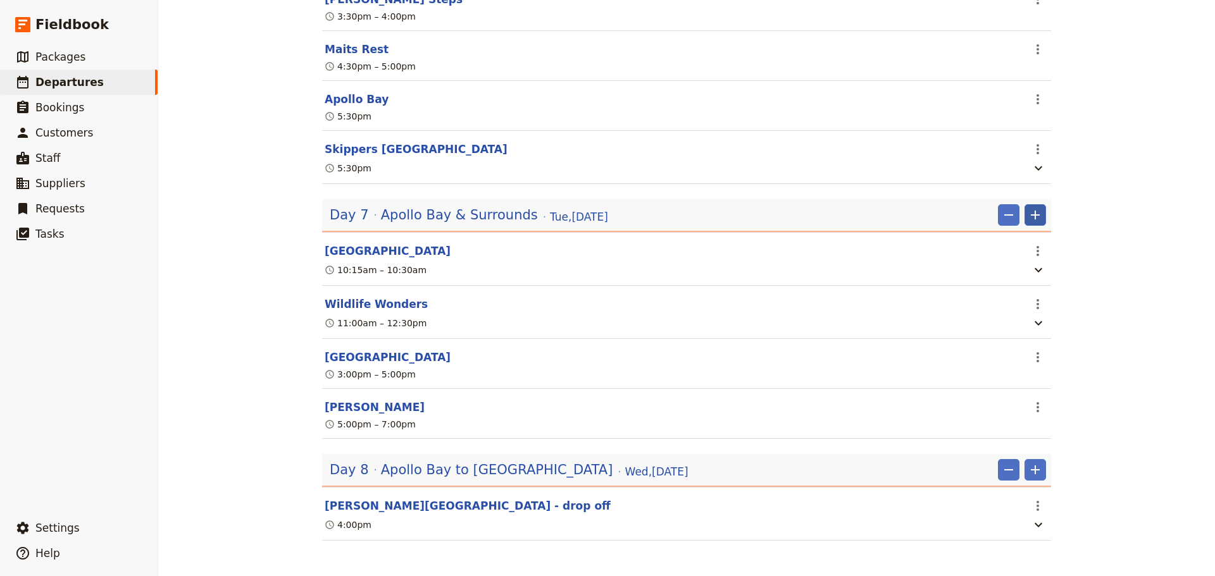
click at [1036, 218] on icon "Add" at bounding box center [1035, 215] width 15 height 15
click at [1018, 242] on span "Add itinerary item" at bounding box center [992, 243] width 80 height 13
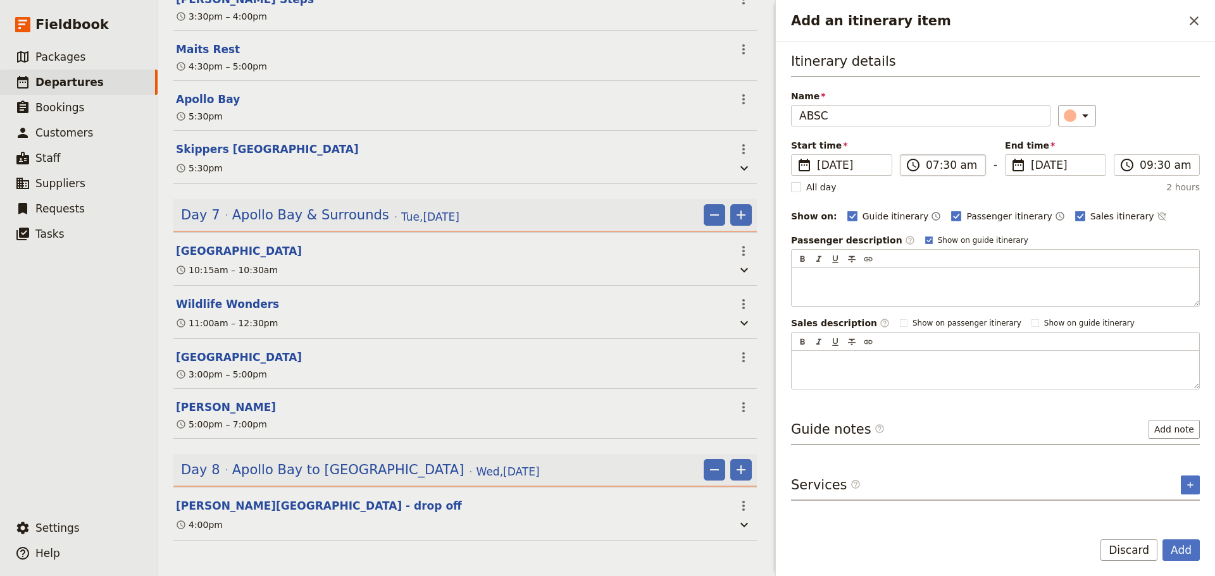
type input "ABSC"
click at [963, 170] on input "07:30 am" at bounding box center [952, 165] width 52 height 15
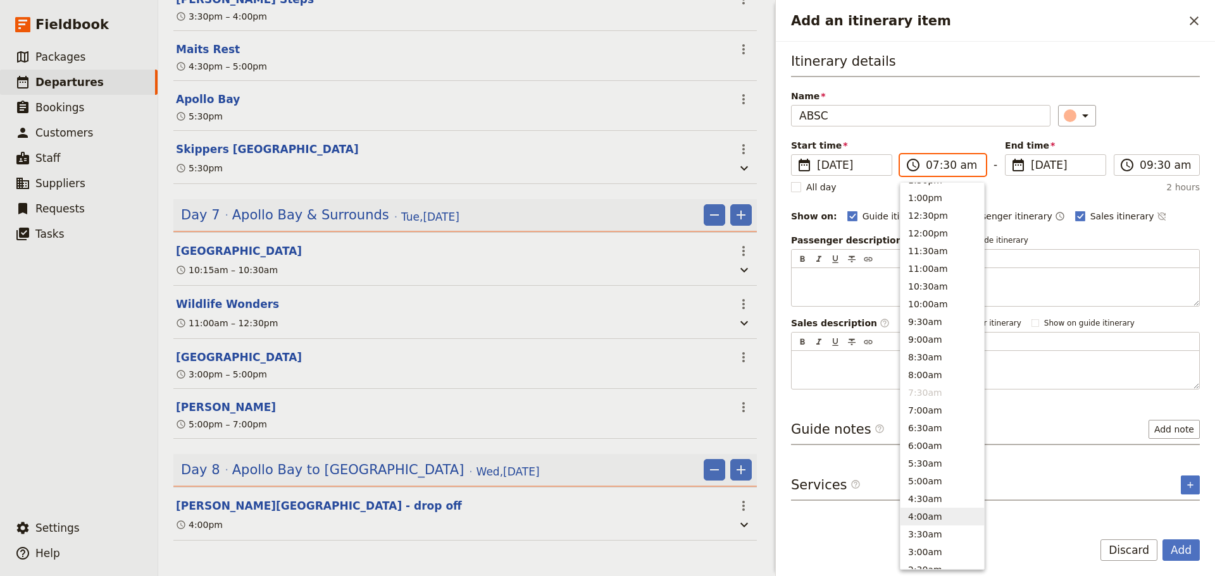
scroll to position [210, 0]
click at [926, 356] on button "1:00pm" at bounding box center [942, 356] width 84 height 18
type input "01:00 pm"
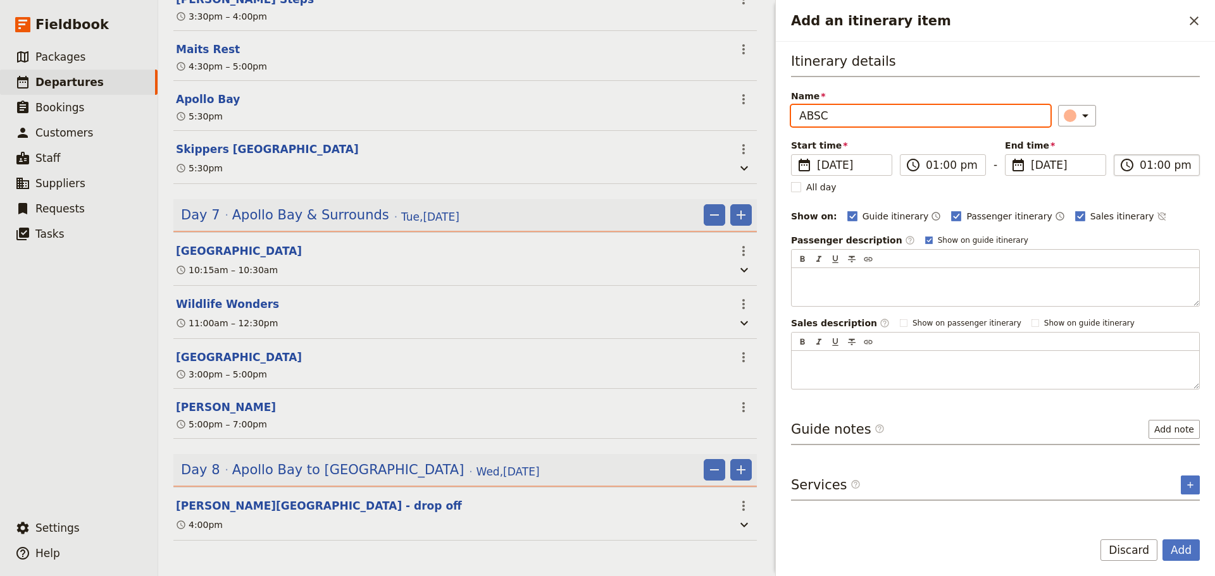
click at [1164, 158] on input "01:00 pm" at bounding box center [1166, 165] width 52 height 15
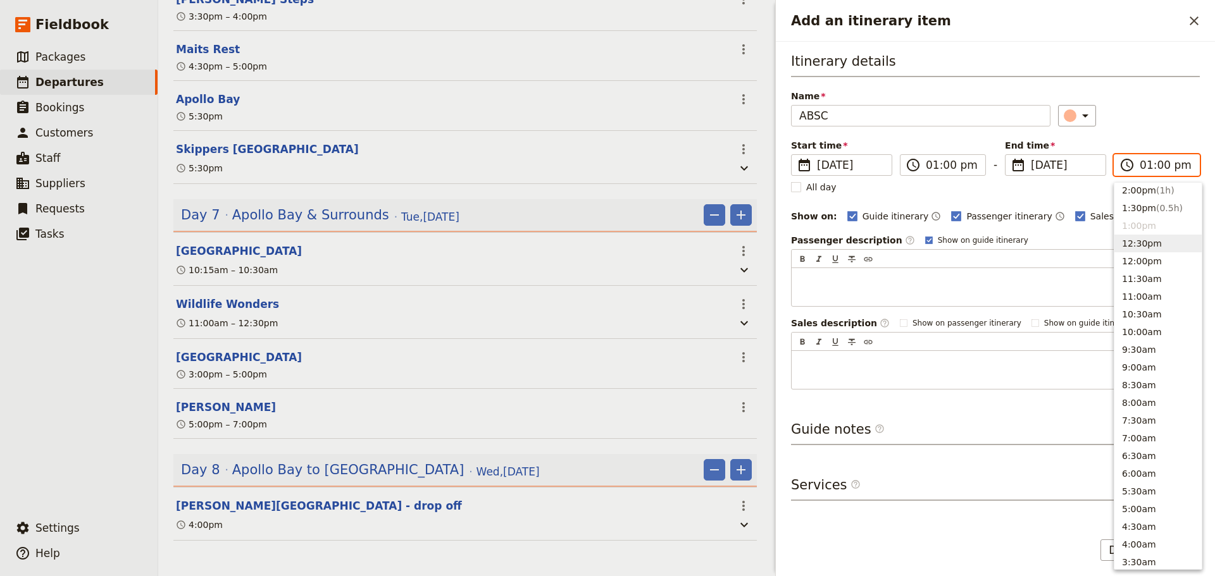
scroll to position [311, 0]
click at [1156, 217] on span "( 1h )" at bounding box center [1165, 220] width 18 height 10
type input "02:00 pm"
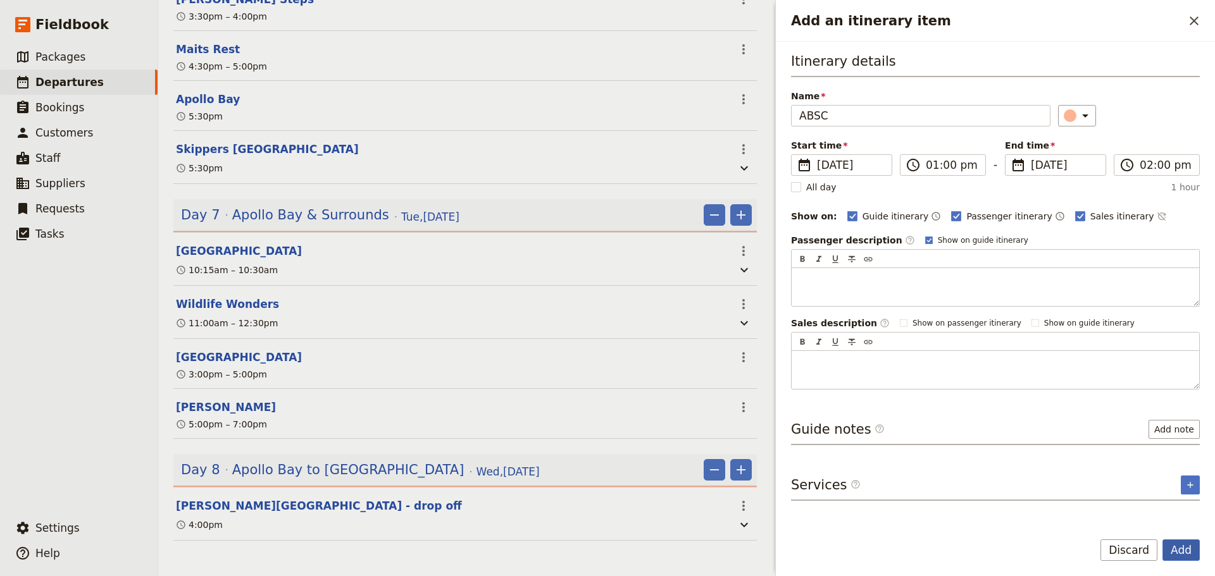
click at [1181, 545] on button "Add" at bounding box center [1180, 551] width 37 height 22
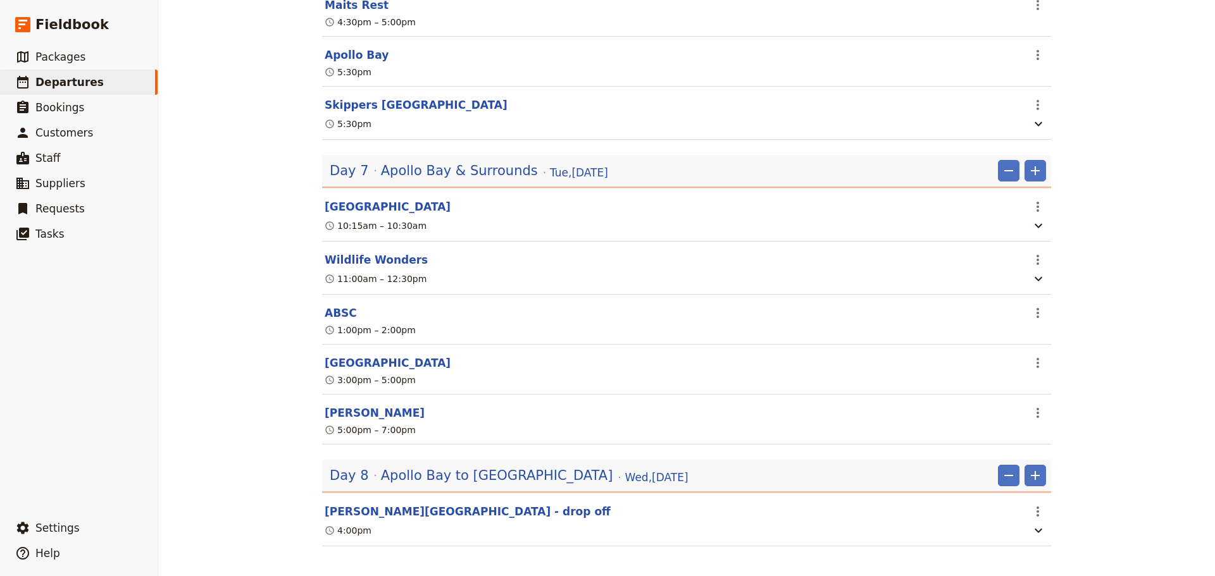
scroll to position [2911, 0]
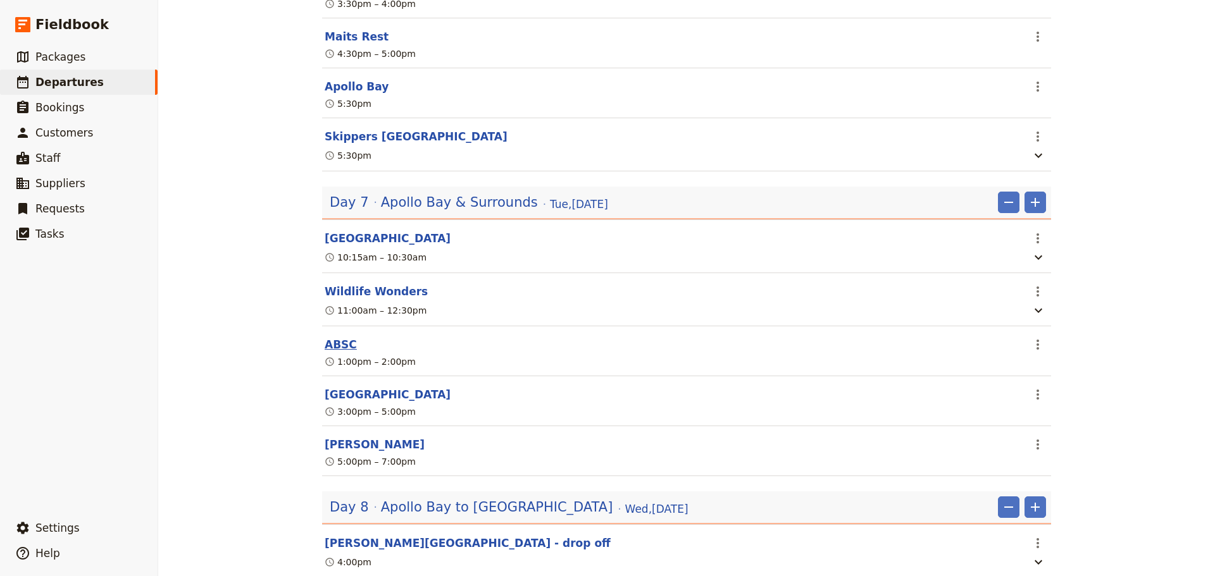
click at [340, 352] on button "ABSC" at bounding box center [341, 344] width 32 height 15
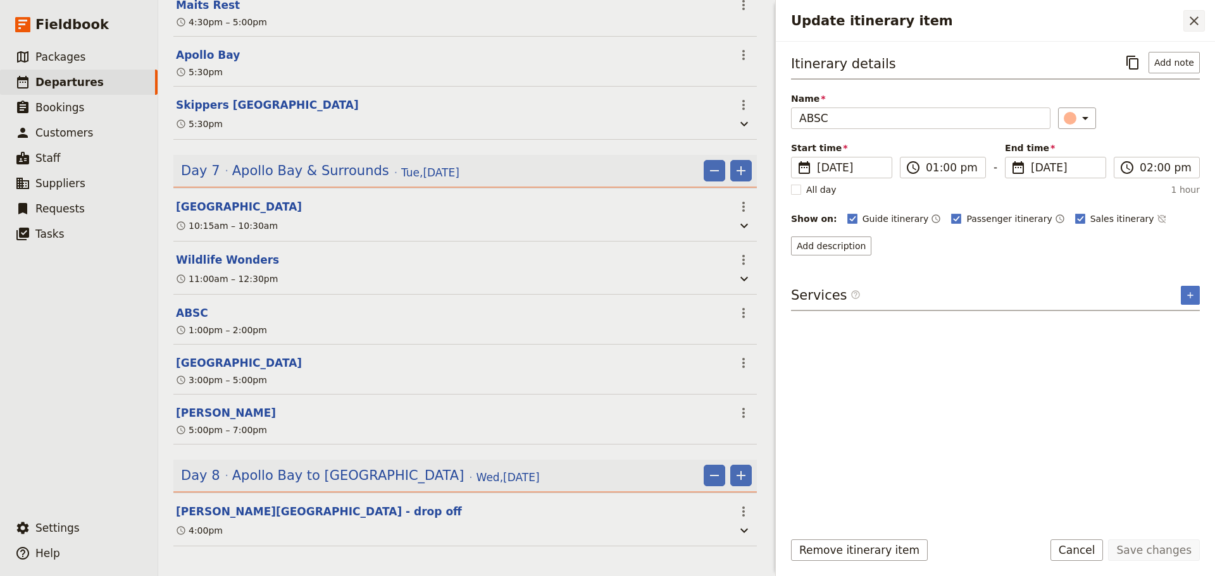
click at [1196, 18] on icon "Close drawer" at bounding box center [1194, 20] width 9 height 9
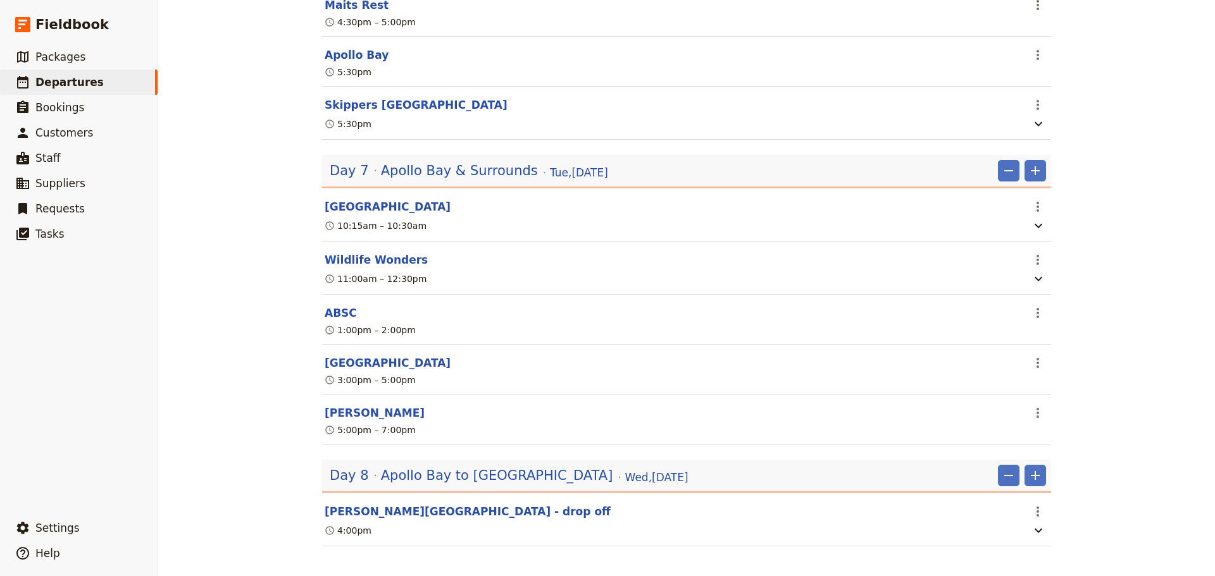
scroll to position [2911, 0]
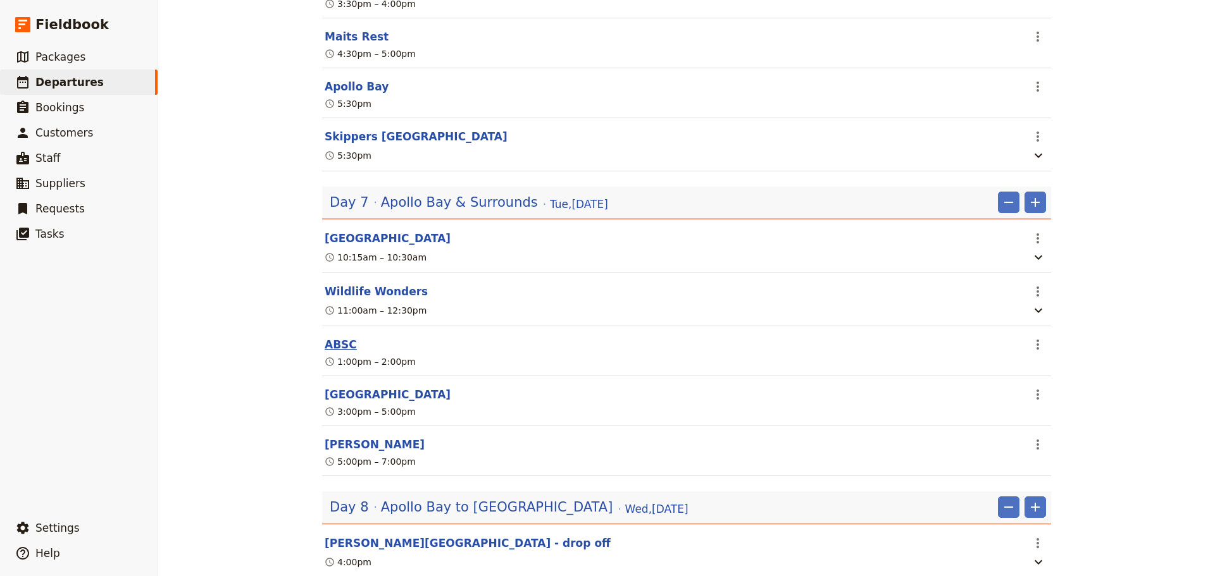
click at [326, 352] on button "ABSC" at bounding box center [341, 344] width 32 height 15
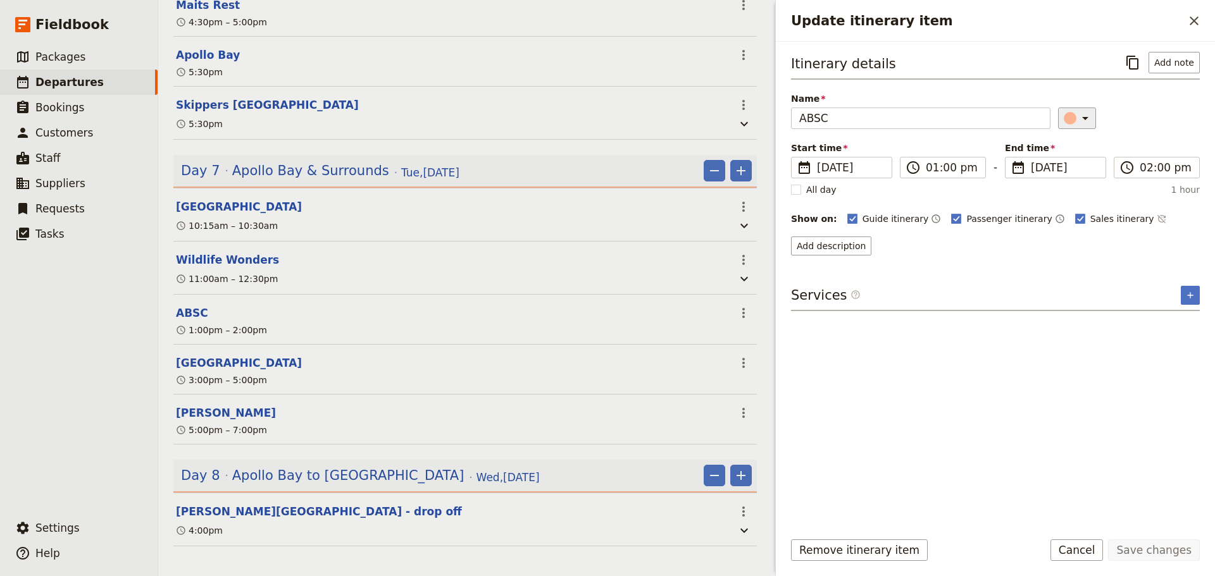
click at [1078, 120] on icon "Update itinerary item" at bounding box center [1085, 118] width 15 height 15
click at [1074, 190] on div "button" at bounding box center [1077, 190] width 13 height 13
click at [1173, 59] on button "Add note" at bounding box center [1174, 63] width 51 height 22
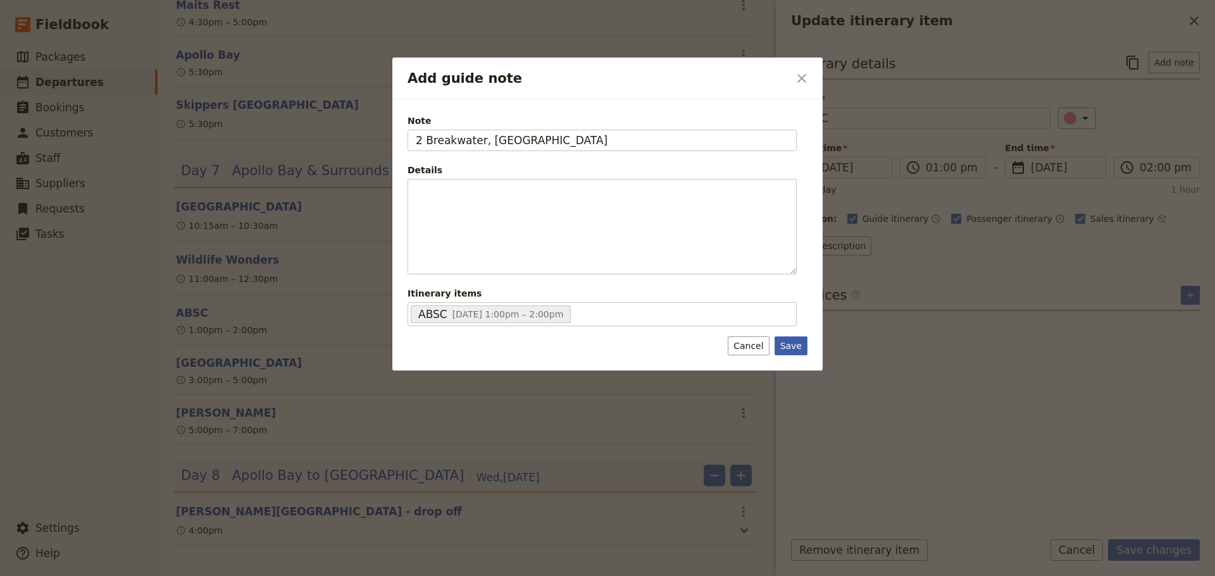
type input "2 Breakwater, [GEOGRAPHIC_DATA]"
click at [797, 351] on button "Save" at bounding box center [791, 346] width 33 height 19
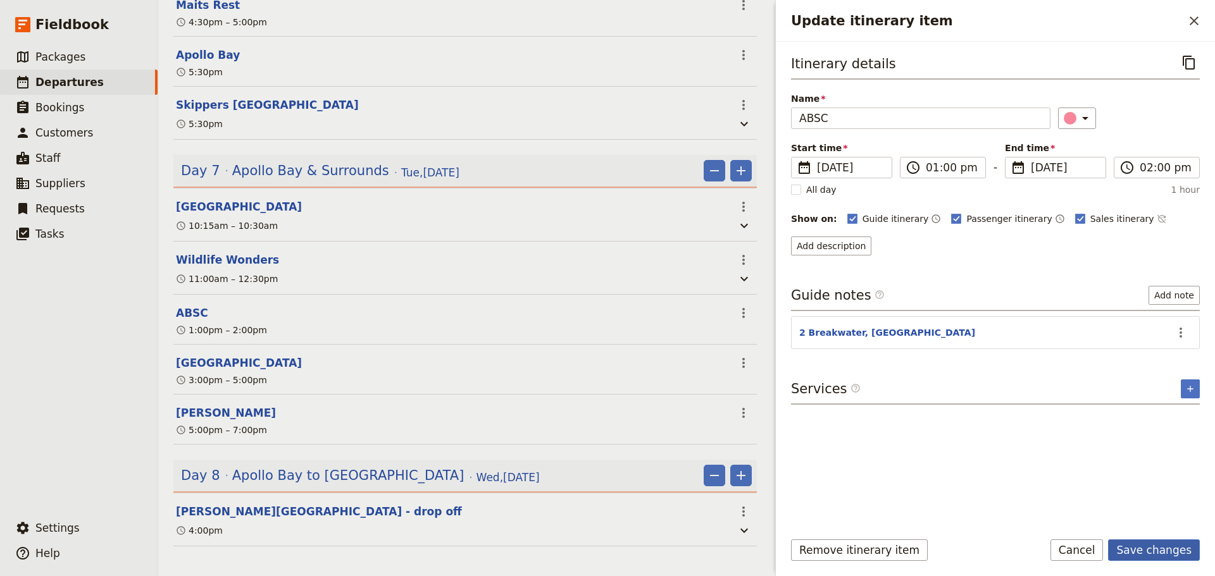
click at [1169, 546] on button "Save changes" at bounding box center [1154, 551] width 92 height 22
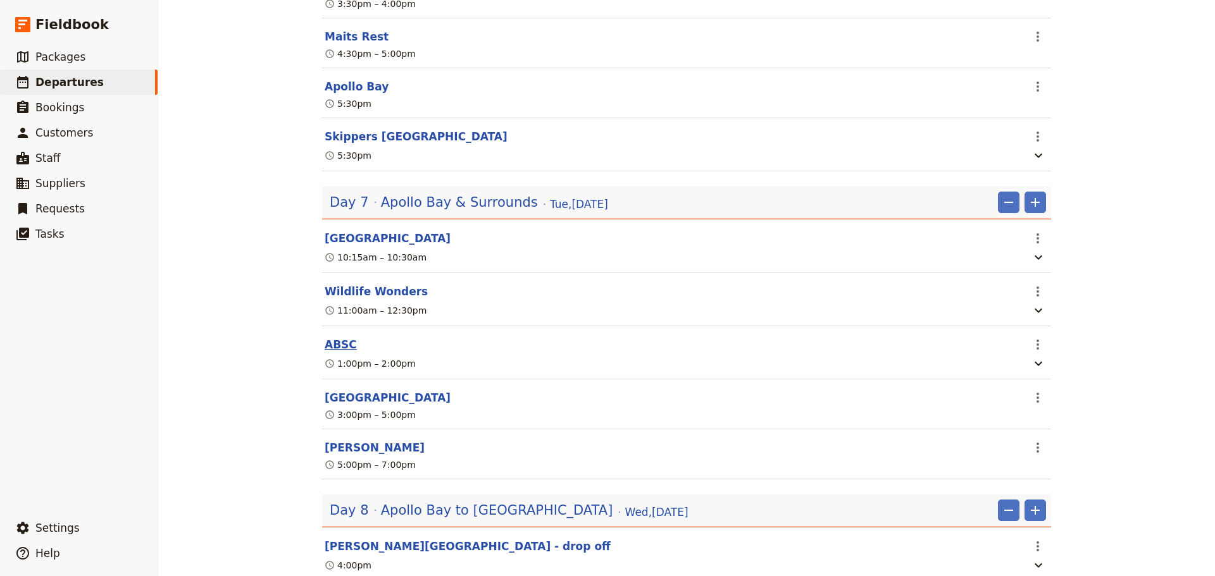
click at [332, 352] on button "ABSC" at bounding box center [341, 344] width 32 height 15
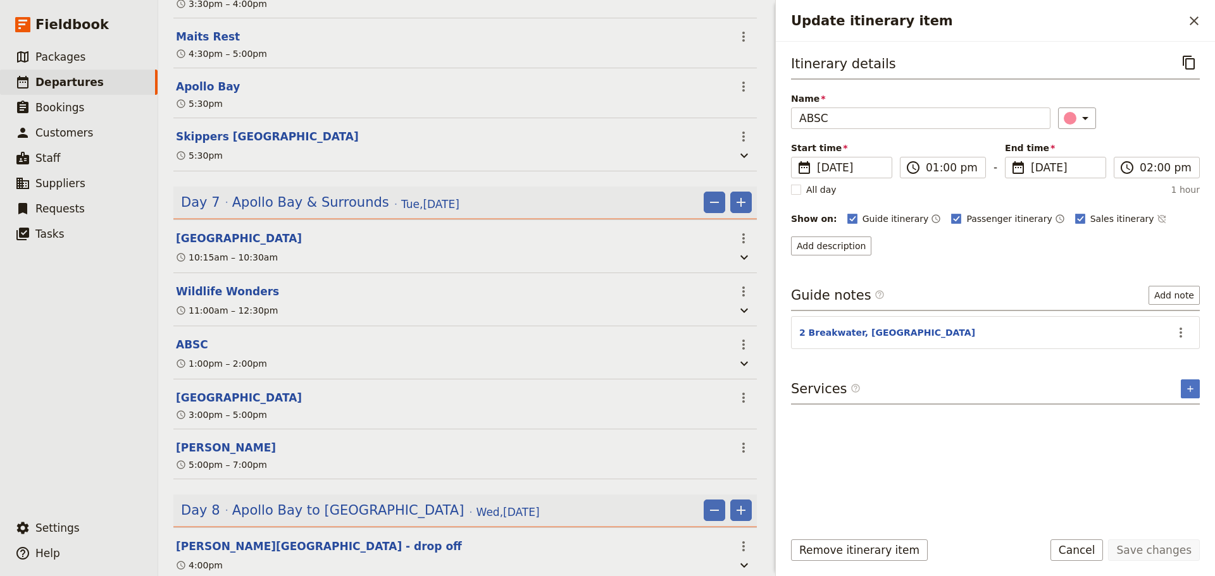
scroll to position [2943, 0]
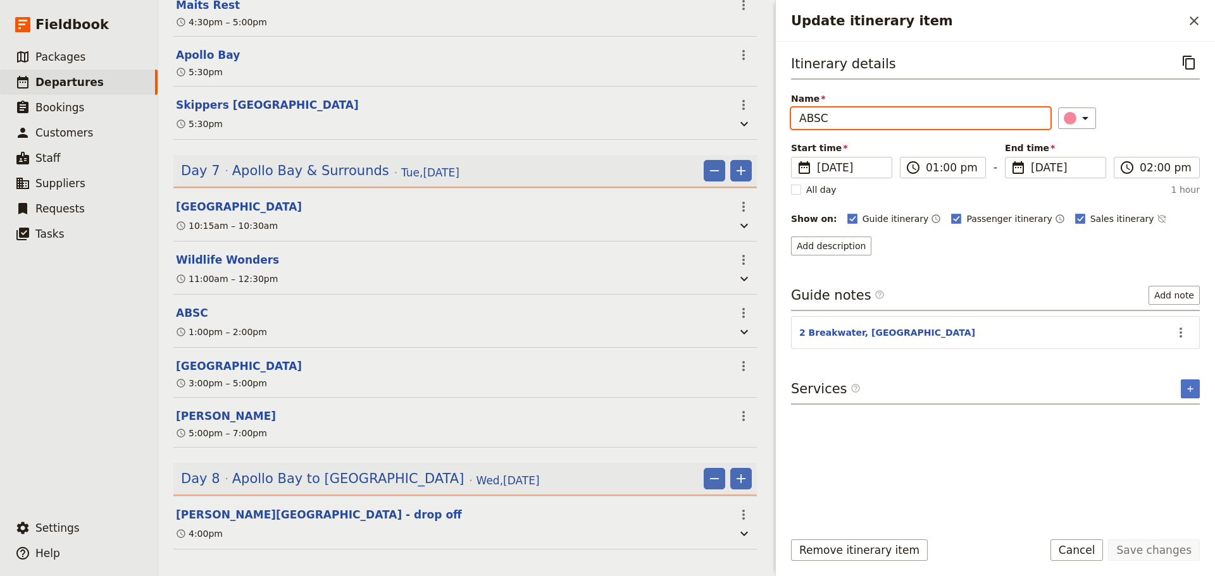
click at [804, 118] on input "ABSC" at bounding box center [920, 119] width 259 height 22
type input "Apollo Bay Seafood Coop"
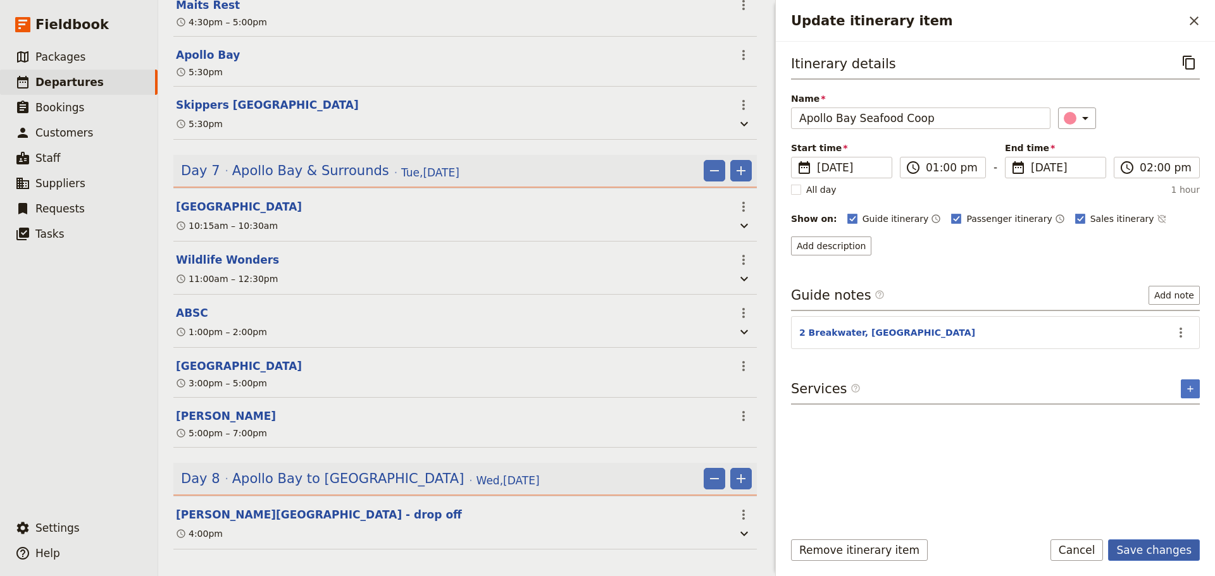
click at [1142, 551] on button "Save changes" at bounding box center [1154, 551] width 92 height 22
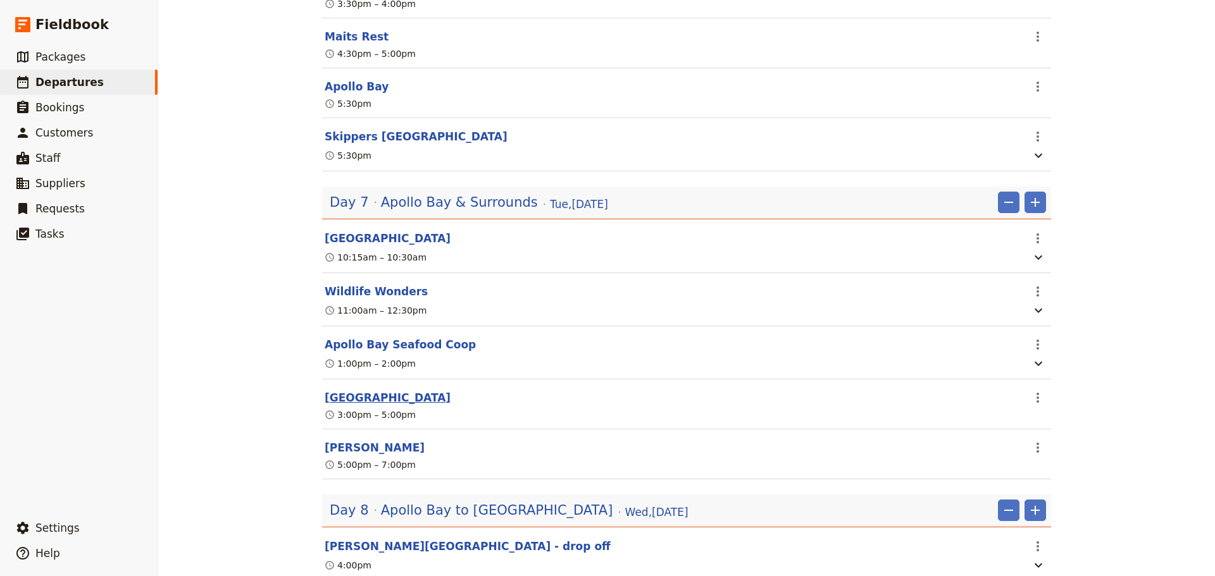
click at [387, 406] on button "[GEOGRAPHIC_DATA]" at bounding box center [388, 397] width 126 height 15
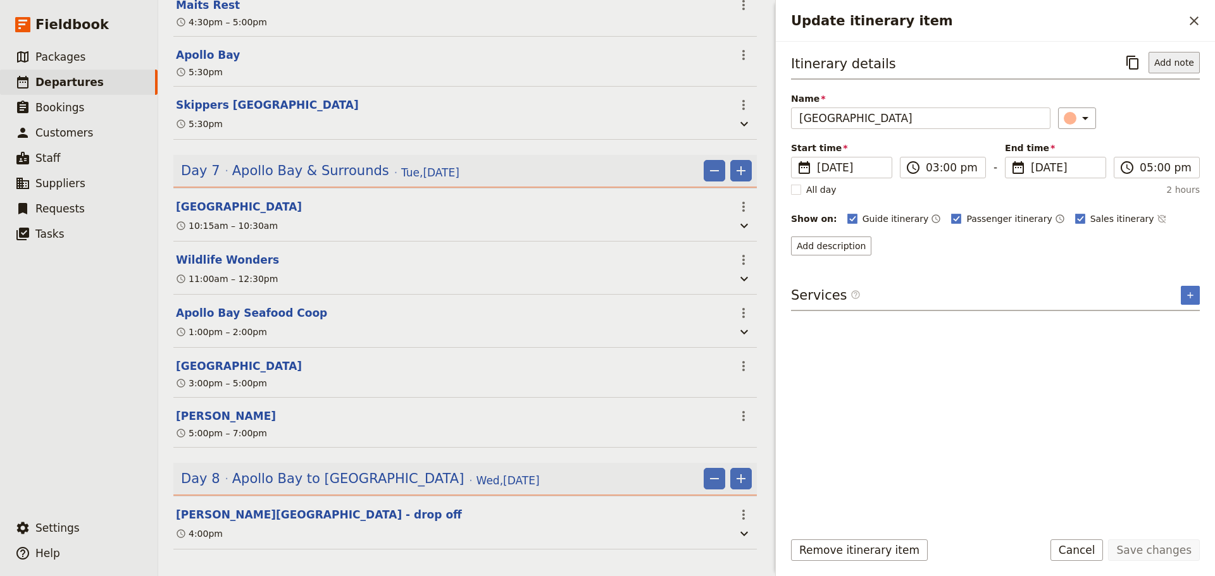
click at [1193, 66] on button "Add note" at bounding box center [1174, 63] width 51 height 22
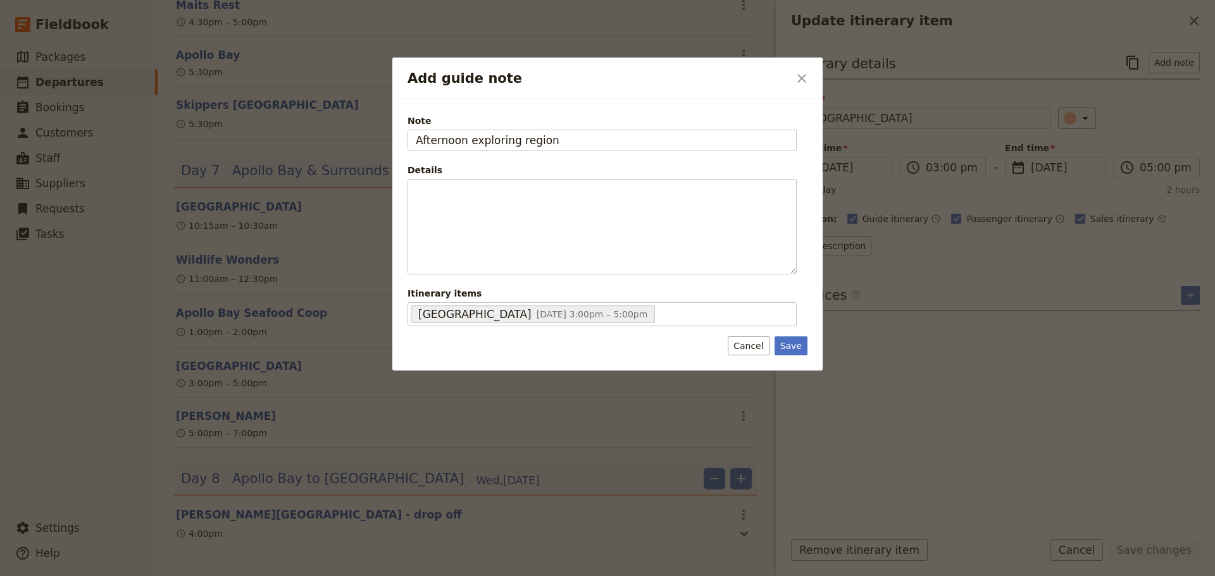
type input "Afternoon exploring region"
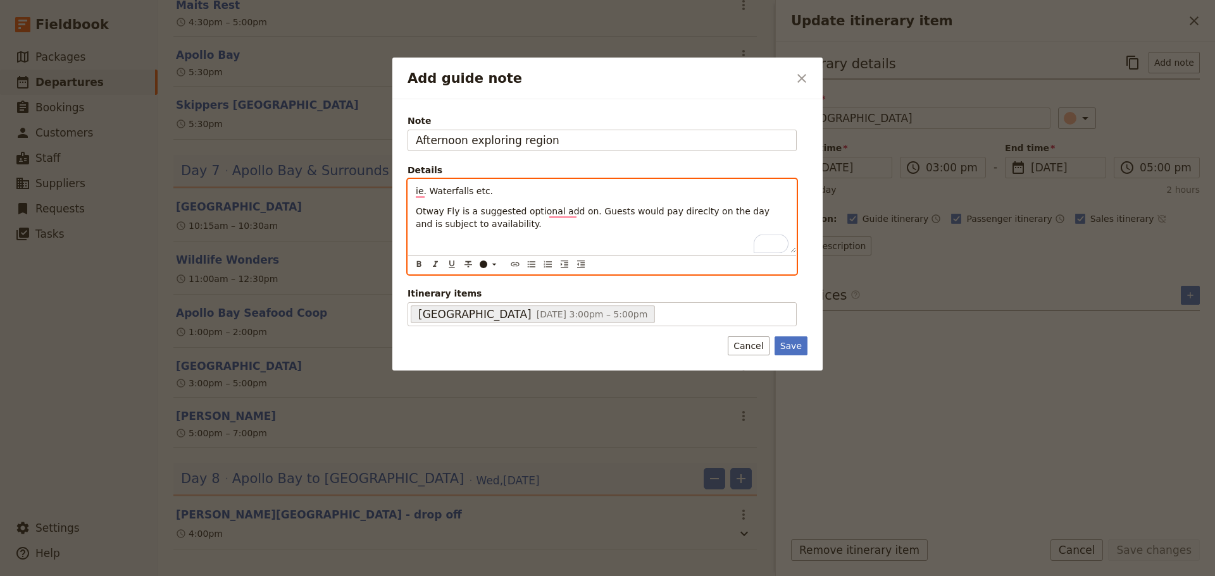
click at [666, 213] on span "Otway Fly is a suggested optional add on. Guests would pay direclty on the day …" at bounding box center [594, 217] width 357 height 23
click at [676, 213] on span "Otway Fly is a suggested optional add on. Guests would pay direclty on the day …" at bounding box center [594, 217] width 357 height 23
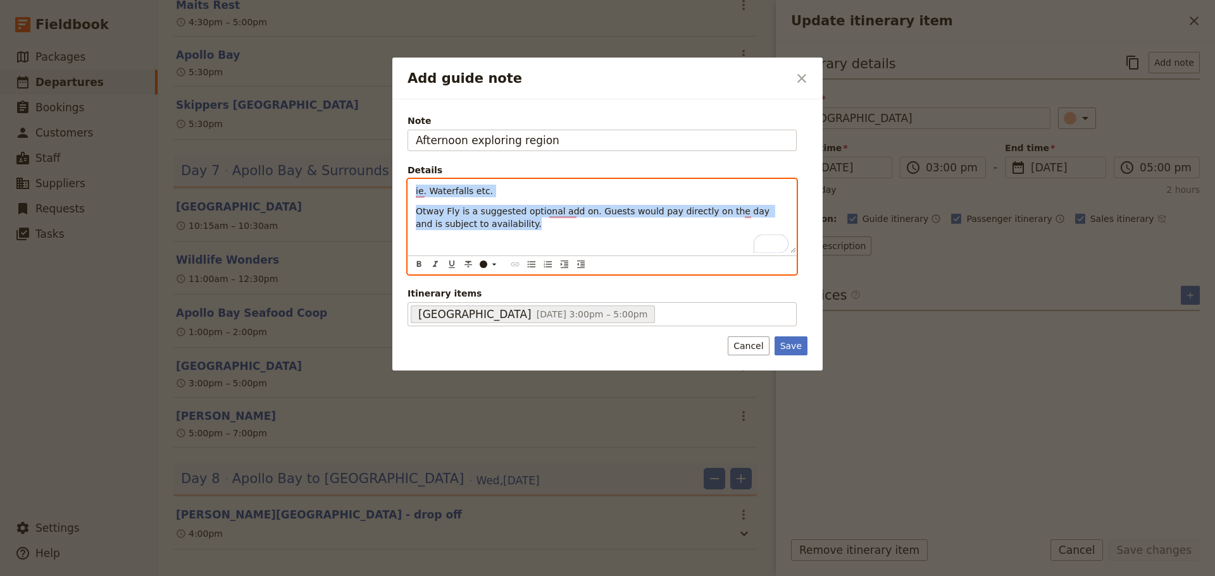
drag, startPoint x: 475, startPoint y: 223, endPoint x: 386, endPoint y: 185, distance: 97.2
click at [386, 576] on div "Add guide note ​ Note Afternoon exploring region Details ie. Waterfalls etc. Ot…" at bounding box center [607, 576] width 1215 height 0
click at [535, 261] on icon "Bulleted list" at bounding box center [531, 264] width 10 height 10
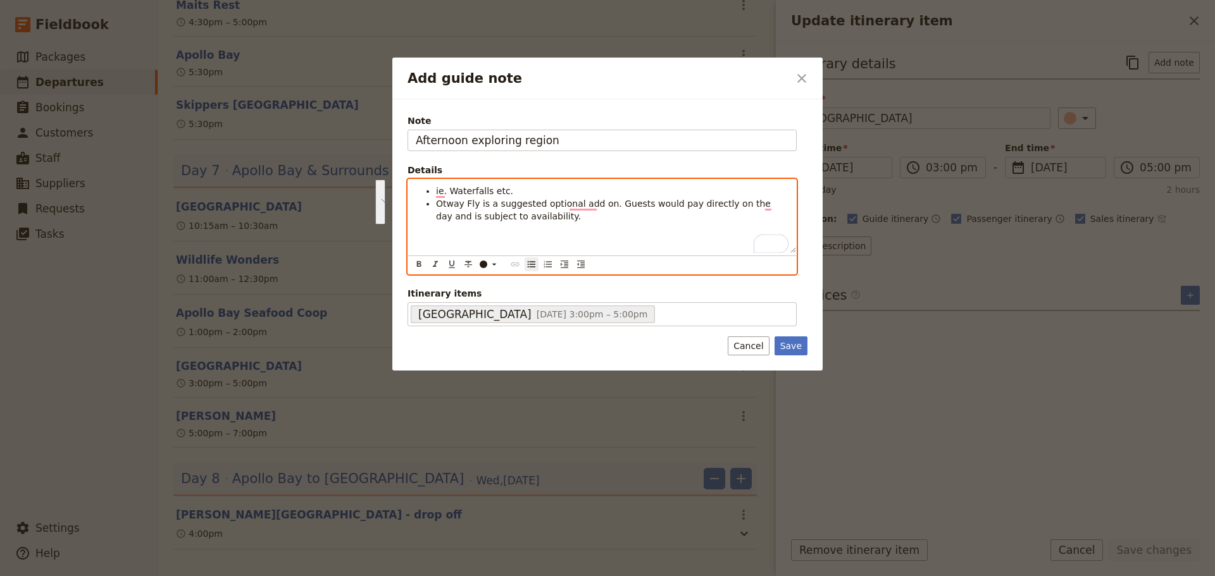
click at [578, 213] on li "Otway Fly is a suggested optional add on. Guests would pay directly on the day …" at bounding box center [612, 209] width 352 height 25
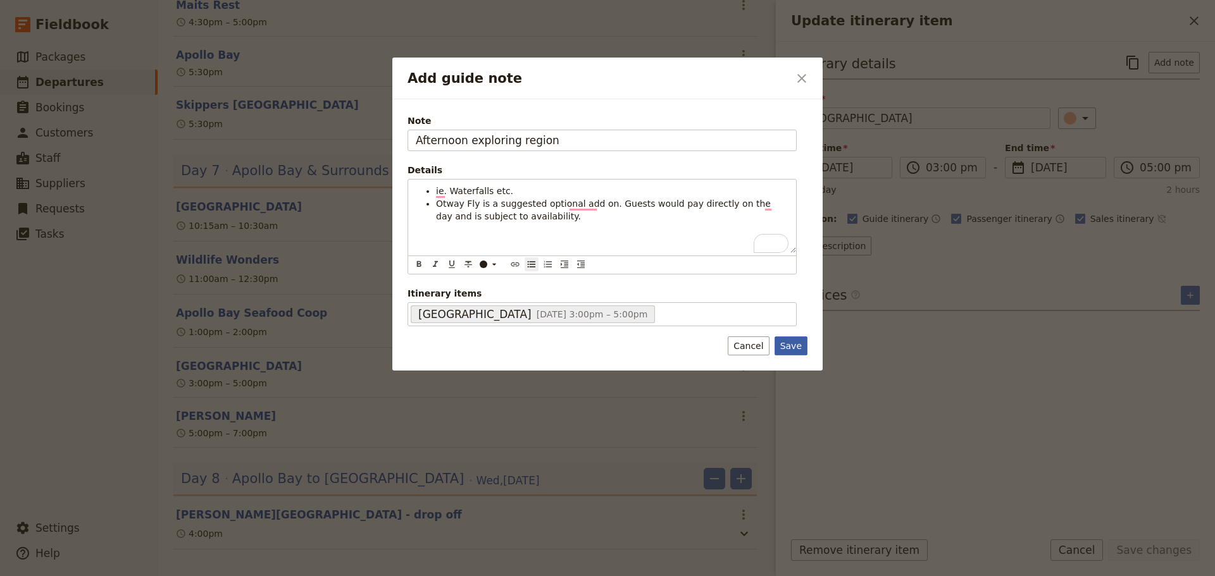
click at [799, 343] on button "Save" at bounding box center [791, 346] width 33 height 19
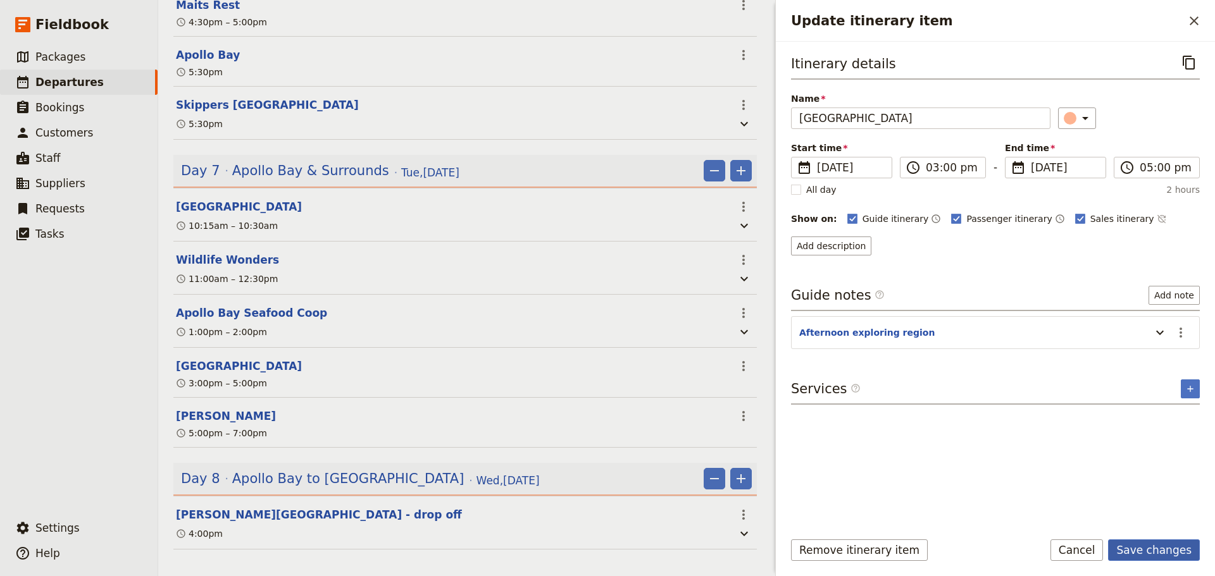
click at [1179, 548] on button "Save changes" at bounding box center [1154, 551] width 92 height 22
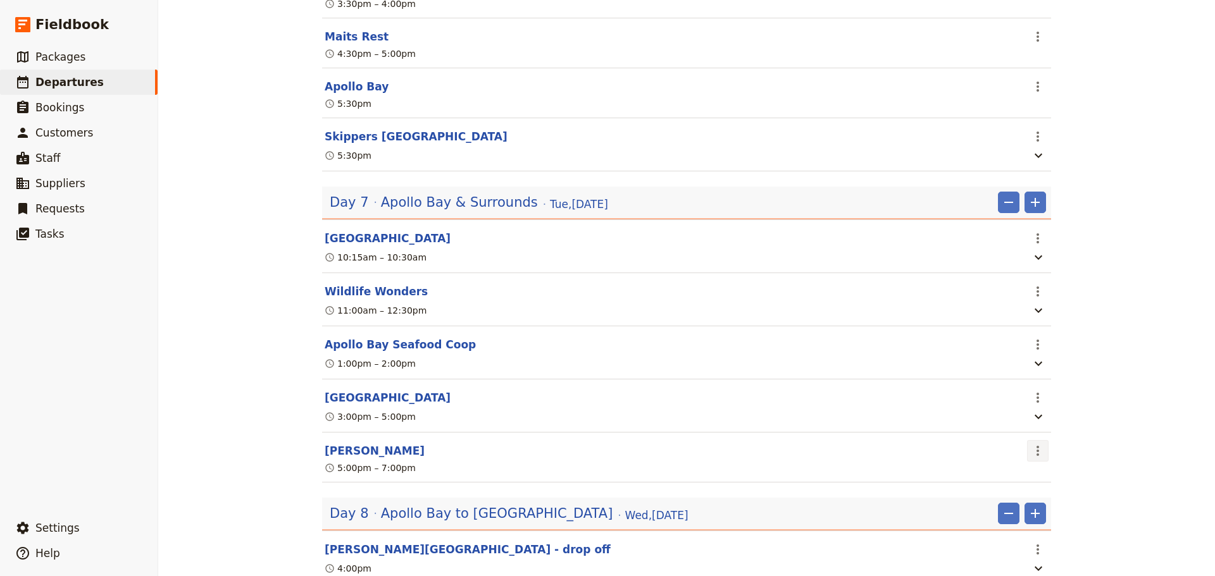
click at [1035, 459] on icon "Actions" at bounding box center [1037, 451] width 15 height 15
click at [1044, 511] on span "Delete this itinerary item" at bounding box center [1086, 514] width 111 height 13
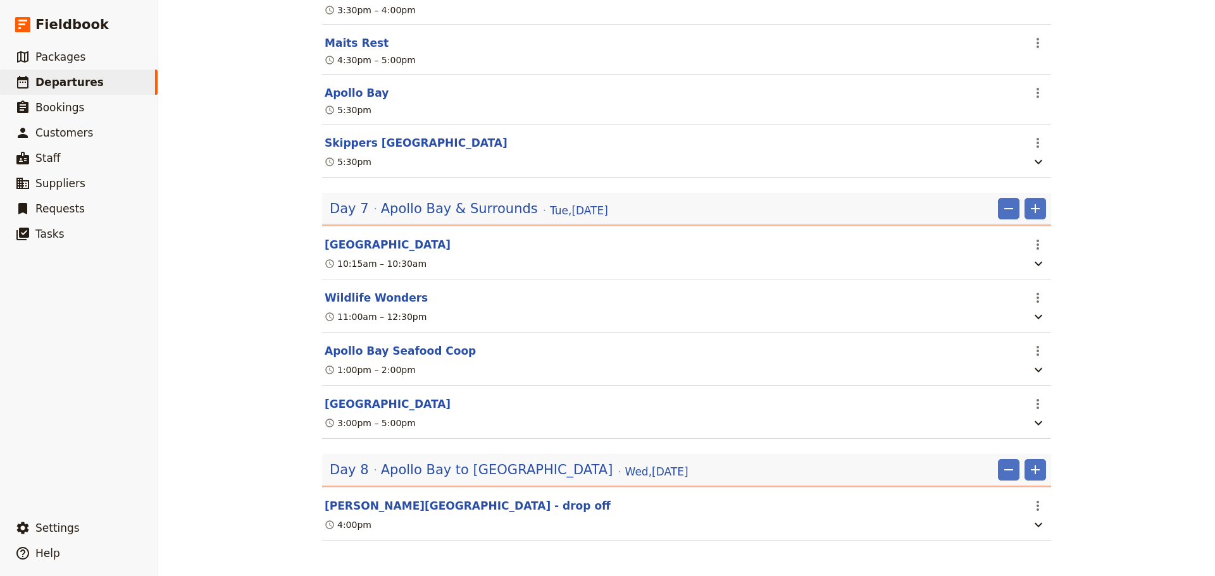
scroll to position [2924, 0]
click at [399, 474] on span "Apollo Bay to [GEOGRAPHIC_DATA]" at bounding box center [497, 470] width 232 height 19
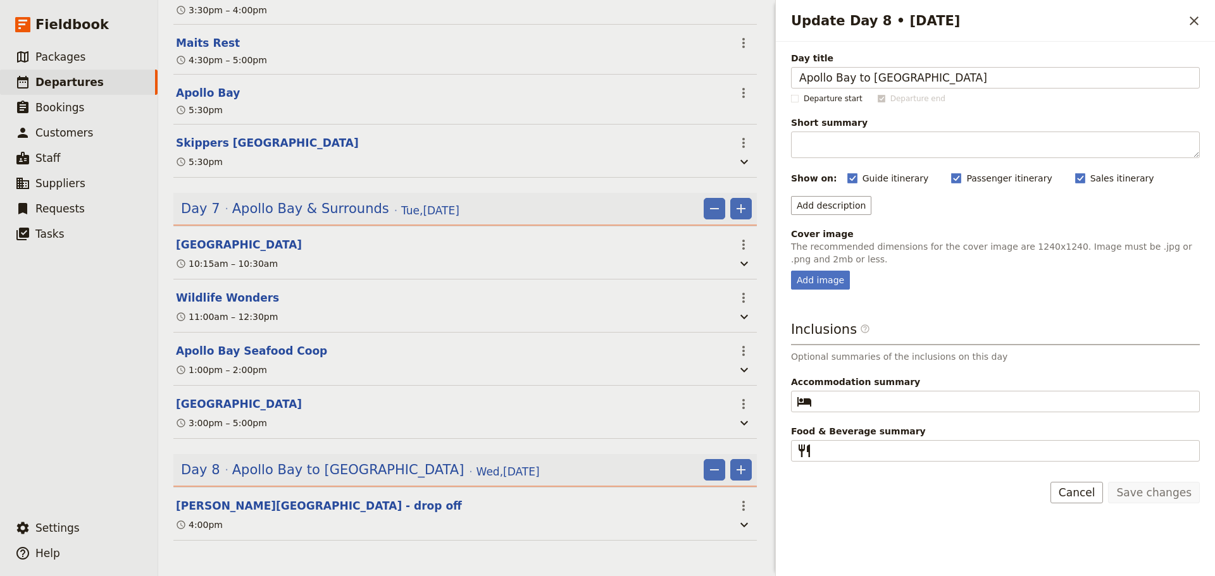
click at [1196, 7] on div "Update Day 8 • [DATE] ​" at bounding box center [995, 21] width 439 height 42
click at [1197, 10] on button "​" at bounding box center [1194, 21] width 22 height 22
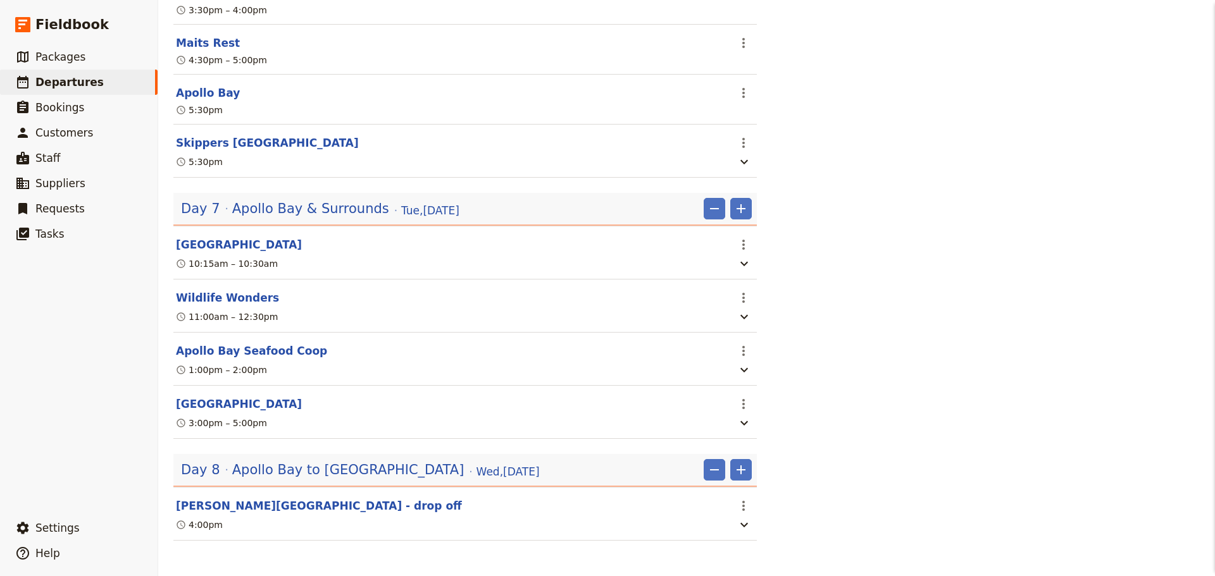
scroll to position [2924, 0]
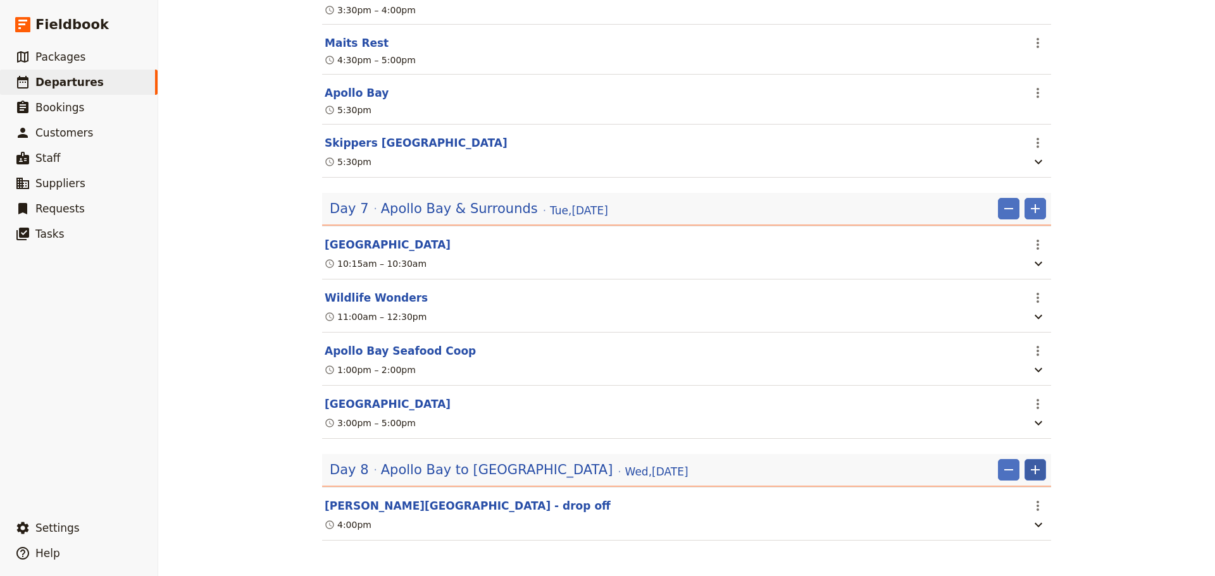
click at [1035, 465] on icon "Add" at bounding box center [1035, 470] width 15 height 15
click at [1008, 501] on span "Add itinerary item" at bounding box center [992, 496] width 80 height 13
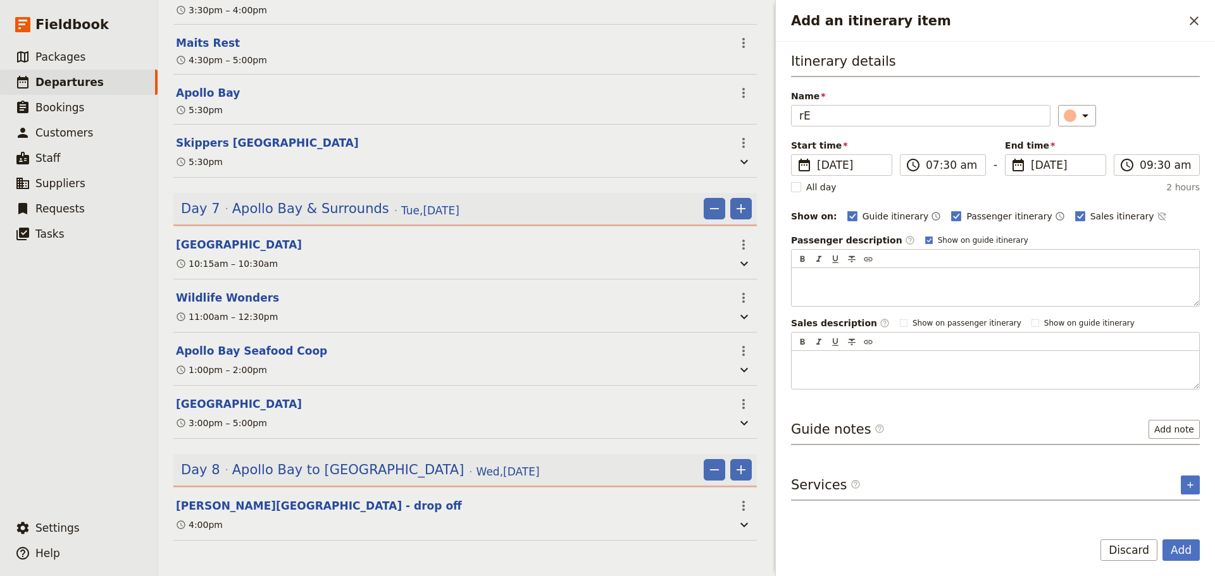
type input "r"
type input "Return to [GEOGRAPHIC_DATA]"
click at [1166, 427] on button "Add note" at bounding box center [1174, 429] width 51 height 19
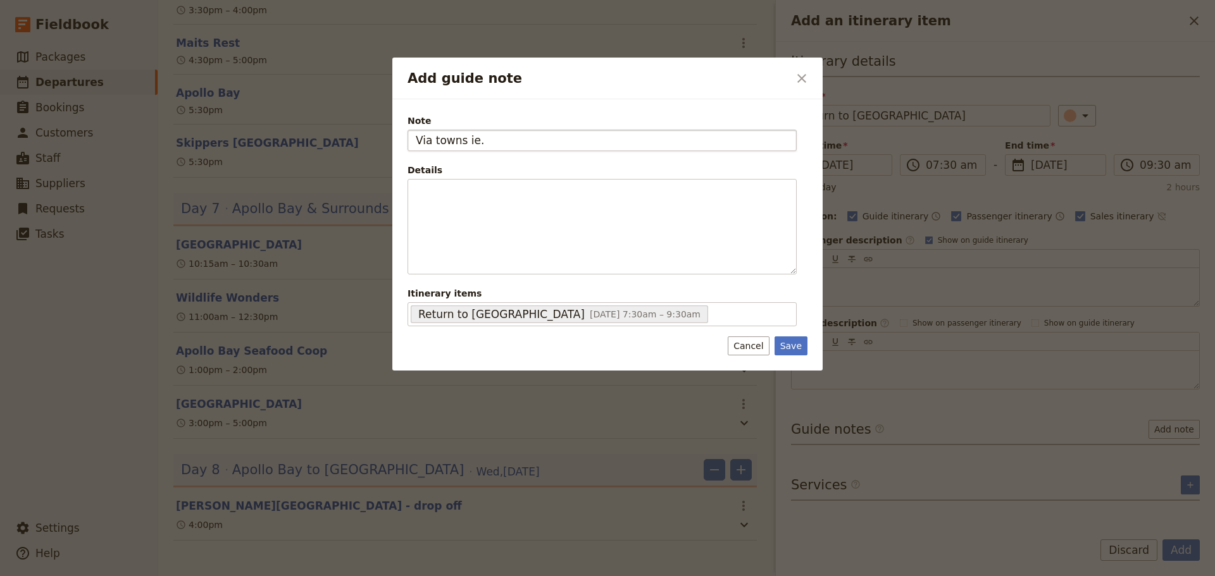
type input "Via towns ie."
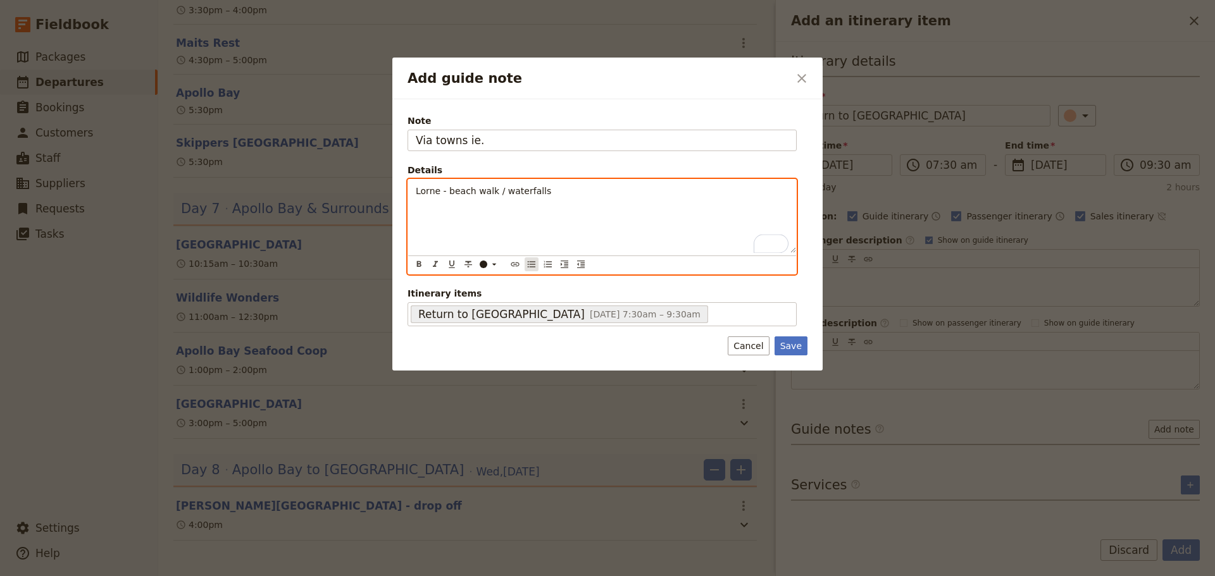
click at [530, 268] on icon "Bulleted list" at bounding box center [531, 264] width 10 height 10
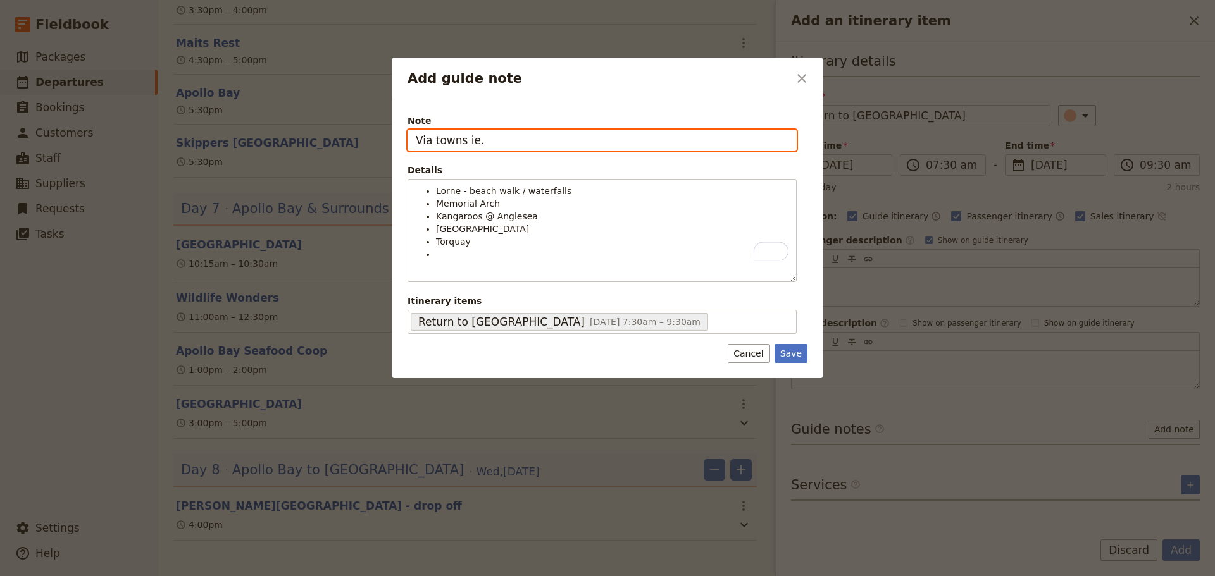
drag, startPoint x: 492, startPoint y: 142, endPoint x: 365, endPoint y: 138, distance: 127.3
click at [365, 576] on div "Add guide note ​ Note Via towns ie. Details Lorne - beach walk / [GEOGRAPHIC_DA…" at bounding box center [607, 576] width 1215 height 0
type input "R"
click at [540, 142] on input "chat with guests re: inclusioons" at bounding box center [602, 141] width 389 height 22
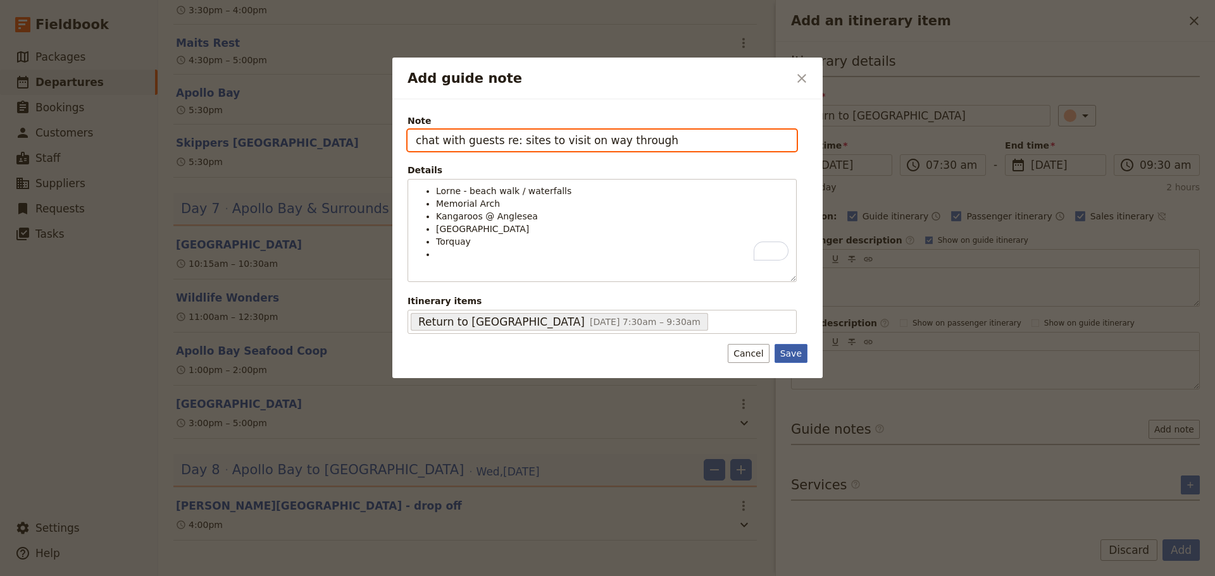
type input "chat with guests re: sites to visit on way through"
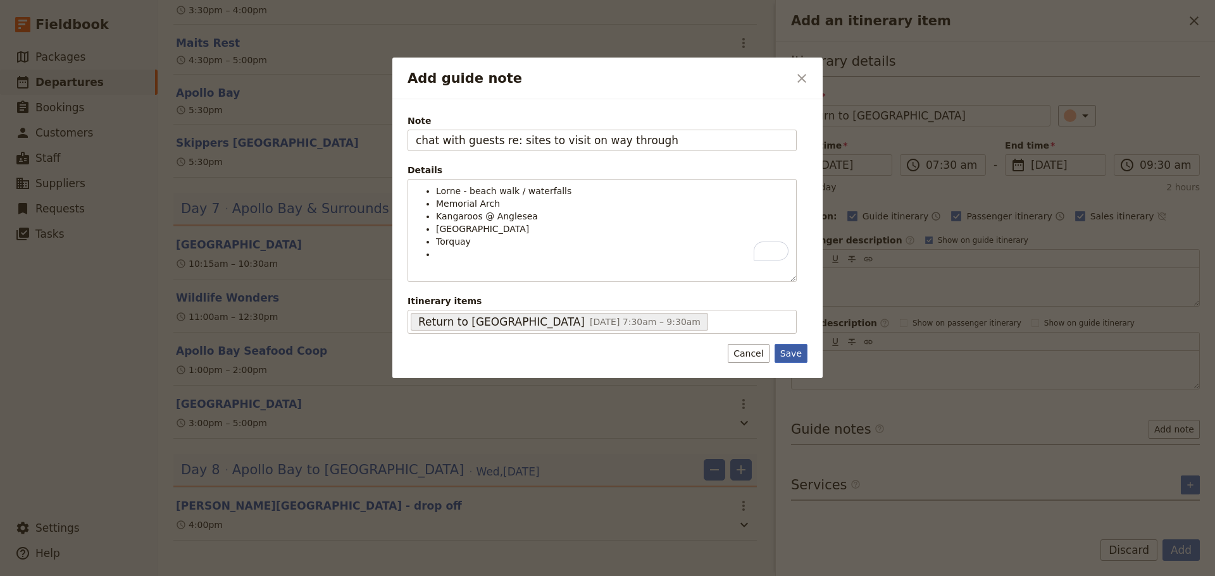
click at [789, 349] on button "Save" at bounding box center [791, 353] width 33 height 19
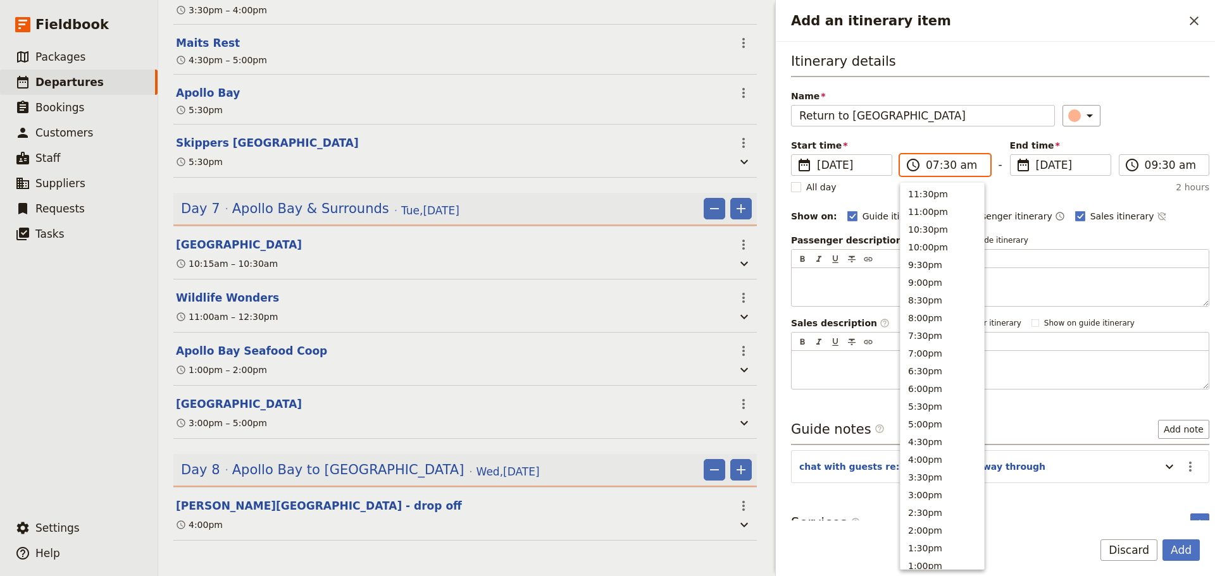
click at [959, 165] on input "07:30 am" at bounding box center [954, 165] width 56 height 15
click at [928, 253] on button "10:30am" at bounding box center [942, 255] width 84 height 18
type input "10:30 am"
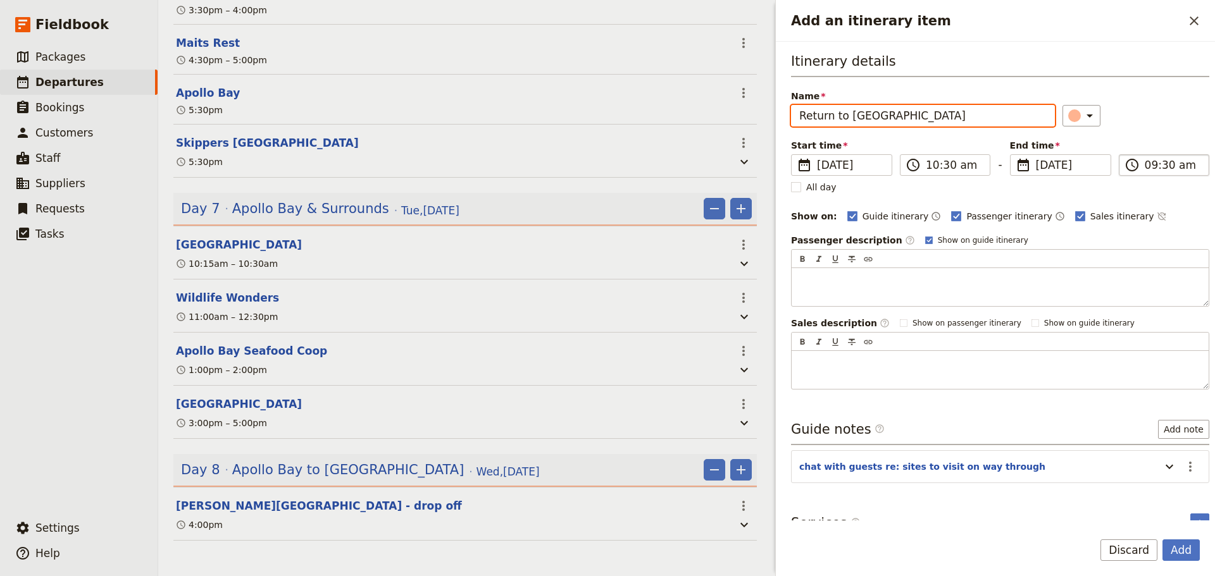
type input "10:30 am"
click at [1148, 164] on input "10:30 am" at bounding box center [1173, 165] width 56 height 15
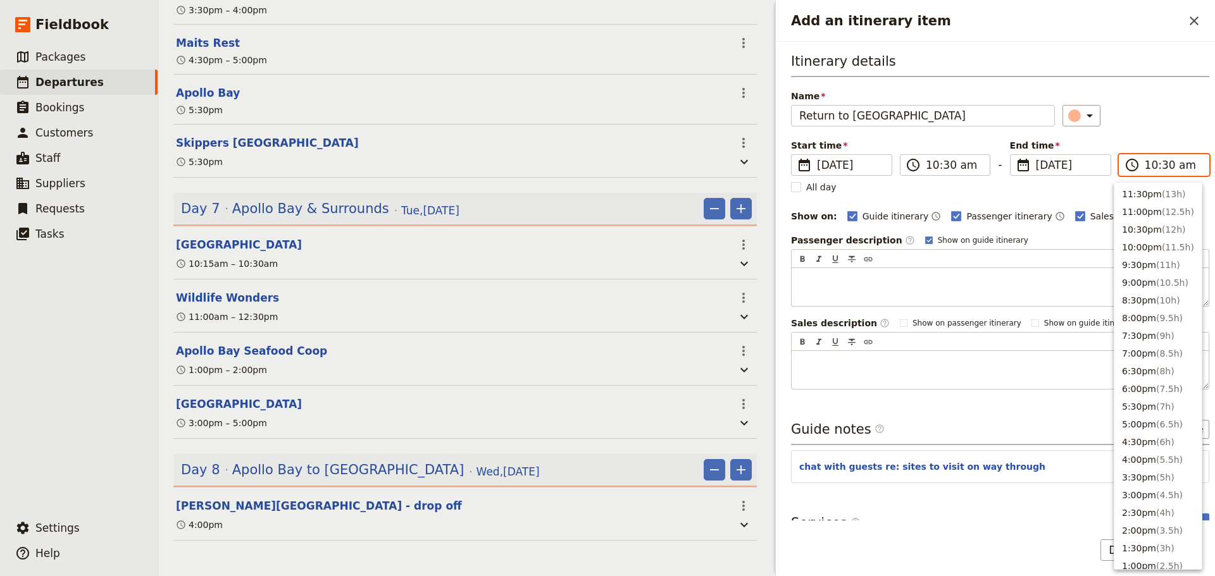
scroll to position [463, 0]
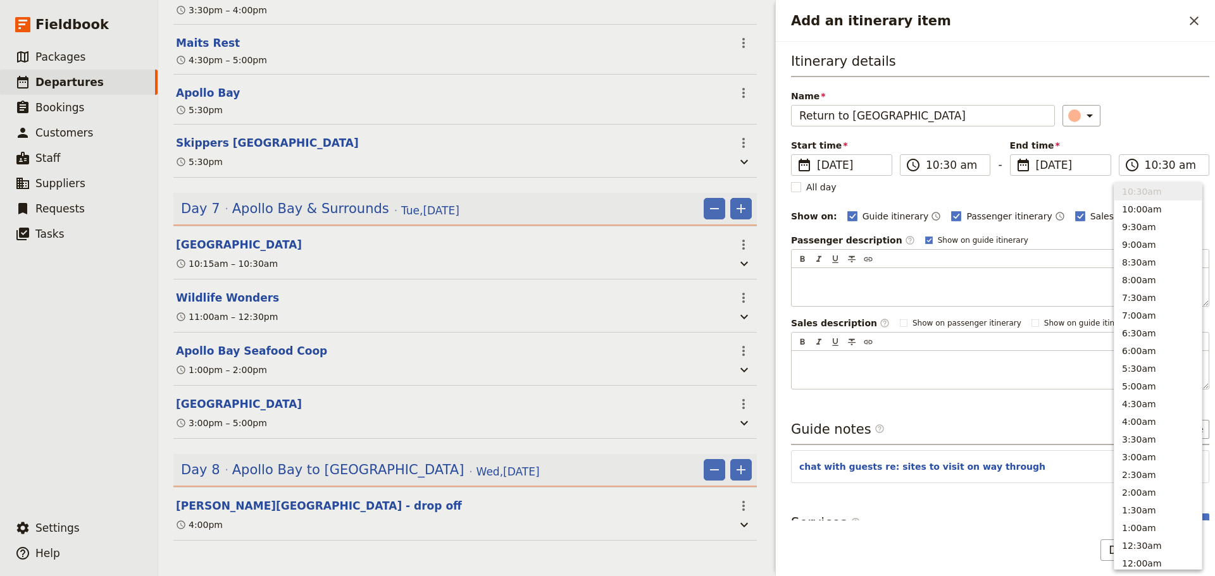
click at [1151, 134] on div "Itinerary details Name Return to [GEOGRAPHIC_DATA] ​ Start time ​ [DATE] [DATE]…" at bounding box center [1000, 221] width 418 height 338
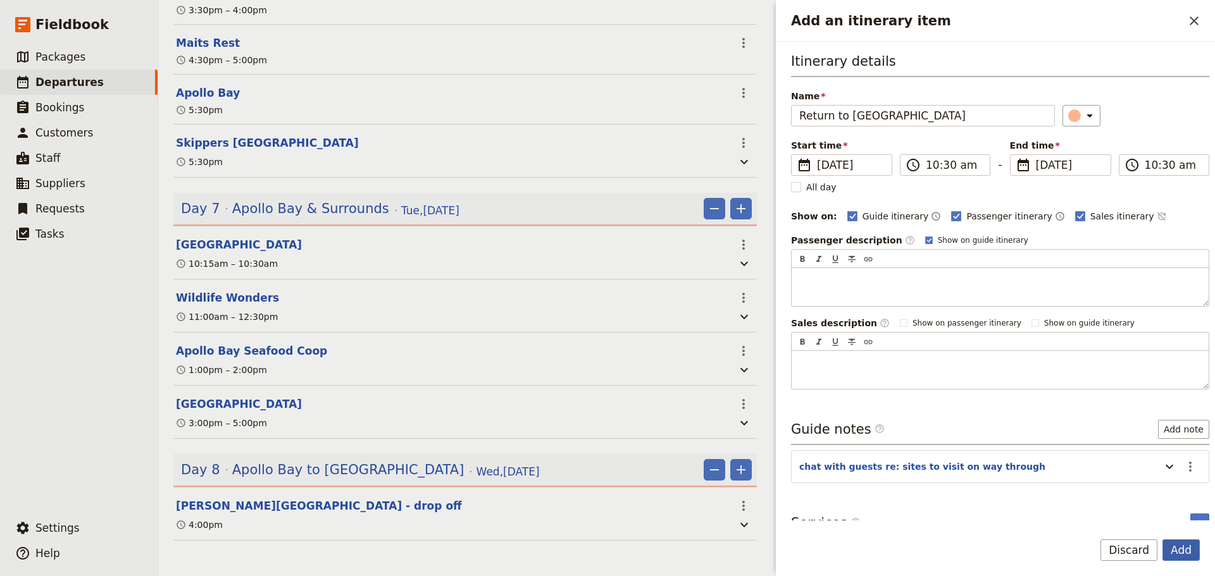
click at [1190, 548] on button "Add" at bounding box center [1180, 551] width 37 height 22
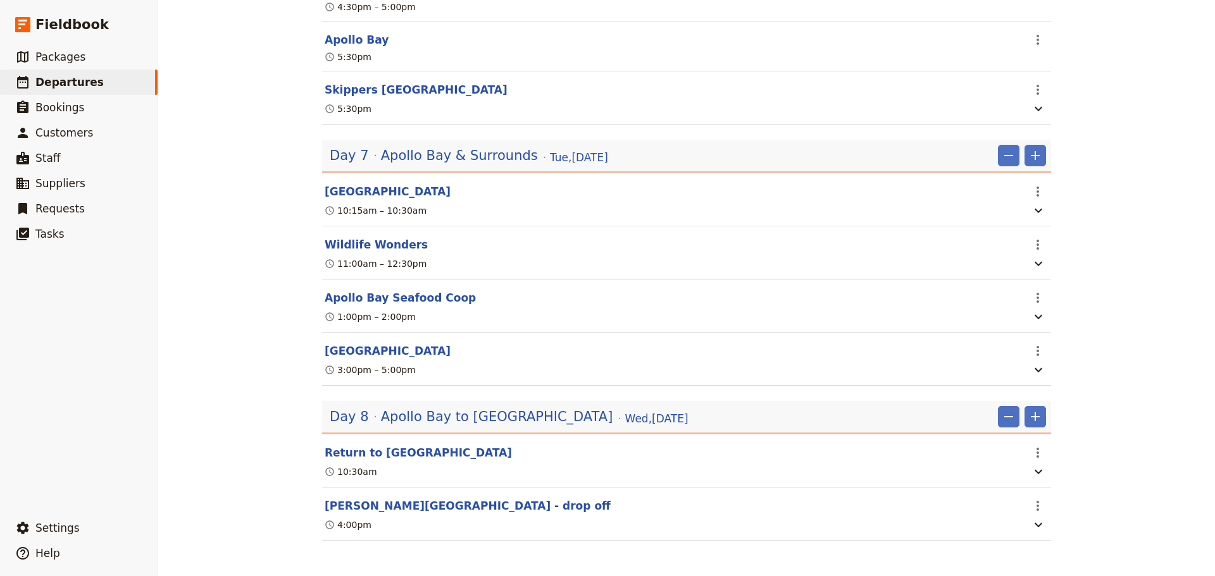
scroll to position [2978, 0]
click at [1031, 416] on icon "Add" at bounding box center [1035, 417] width 9 height 9
click at [985, 444] on span "Add itinerary item" at bounding box center [992, 442] width 80 height 13
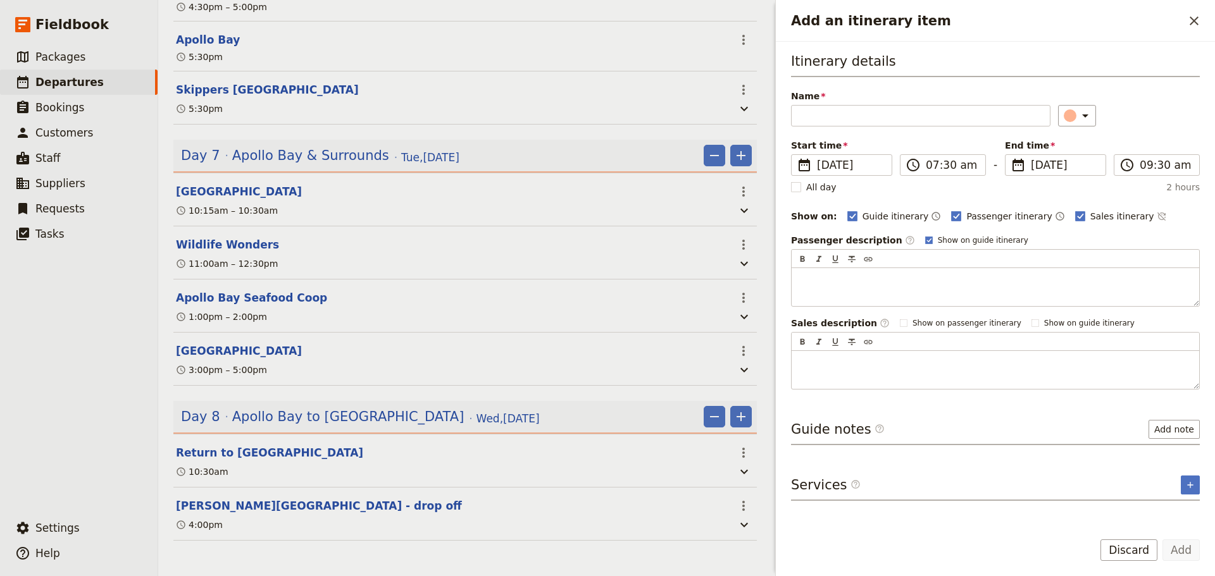
scroll to position [3010, 0]
type input "Lunch venue - [GEOGRAPHIC_DATA]"
drag, startPoint x: 943, startPoint y: 176, endPoint x: 956, endPoint y: 167, distance: 15.4
click at [945, 175] on div "Start time ​ [DATE] [DATE] [DATE] 07:30 ​ 07:30 am - End time ​ [DATE] [DATE] […" at bounding box center [995, 158] width 411 height 38
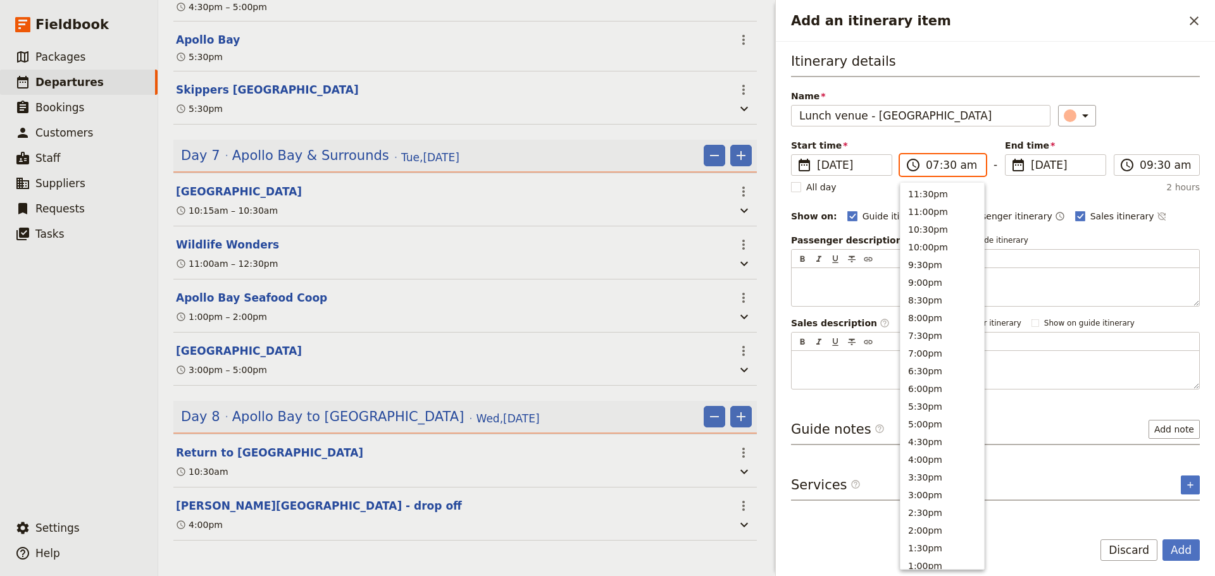
click at [956, 166] on input "07:30 am" at bounding box center [952, 165] width 52 height 15
click at [931, 229] on button "1:00pm" at bounding box center [942, 229] width 84 height 18
type input "01:00 pm"
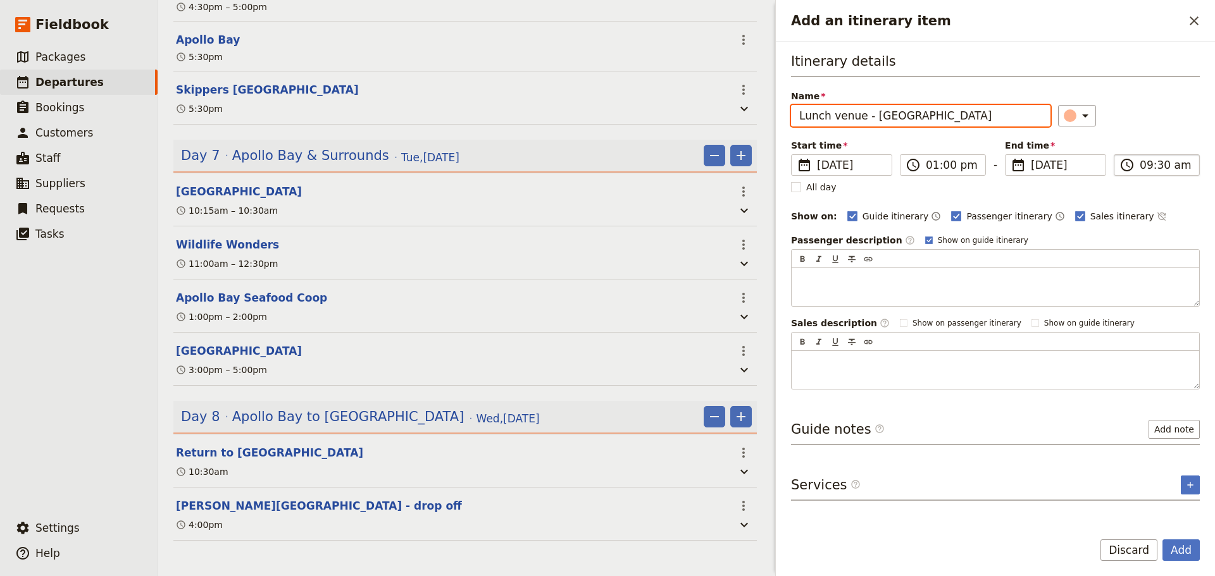
type input "01:00 pm"
click at [1181, 160] on input "01:00 pm" at bounding box center [1166, 165] width 52 height 15
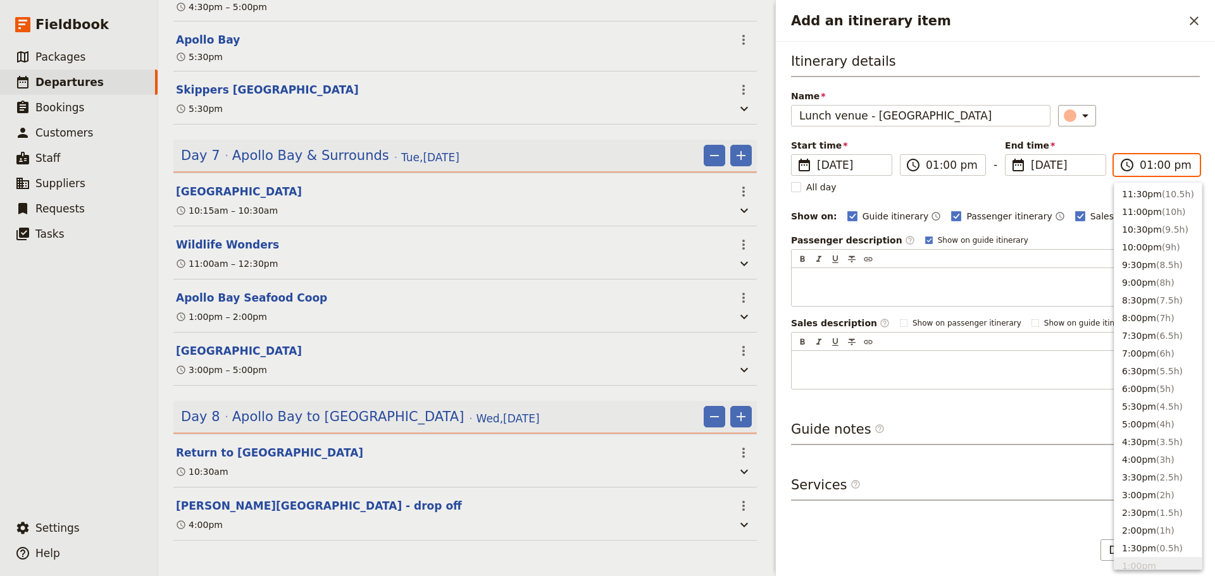
scroll to position [375, 0]
click at [1158, 109] on div "​" at bounding box center [1129, 116] width 142 height 22
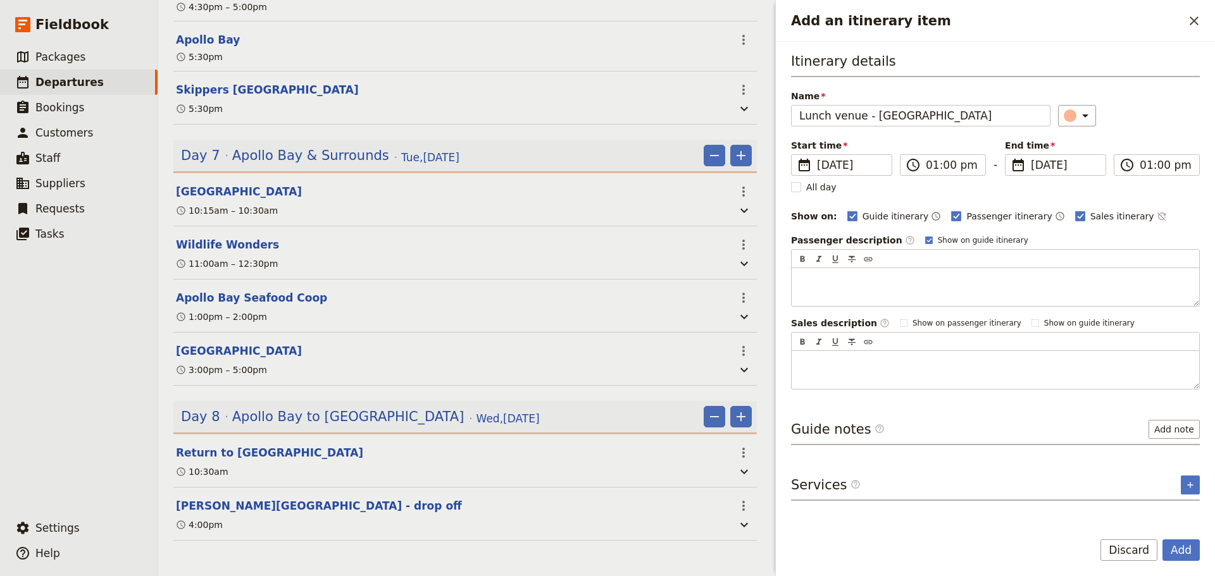
click at [1085, 104] on div "Name Lunch venue - TBA ​" at bounding box center [995, 108] width 409 height 37
click at [1078, 117] on icon "Add an itinerary item" at bounding box center [1085, 115] width 15 height 15
click at [1079, 145] on div "button" at bounding box center [1077, 142] width 13 height 13
click at [1181, 548] on button "Add" at bounding box center [1180, 551] width 37 height 22
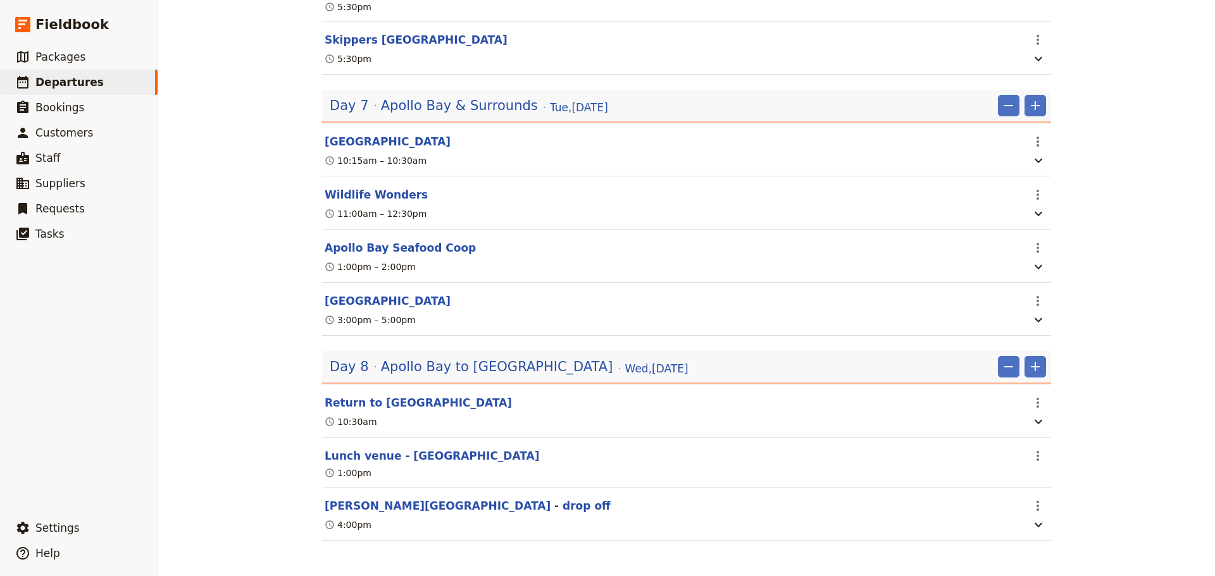
scroll to position [3028, 0]
click at [413, 506] on button "[PERSON_NAME][GEOGRAPHIC_DATA] - drop off" at bounding box center [468, 506] width 286 height 15
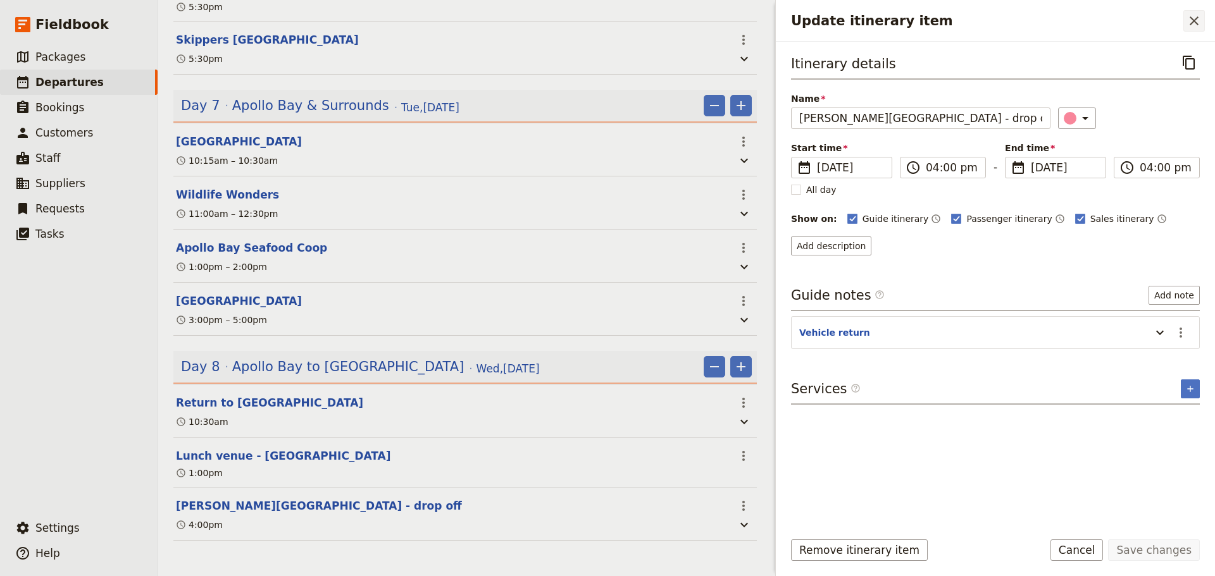
click at [1202, 11] on button "​" at bounding box center [1194, 21] width 22 height 22
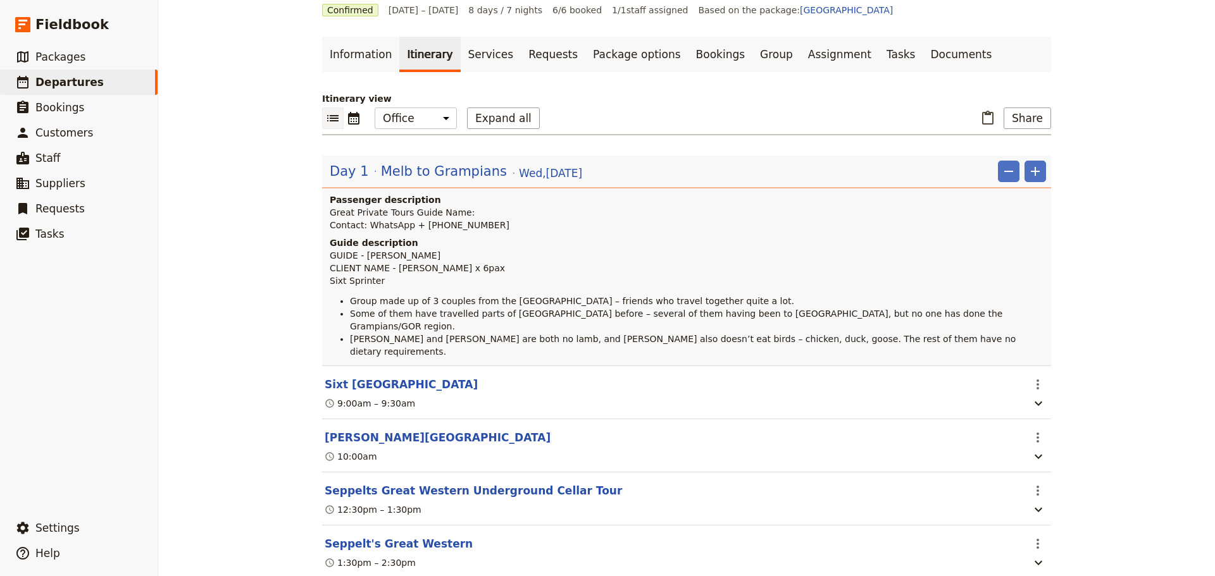
scroll to position [26, 0]
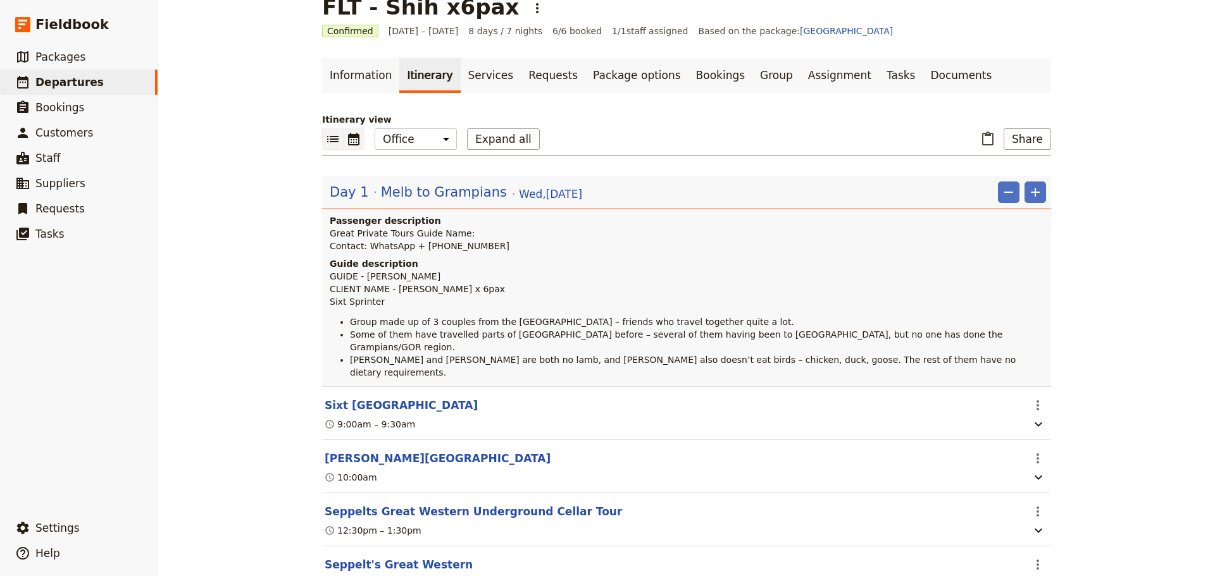
click at [349, 140] on icon "Calendar view" at bounding box center [353, 139] width 11 height 13
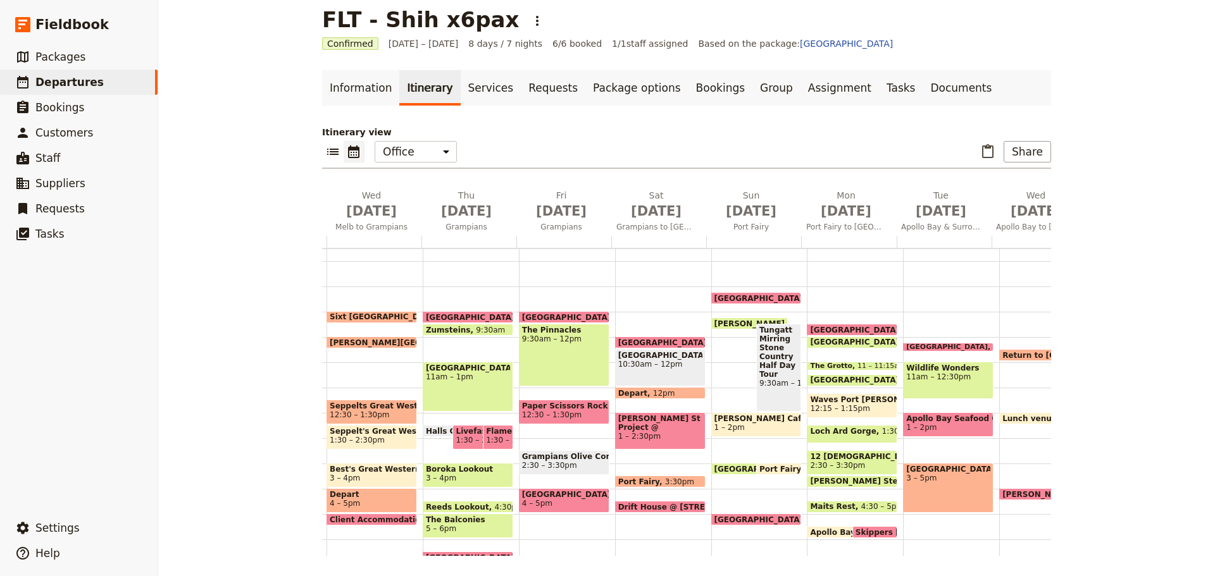
scroll to position [0, 78]
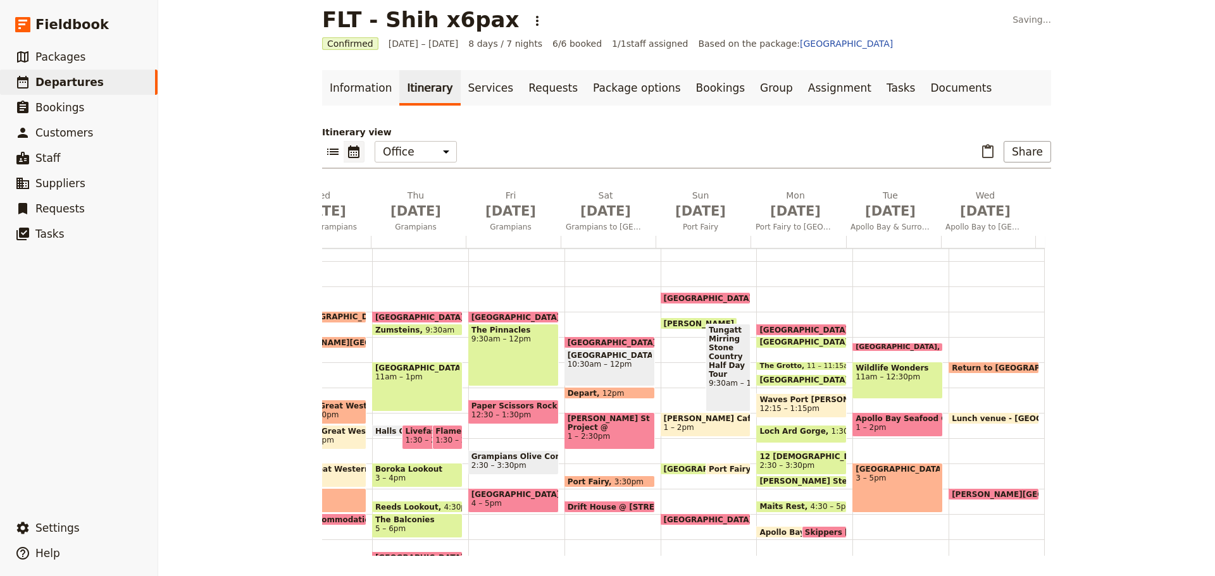
click at [942, 346] on span "10:15 – 10:30am" at bounding box center [971, 348] width 59 height 8
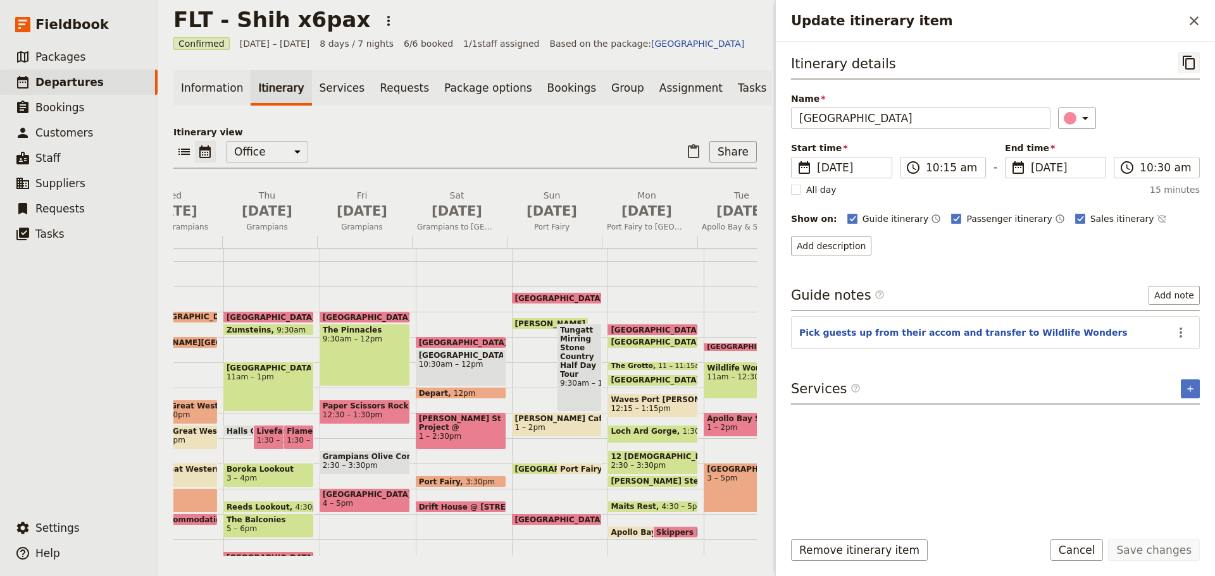
click at [1187, 54] on button "​" at bounding box center [1189, 63] width 22 height 22
click at [1192, 20] on icon "Close drawer" at bounding box center [1194, 20] width 15 height 15
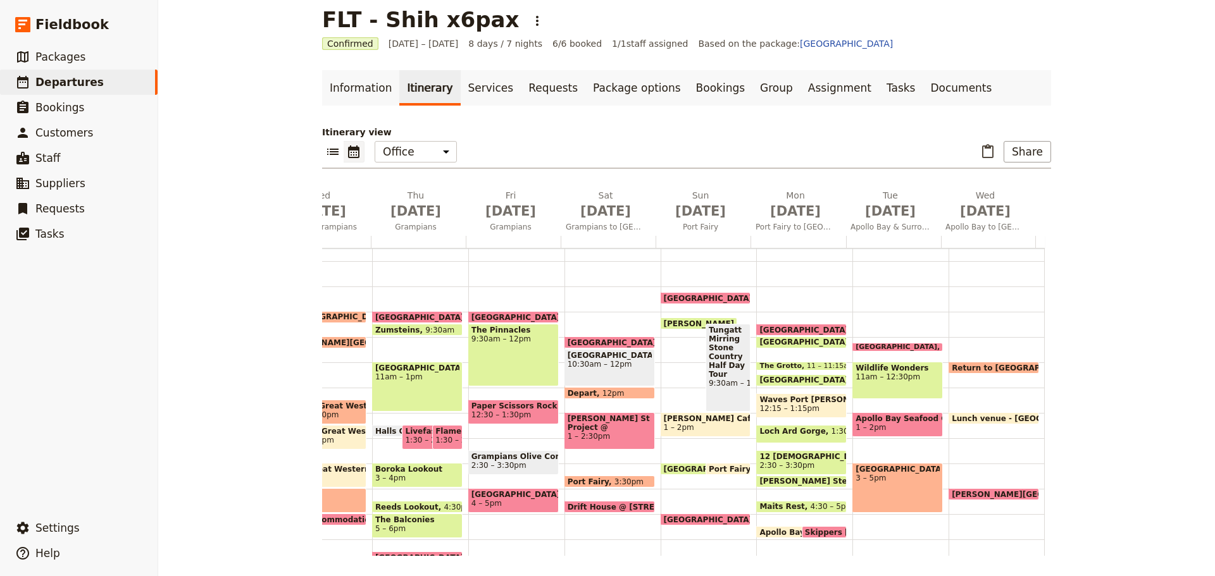
click at [991, 345] on div "Return to [GEOGRAPHIC_DATA] 11am Lunch venue - [GEOGRAPHIC_DATA] 1pm [PERSON_NA…" at bounding box center [997, 387] width 96 height 607
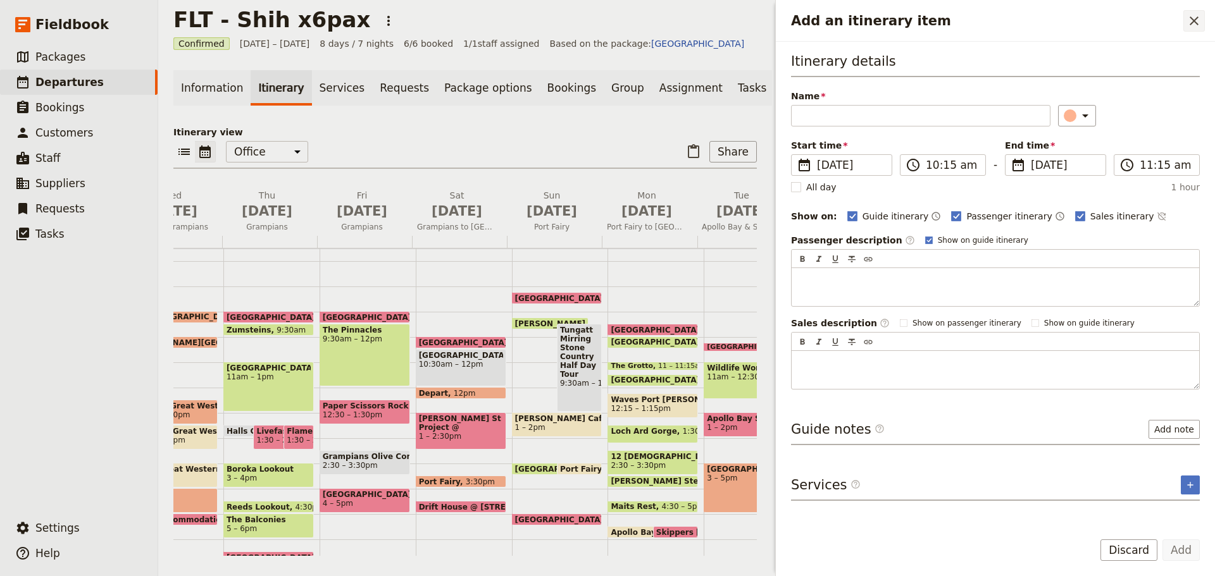
click at [1191, 20] on icon "Close drawer" at bounding box center [1194, 20] width 15 height 15
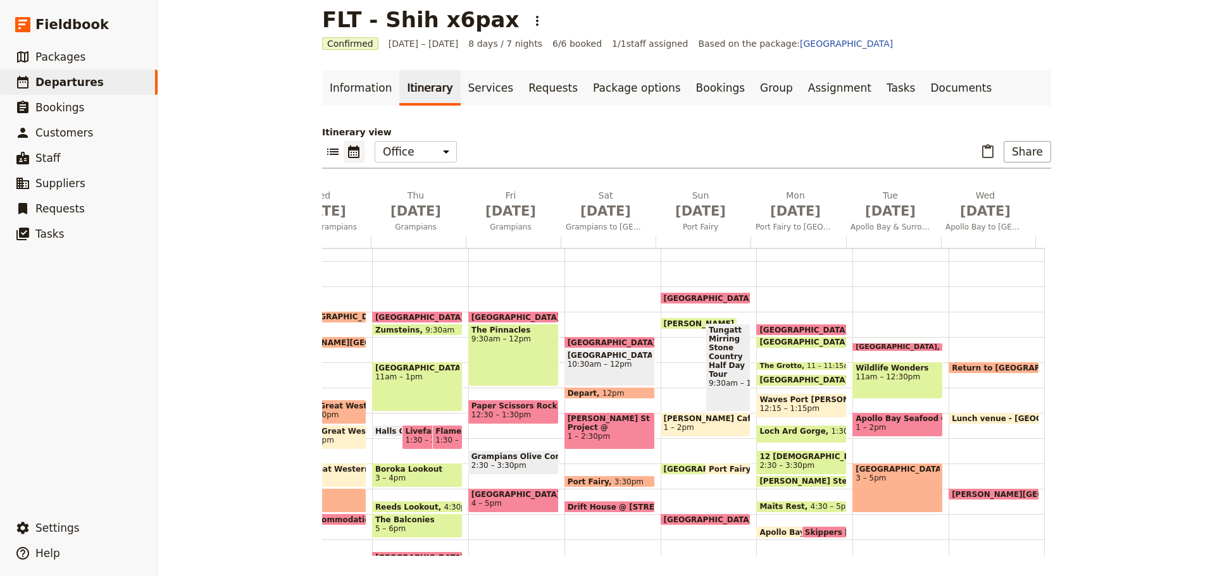
click at [989, 347] on div "Return to [GEOGRAPHIC_DATA] 11am Lunch venue - [GEOGRAPHIC_DATA] 1pm [PERSON_NA…" at bounding box center [997, 387] width 96 height 607
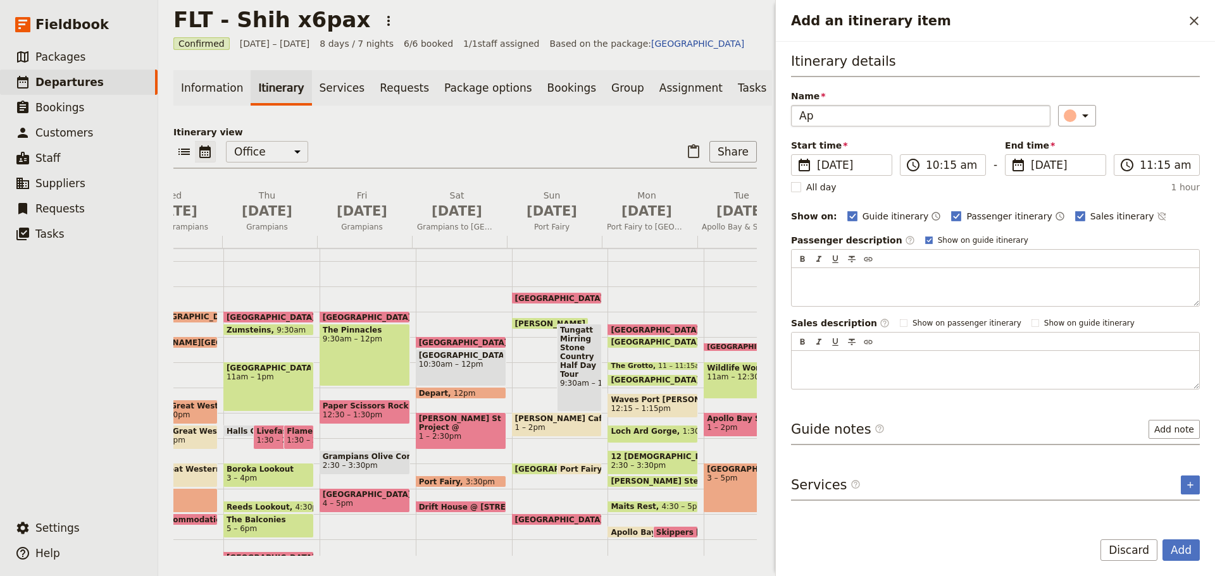
type input "A"
type input "Skippers"
click at [942, 159] on input "10:15 am" at bounding box center [952, 165] width 52 height 15
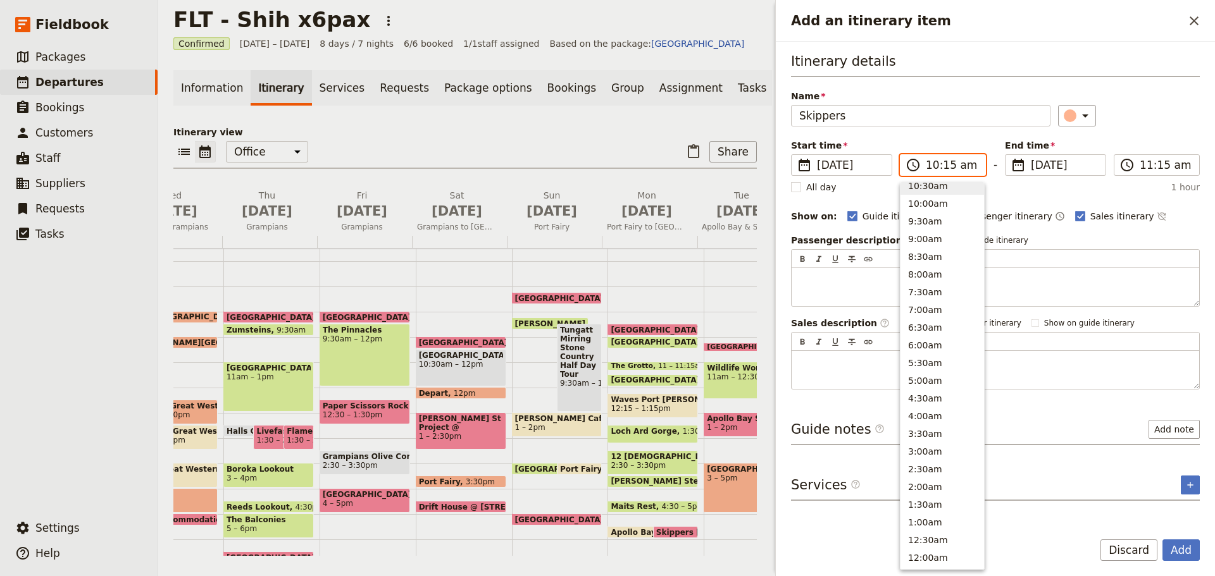
scroll to position [464, 0]
click at [942, 189] on button "10:30am" at bounding box center [942, 191] width 84 height 18
type input "10:30 am"
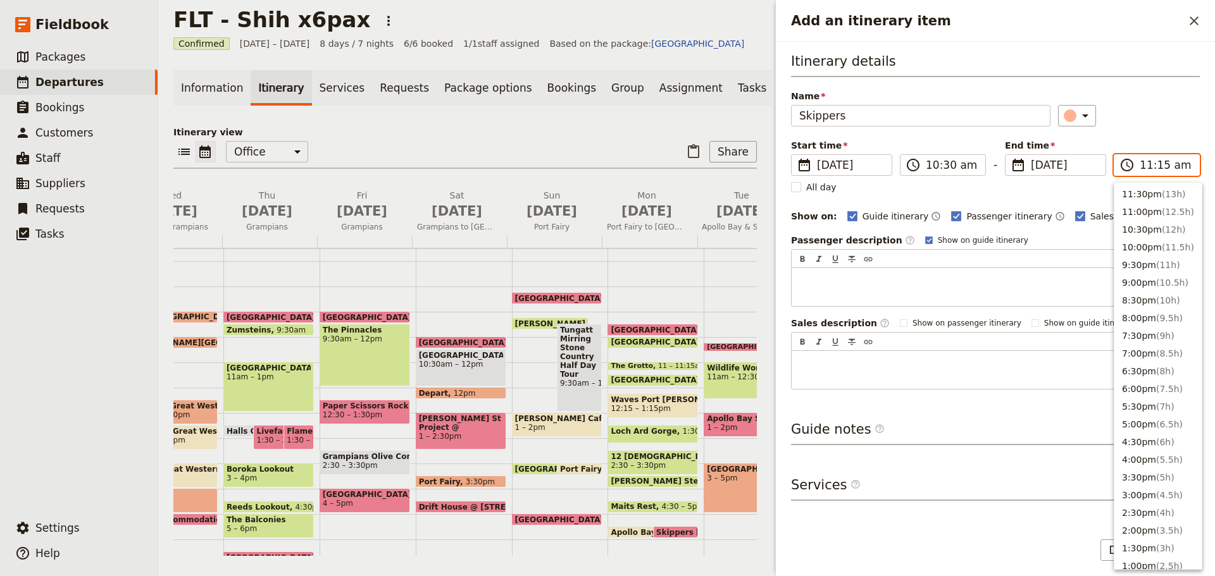
click at [1149, 164] on input "11:15 am" at bounding box center [1166, 165] width 52 height 15
click at [1147, 206] on button "10:30am" at bounding box center [1157, 210] width 87 height 18
type input "10:30 am"
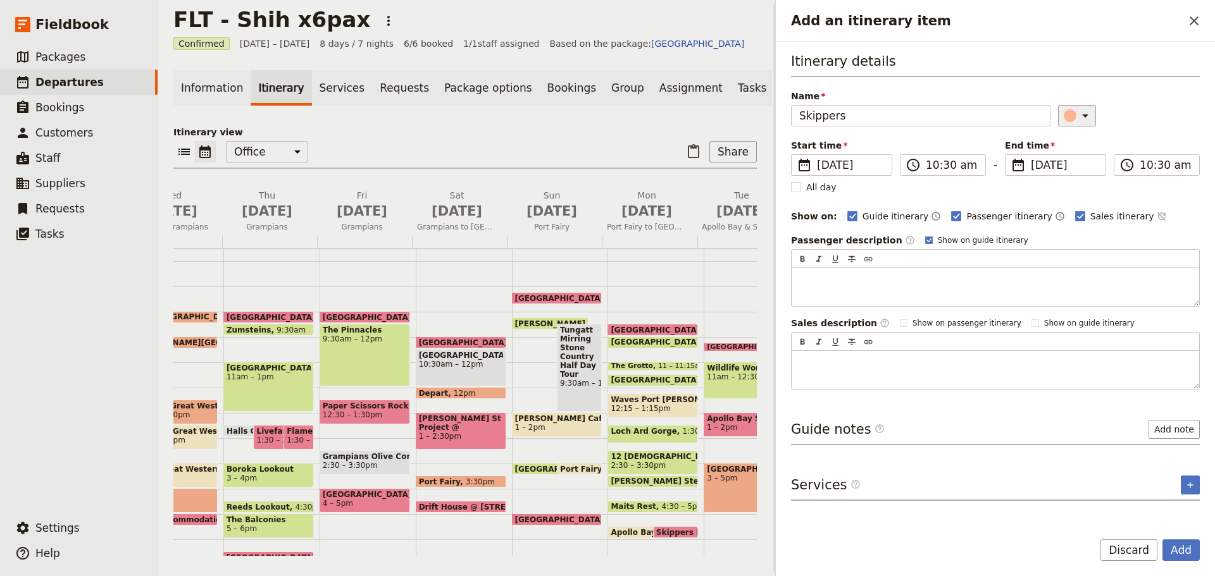
click at [1078, 120] on icon "Add an itinerary item" at bounding box center [1085, 115] width 15 height 15
click at [1080, 190] on div "button" at bounding box center [1077, 188] width 13 height 13
click at [925, 237] on rect "Add an itinerary item" at bounding box center [928, 240] width 7 height 7
click at [925, 235] on input "Show on guide itinerary" at bounding box center [925, 235] width 1 height 1
checkbox input "false"
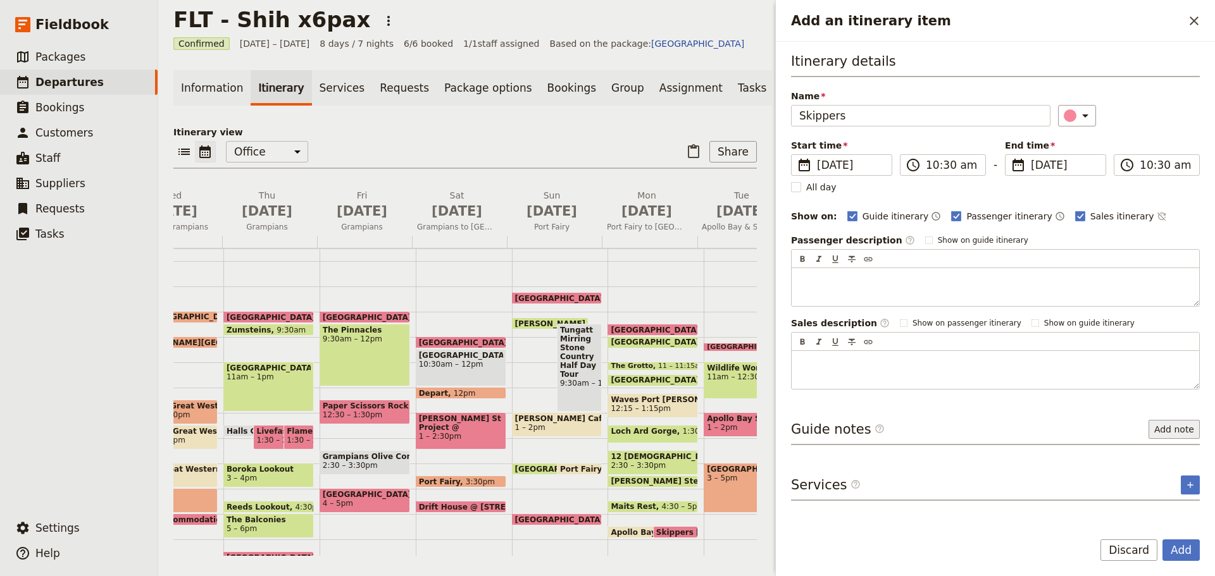
click at [1171, 428] on button "Add note" at bounding box center [1174, 429] width 51 height 19
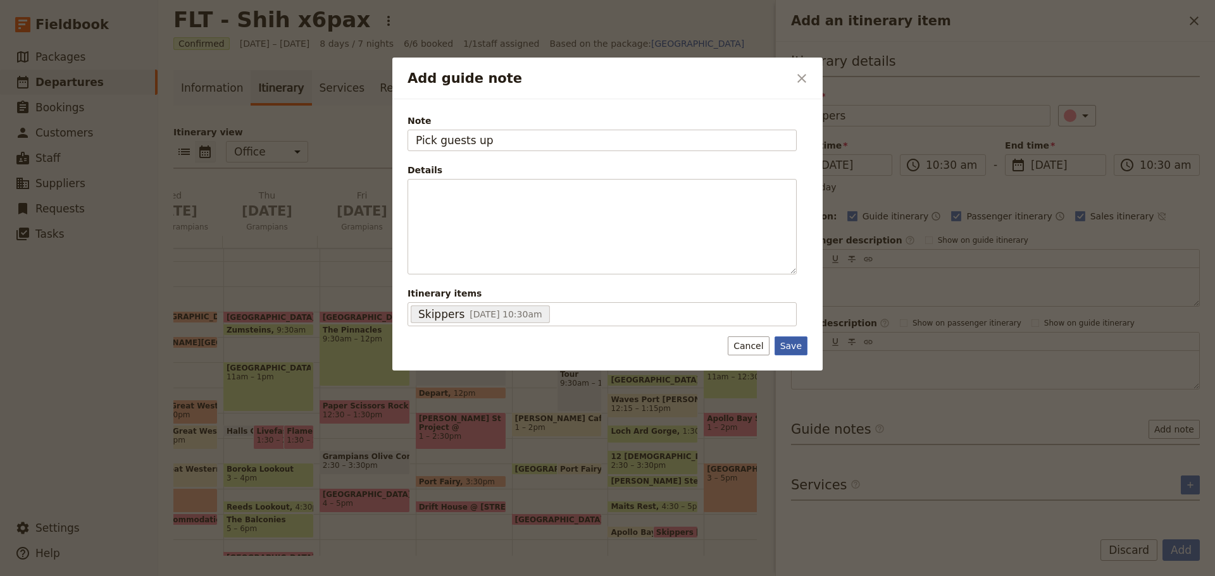
type input "Pick guests up"
click at [801, 351] on button "Save" at bounding box center [791, 346] width 33 height 19
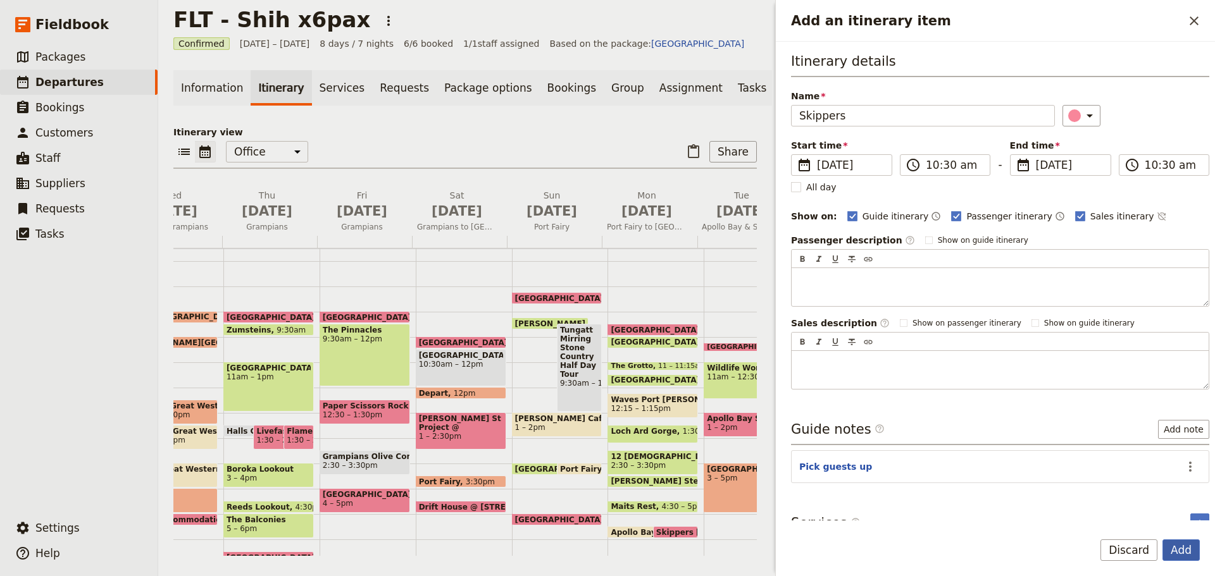
click at [1183, 554] on button "Add" at bounding box center [1180, 551] width 37 height 22
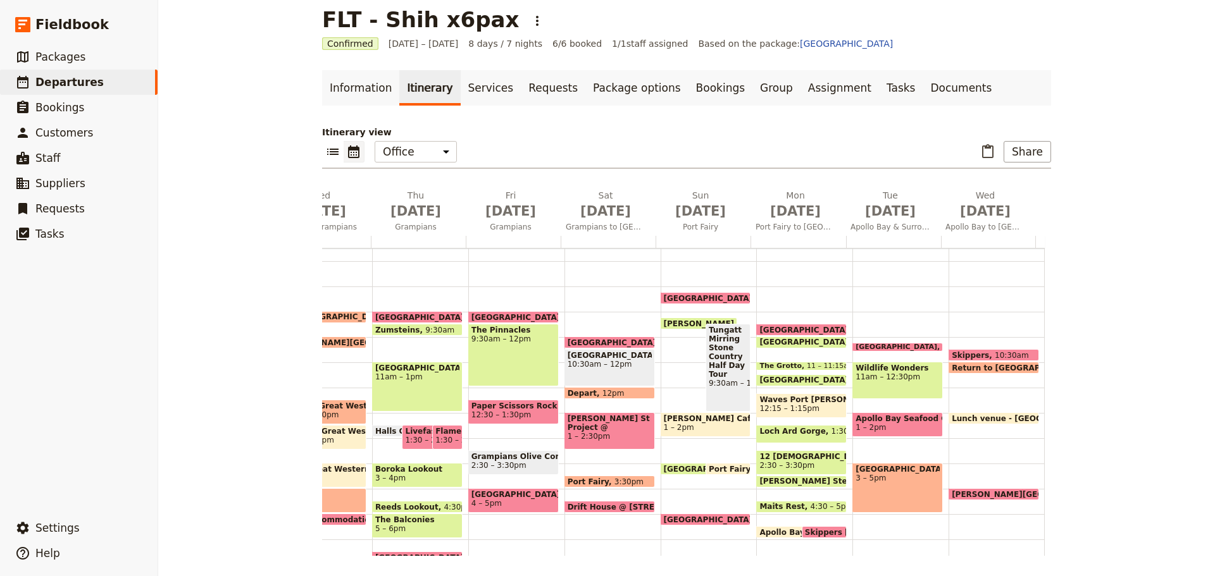
click at [923, 81] on link "Documents" at bounding box center [961, 87] width 77 height 35
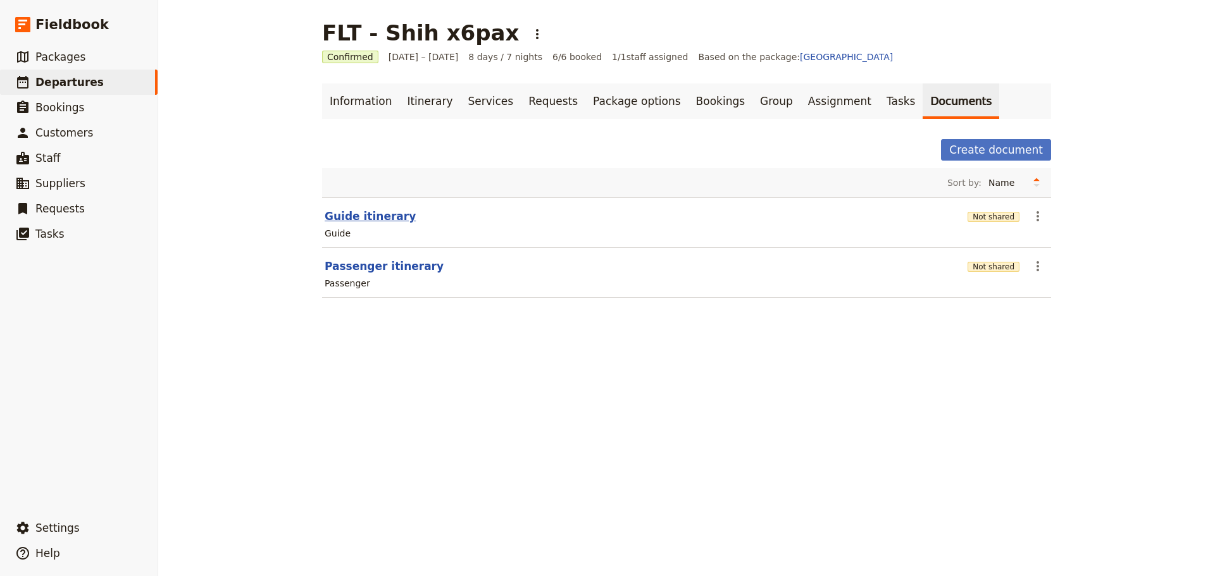
click at [370, 210] on button "Guide itinerary" at bounding box center [370, 216] width 91 height 15
select select "STAFF"
select select "RUN_SHEET"
select select "DEFAULT"
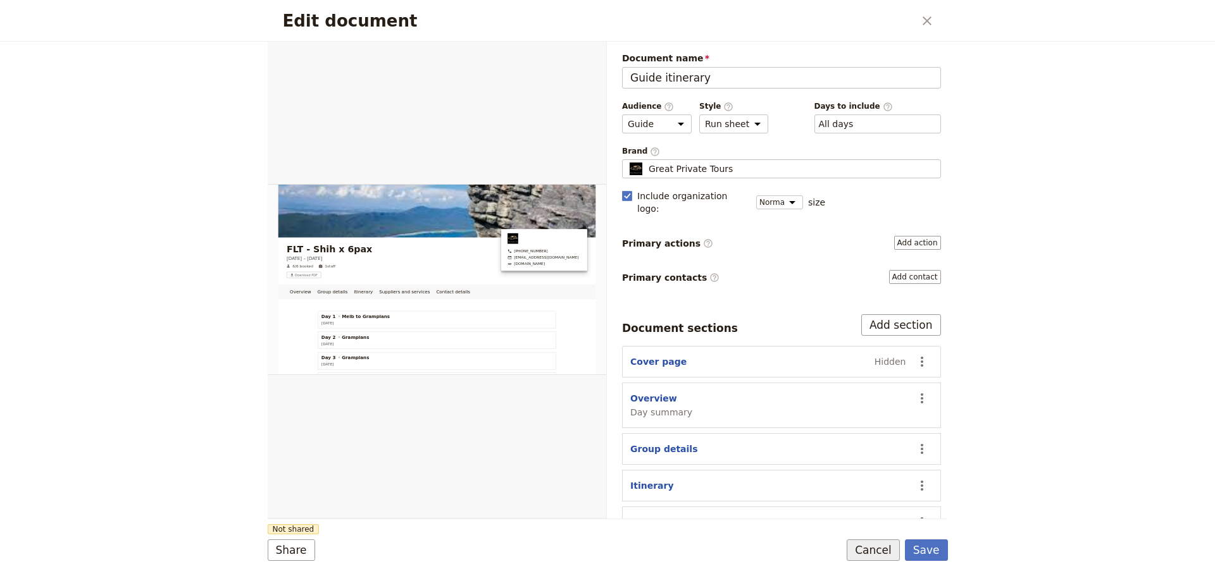
click at [880, 551] on button "Cancel" at bounding box center [873, 551] width 53 height 22
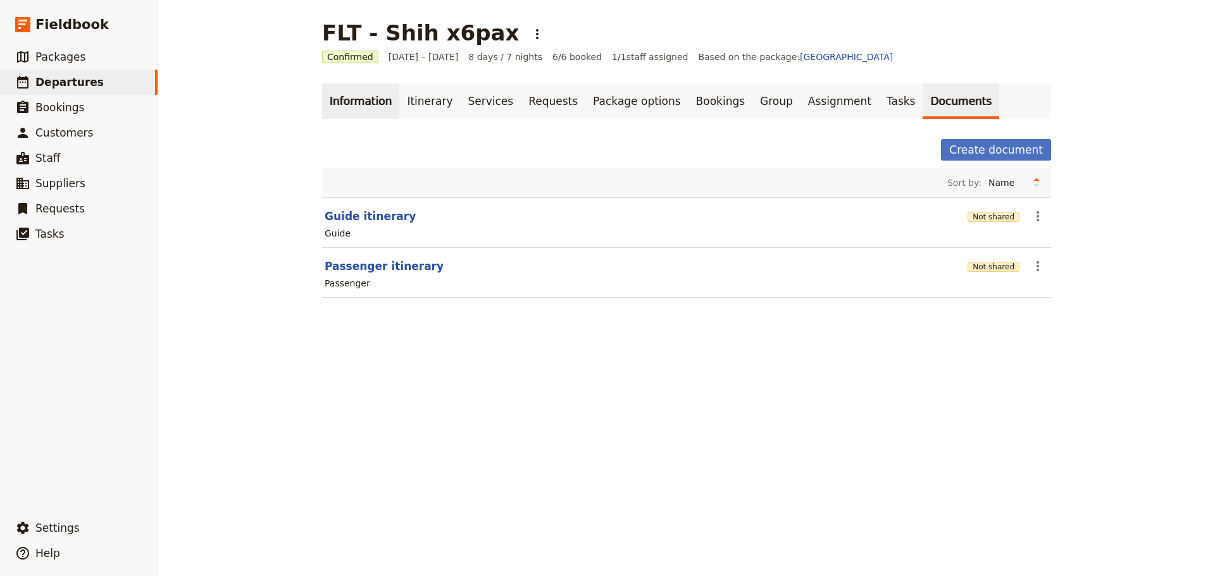
click at [352, 96] on link "Information" at bounding box center [360, 101] width 77 height 35
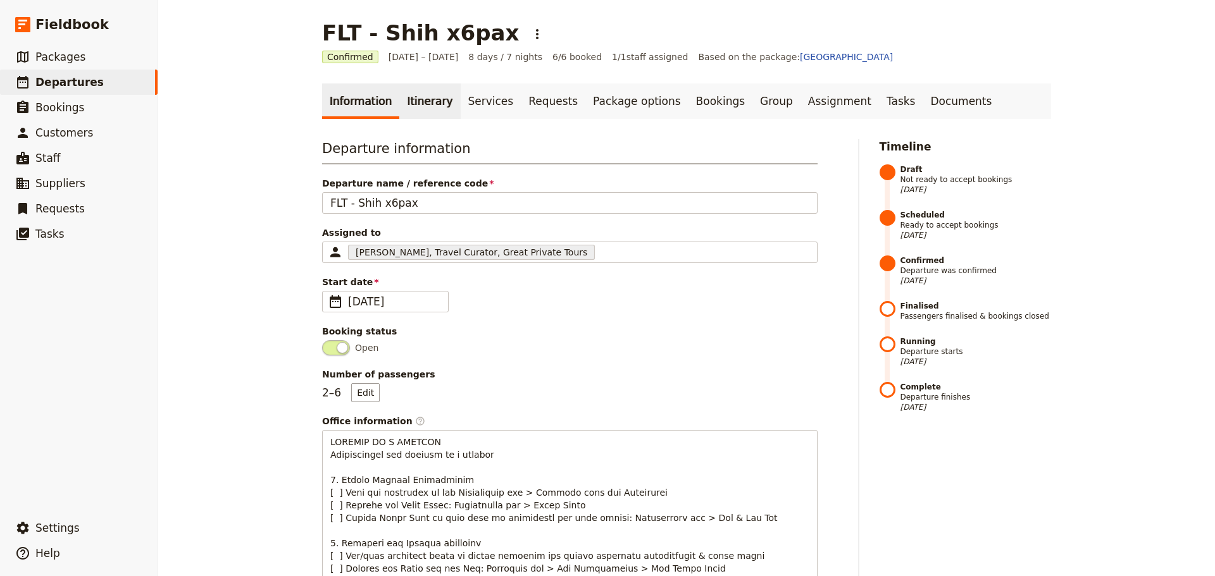
drag, startPoint x: 418, startPoint y: 116, endPoint x: 418, endPoint y: 105, distance: 11.4
click at [418, 116] on link "Itinerary" at bounding box center [429, 101] width 61 height 35
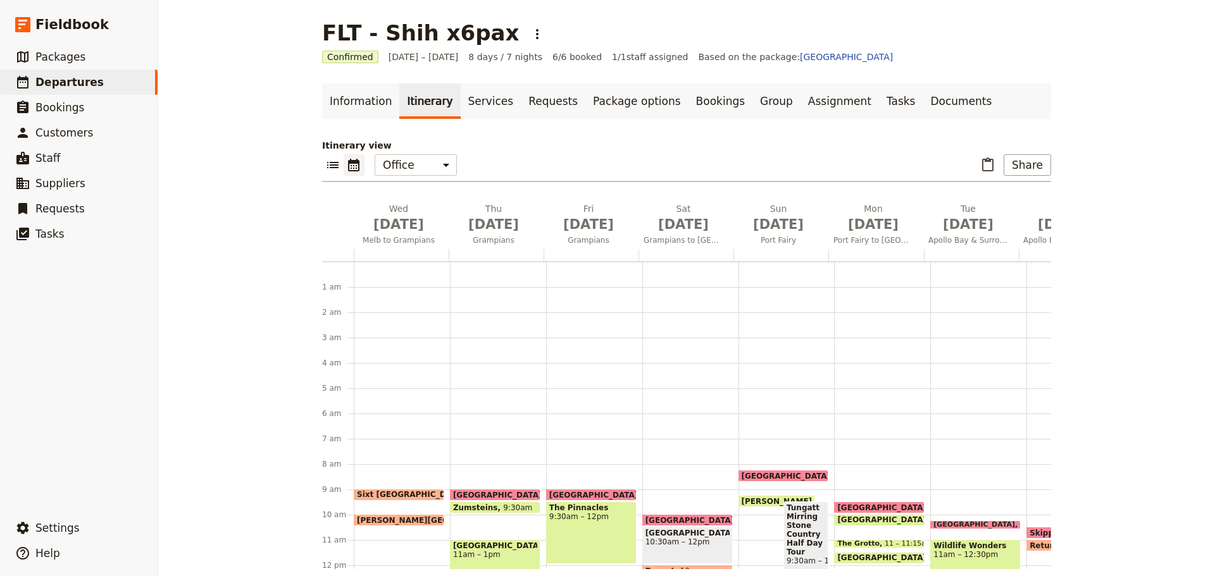
scroll to position [165, 0]
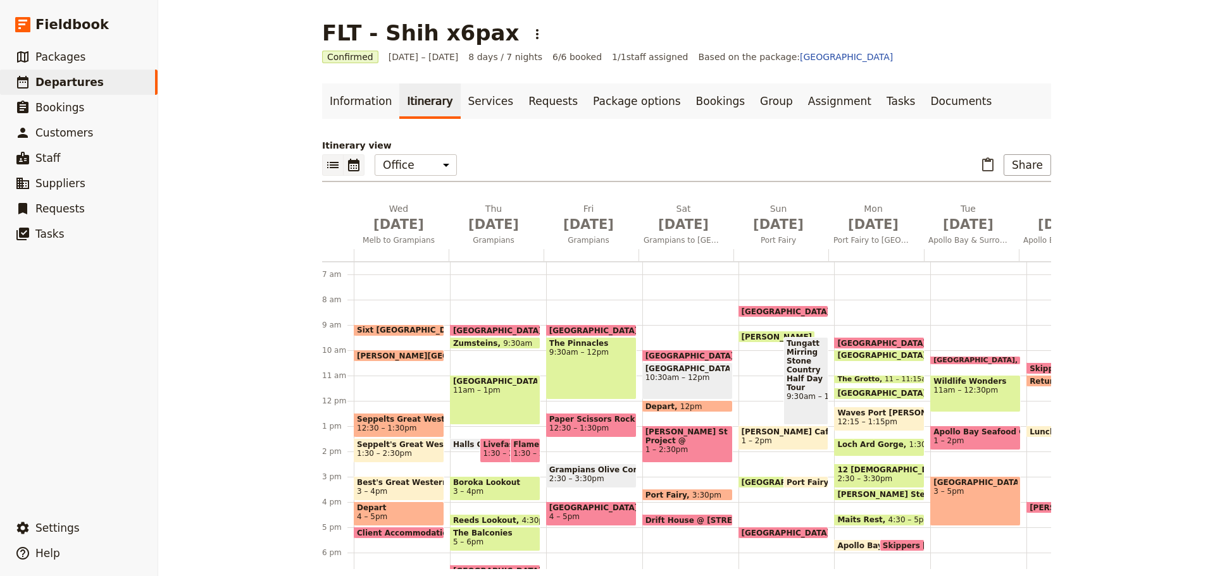
click at [331, 166] on icon "List view" at bounding box center [332, 165] width 11 height 6
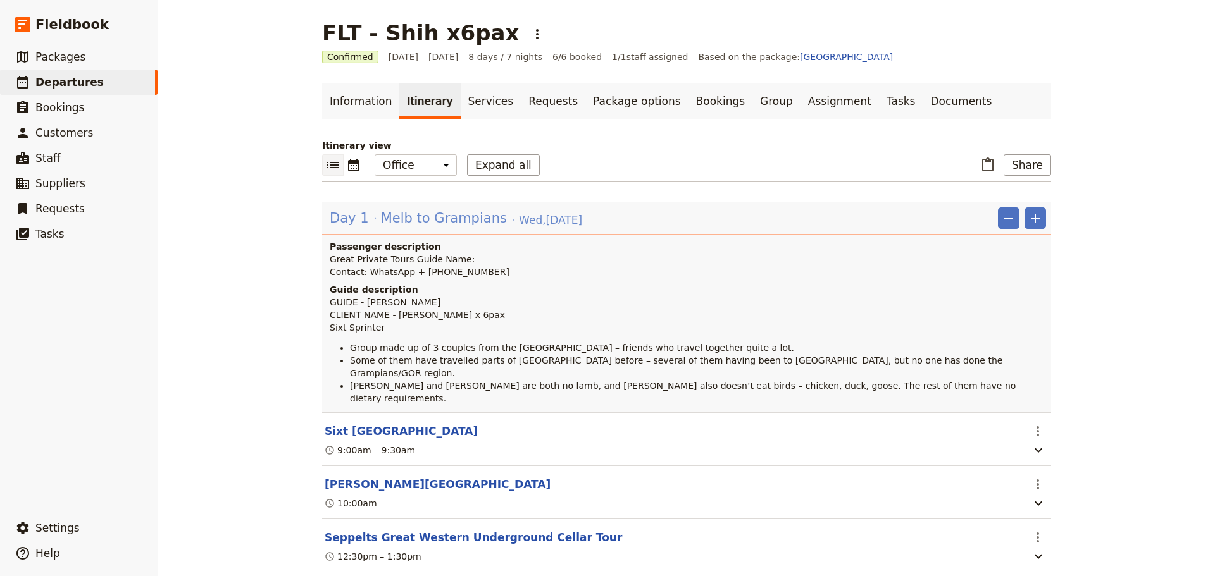
click at [383, 213] on span "Melb to Grampians" at bounding box center [444, 218] width 126 height 19
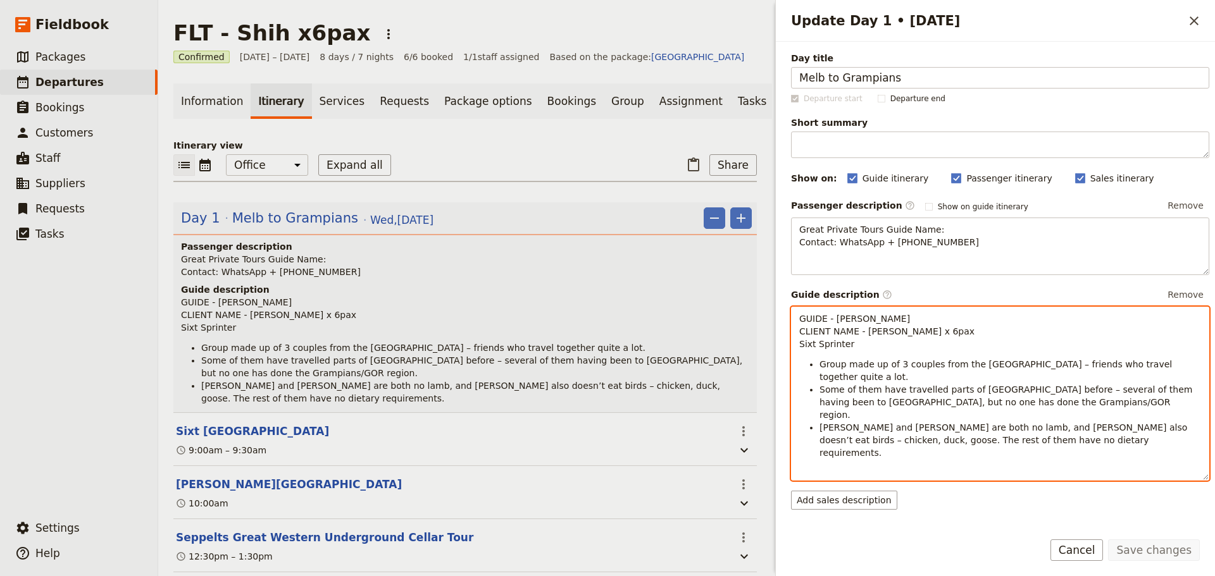
click at [1046, 421] on li "[PERSON_NAME] and [PERSON_NAME] are both no lamb, and [PERSON_NAME] also doesn’…" at bounding box center [1010, 440] width 382 height 38
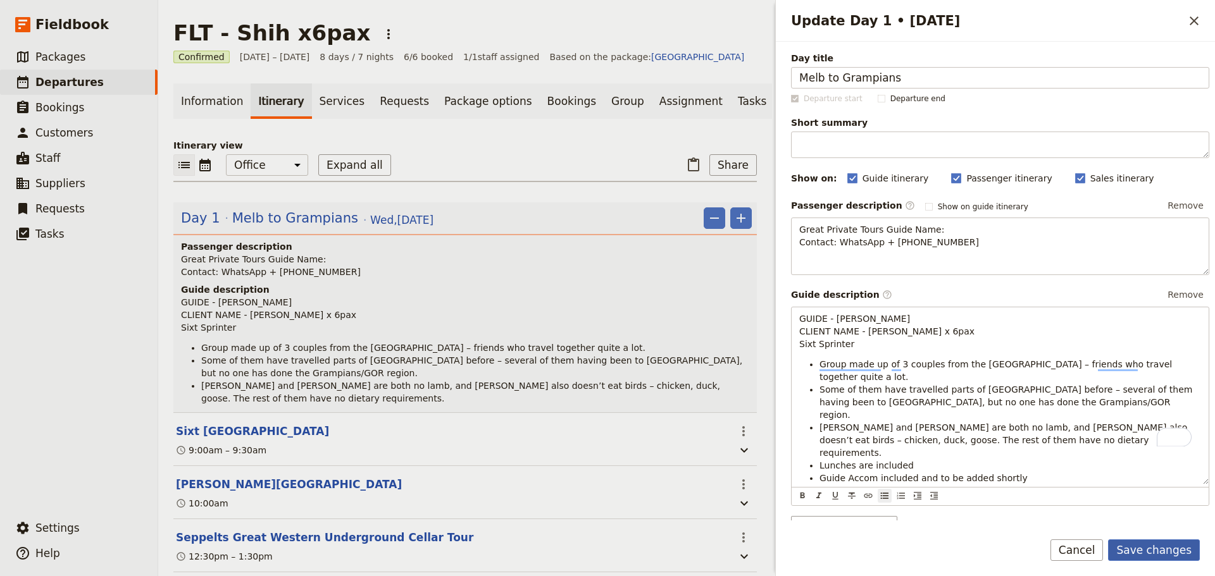
click at [1159, 540] on button "Save changes" at bounding box center [1154, 551] width 92 height 22
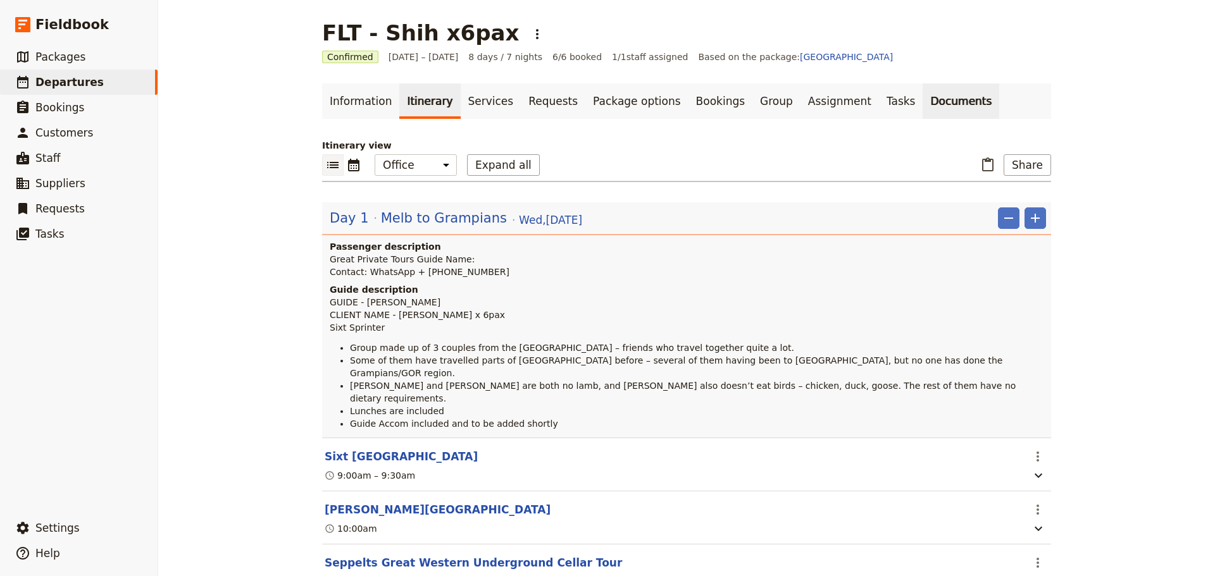
click at [923, 113] on link "Documents" at bounding box center [961, 101] width 77 height 35
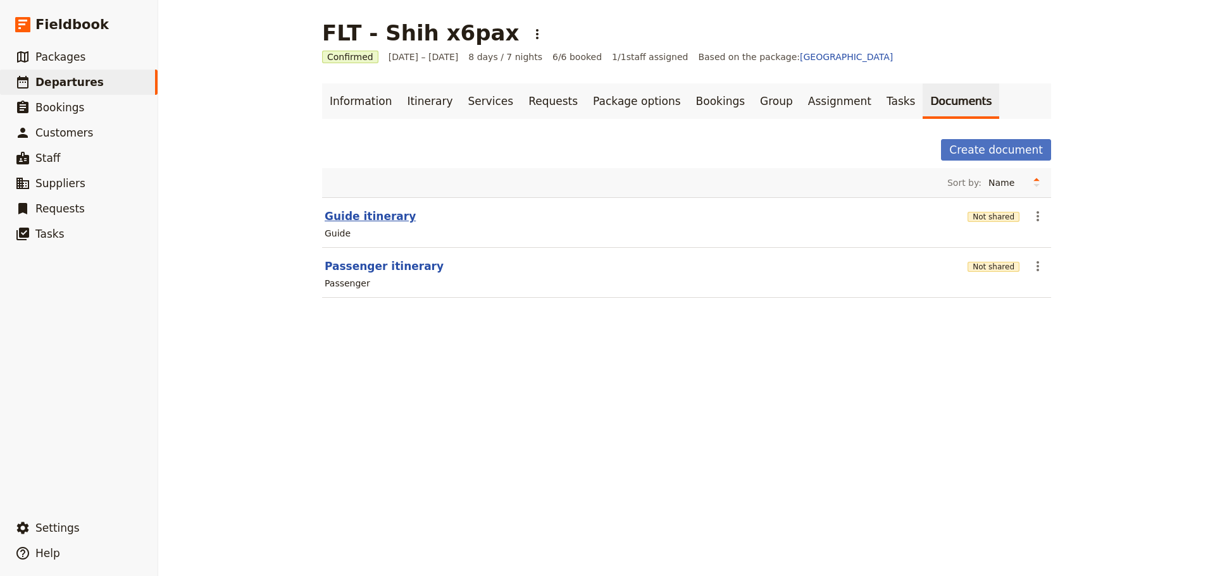
click at [370, 216] on button "Guide itinerary" at bounding box center [370, 216] width 91 height 15
select select "STAFF"
select select "RUN_SHEET"
select select "DEFAULT"
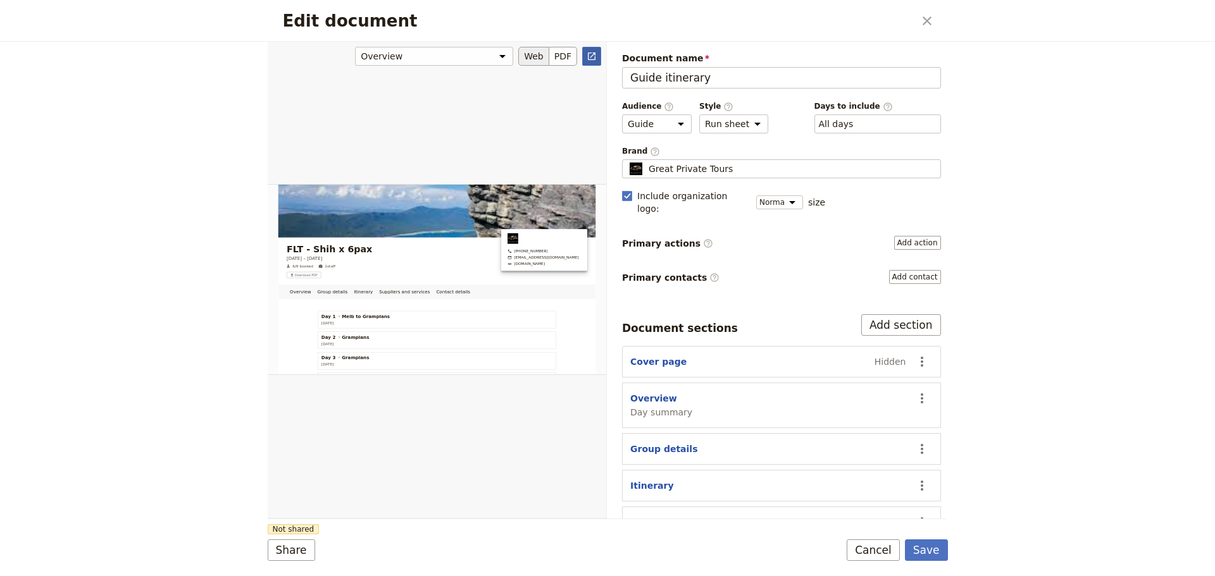
click at [590, 58] on icon "Open full preview" at bounding box center [592, 56] width 10 height 10
click at [859, 545] on button "Cancel" at bounding box center [873, 551] width 53 height 22
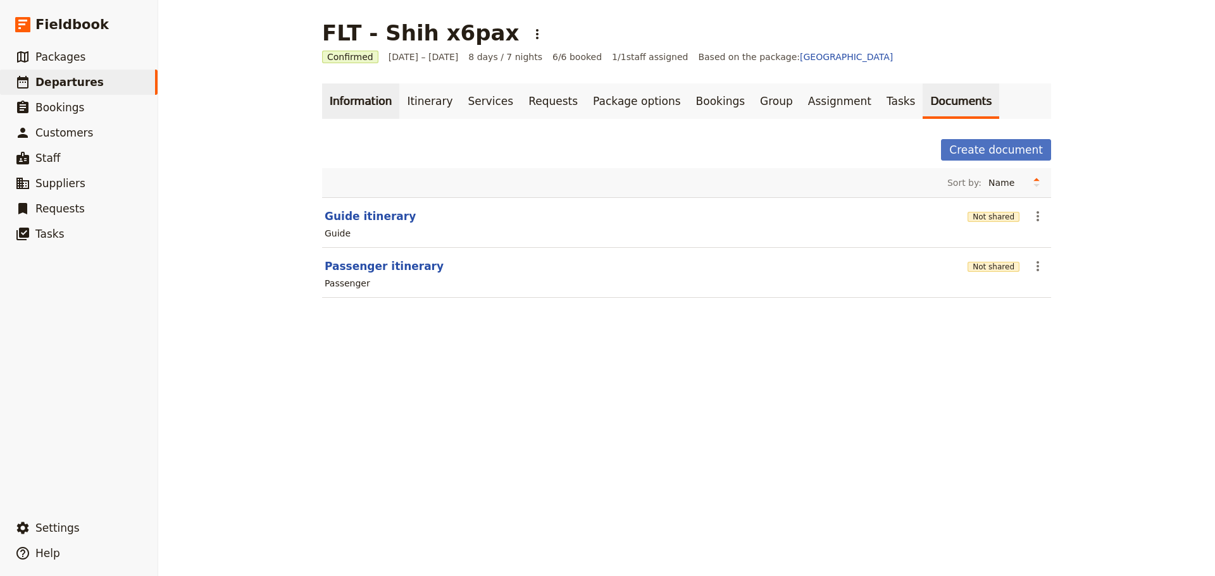
click at [360, 113] on link "Information" at bounding box center [360, 101] width 77 height 35
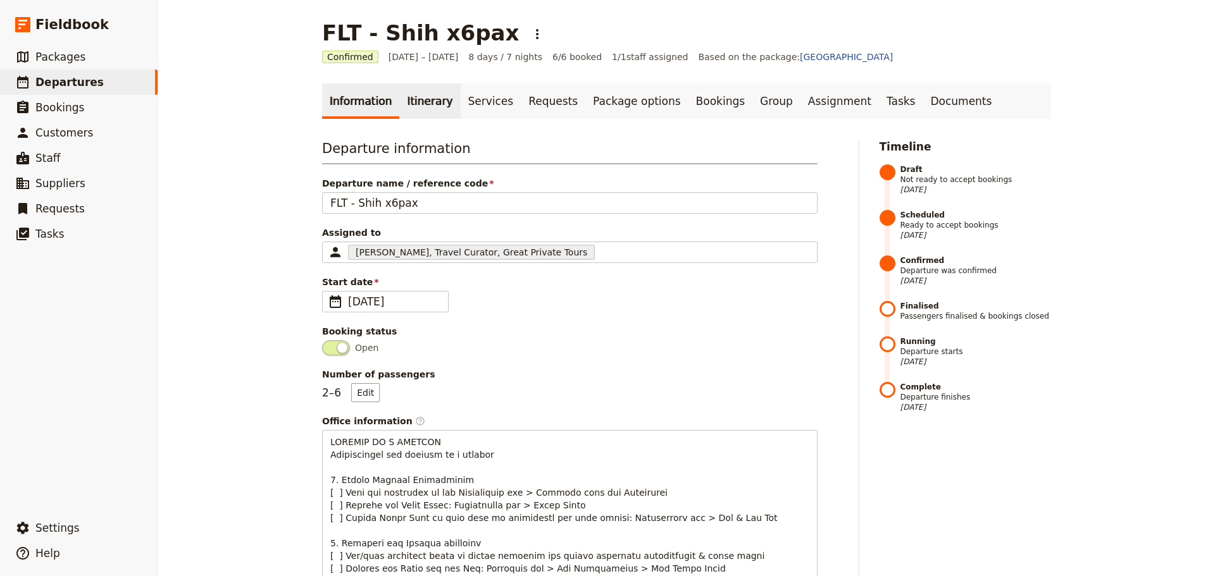
click at [423, 103] on link "Itinerary" at bounding box center [429, 101] width 61 height 35
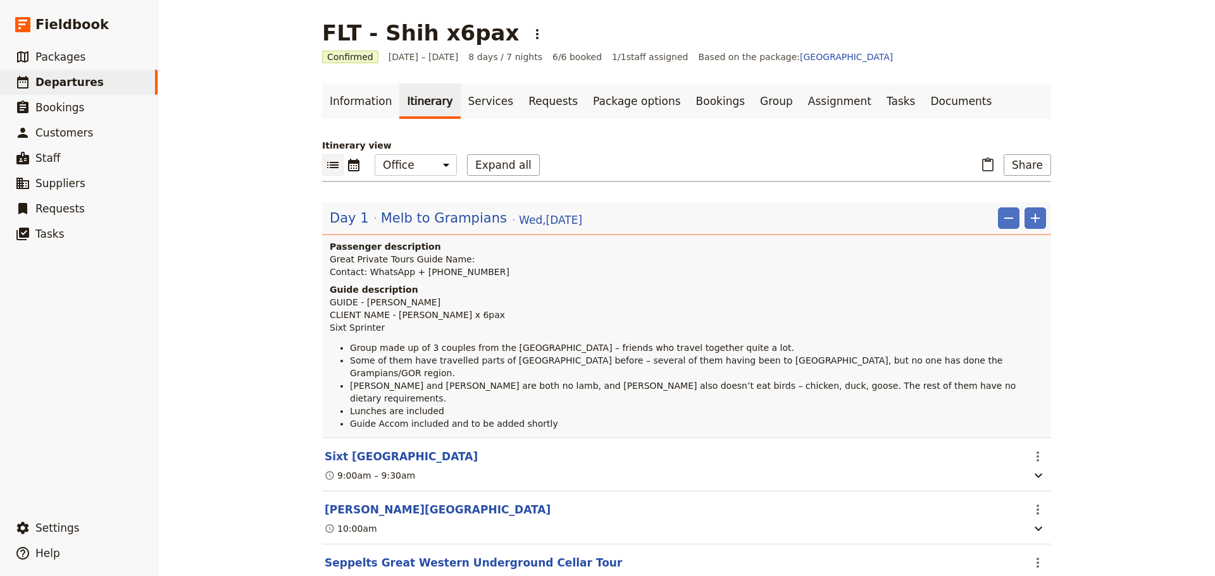
click at [454, 405] on li "Lunches are included" at bounding box center [698, 411] width 696 height 13
click at [397, 223] on span "Melb to Grampians" at bounding box center [444, 218] width 126 height 19
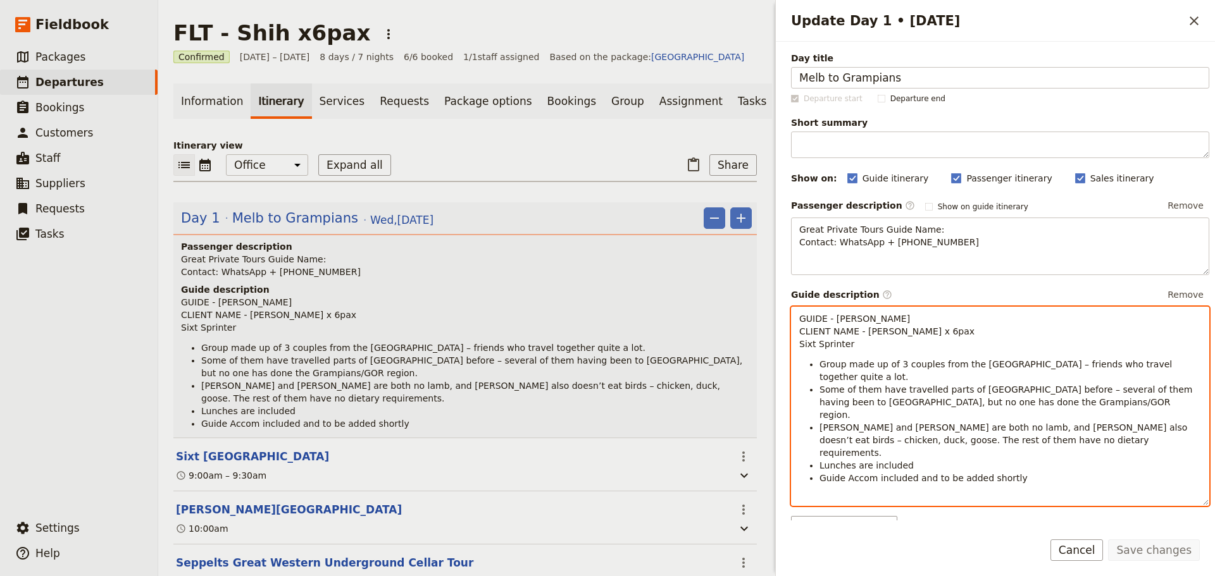
click at [928, 459] on li "Lunches are included" at bounding box center [1010, 465] width 382 height 13
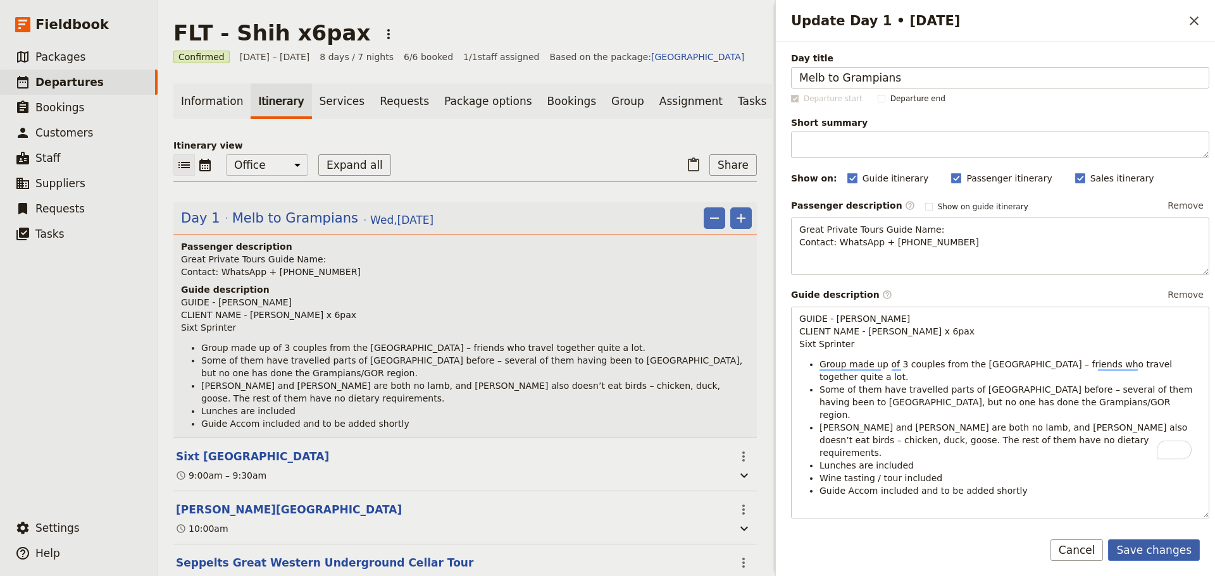
click at [1128, 540] on button "Save changes" at bounding box center [1154, 551] width 92 height 22
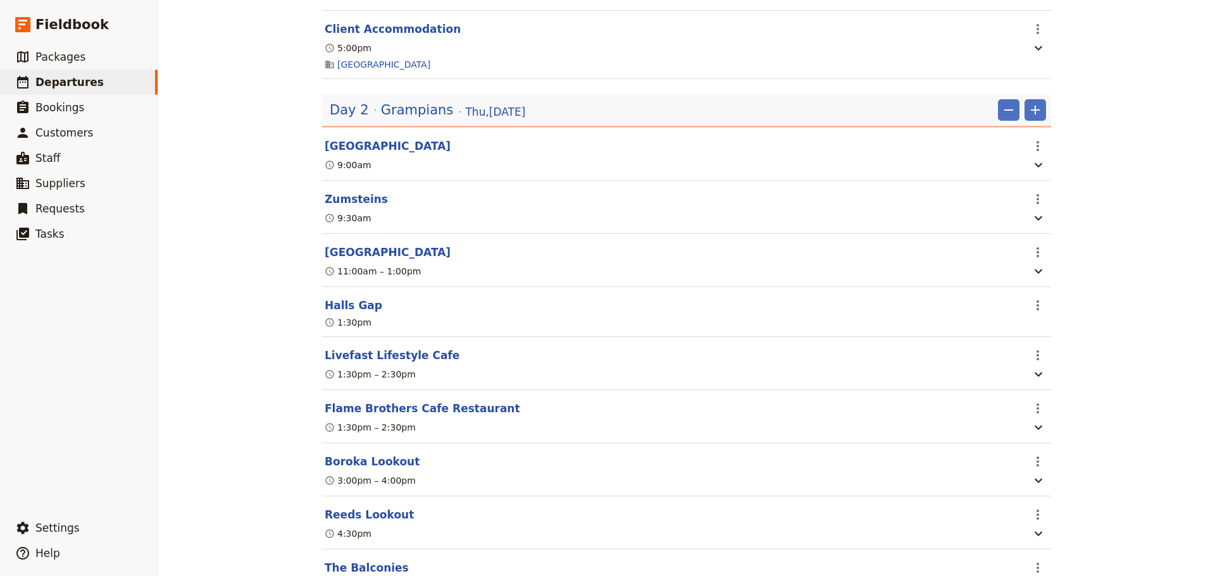
scroll to position [506, 0]
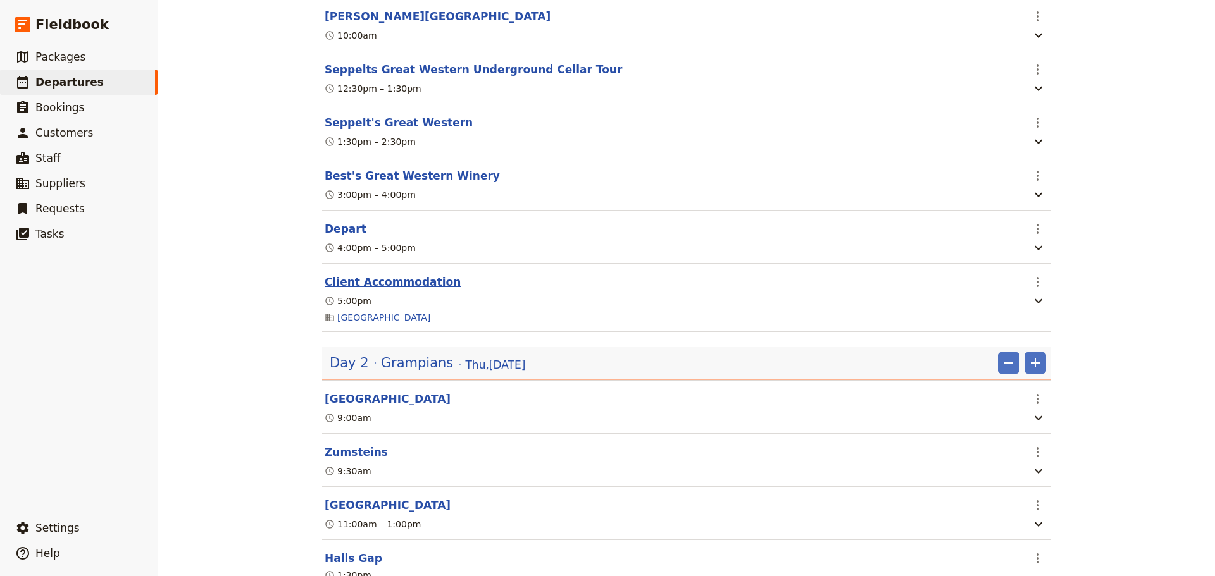
click at [360, 275] on button "Client Accommodation" at bounding box center [393, 282] width 136 height 15
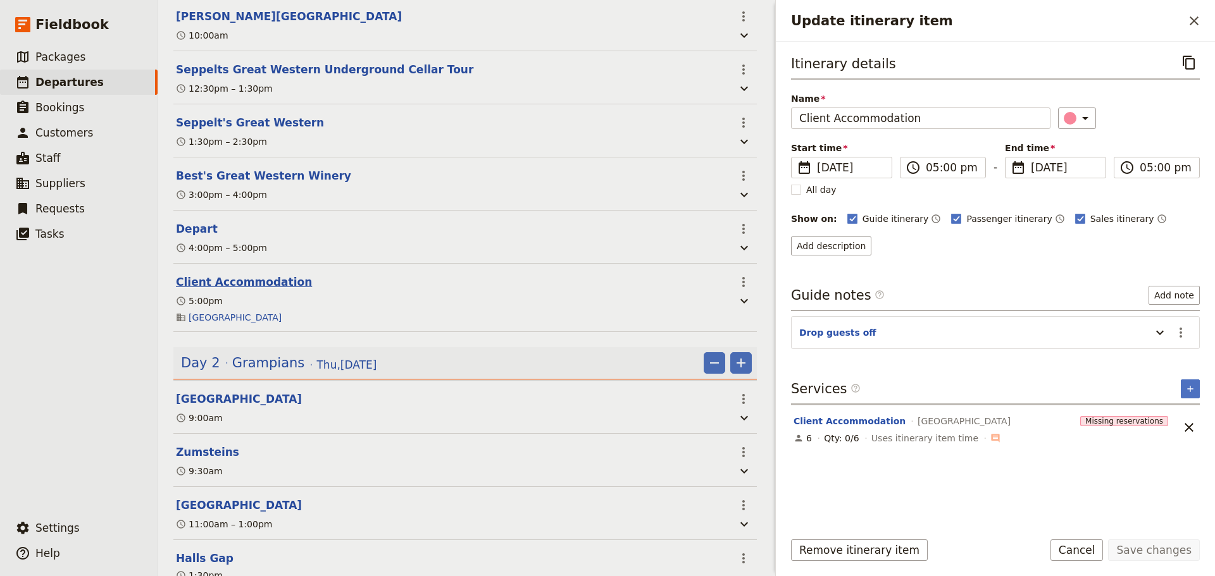
scroll to position [538, 0]
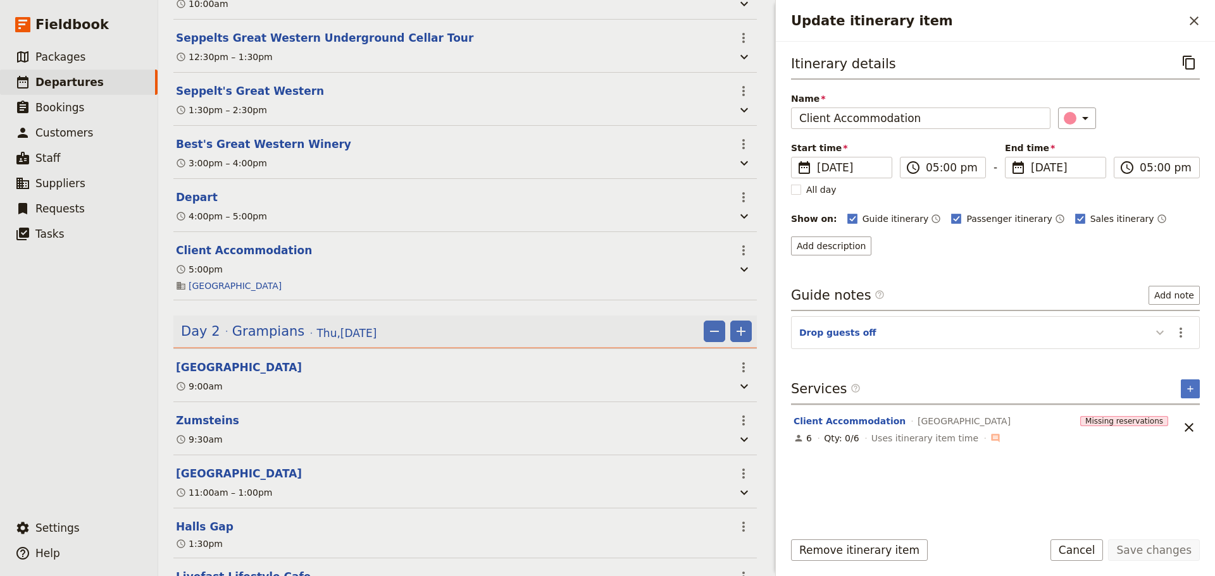
click at [1166, 333] on icon "Update itinerary item" at bounding box center [1159, 332] width 15 height 15
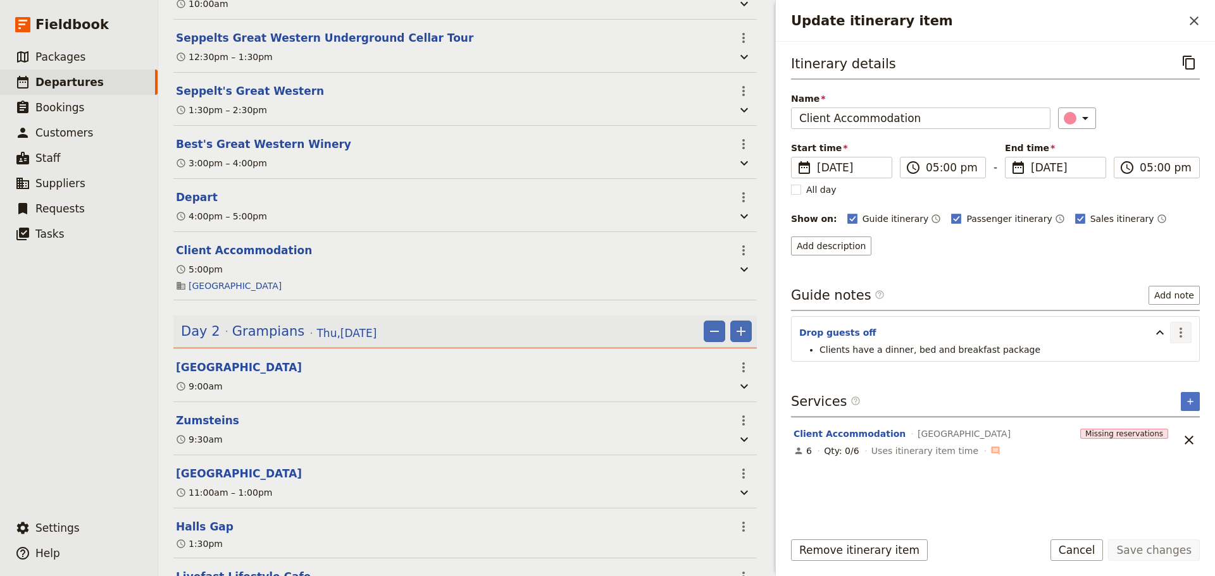
click at [1181, 333] on icon "Actions" at bounding box center [1180, 332] width 15 height 15
click at [1178, 351] on button "Edit note" at bounding box center [1154, 360] width 74 height 18
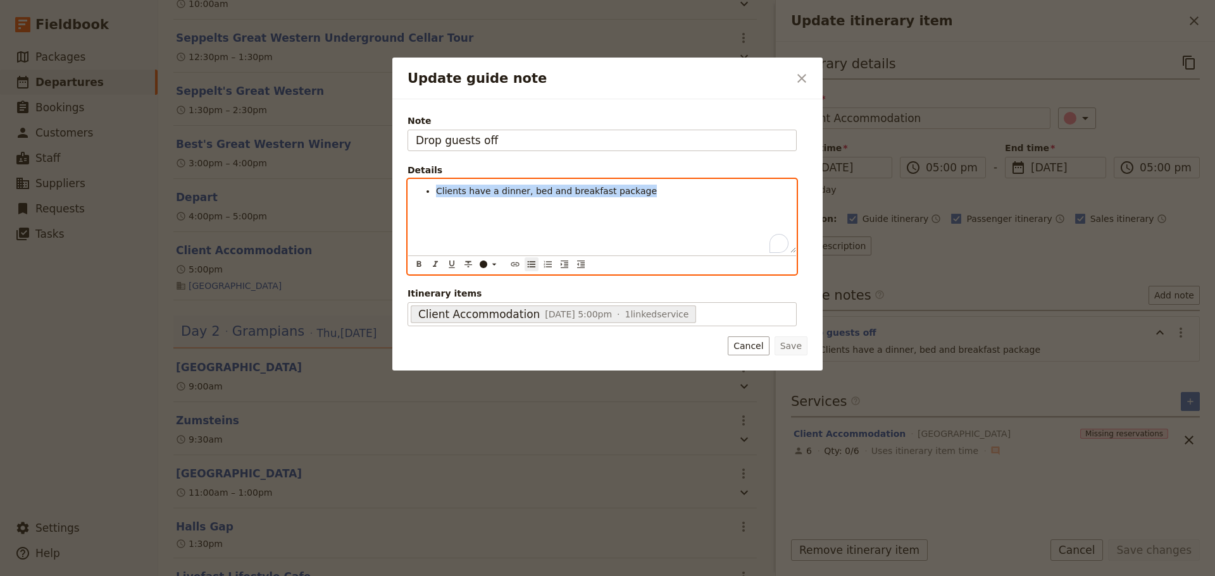
drag, startPoint x: 635, startPoint y: 193, endPoint x: 435, endPoint y: 195, distance: 200.0
click at [435, 195] on ul "Clients have a dinner, bed and breakfast package" at bounding box center [602, 191] width 373 height 13
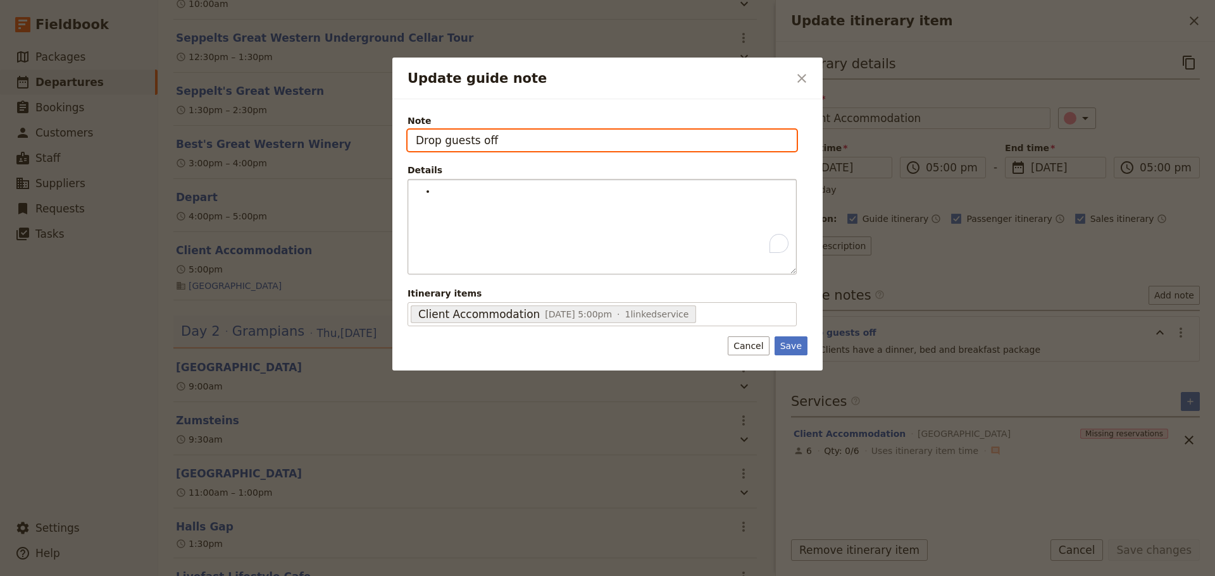
drag, startPoint x: 509, startPoint y: 141, endPoint x: 364, endPoint y: 145, distance: 145.0
click at [364, 576] on div "Update guide note ​ Note Drop guests off Details ​ ​ ​ ​ ​ ​ ​ ​ ​ ​ Itinerary …" at bounding box center [607, 576] width 1215 height 0
paste input "Clients have a dinner, bed and breakfast package"
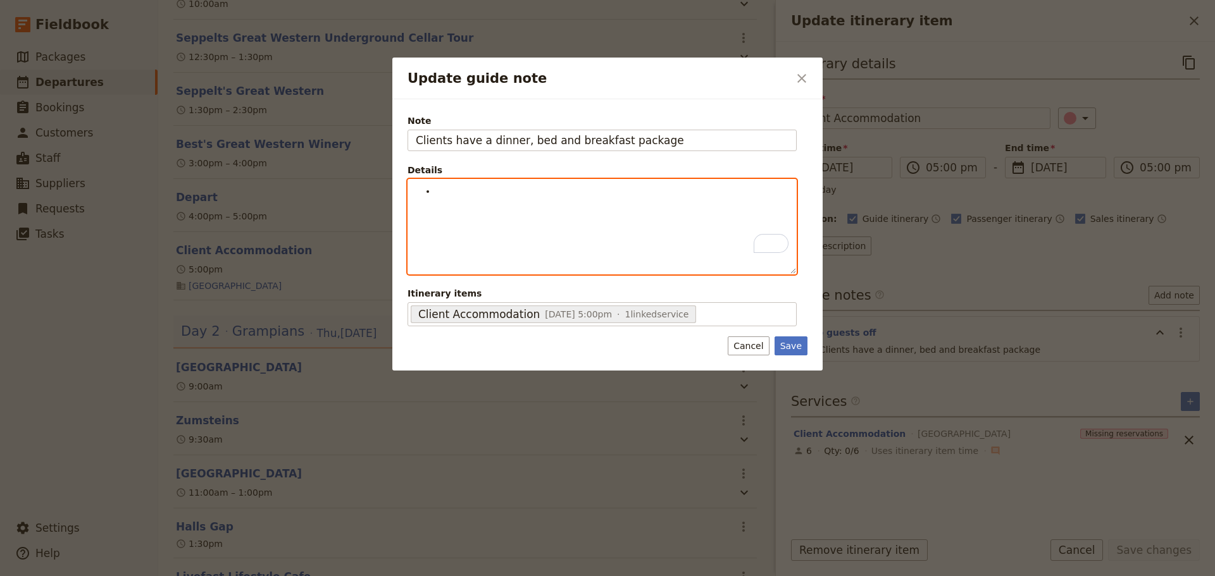
click at [447, 190] on li "To enrich screen reader interactions, please activate Accessibility in Grammarl…" at bounding box center [612, 191] width 352 height 13
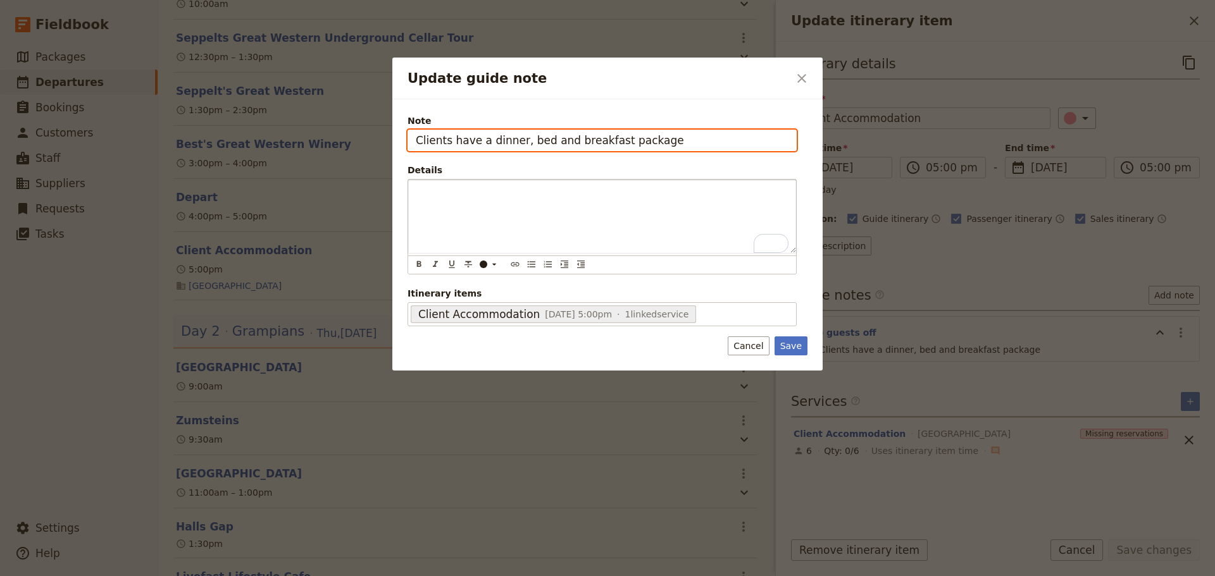
click at [714, 144] on input "Clients have a dinner, bed and breakfast package" at bounding box center [602, 141] width 389 height 22
type input "Clients have a dinner, bed and breakfast package included"
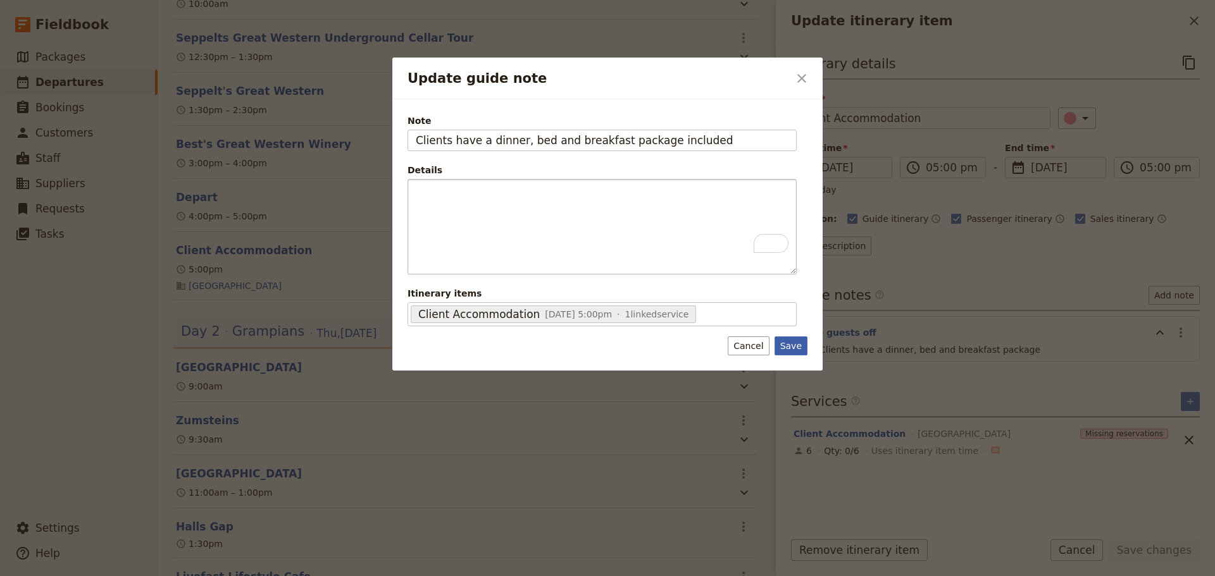
click at [800, 349] on button "Save" at bounding box center [791, 346] width 33 height 19
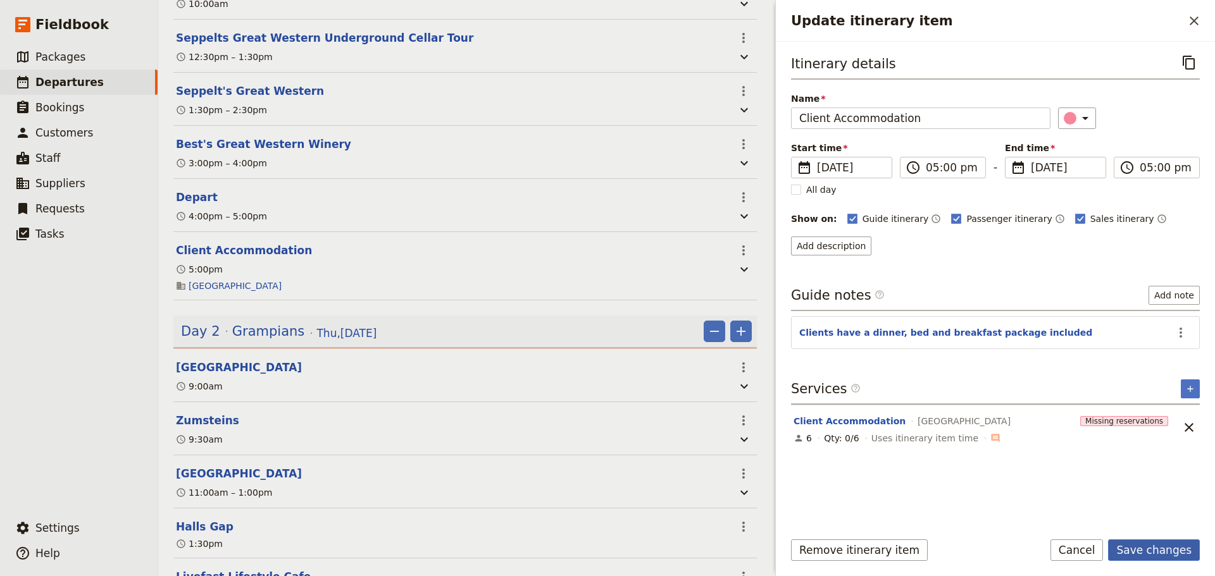
click at [1167, 554] on button "Save changes" at bounding box center [1154, 551] width 92 height 22
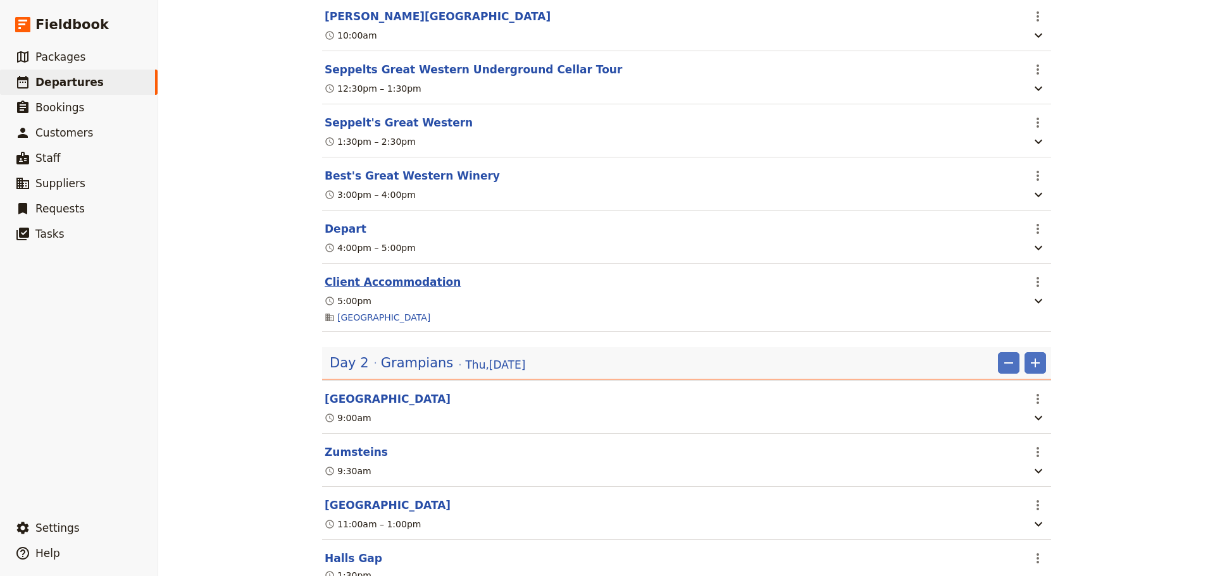
click at [353, 275] on button "Client Accommodation" at bounding box center [393, 282] width 136 height 15
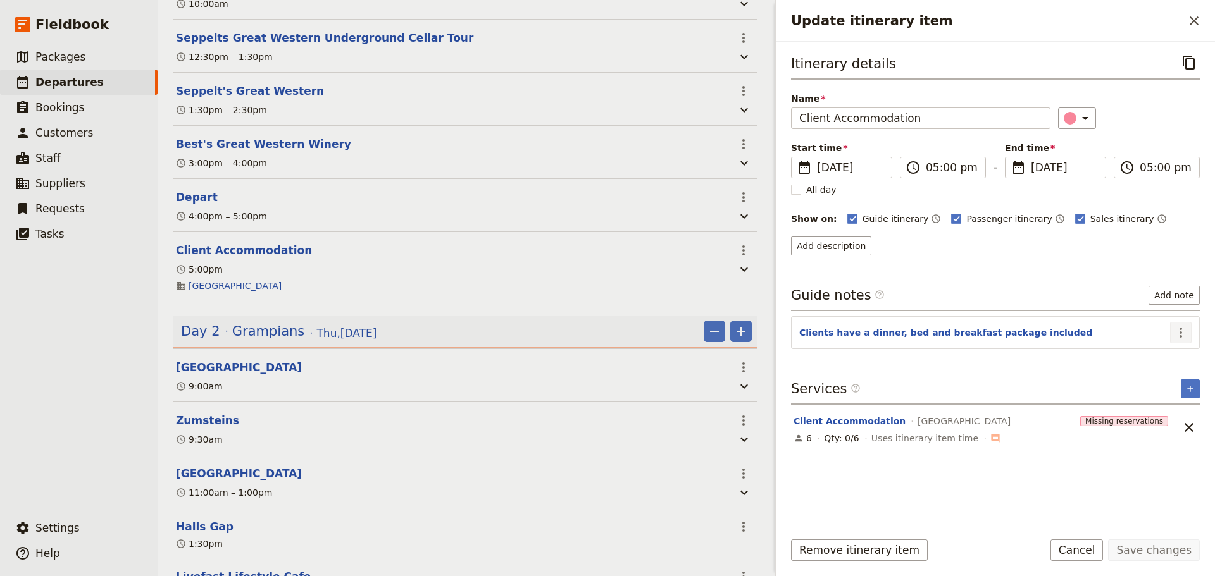
click at [1186, 333] on icon "Actions" at bounding box center [1180, 332] width 15 height 15
click at [1179, 358] on span "Edit note" at bounding box center [1154, 360] width 59 height 13
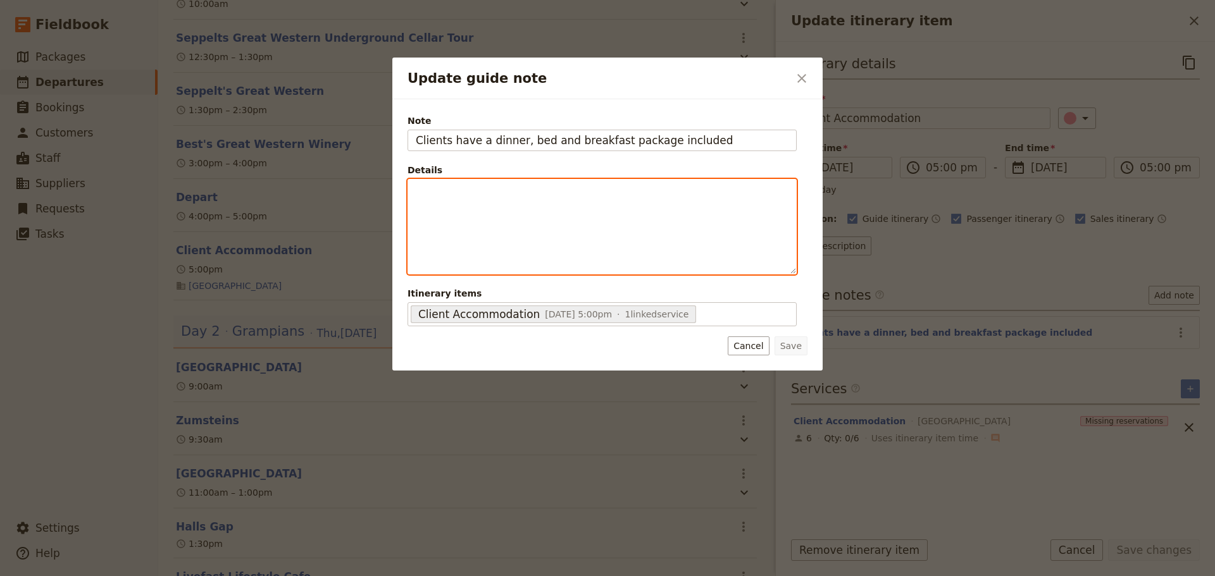
click at [459, 196] on p "Update guide note" at bounding box center [602, 191] width 373 height 13
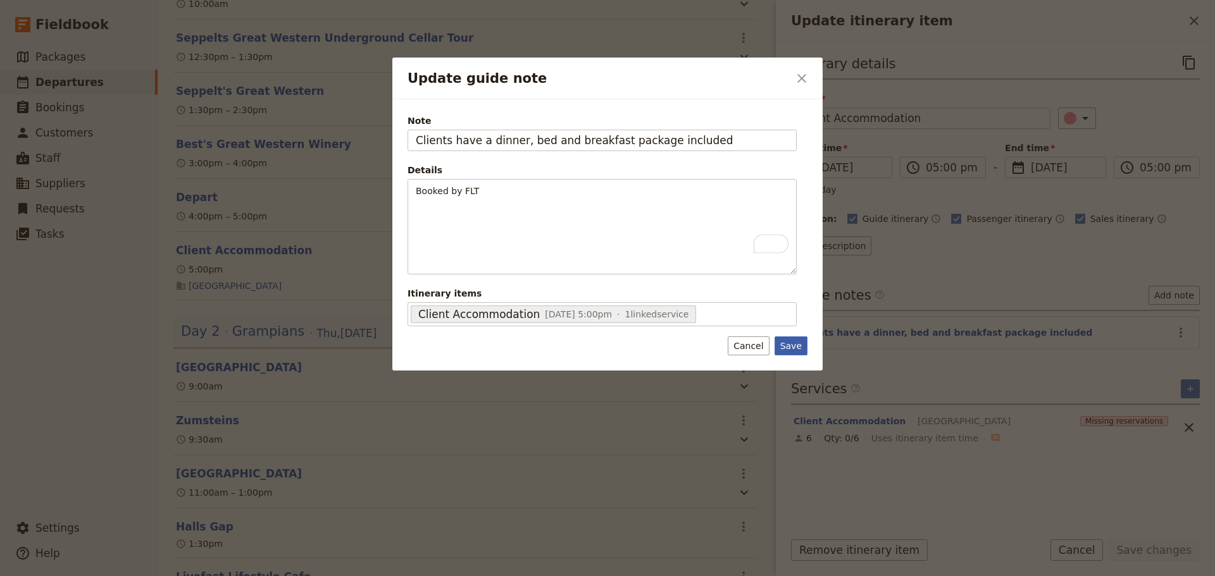
click at [797, 345] on button "Save" at bounding box center [791, 346] width 33 height 19
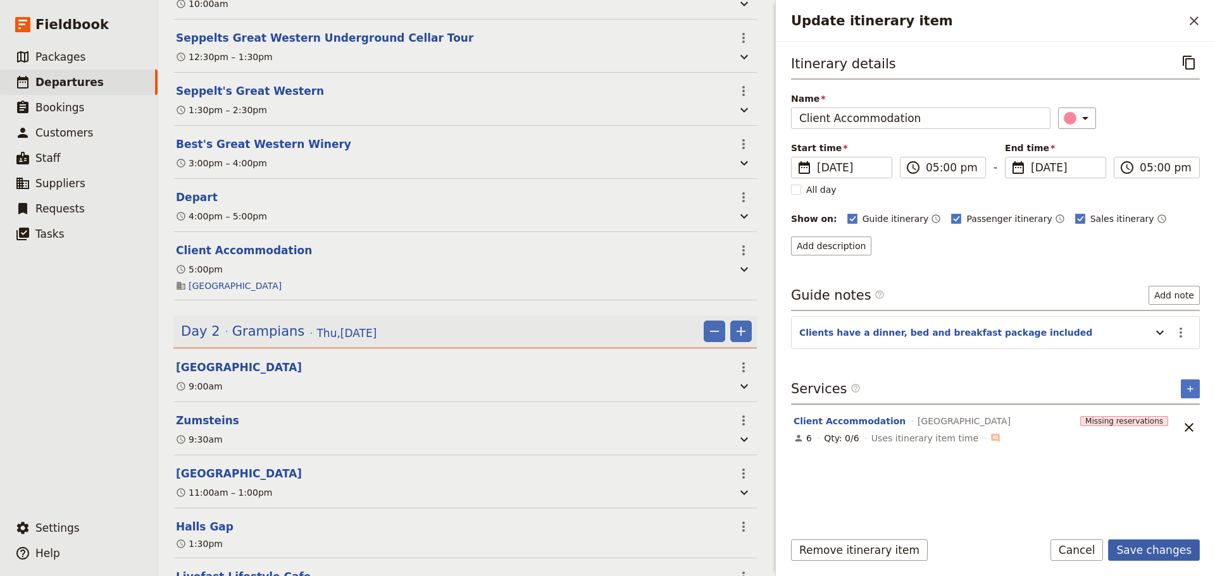
click at [1179, 547] on button "Save changes" at bounding box center [1154, 551] width 92 height 22
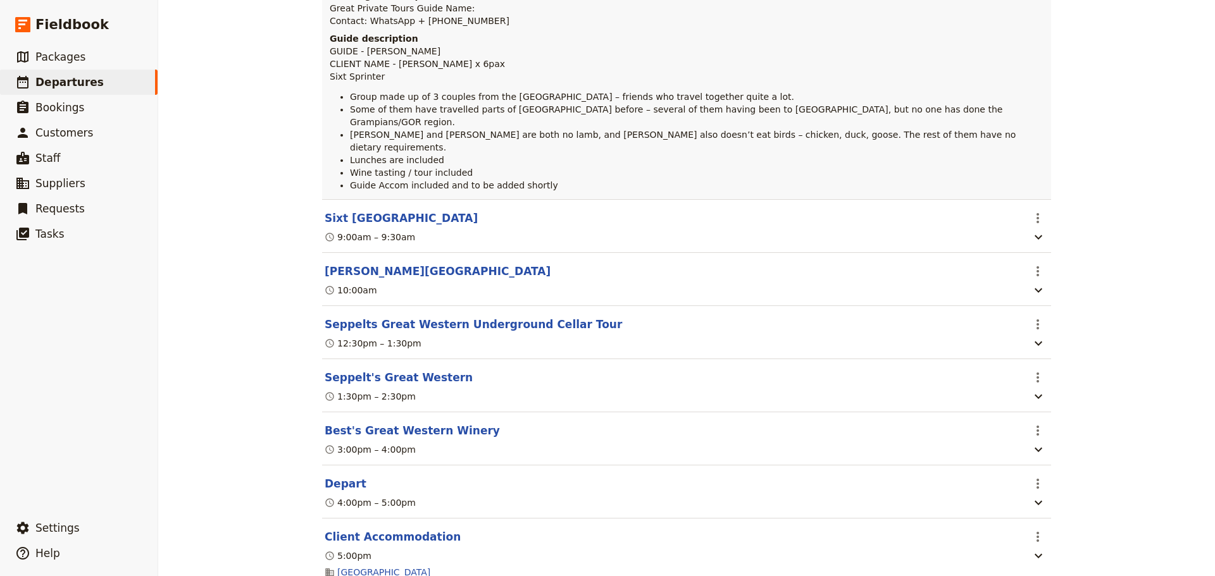
scroll to position [0, 0]
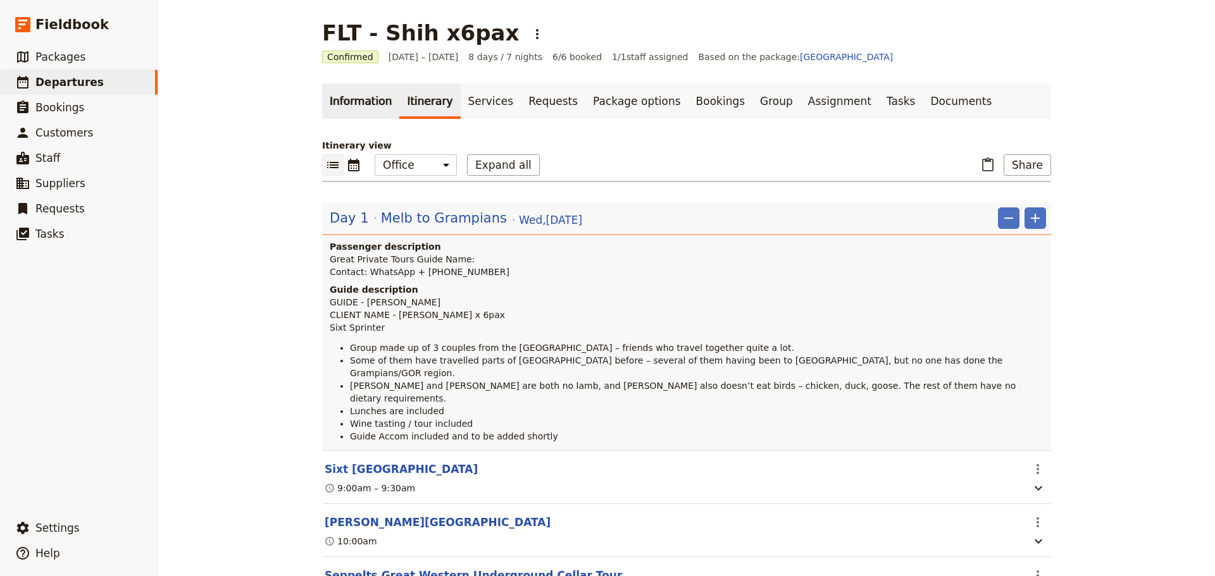
click at [359, 105] on link "Information" at bounding box center [360, 101] width 77 height 35
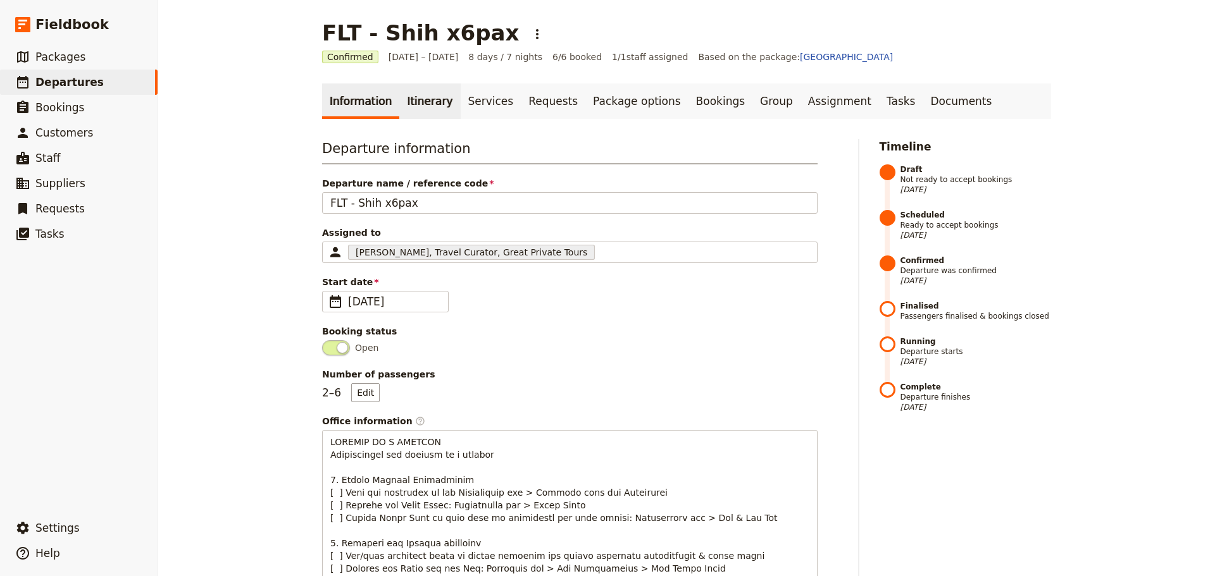
click at [412, 102] on link "Itinerary" at bounding box center [429, 101] width 61 height 35
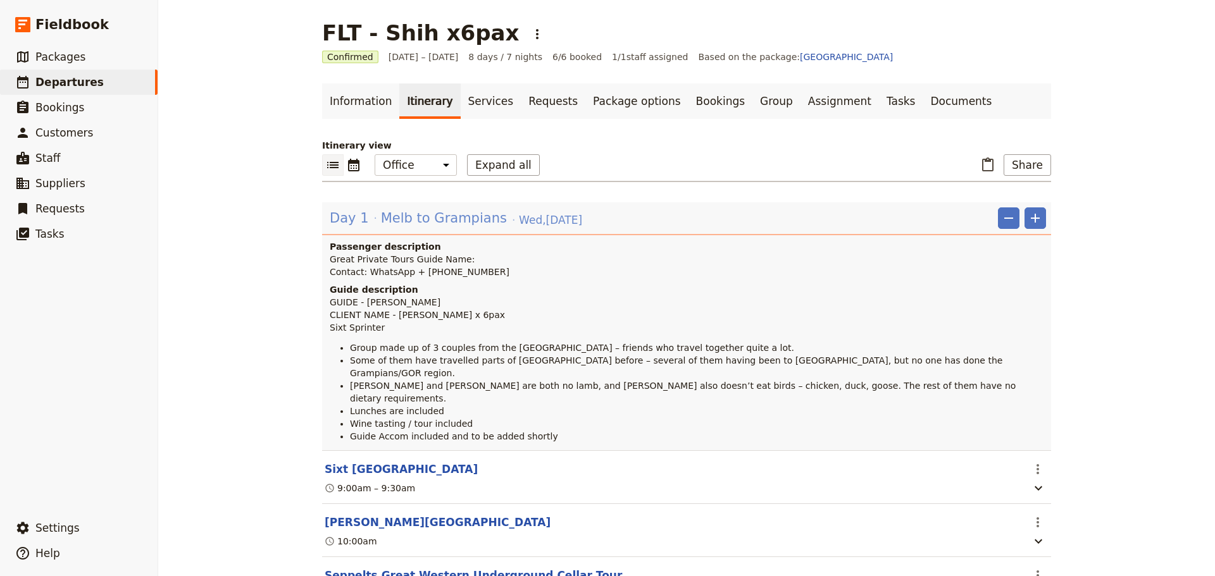
click at [408, 218] on span "Melb to Grampians" at bounding box center [444, 218] width 126 height 19
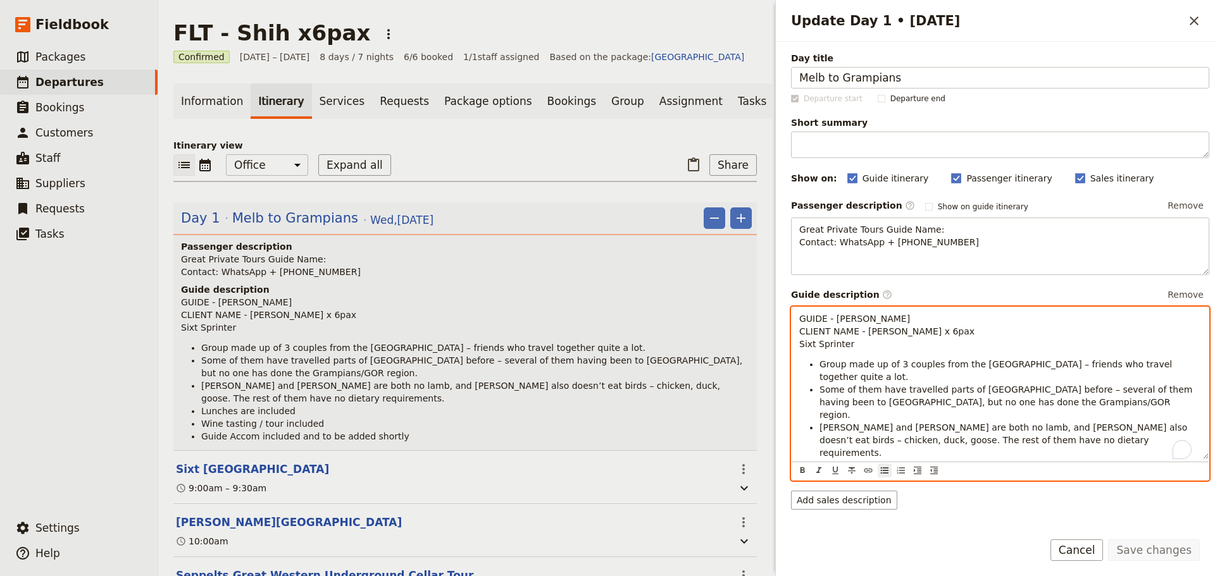
drag, startPoint x: 818, startPoint y: 365, endPoint x: 825, endPoint y: 364, distance: 6.4
click at [819, 365] on ul "Group made up of 3 couples from the [GEOGRAPHIC_DATA] – friends who travel toge…" at bounding box center [1000, 427] width 402 height 139
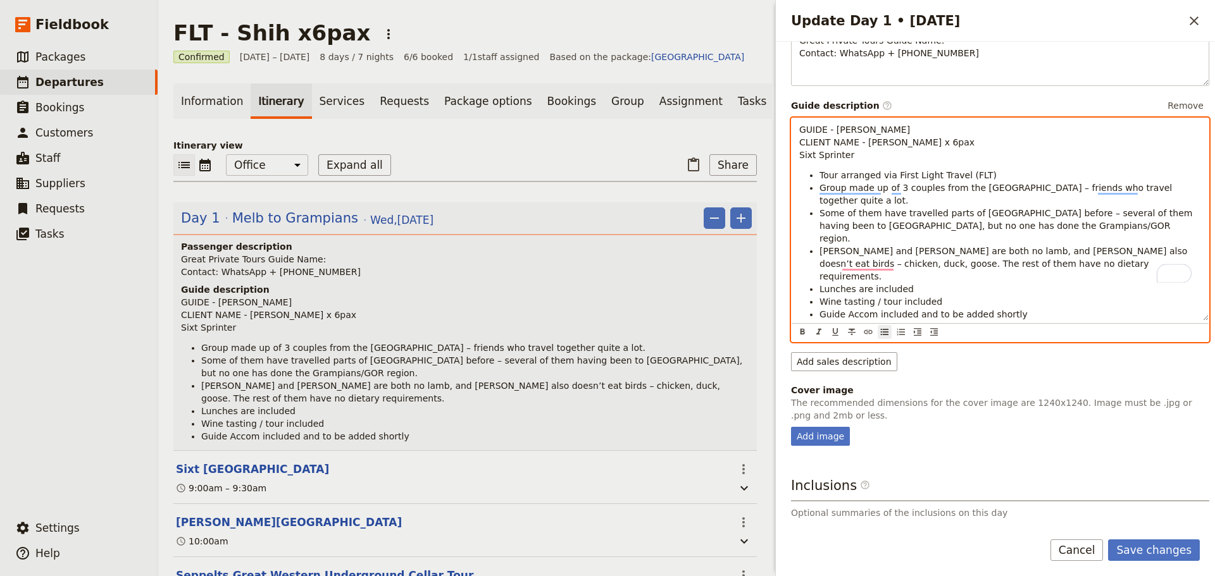
scroll to position [190, 0]
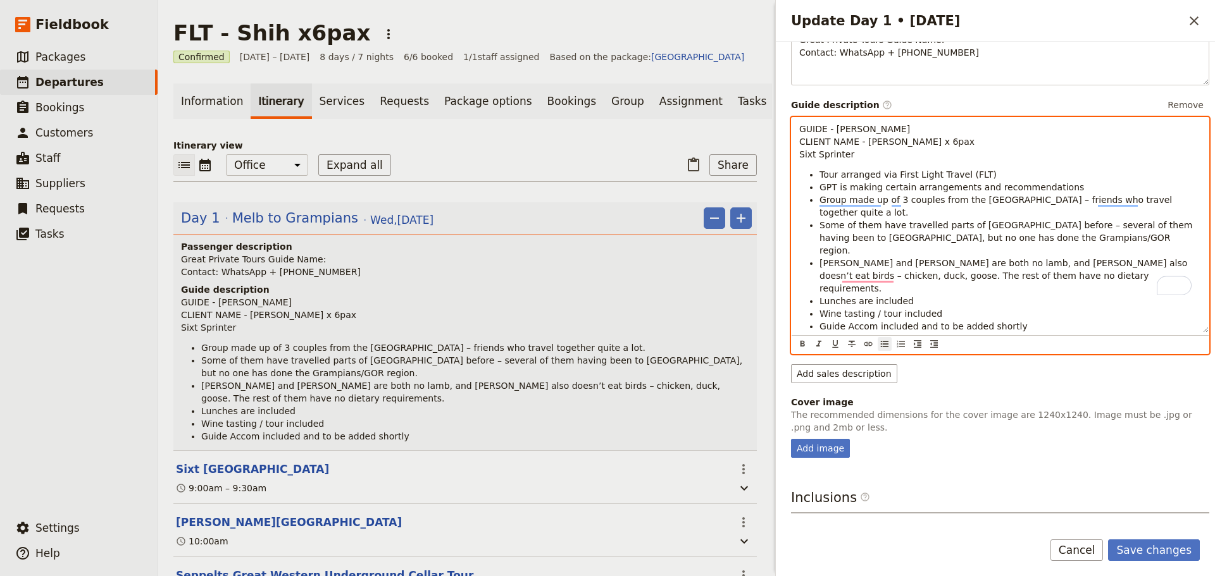
click at [938, 308] on li "Wine tasting / tour included" at bounding box center [1010, 314] width 382 height 13
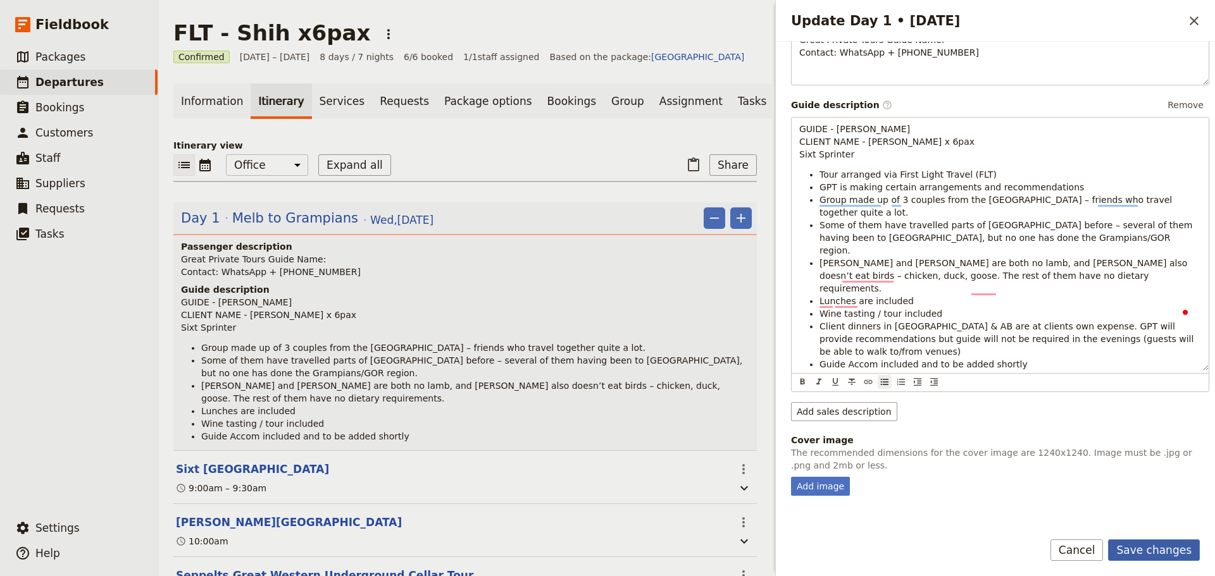
click at [1139, 540] on button "Save changes" at bounding box center [1154, 551] width 92 height 22
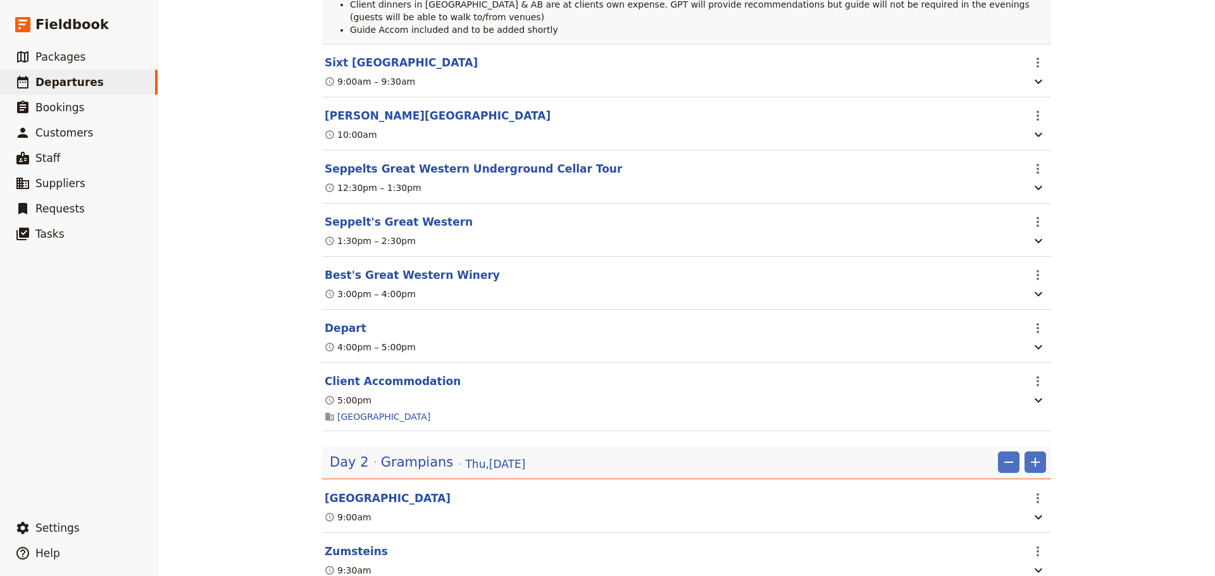
scroll to position [696, 0]
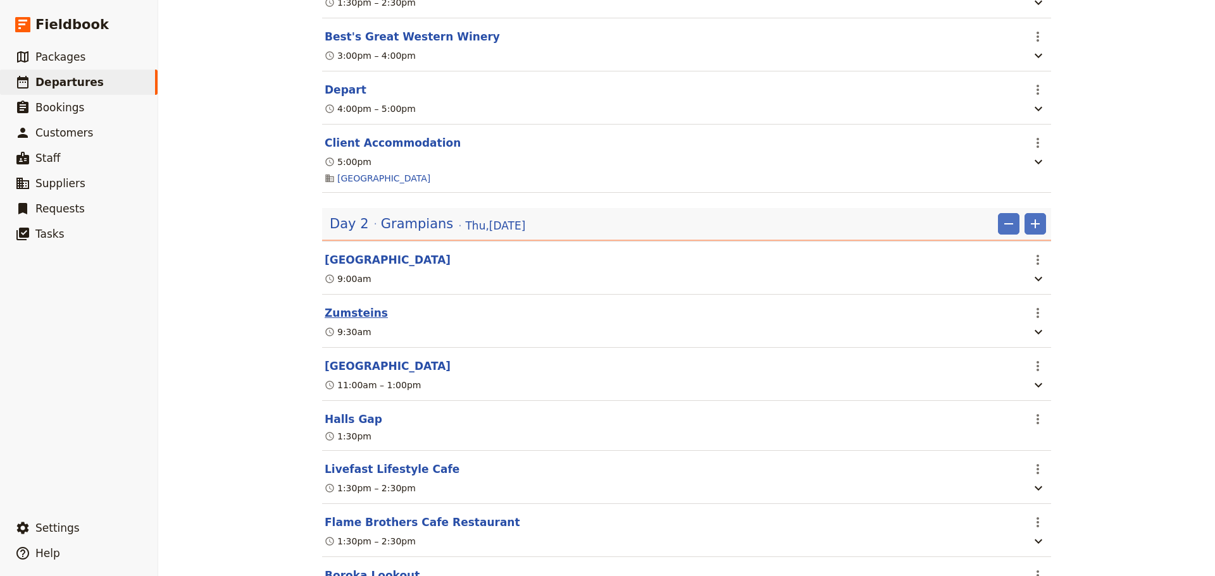
click at [348, 306] on button "Zumsteins" at bounding box center [356, 313] width 63 height 15
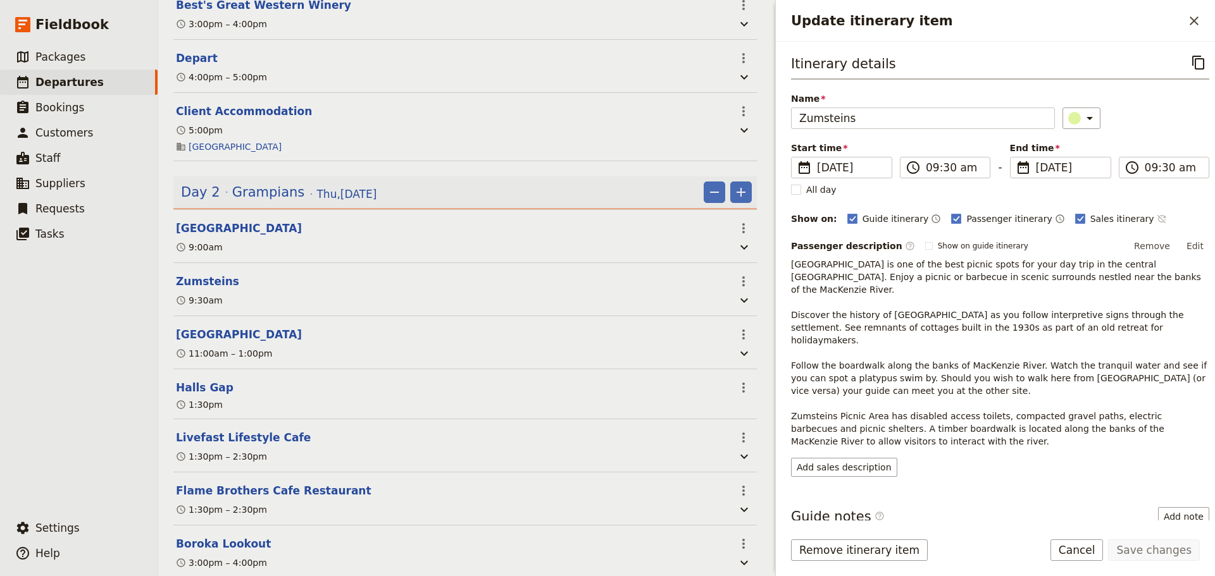
click at [1157, 220] on icon "Time not shown on sales itinerary" at bounding box center [1161, 219] width 8 height 8
click at [1153, 546] on button "Save changes" at bounding box center [1154, 551] width 92 height 22
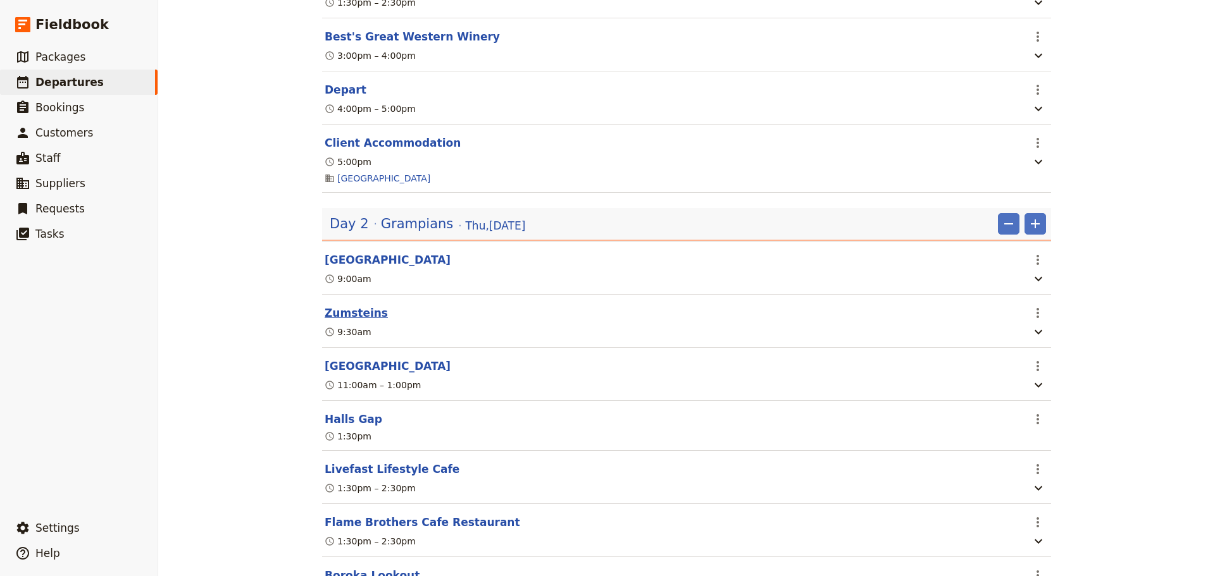
click at [327, 306] on button "Zumsteins" at bounding box center [356, 313] width 63 height 15
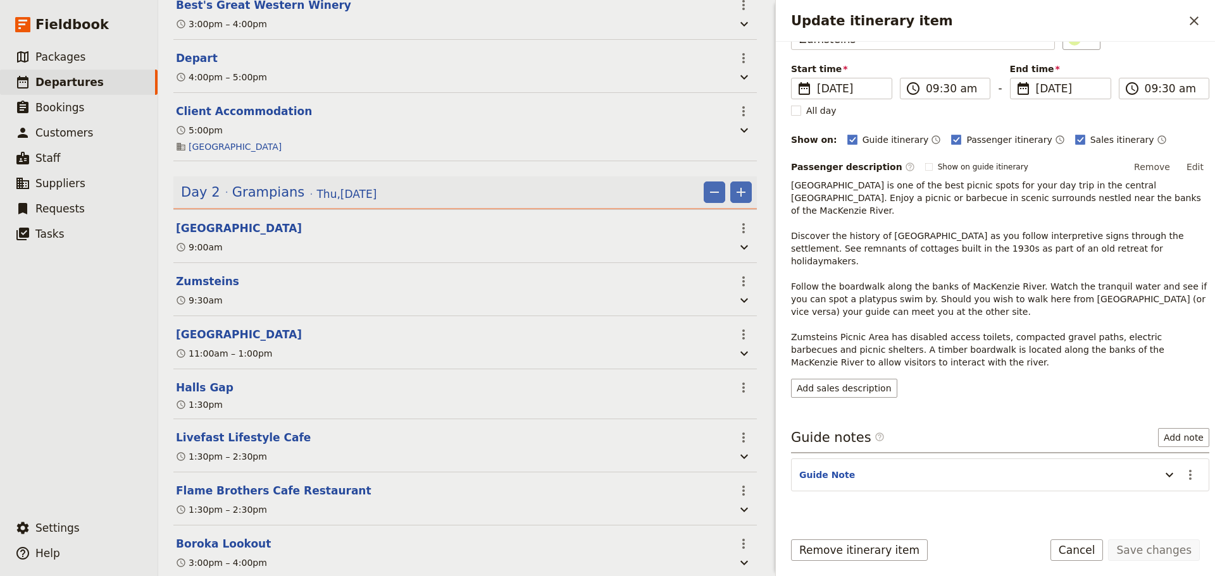
scroll to position [80, 0]
click at [925, 165] on rect "Update itinerary item" at bounding box center [928, 165] width 7 height 7
click at [925, 161] on input "Show on guide itinerary" at bounding box center [925, 160] width 1 height 1
checkbox input "true"
click at [1144, 547] on button "Save changes" at bounding box center [1154, 551] width 92 height 22
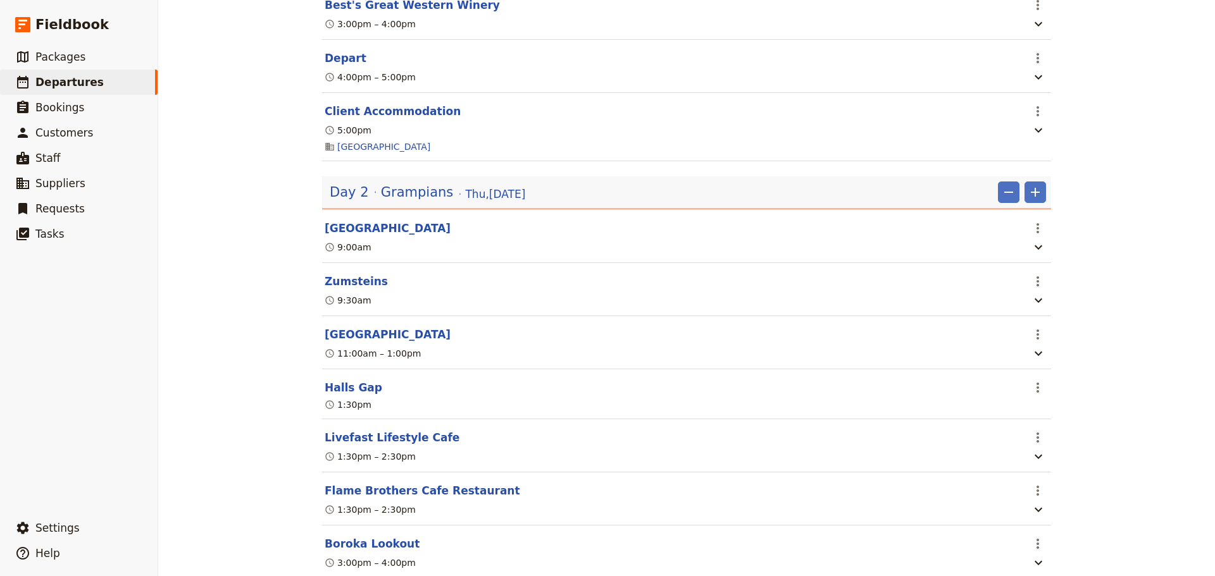
scroll to position [696, 0]
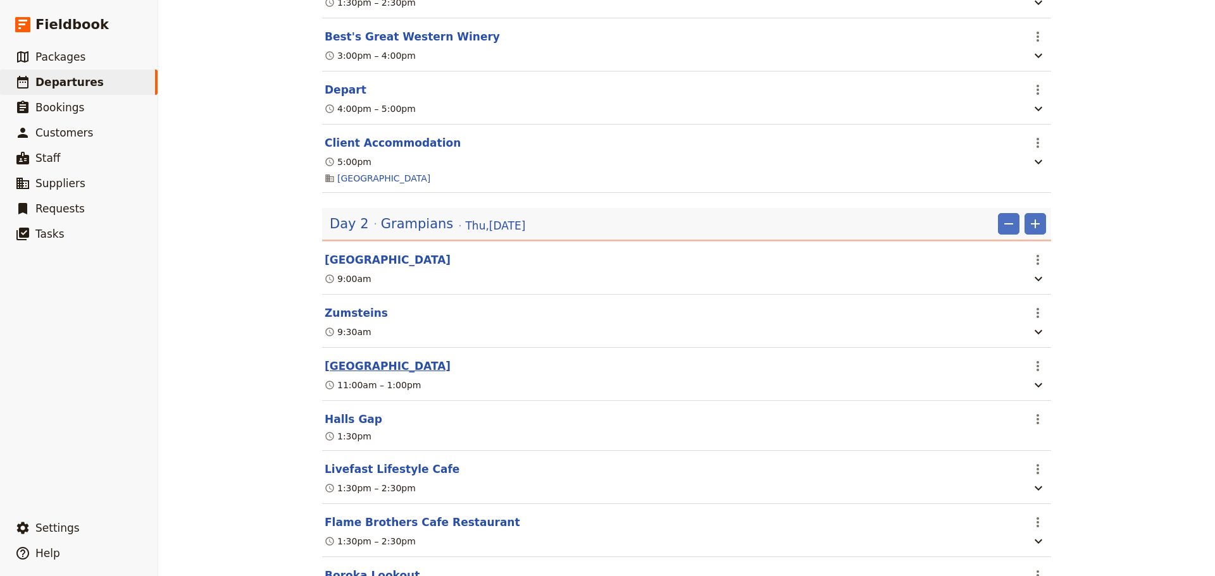
click at [373, 359] on button "[GEOGRAPHIC_DATA]" at bounding box center [388, 366] width 126 height 15
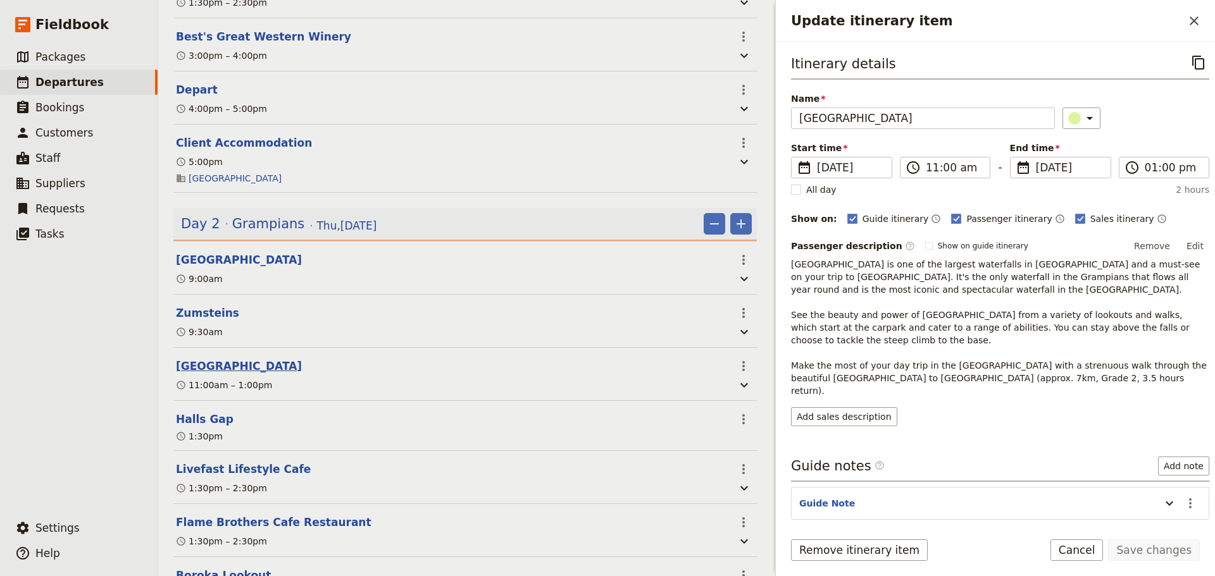
scroll to position [728, 0]
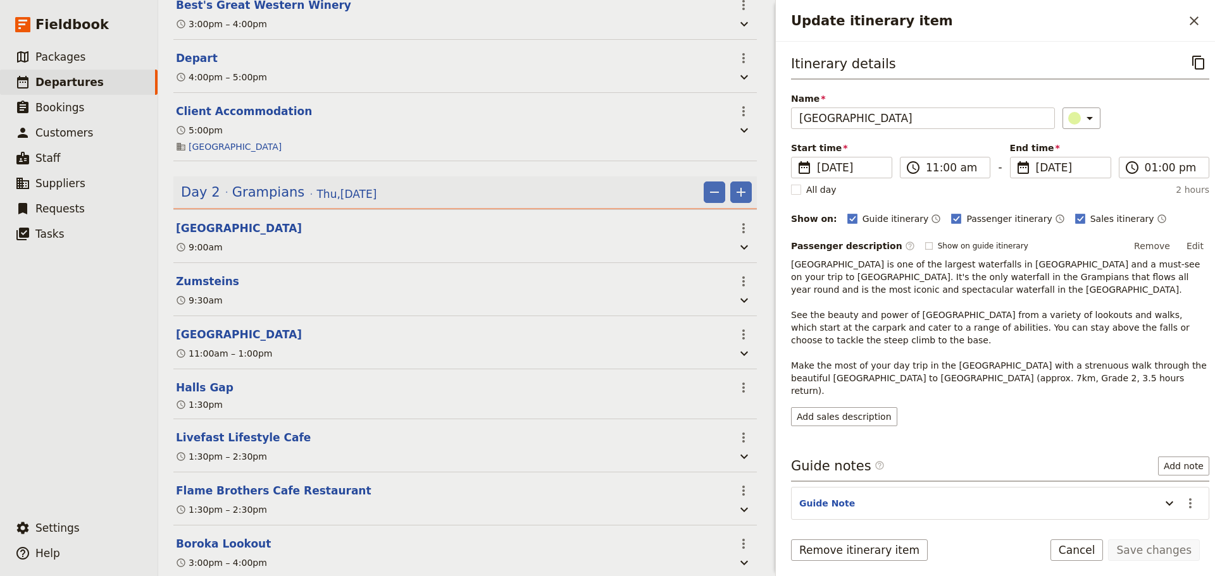
click at [925, 243] on rect "Update itinerary item" at bounding box center [928, 245] width 7 height 7
click at [925, 241] on input "Show on guide itinerary" at bounding box center [925, 240] width 1 height 1
checkbox input "true"
click at [1143, 549] on button "Save changes" at bounding box center [1154, 551] width 92 height 22
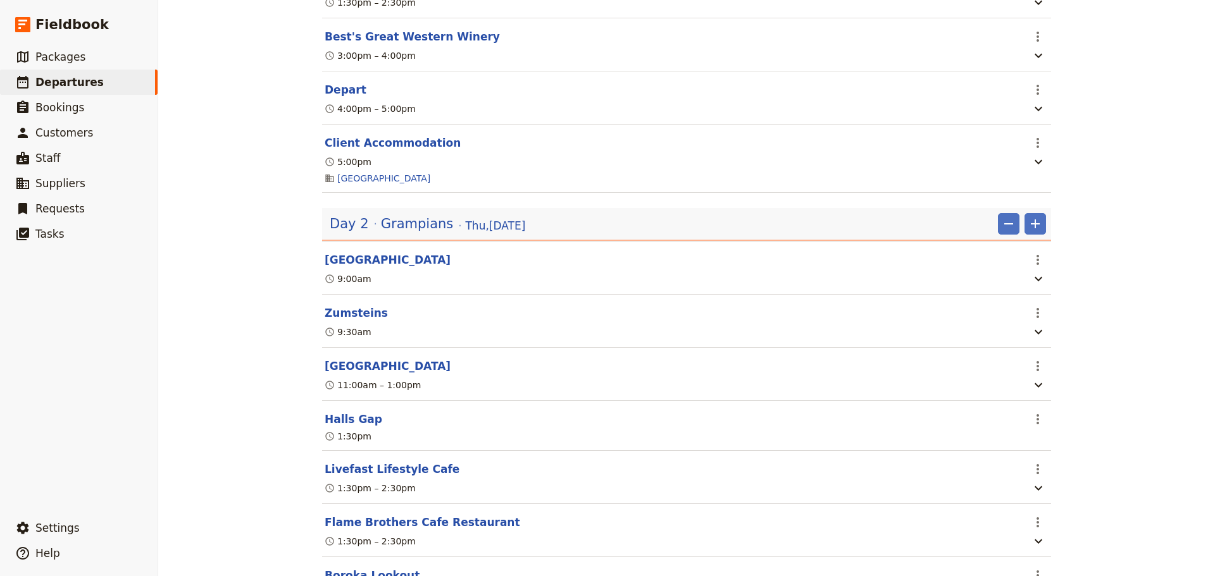
scroll to position [0, 0]
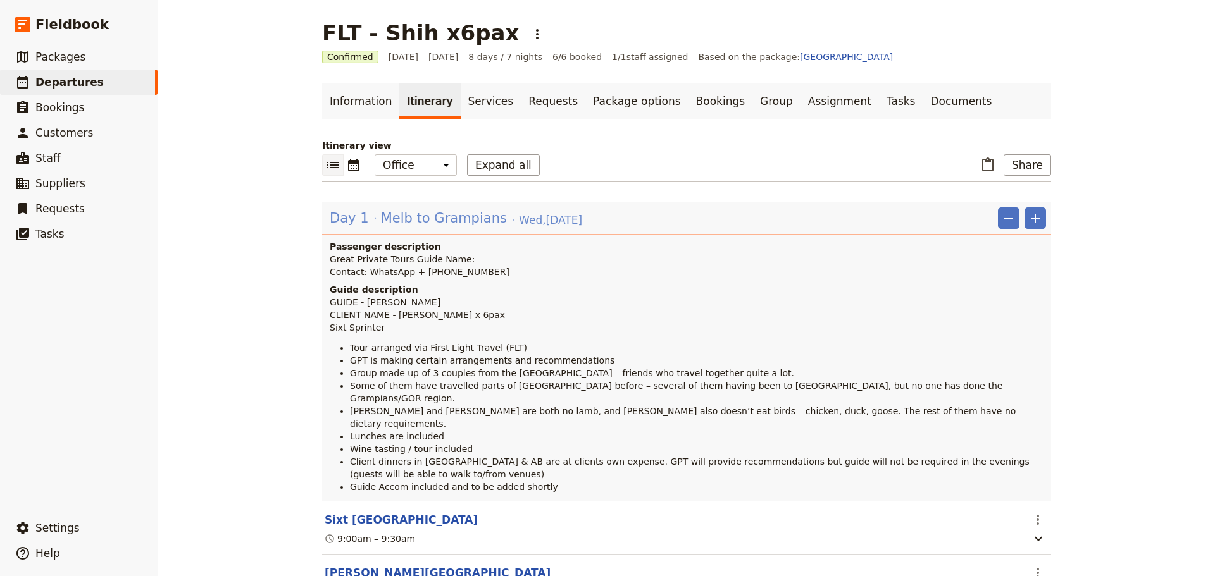
click at [406, 209] on span "Melb to Grampians" at bounding box center [444, 218] width 126 height 19
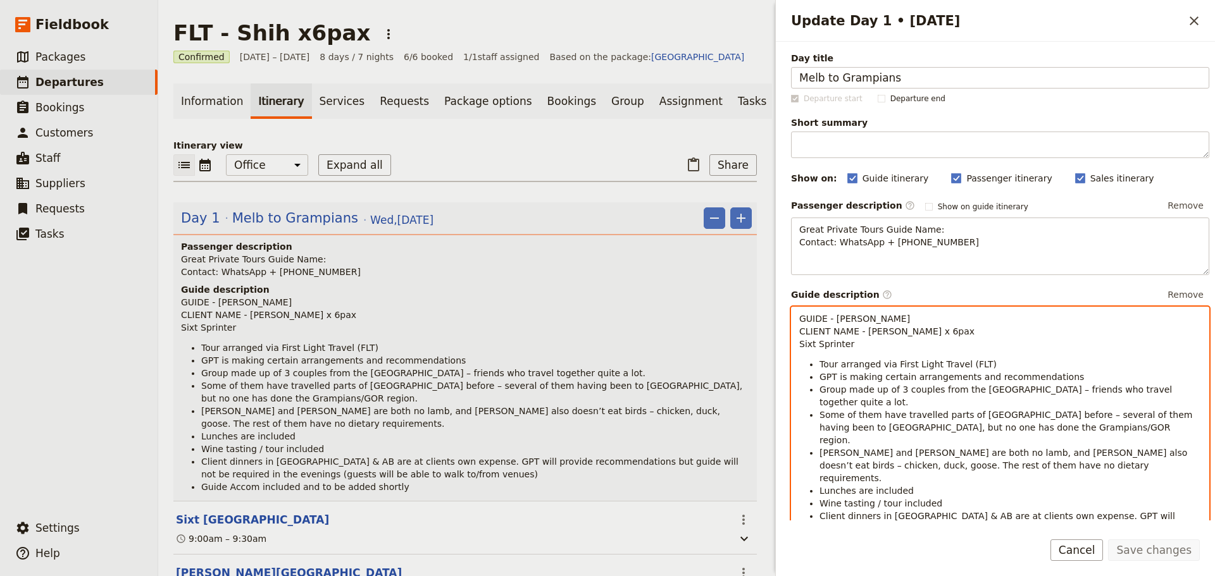
click at [922, 485] on li "Lunches are included" at bounding box center [1010, 491] width 382 height 13
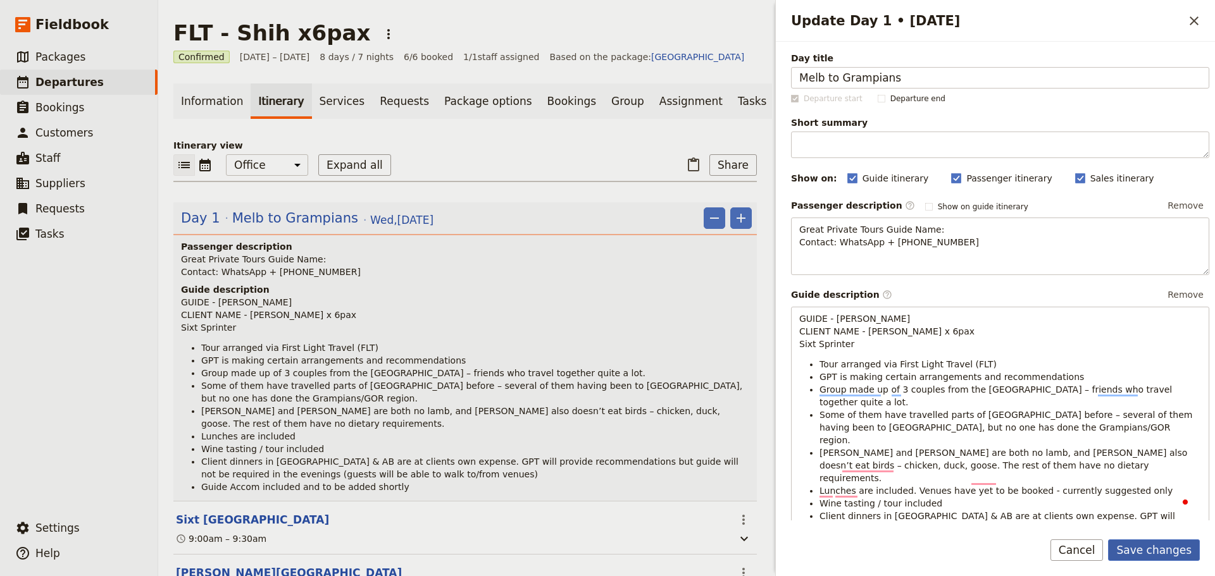
click at [1137, 540] on button "Save changes" at bounding box center [1154, 551] width 92 height 22
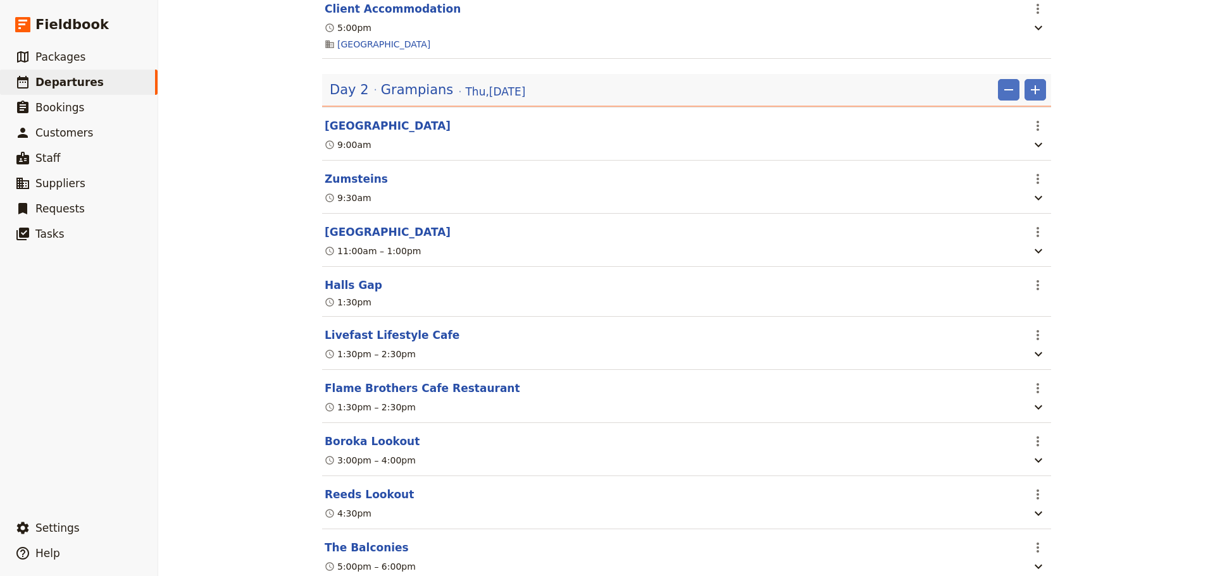
scroll to position [949, 0]
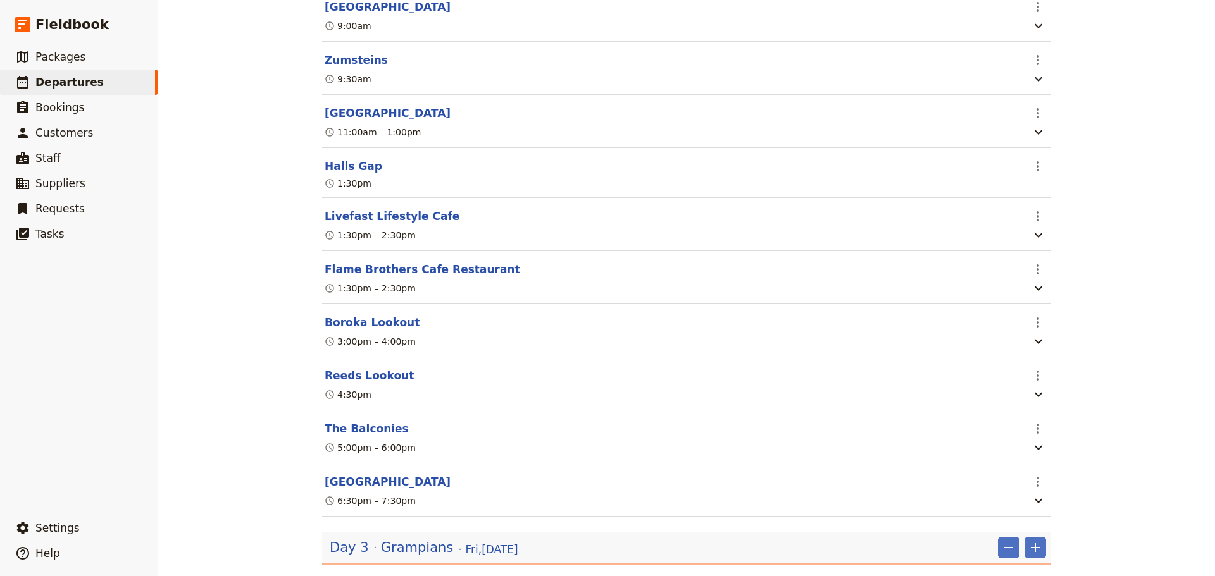
click at [341, 315] on button "Boroka Lookout" at bounding box center [372, 322] width 95 height 15
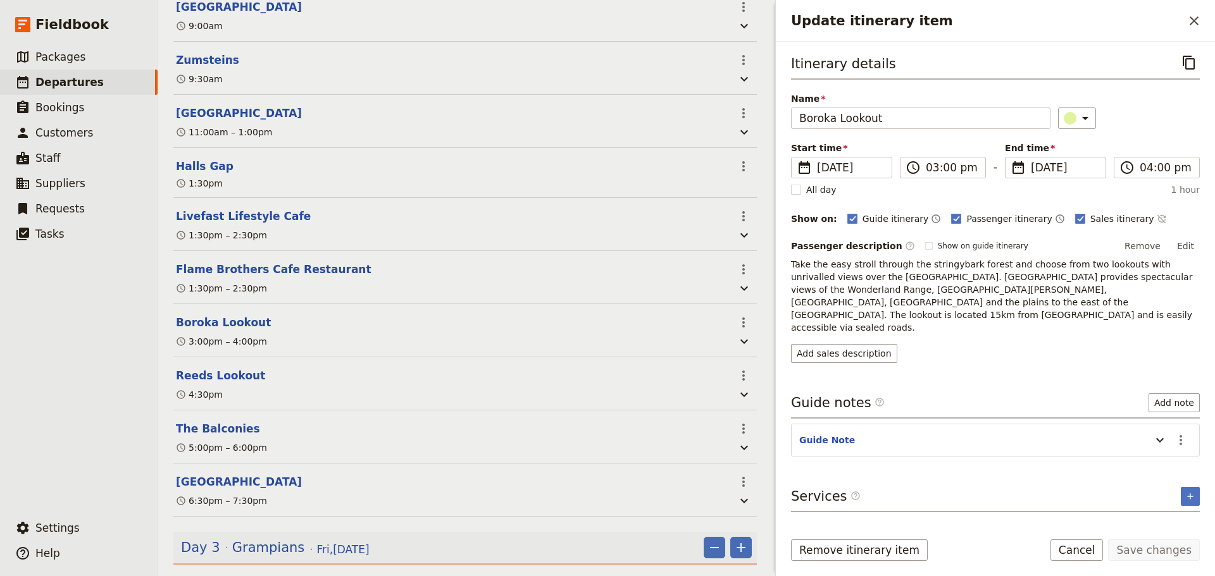
scroll to position [981, 0]
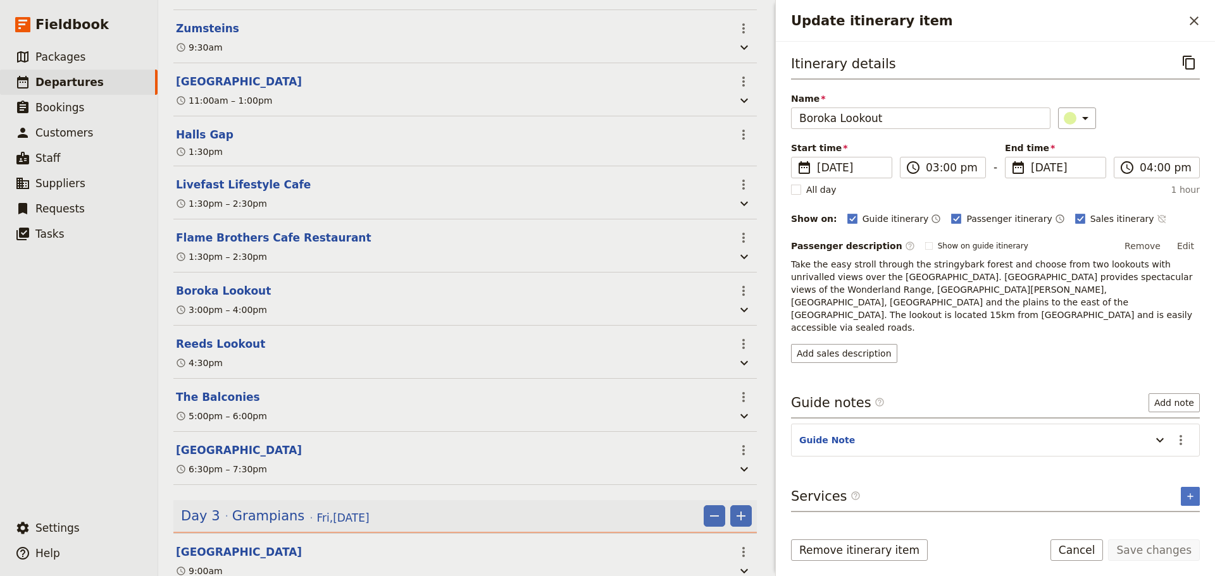
click at [1157, 221] on icon "Time not shown on sales itinerary" at bounding box center [1162, 219] width 10 height 10
click at [925, 243] on rect "Update itinerary item" at bounding box center [928, 245] width 7 height 7
click at [925, 241] on input "Show on guide itinerary" at bounding box center [925, 240] width 1 height 1
checkbox input "true"
click at [1161, 553] on button "Save changes" at bounding box center [1154, 551] width 92 height 22
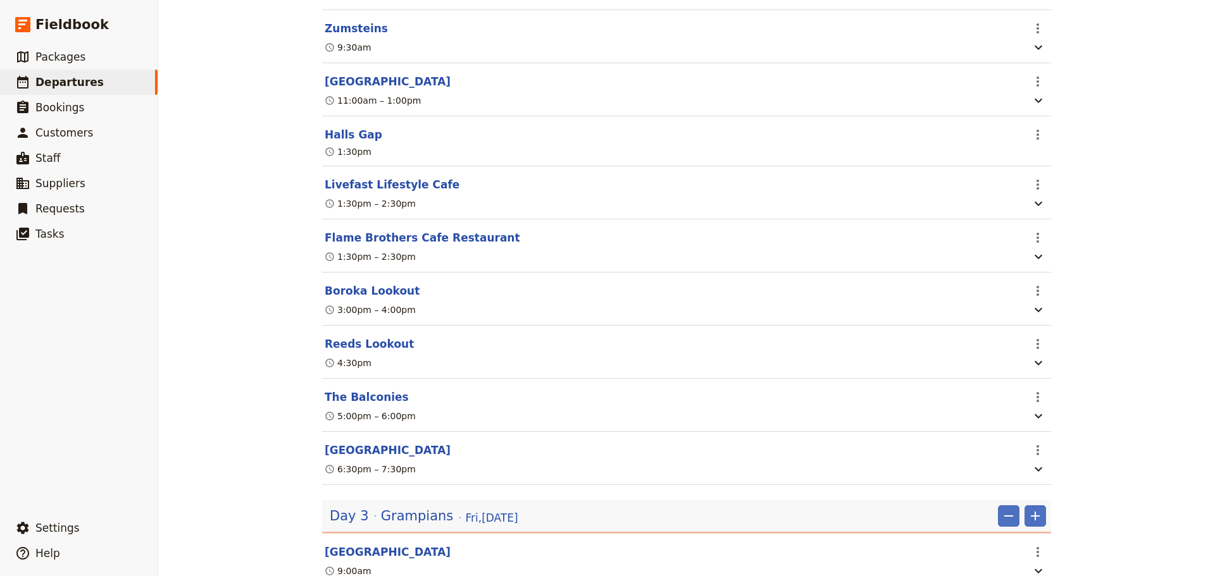
scroll to position [949, 0]
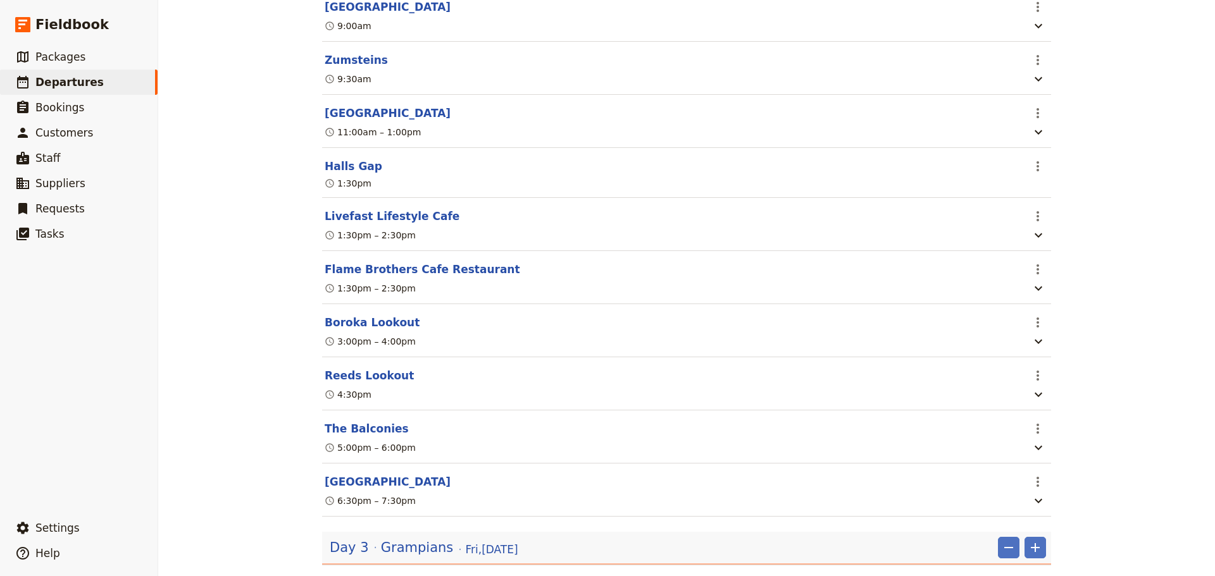
drag, startPoint x: 354, startPoint y: 308, endPoint x: 368, endPoint y: 308, distance: 13.3
click at [354, 315] on button "Boroka Lookout" at bounding box center [372, 322] width 95 height 15
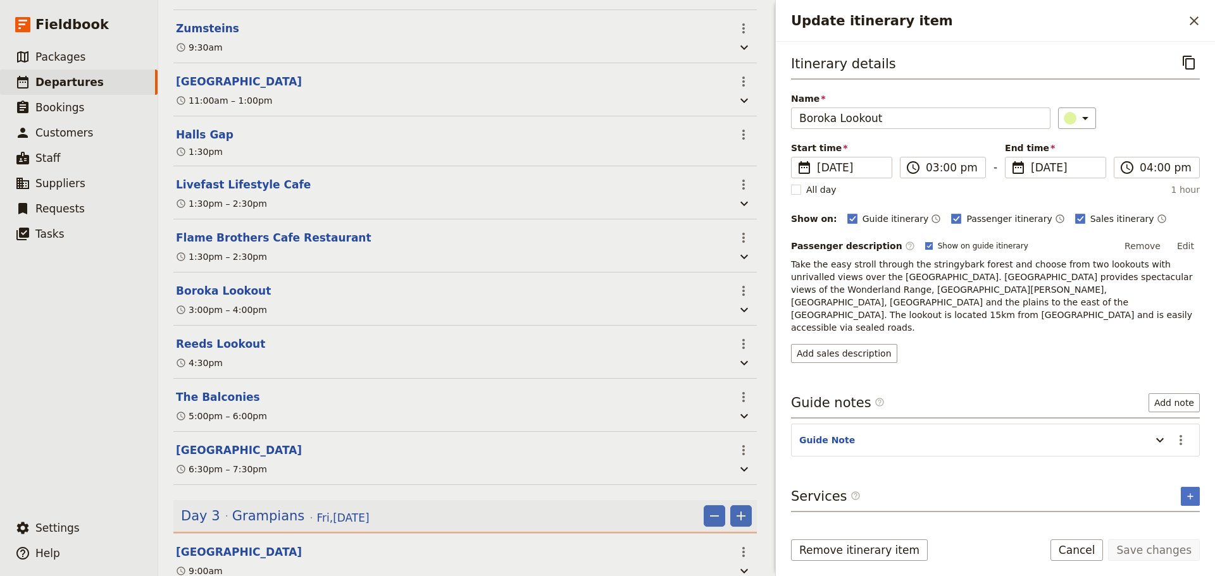
click at [925, 248] on rect "Update itinerary item" at bounding box center [928, 245] width 7 height 7
click at [925, 241] on input "Show on guide itinerary" at bounding box center [925, 240] width 1 height 1
checkbox input "false"
click at [1162, 553] on button "Save changes" at bounding box center [1154, 551] width 92 height 22
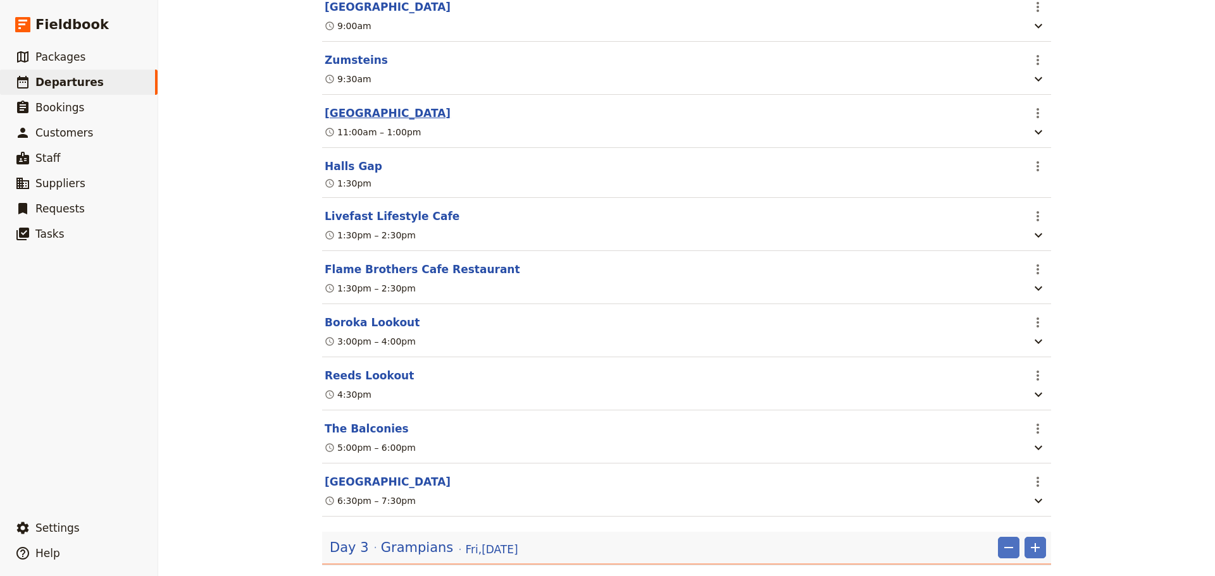
click at [351, 106] on button "[GEOGRAPHIC_DATA]" at bounding box center [388, 113] width 126 height 15
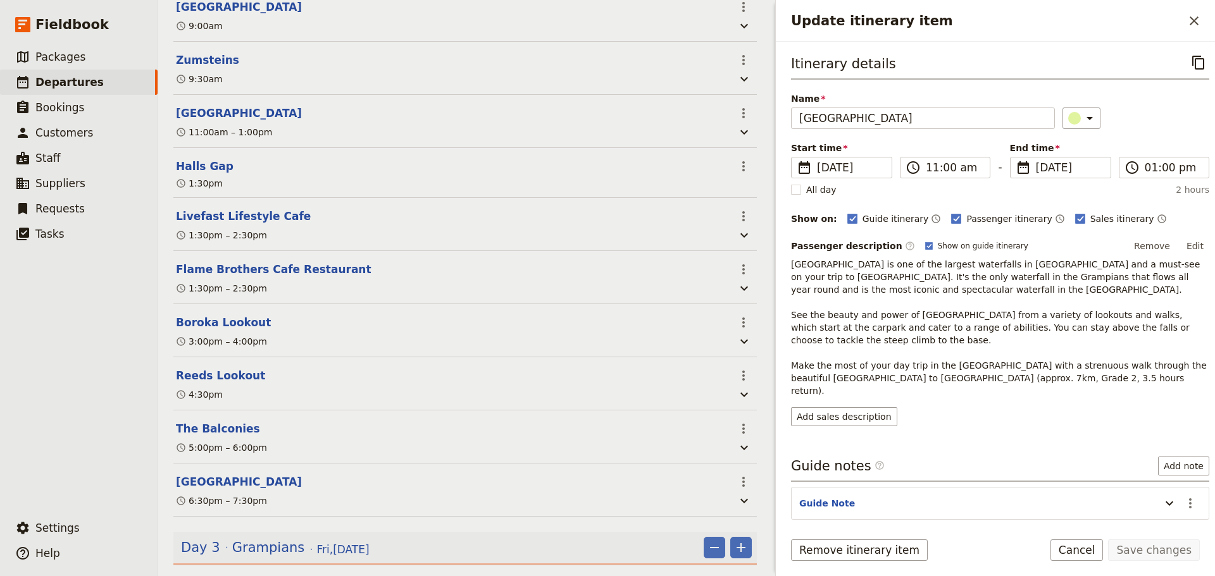
scroll to position [981, 0]
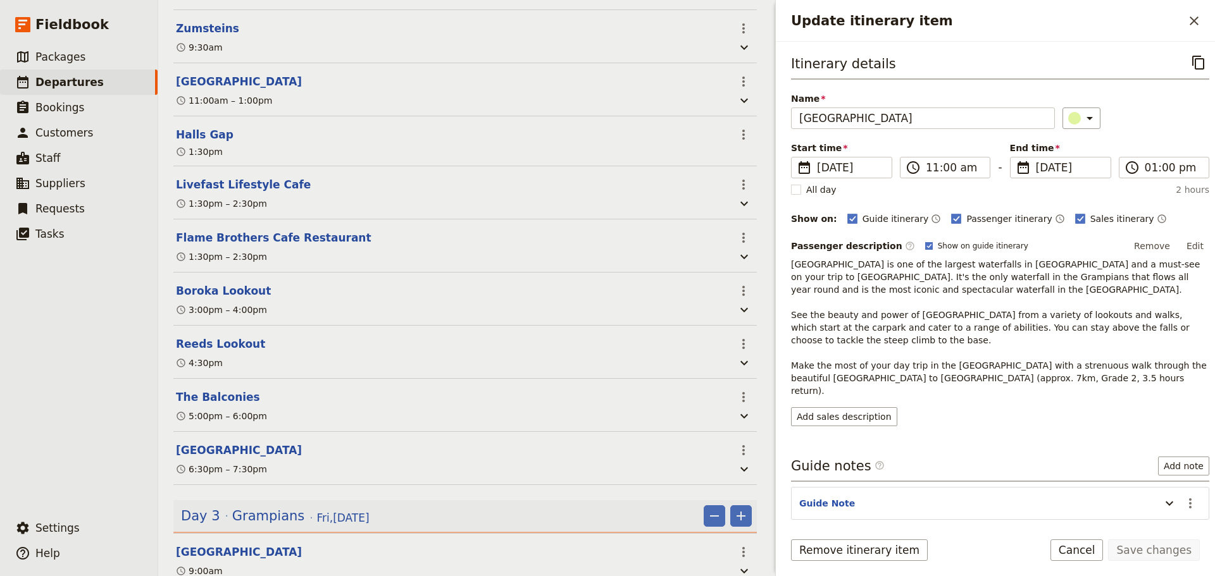
click at [925, 245] on rect "Update itinerary item" at bounding box center [928, 245] width 7 height 7
click at [925, 241] on input "Show on guide itinerary" at bounding box center [925, 240] width 1 height 1
checkbox input "false"
click at [1166, 549] on button "Save changes" at bounding box center [1154, 551] width 92 height 22
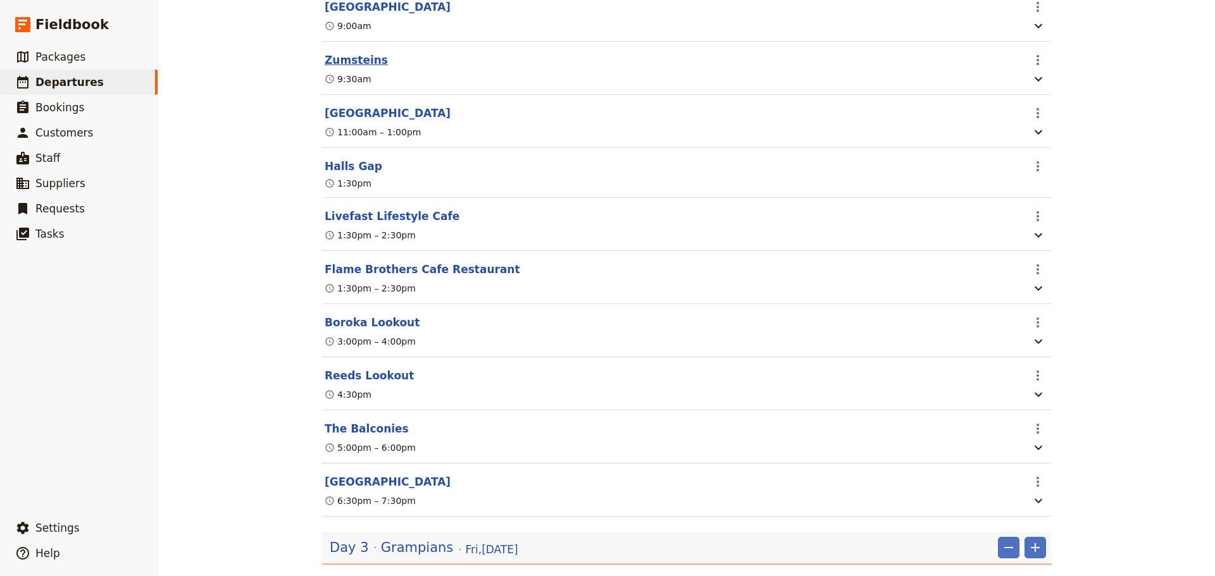
click at [354, 53] on button "Zumsteins" at bounding box center [356, 60] width 63 height 15
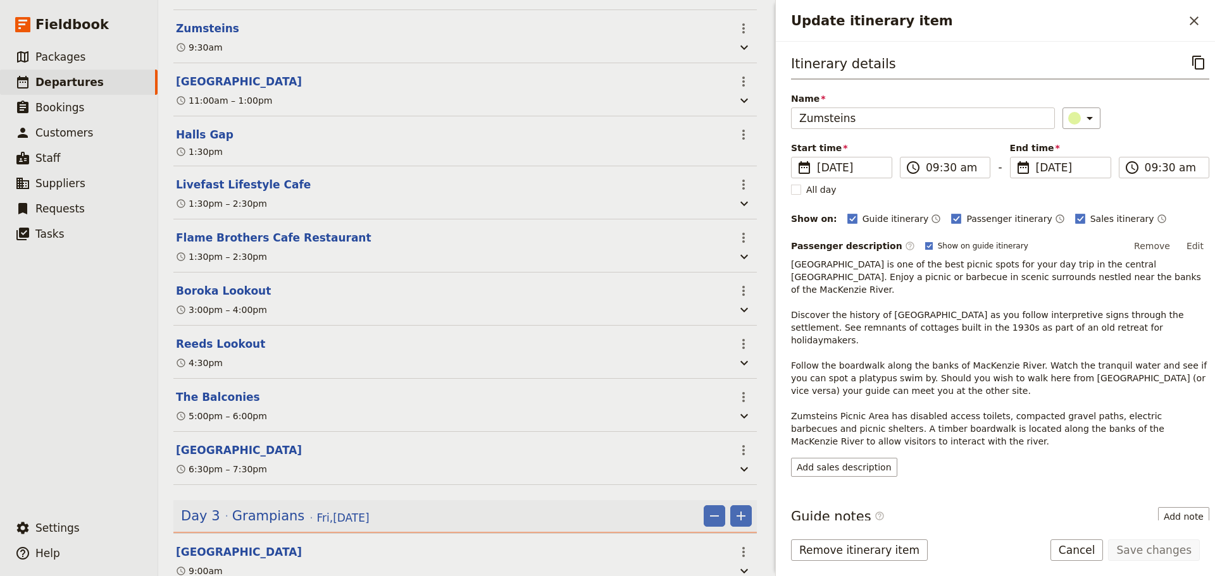
drag, startPoint x: 904, startPoint y: 244, endPoint x: 1131, endPoint y: 481, distance: 329.0
click at [925, 244] on rect "Update itinerary item" at bounding box center [928, 245] width 7 height 7
click at [925, 241] on input "Show on guide itinerary" at bounding box center [925, 240] width 1 height 1
checkbox input "false"
click at [1157, 553] on button "Save changes" at bounding box center [1154, 551] width 92 height 22
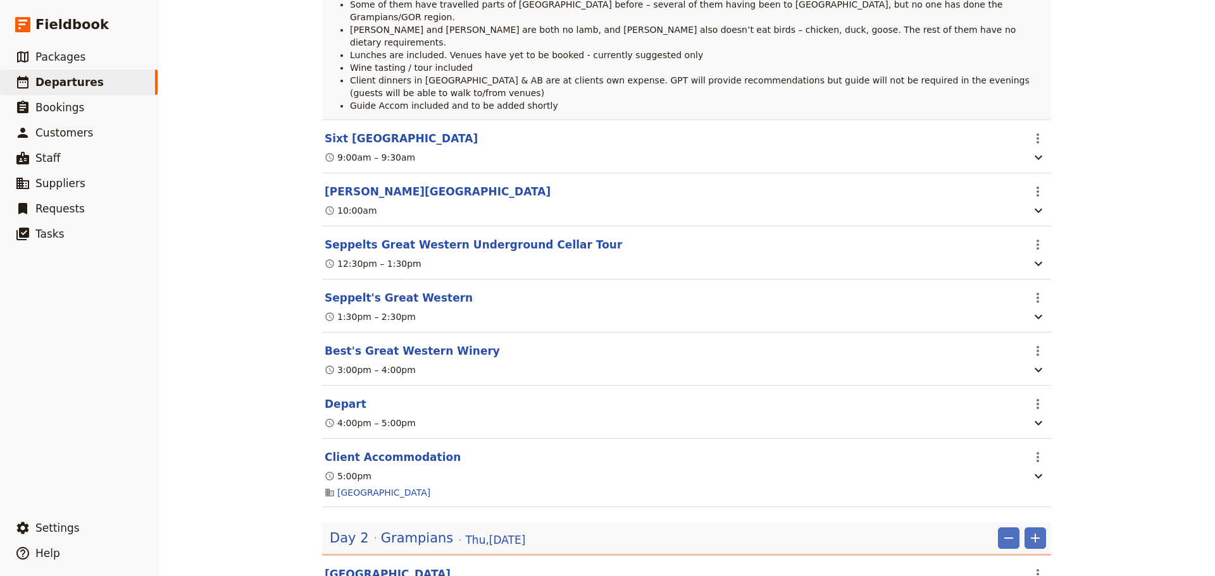
scroll to position [380, 0]
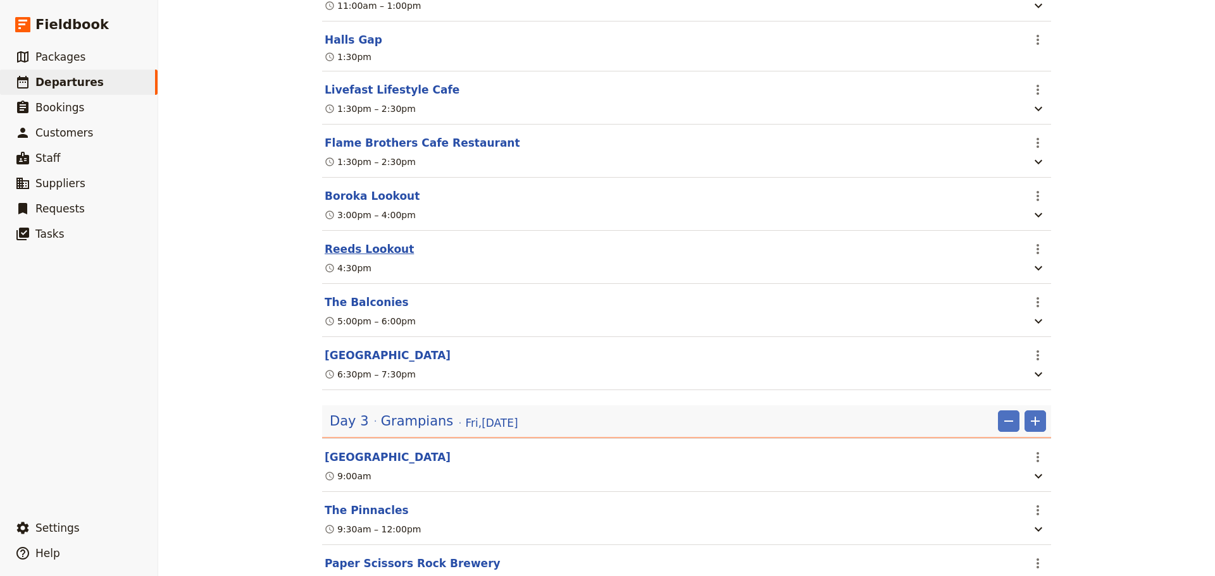
click at [334, 242] on button "Reeds Lookout" at bounding box center [369, 249] width 89 height 15
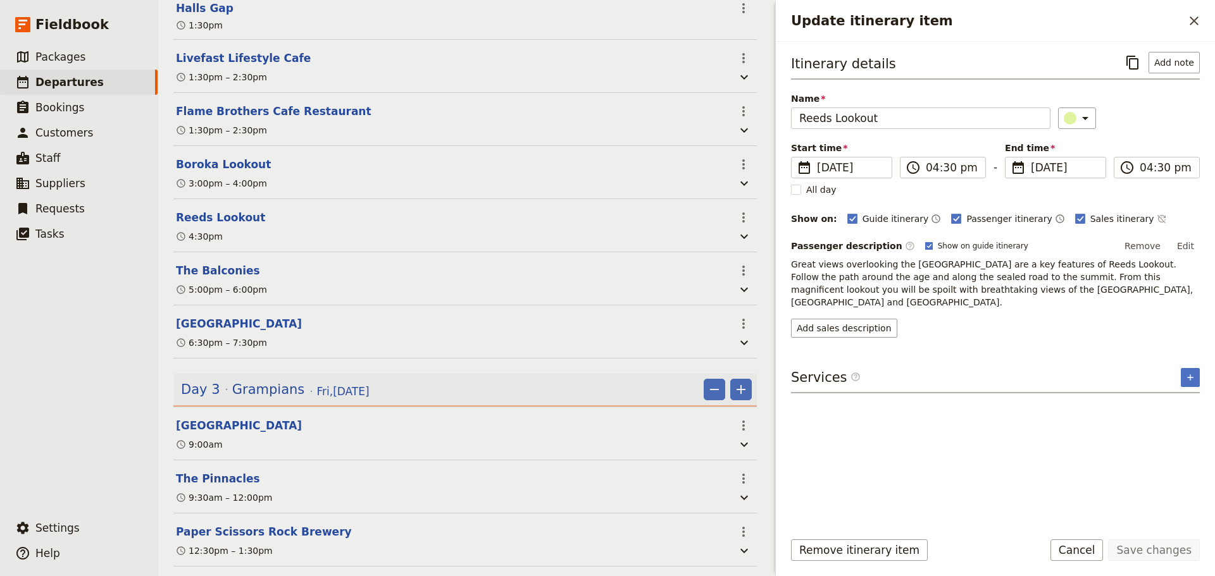
click at [925, 244] on rect "Update itinerary item" at bounding box center [928, 245] width 7 height 7
click at [925, 241] on input "Show on guide itinerary" at bounding box center [925, 240] width 1 height 1
checkbox input "false"
click at [1166, 553] on button "Save changes" at bounding box center [1154, 551] width 92 height 22
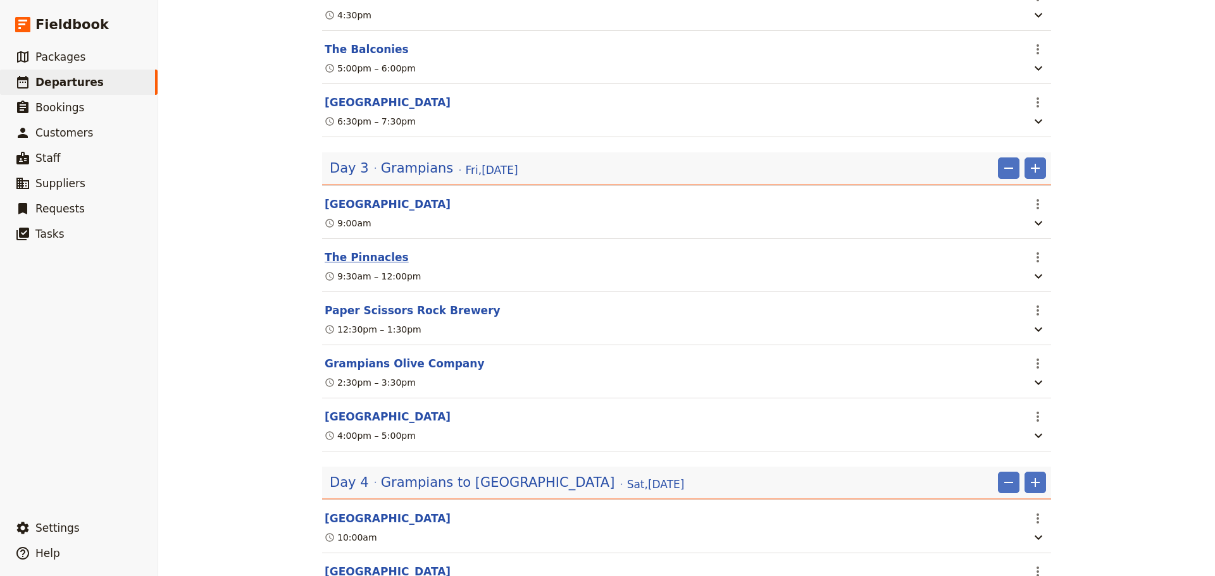
click at [359, 250] on button "The Pinnacles" at bounding box center [367, 257] width 84 height 15
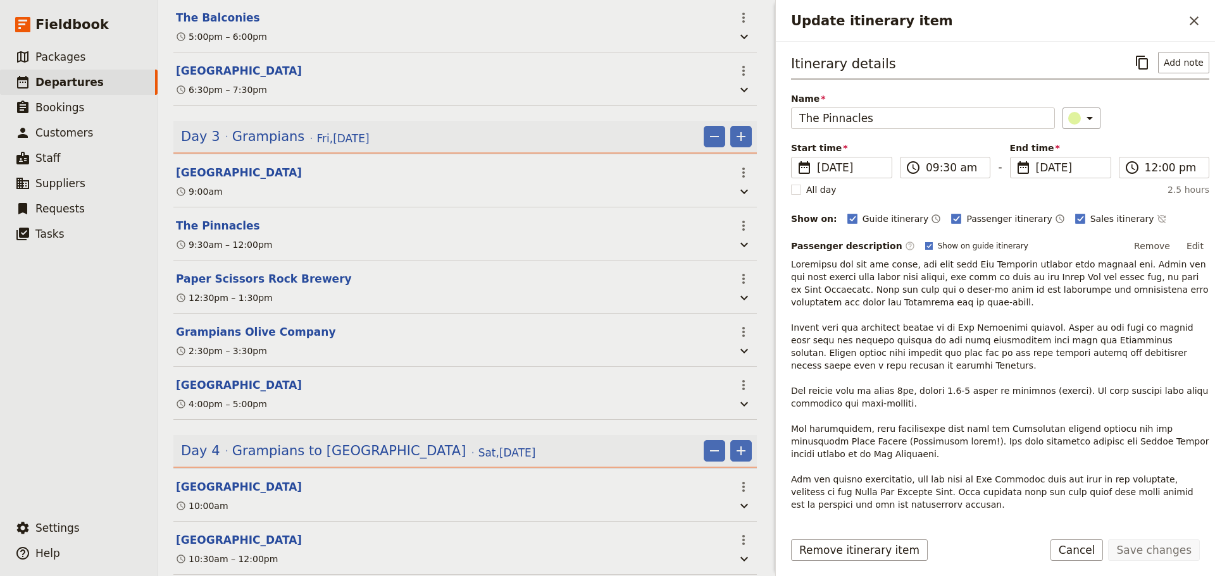
click at [925, 242] on rect "Update itinerary item" at bounding box center [928, 245] width 7 height 7
click at [925, 241] on input "Show on guide itinerary" at bounding box center [925, 240] width 1 height 1
checkbox input "false"
click at [1143, 554] on button "Save changes" at bounding box center [1154, 551] width 92 height 22
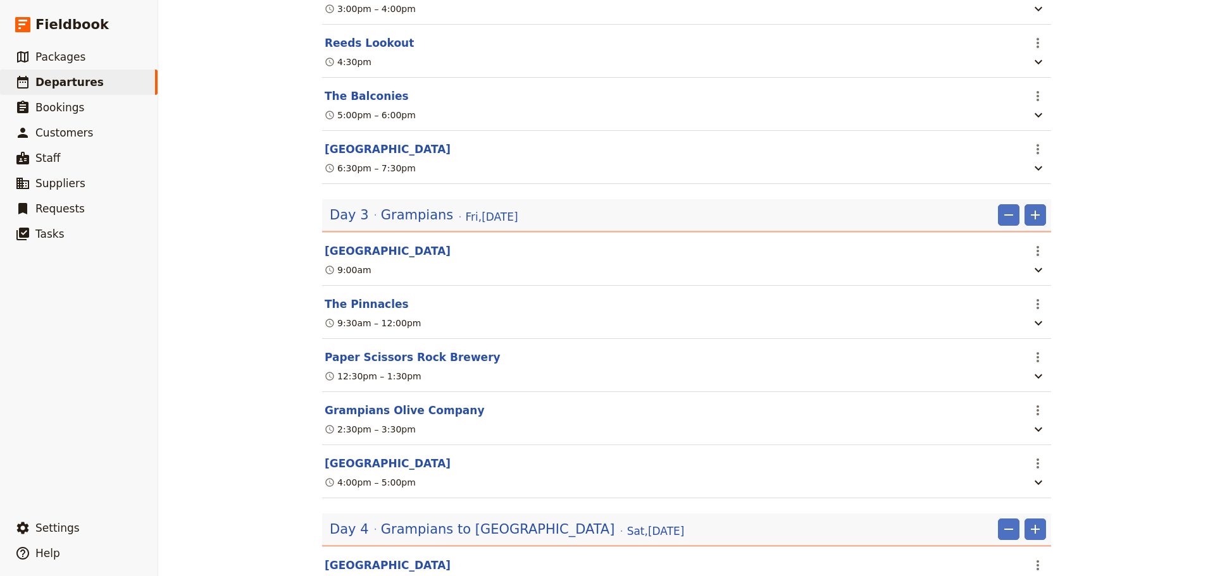
scroll to position [1273, 0]
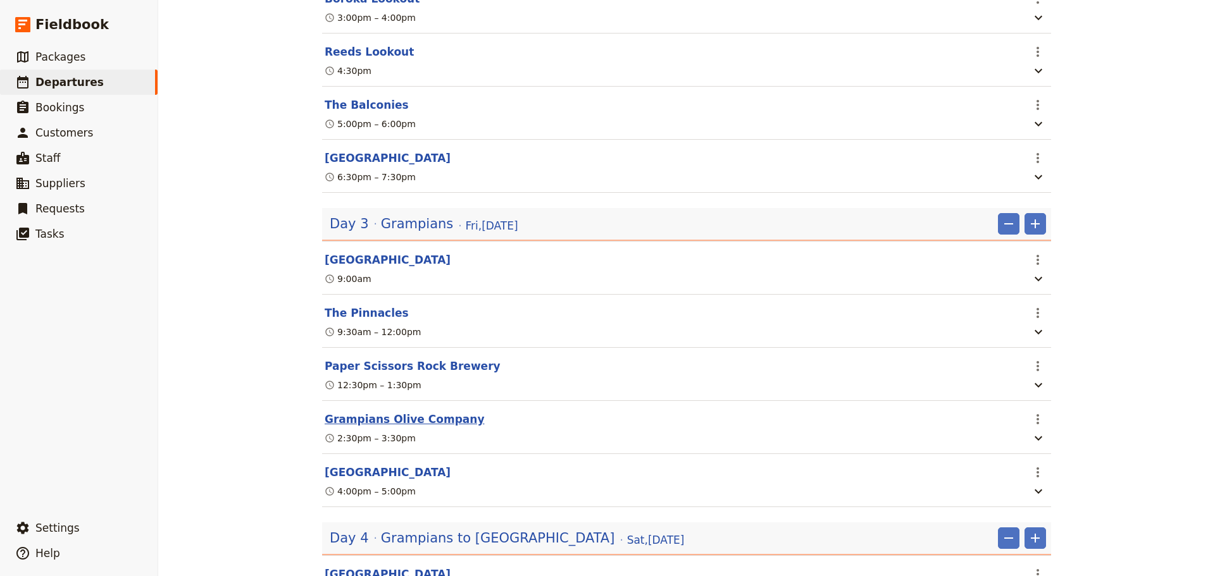
click at [367, 414] on button "Grampians Olive Company" at bounding box center [404, 419] width 159 height 15
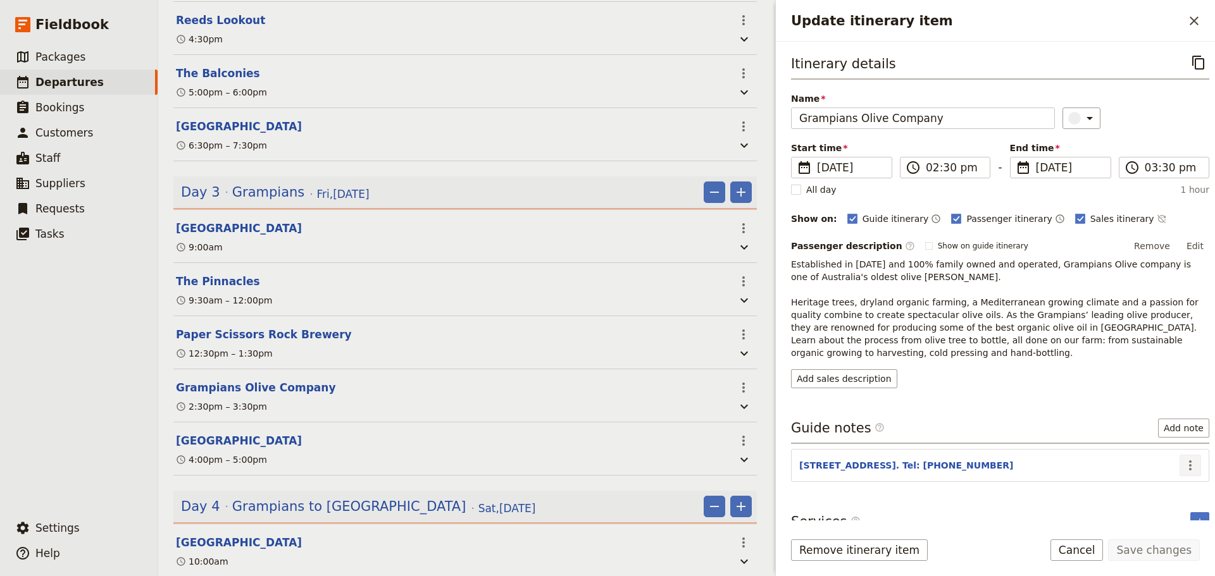
click at [1183, 464] on icon "Actions" at bounding box center [1190, 465] width 15 height 15
click at [1162, 489] on span "Edit note" at bounding box center [1145, 493] width 40 height 13
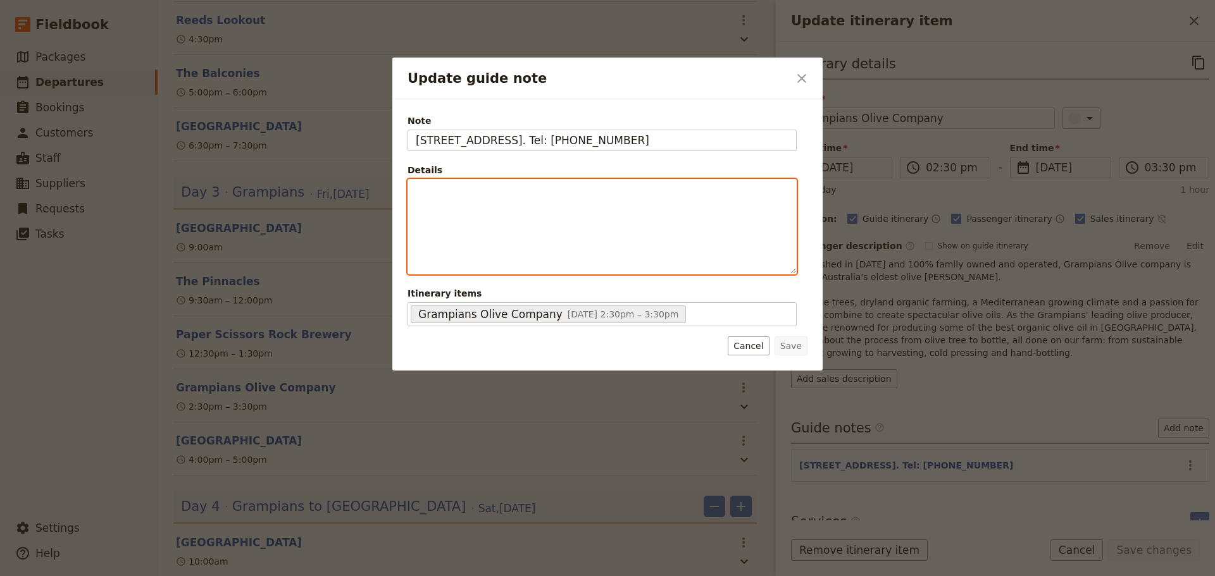
click at [443, 201] on div "Update guide note" at bounding box center [602, 227] width 388 height 94
click at [534, 266] on icon "Bulleted list" at bounding box center [531, 264] width 10 height 10
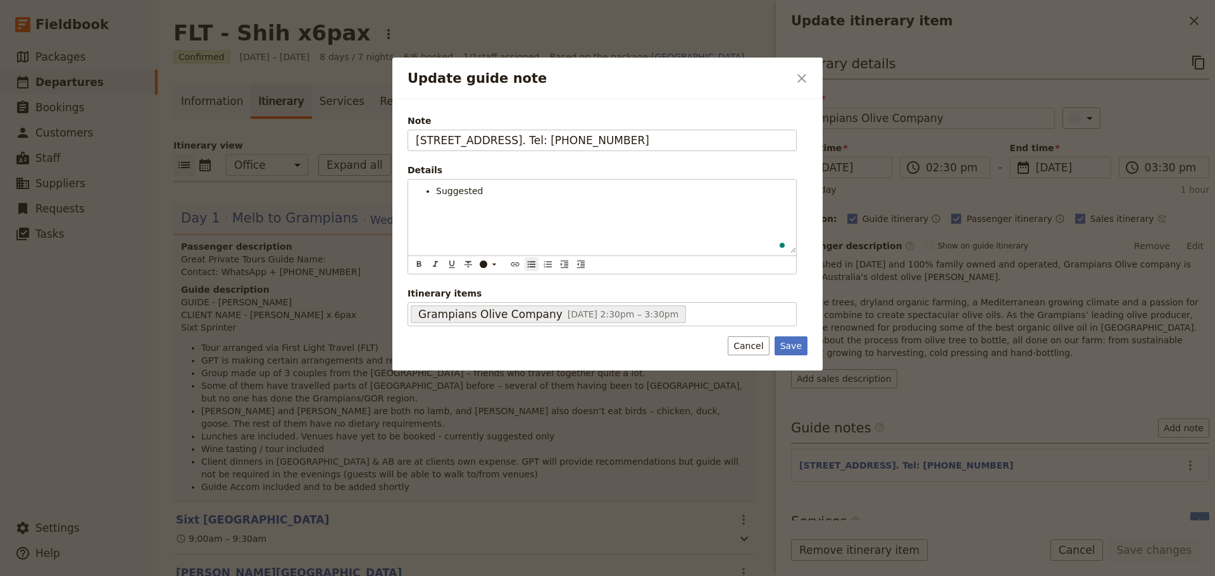
scroll to position [1305, 0]
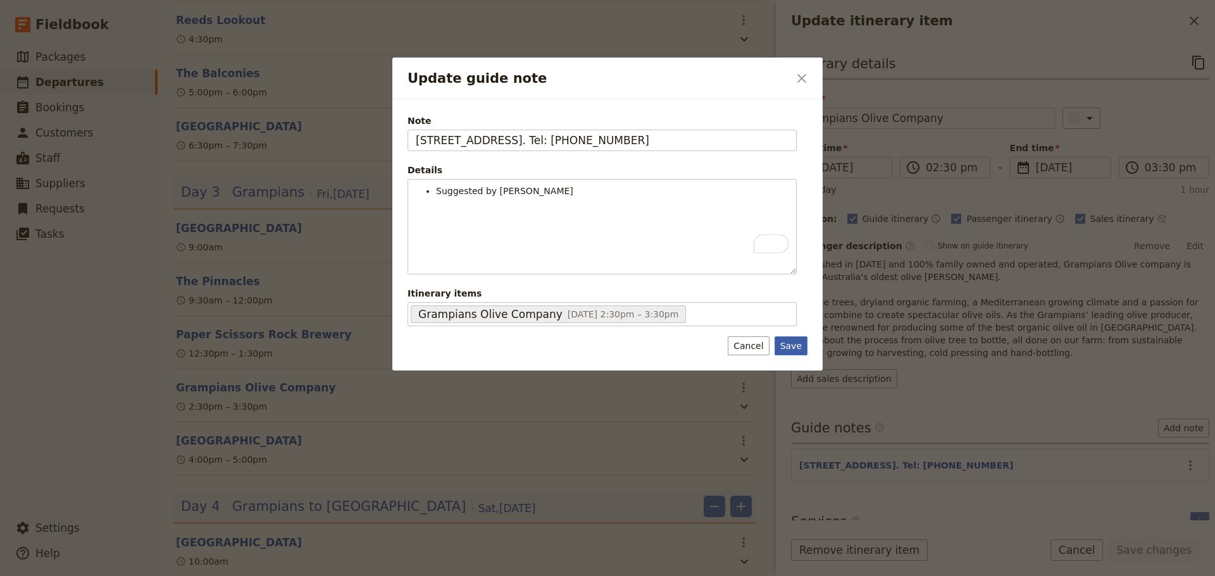
click at [797, 350] on button "Save" at bounding box center [791, 346] width 33 height 19
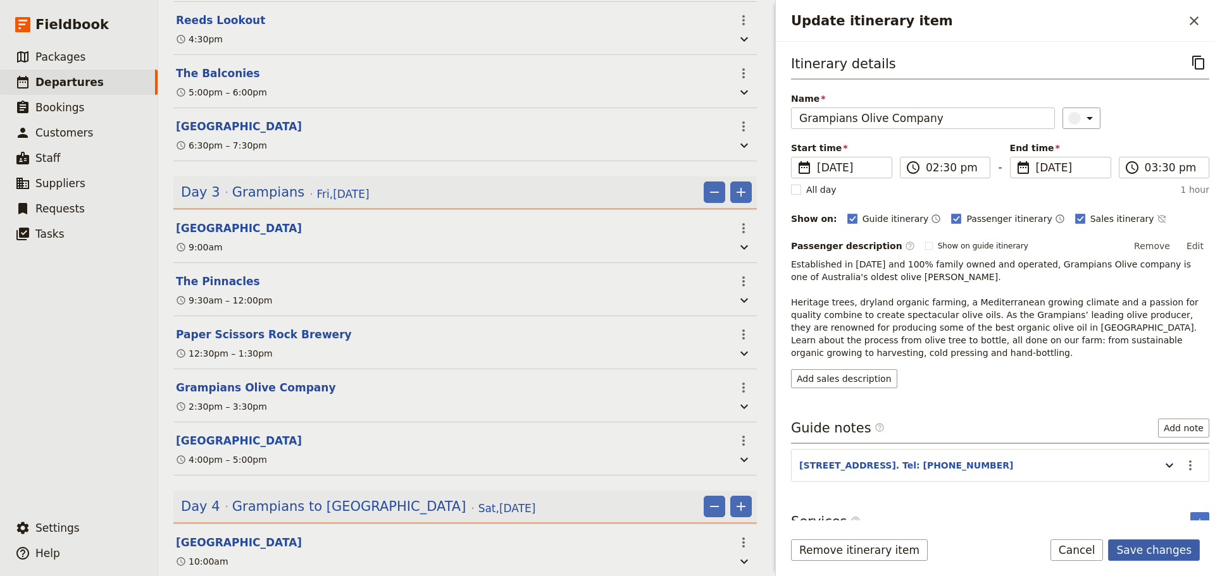
click at [1136, 550] on button "Save changes" at bounding box center [1154, 551] width 92 height 22
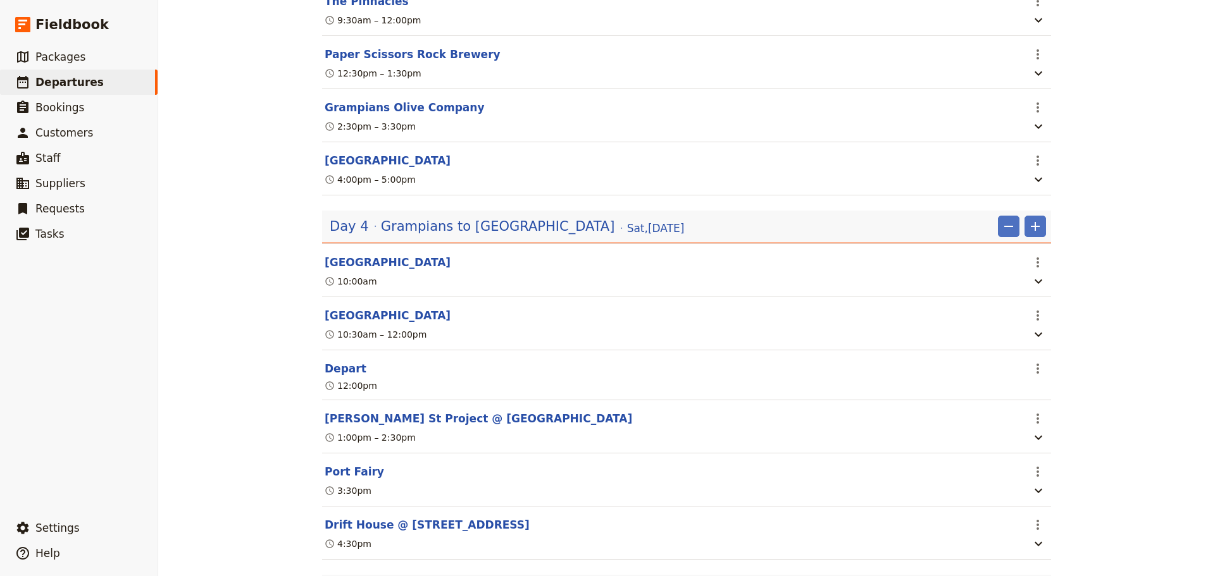
scroll to position [1590, 0]
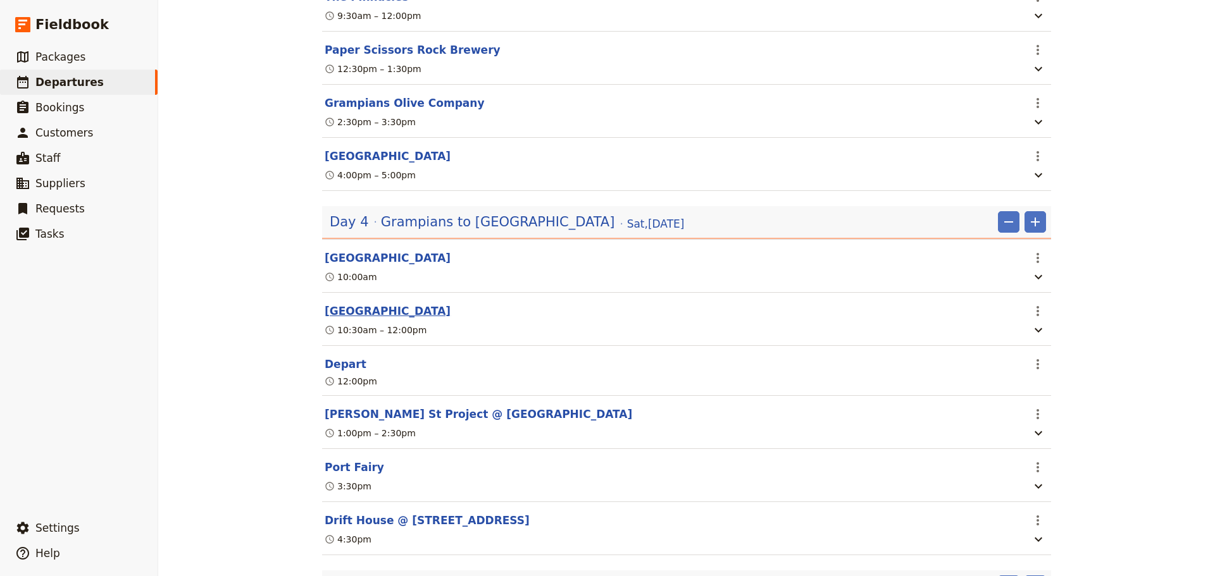
click at [395, 313] on button "[GEOGRAPHIC_DATA]" at bounding box center [388, 311] width 126 height 15
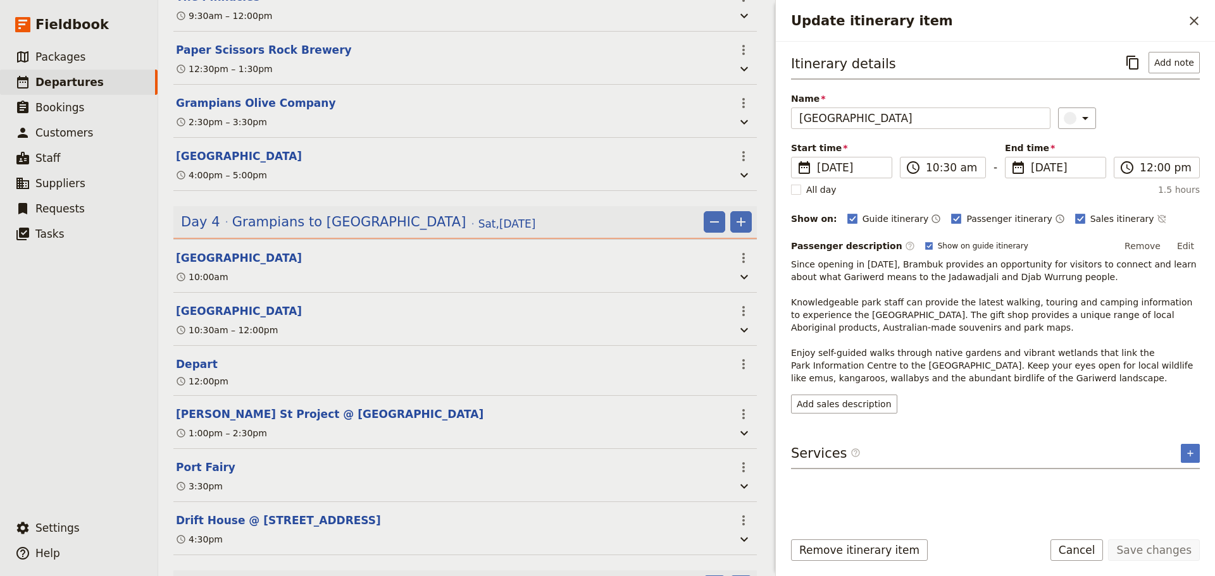
scroll to position [1621, 0]
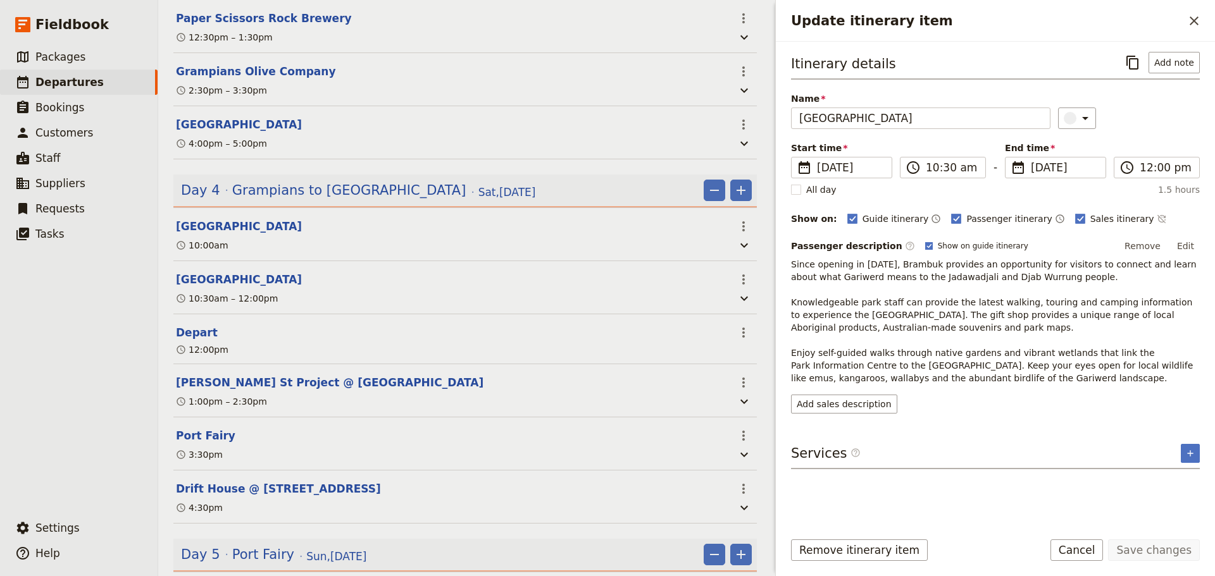
click at [925, 244] on rect "Update itinerary item" at bounding box center [928, 245] width 7 height 7
click at [925, 241] on input "Show on guide itinerary" at bounding box center [925, 240] width 1 height 1
checkbox input "false"
click at [1161, 71] on button "Add note" at bounding box center [1174, 63] width 51 height 22
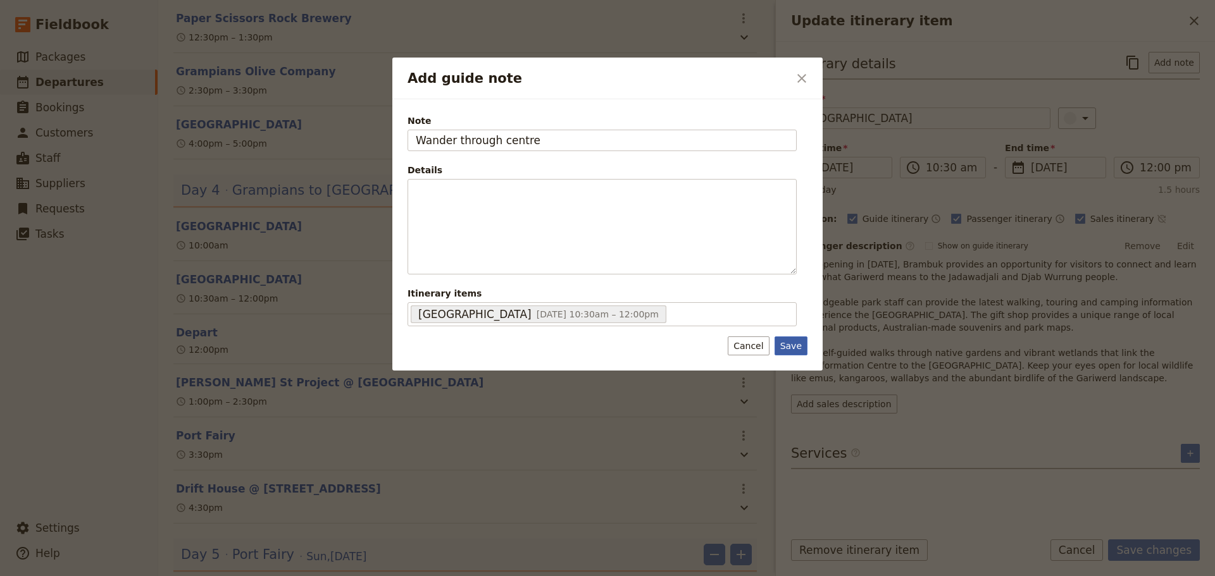
type input "Wander through centre"
click at [799, 343] on button "Save" at bounding box center [791, 346] width 33 height 19
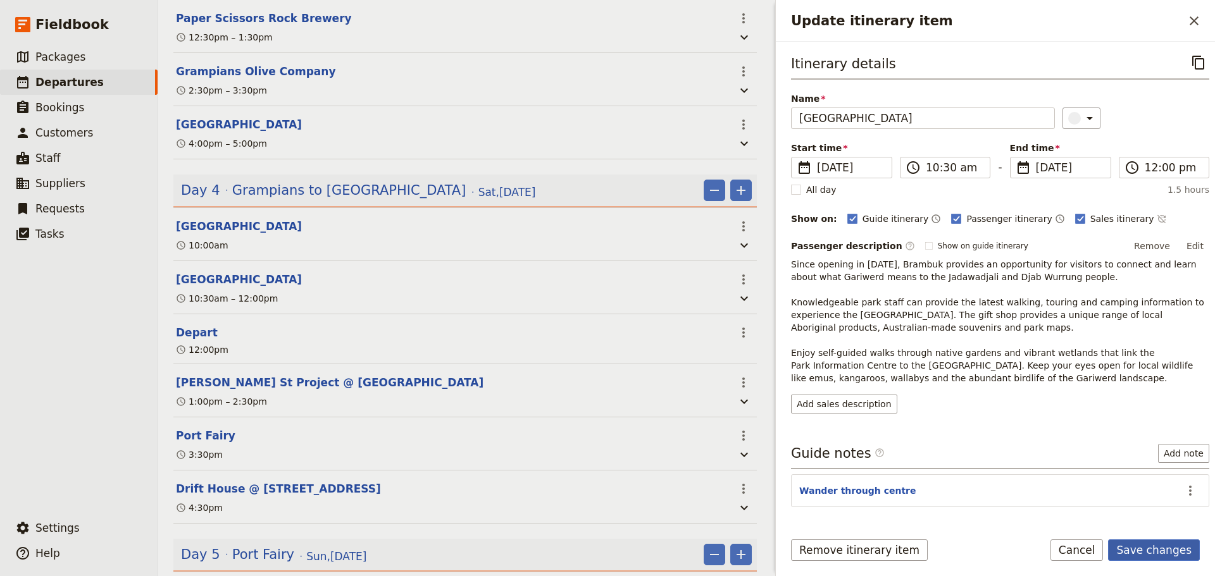
click at [1179, 549] on button "Save changes" at bounding box center [1154, 551] width 92 height 22
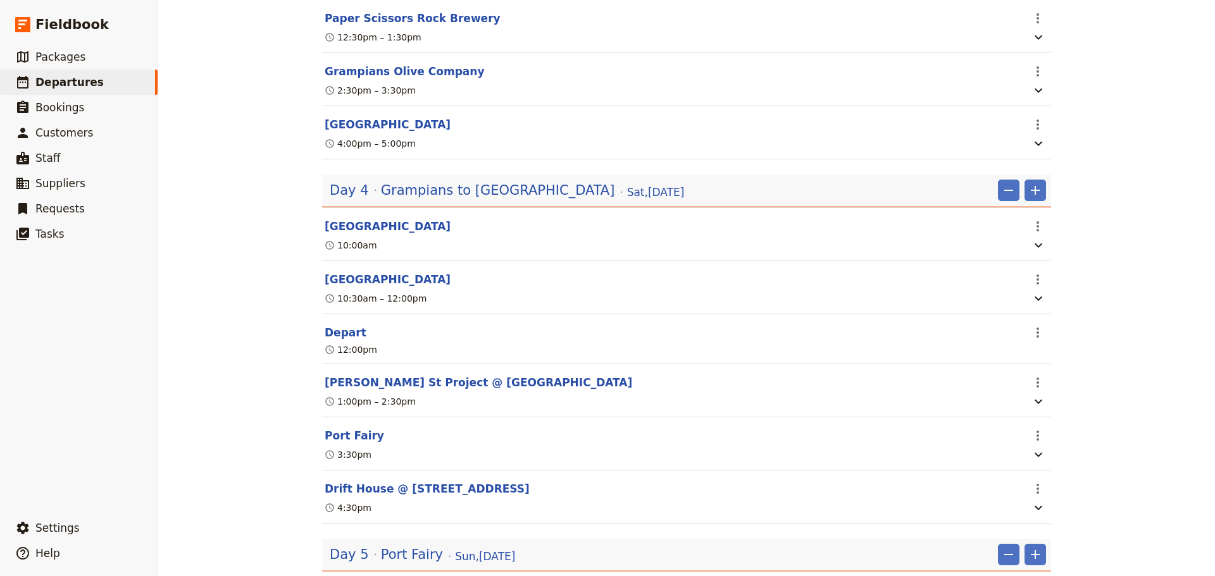
scroll to position [1590, 0]
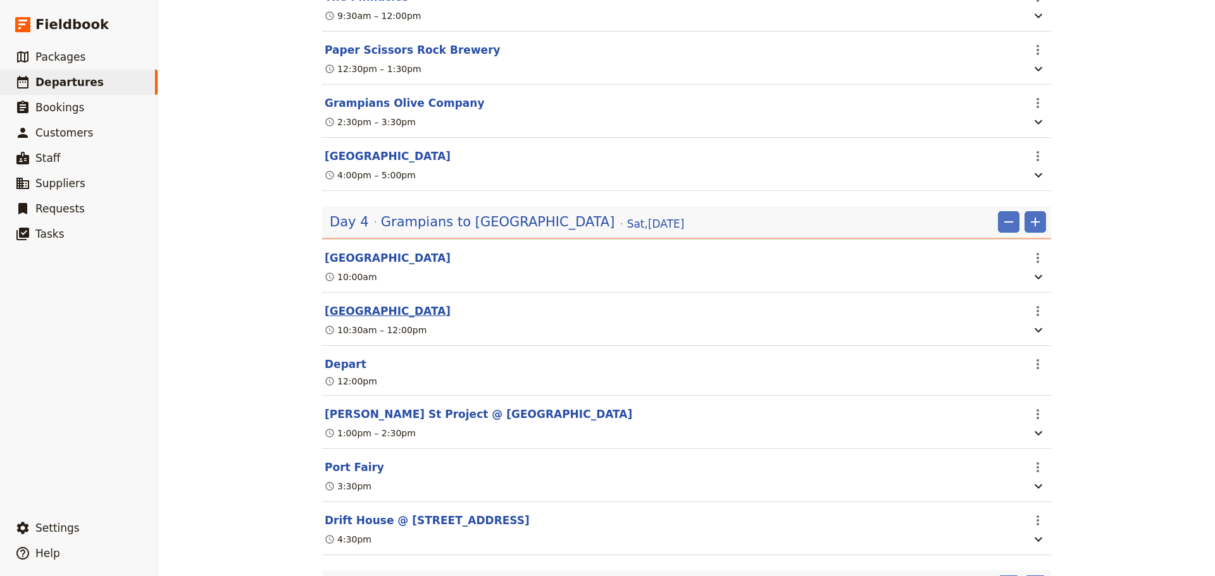
click at [390, 313] on button "[GEOGRAPHIC_DATA]" at bounding box center [388, 311] width 126 height 15
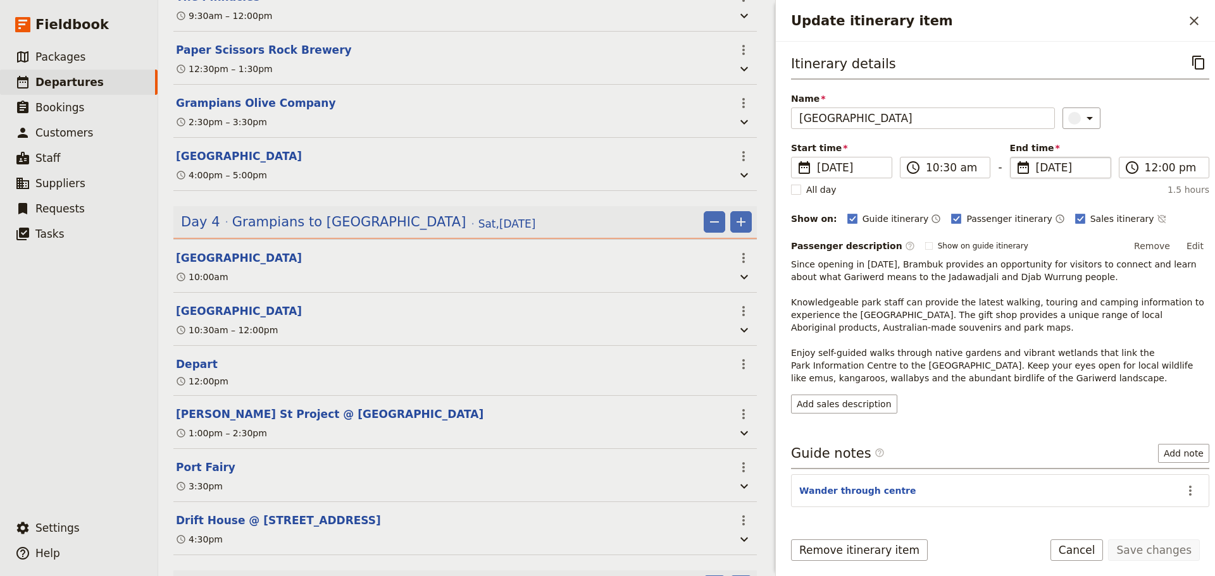
scroll to position [1621, 0]
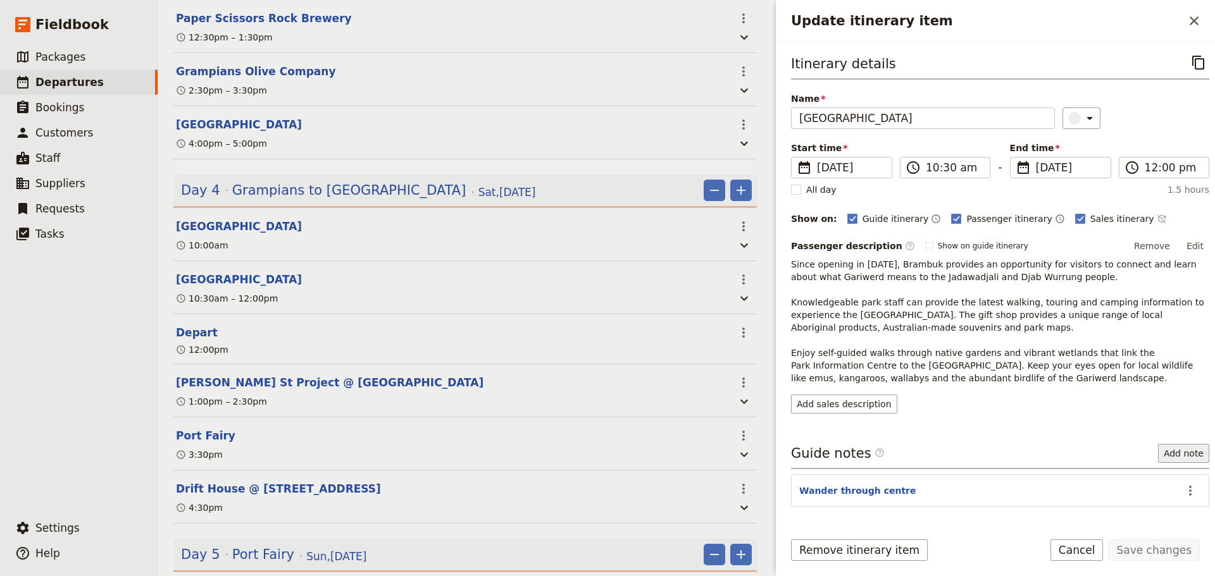
click at [1177, 447] on button "Add note" at bounding box center [1183, 453] width 51 height 19
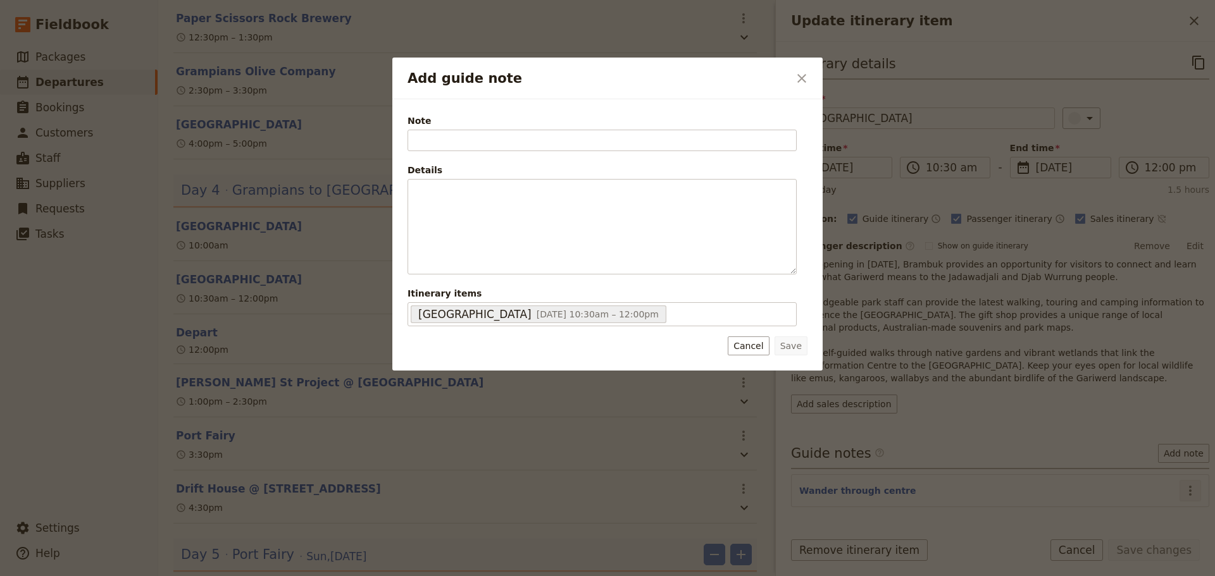
click at [1188, 487] on div at bounding box center [607, 288] width 1215 height 576
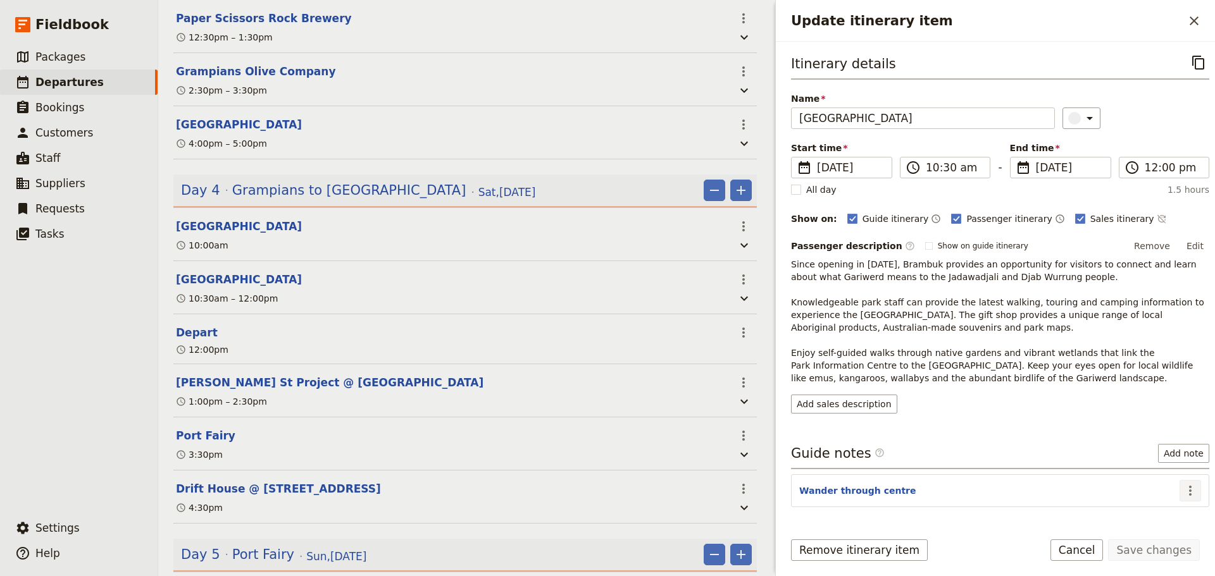
click at [1187, 491] on icon "Actions" at bounding box center [1190, 490] width 15 height 15
click at [1175, 520] on span "Edit note" at bounding box center [1154, 518] width 59 height 13
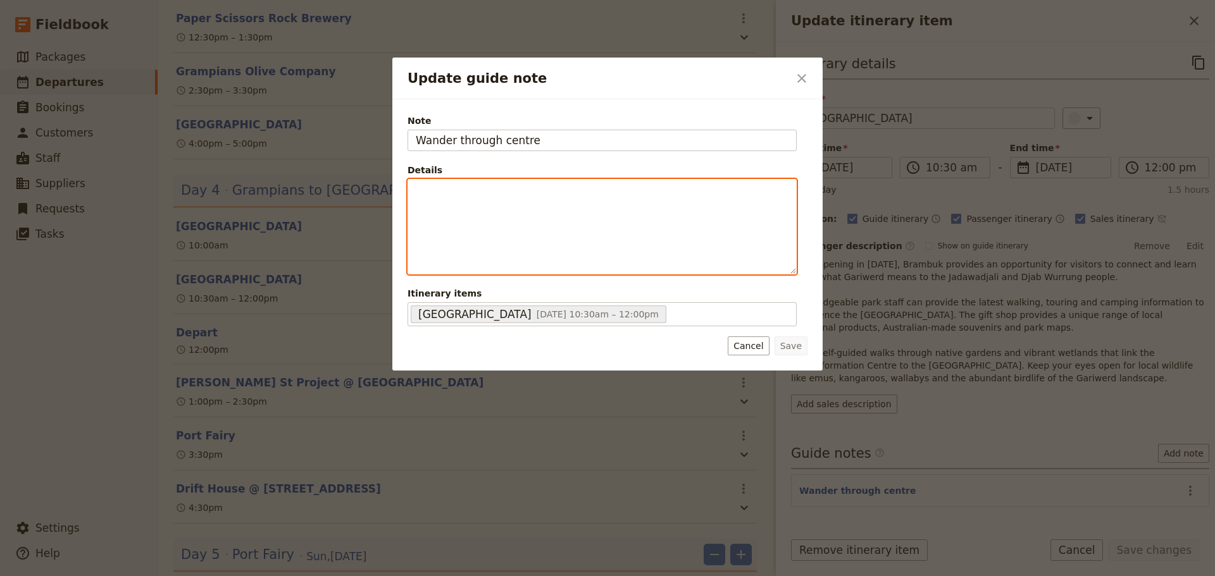
click at [510, 200] on div "Update guide note" at bounding box center [602, 227] width 388 height 94
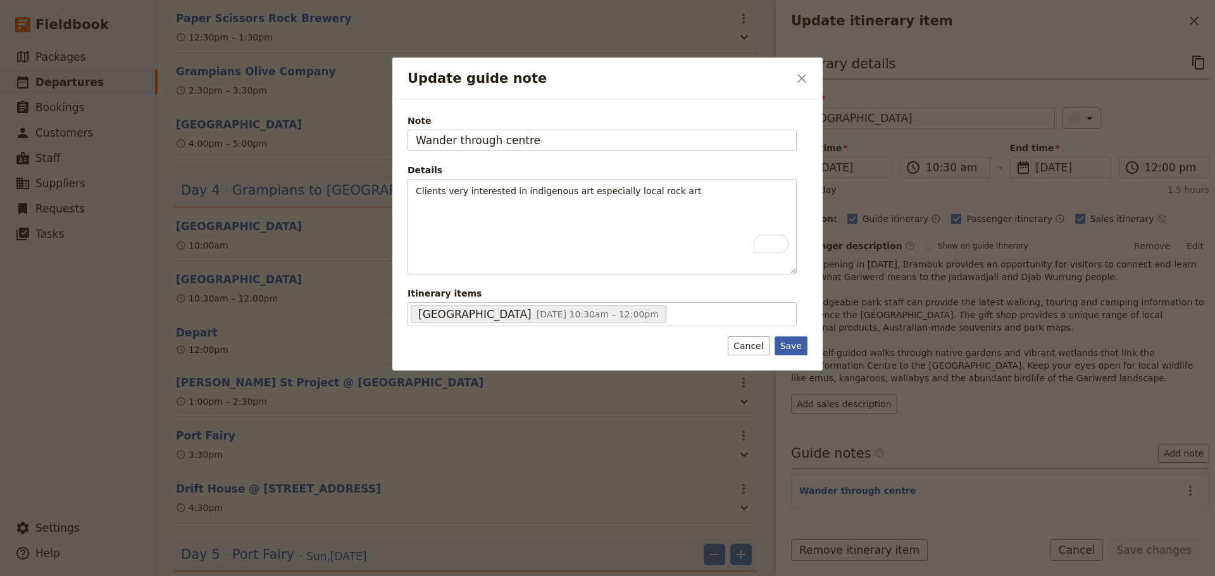
click at [801, 350] on button "Save" at bounding box center [791, 346] width 33 height 19
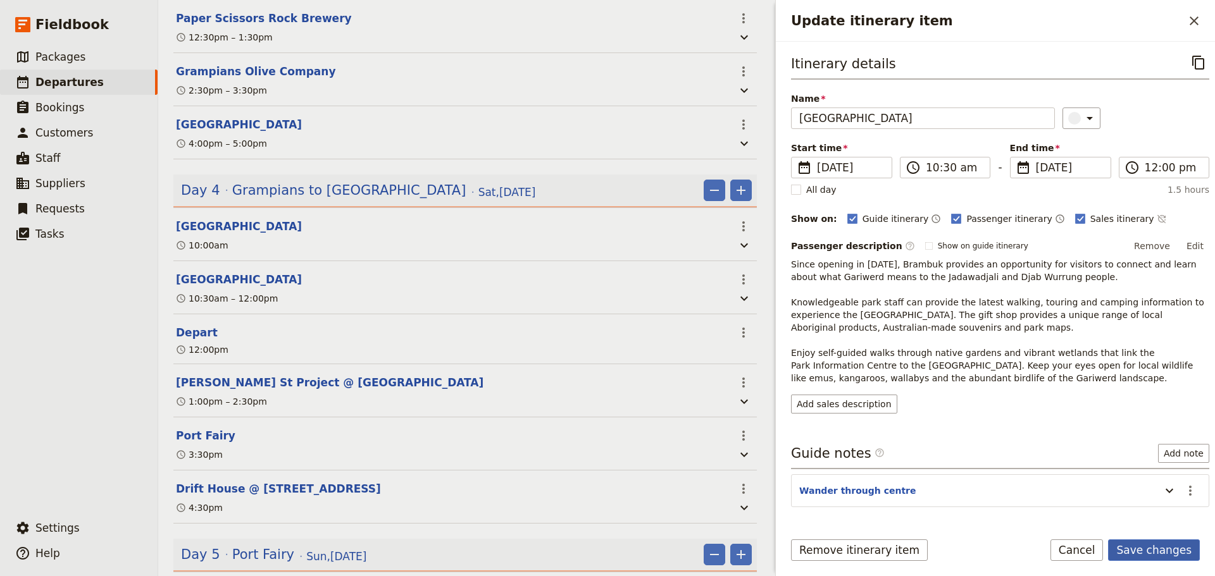
click at [1178, 553] on button "Save changes" at bounding box center [1154, 551] width 92 height 22
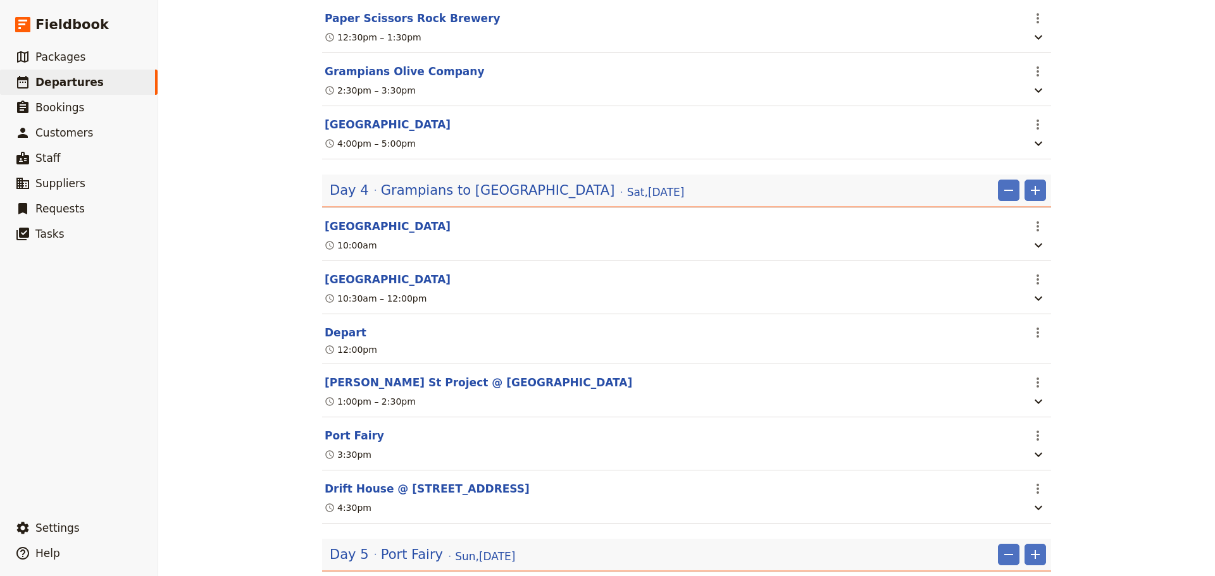
scroll to position [1590, 0]
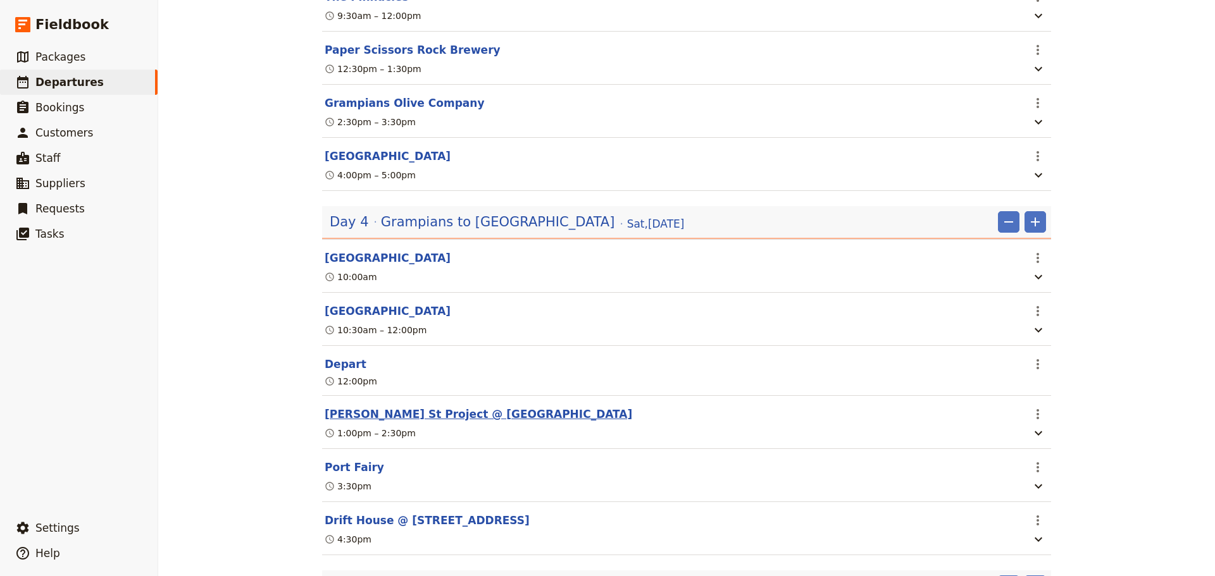
click at [366, 411] on button "[PERSON_NAME] St Project @ [GEOGRAPHIC_DATA]" at bounding box center [479, 414] width 308 height 15
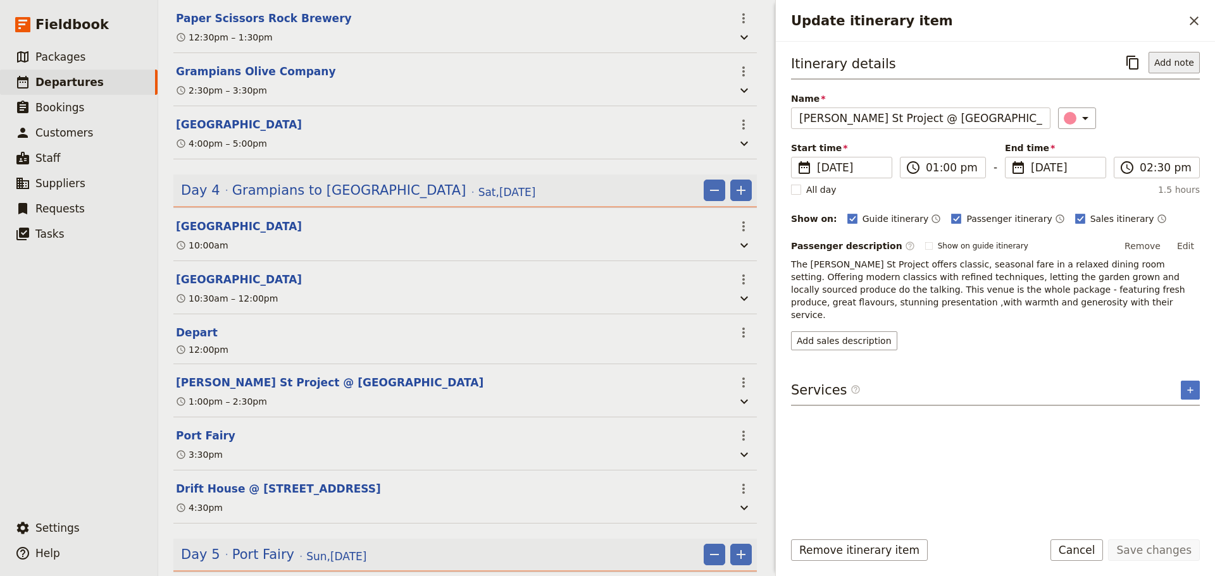
click at [1171, 59] on button "Add note" at bounding box center [1174, 63] width 51 height 22
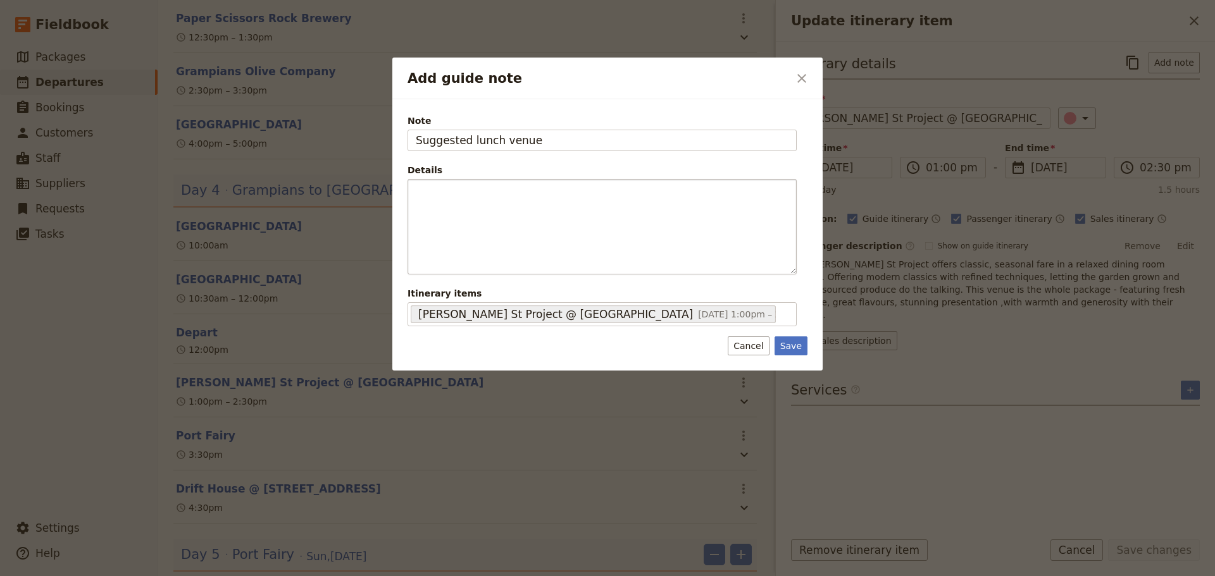
type input "Suggested lunch venue"
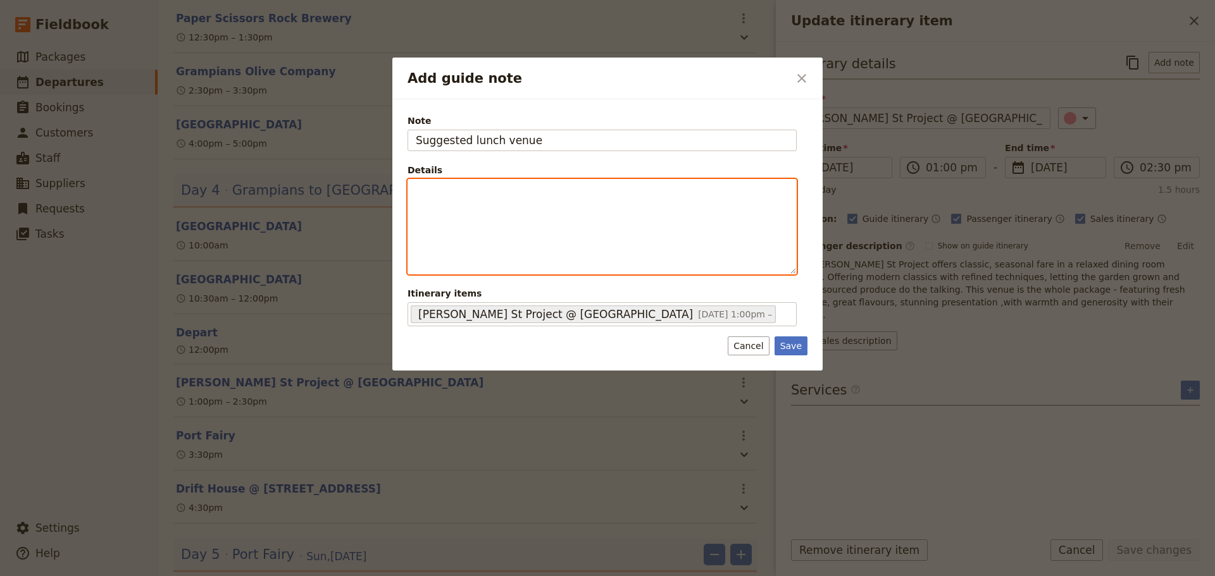
click at [514, 194] on p "Add guide note" at bounding box center [602, 191] width 373 height 13
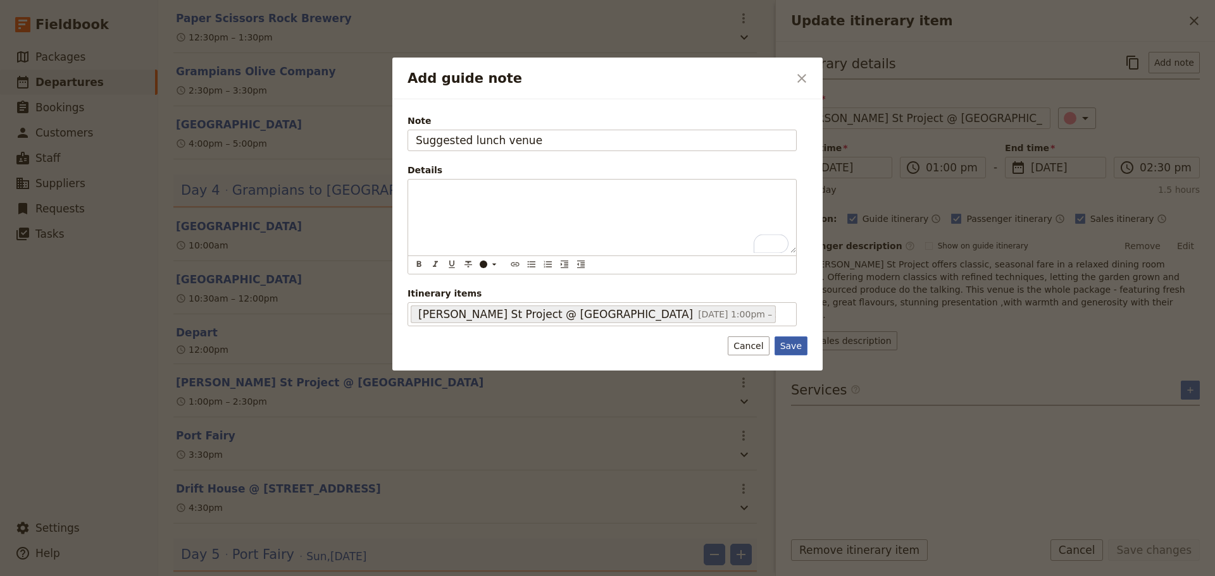
click at [800, 348] on button "Save" at bounding box center [791, 346] width 33 height 19
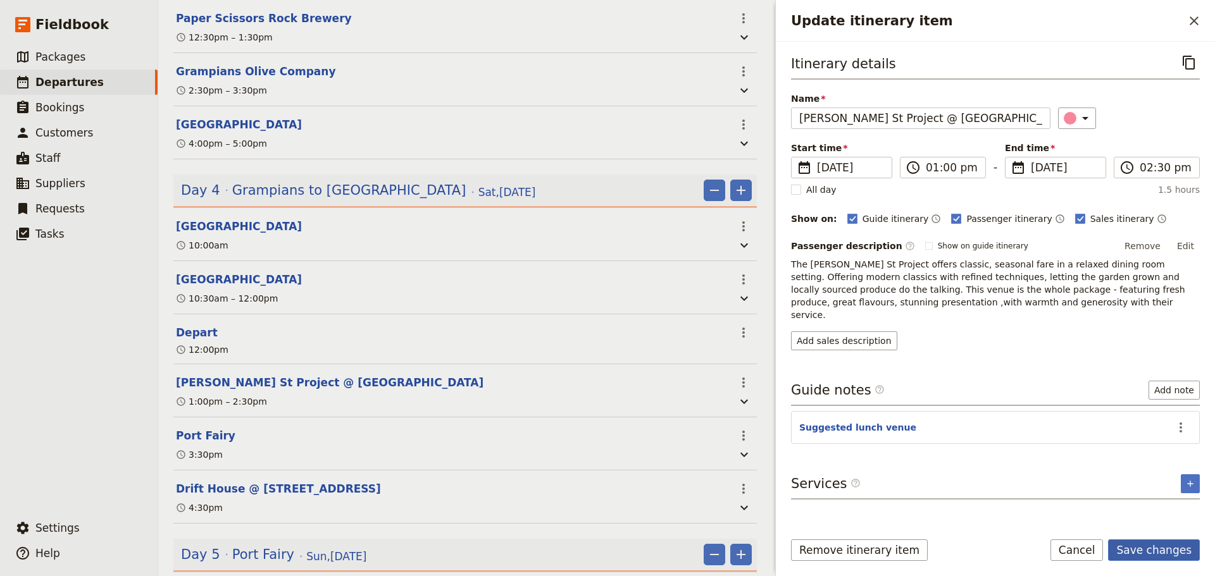
click at [1157, 549] on button "Save changes" at bounding box center [1154, 551] width 92 height 22
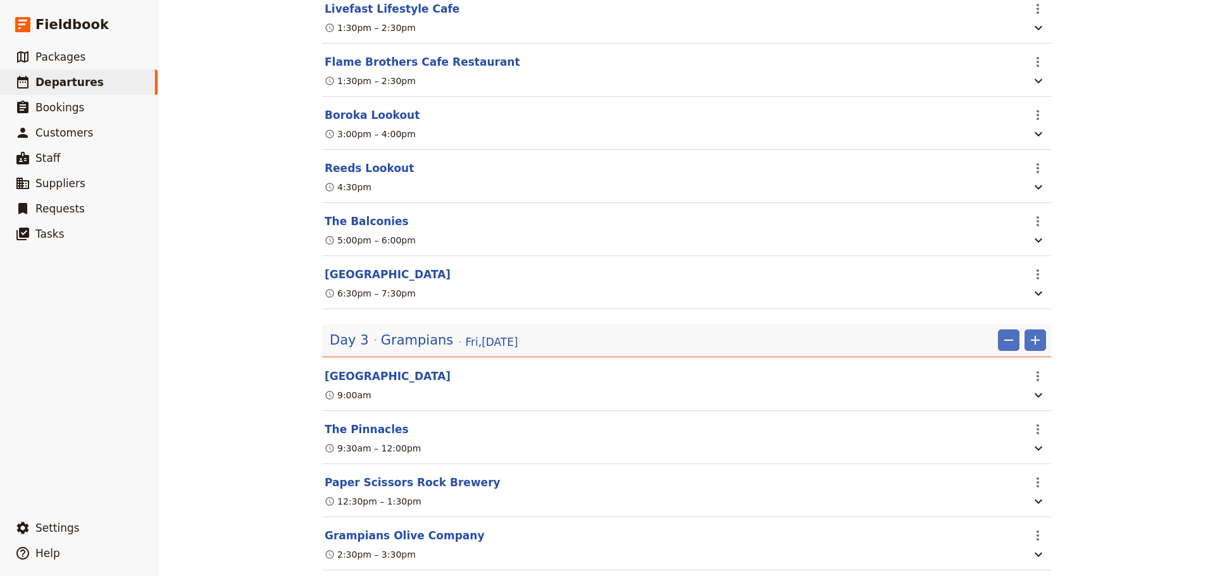
scroll to position [0, 0]
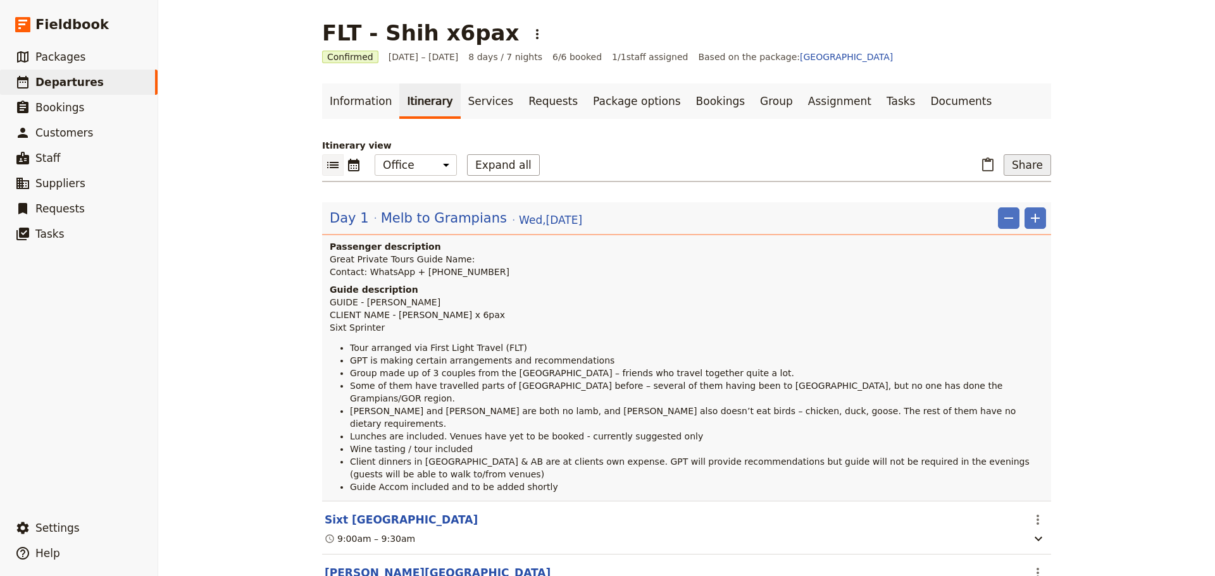
click at [1030, 167] on button "Share" at bounding box center [1027, 165] width 47 height 22
click at [1014, 192] on span "Guide itinerary" at bounding box center [985, 193] width 66 height 13
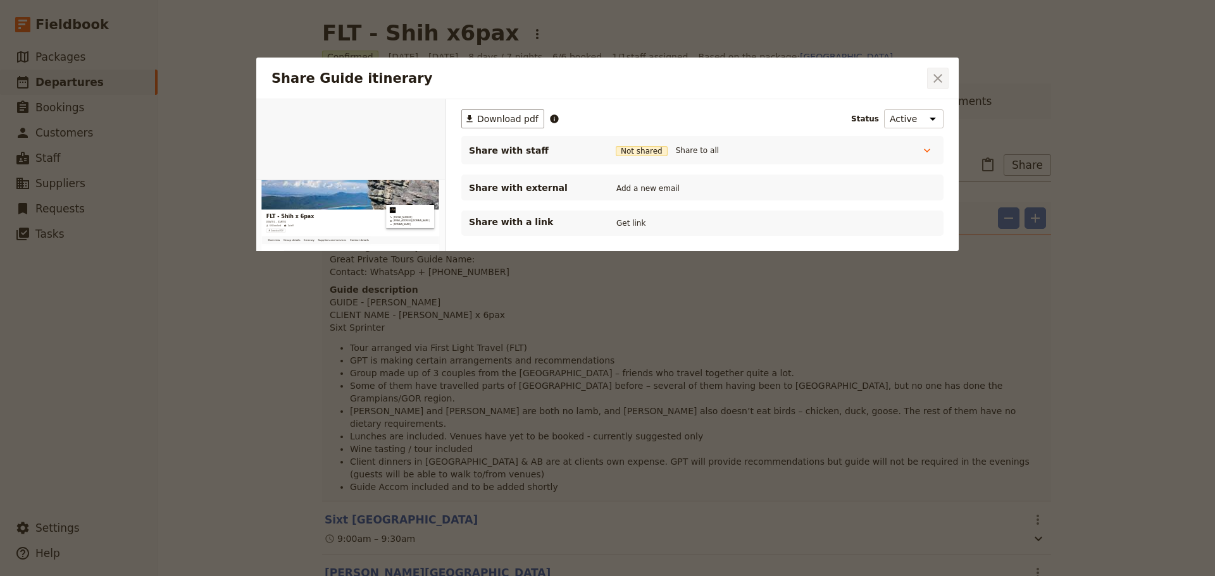
click at [940, 76] on icon "Close dialog" at bounding box center [937, 78] width 9 height 9
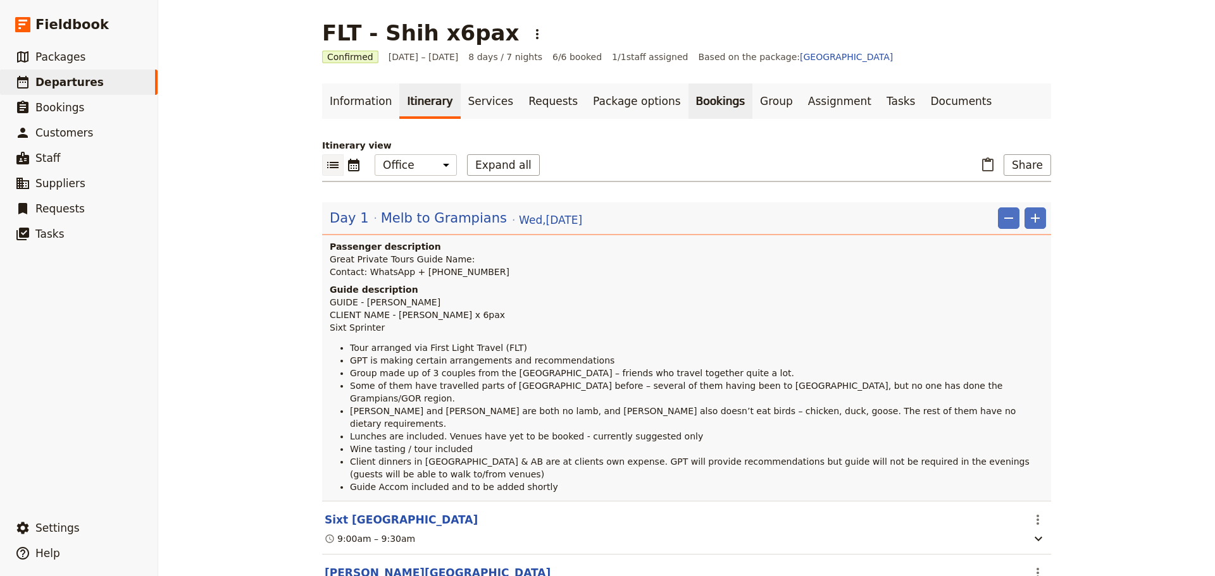
click at [688, 109] on link "Bookings" at bounding box center [720, 101] width 64 height 35
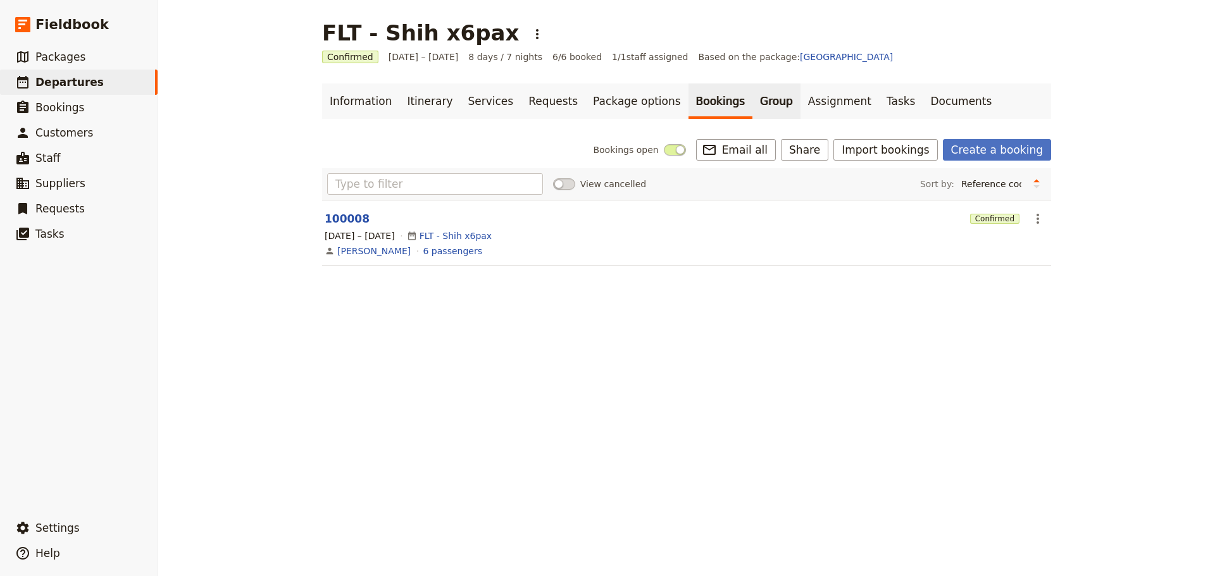
click at [752, 104] on link "Group" at bounding box center [776, 101] width 48 height 35
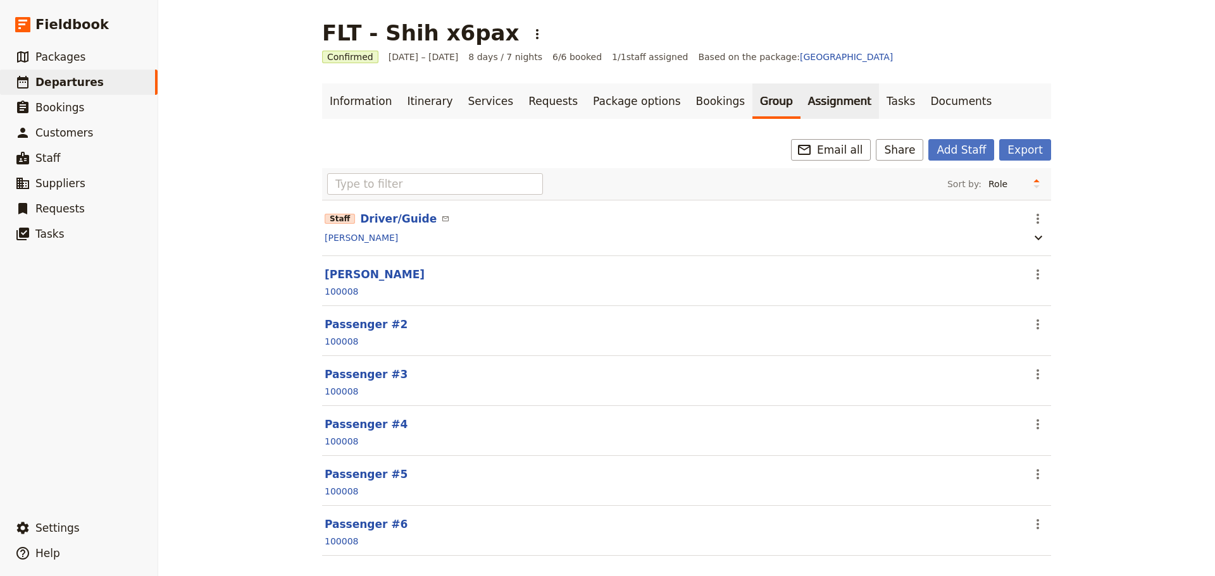
click at [801, 104] on link "Assignment" at bounding box center [840, 101] width 78 height 35
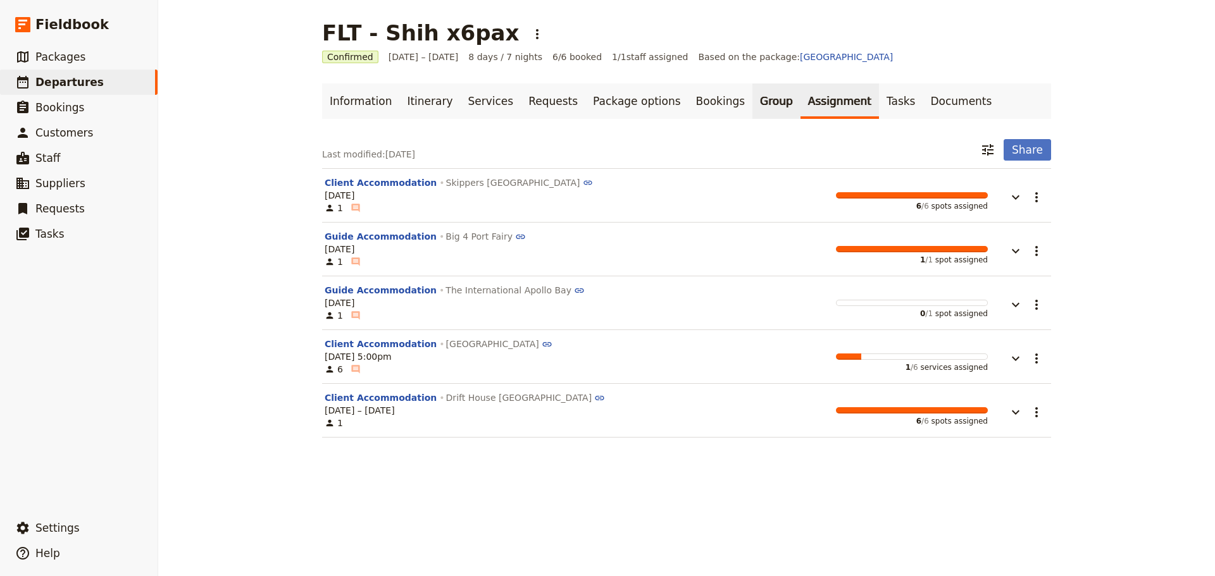
click at [752, 99] on link "Group" at bounding box center [776, 101] width 48 height 35
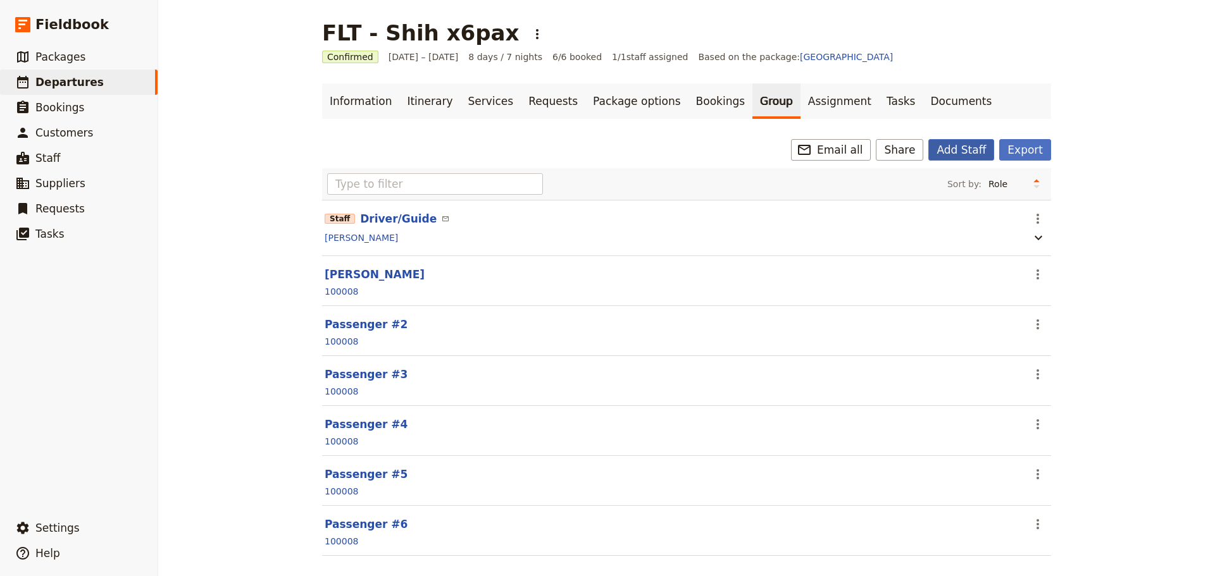
click at [970, 158] on button "Add Staff" at bounding box center [961, 150] width 66 height 22
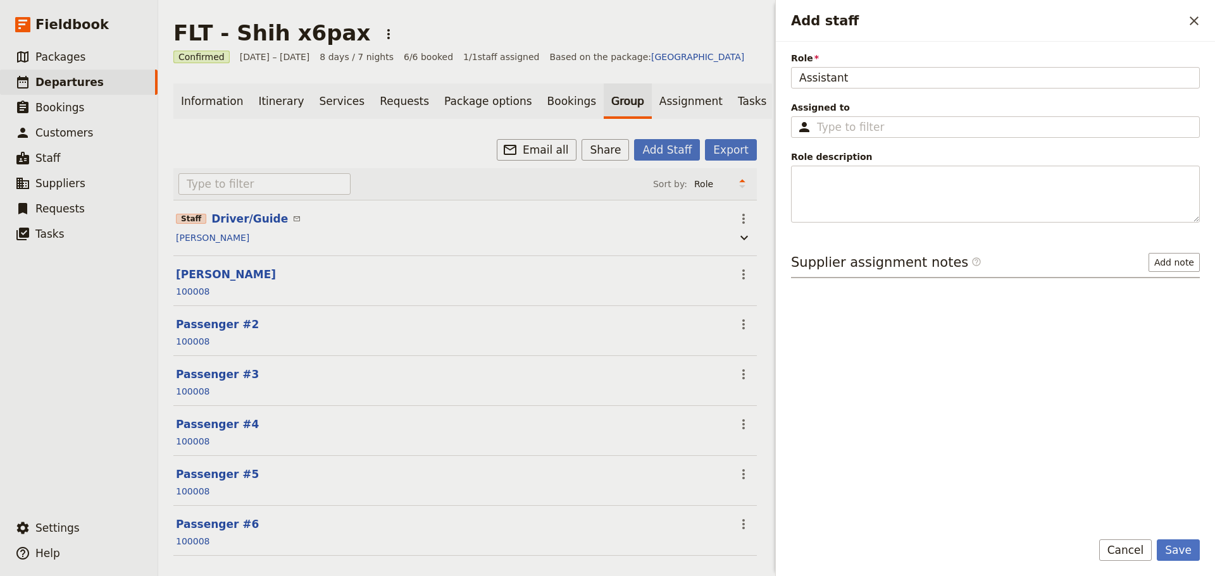
type input "Assistant"
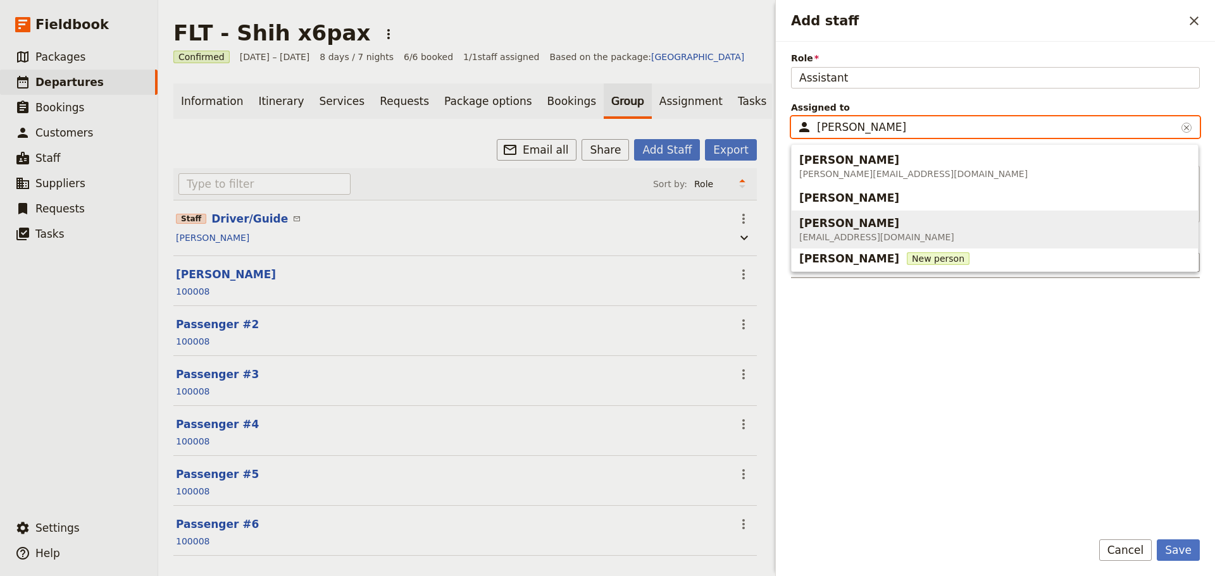
click at [882, 235] on span "info@greatprivatetours.com.au" at bounding box center [876, 237] width 155 height 13
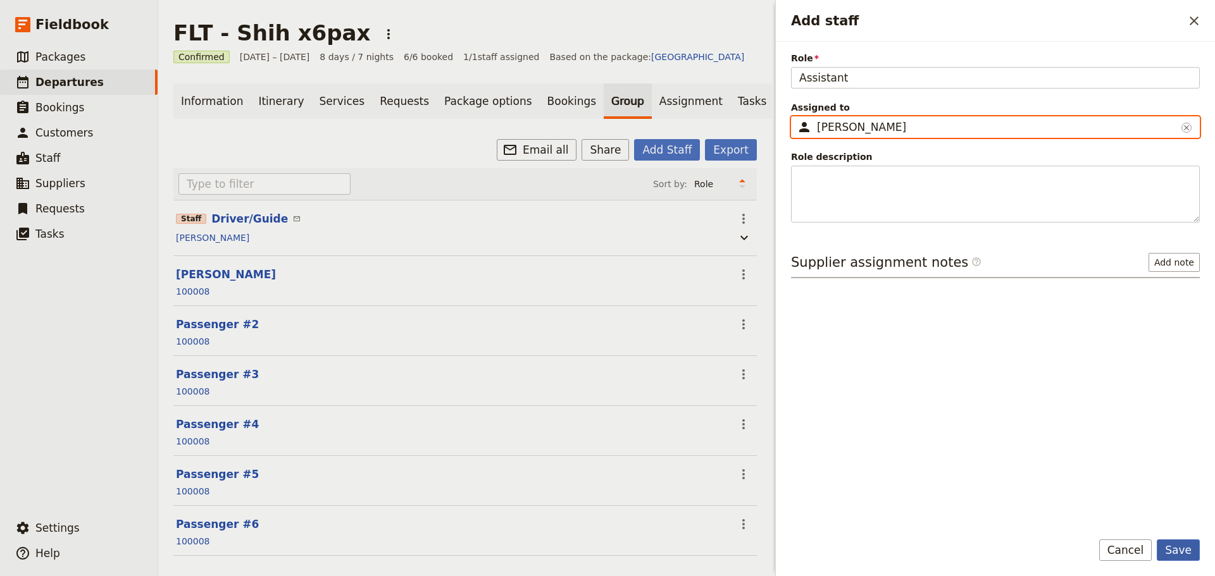
type input "Steven Andrew"
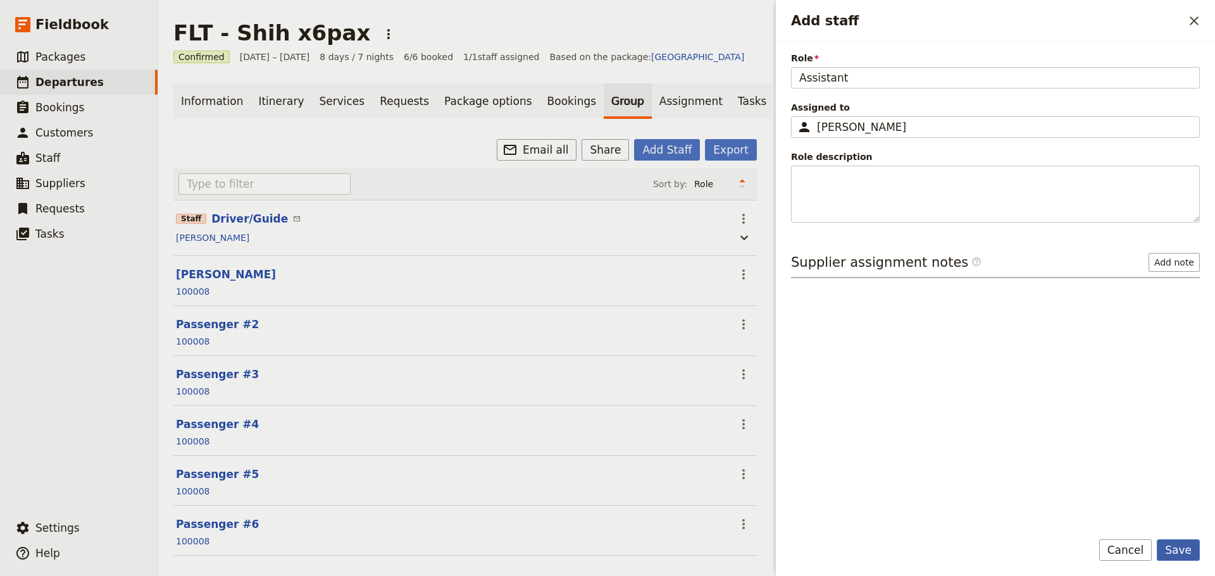
click at [1176, 547] on button "Save" at bounding box center [1178, 551] width 43 height 22
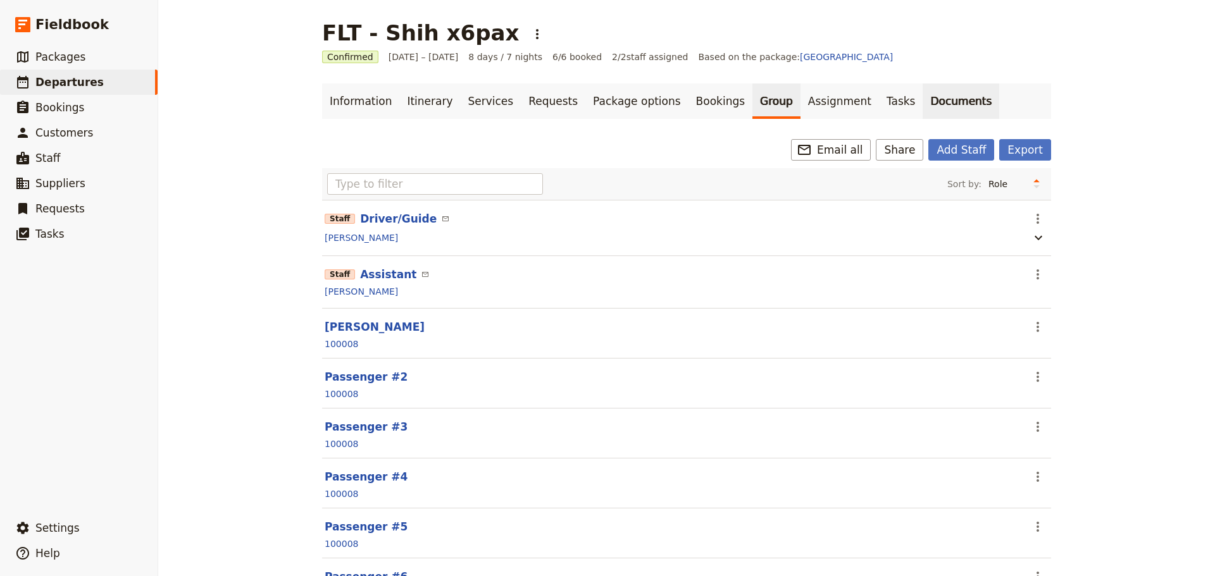
click at [923, 101] on link "Documents" at bounding box center [961, 101] width 77 height 35
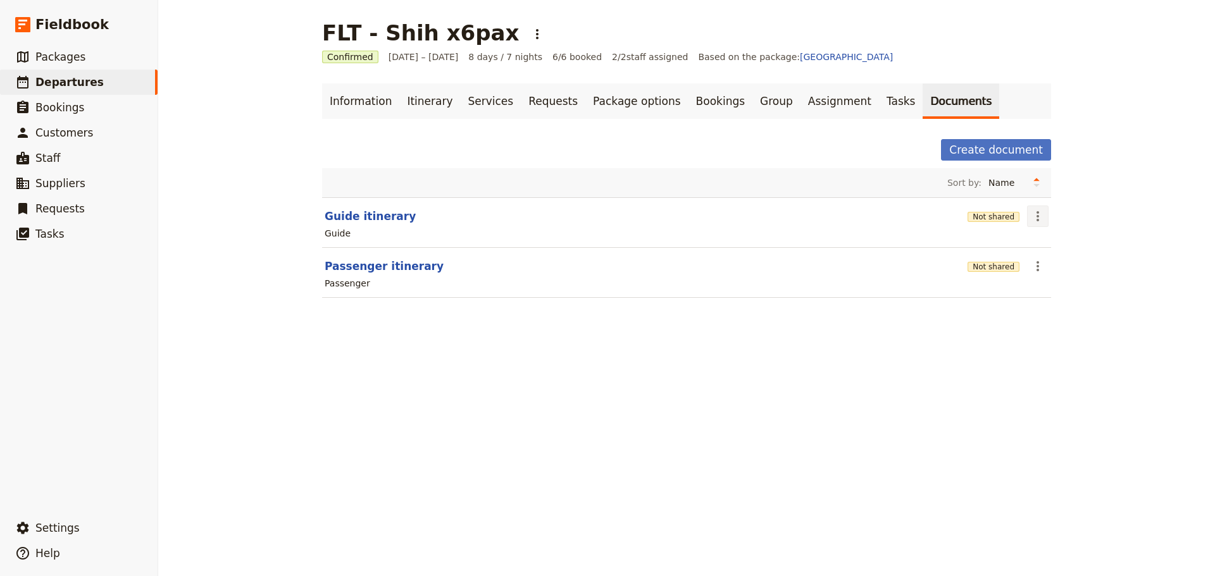
click at [1037, 216] on icon "Actions" at bounding box center [1038, 216] width 3 height 10
click at [1037, 244] on span "Share" at bounding box center [1043, 244] width 25 height 13
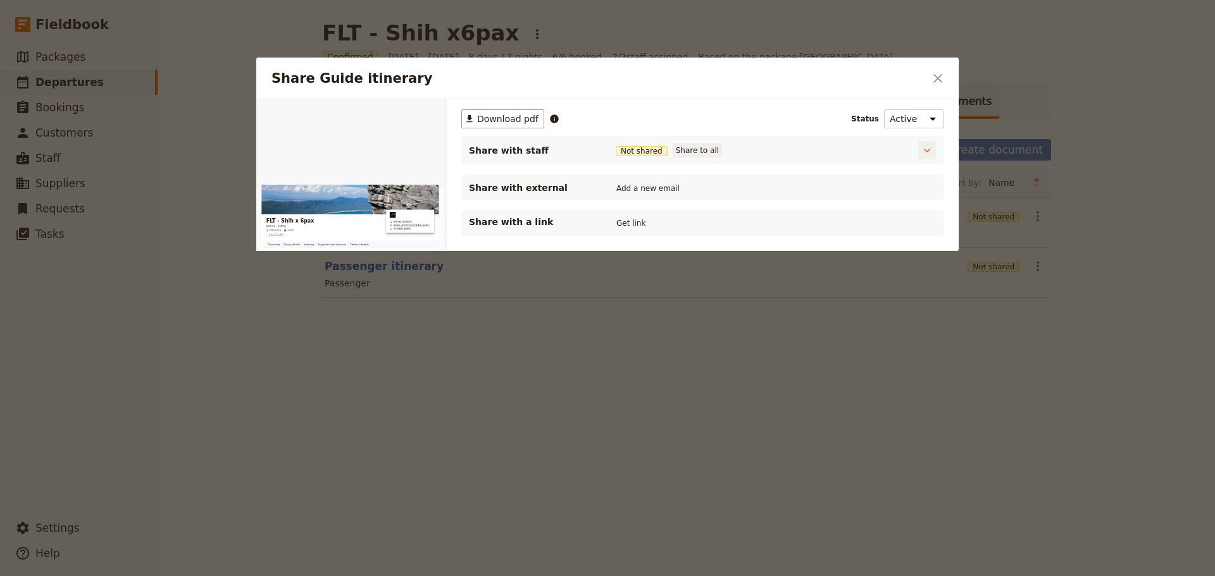
click at [706, 147] on button "Share to all" at bounding box center [697, 151] width 49 height 14
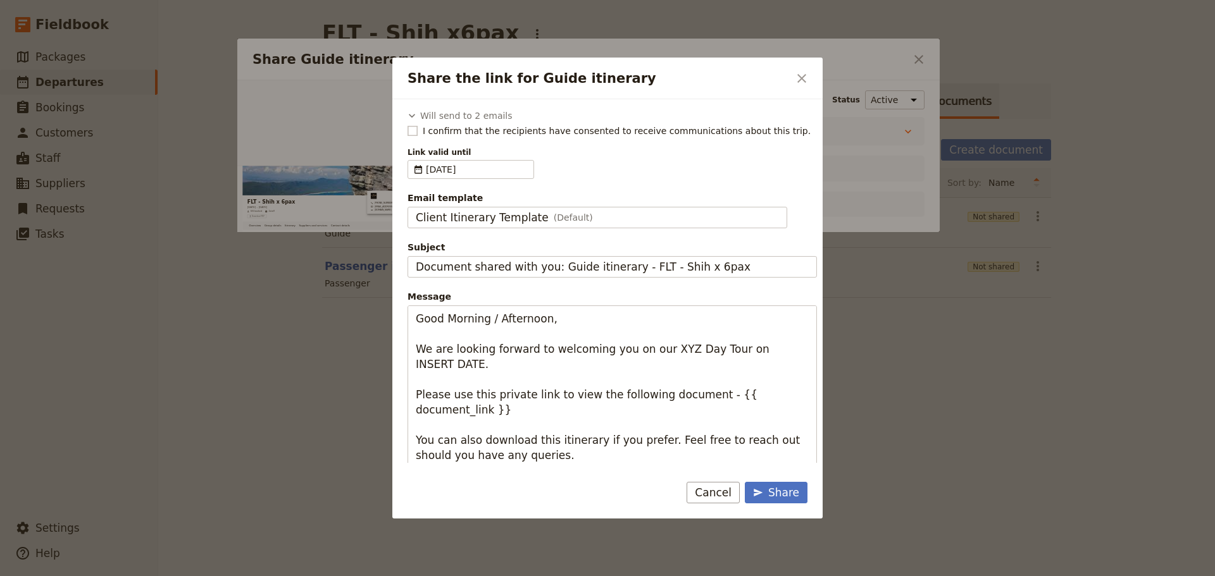
click at [411, 130] on rect "Share the link for Guide itinerary" at bounding box center [412, 130] width 9 height 9
click at [408, 125] on input "I confirm that the recipients have consented to receive communications about th…" at bounding box center [407, 124] width 1 height 1
checkbox input "true"
click at [514, 225] on span "Client Itinerary Template" at bounding box center [482, 217] width 133 height 15
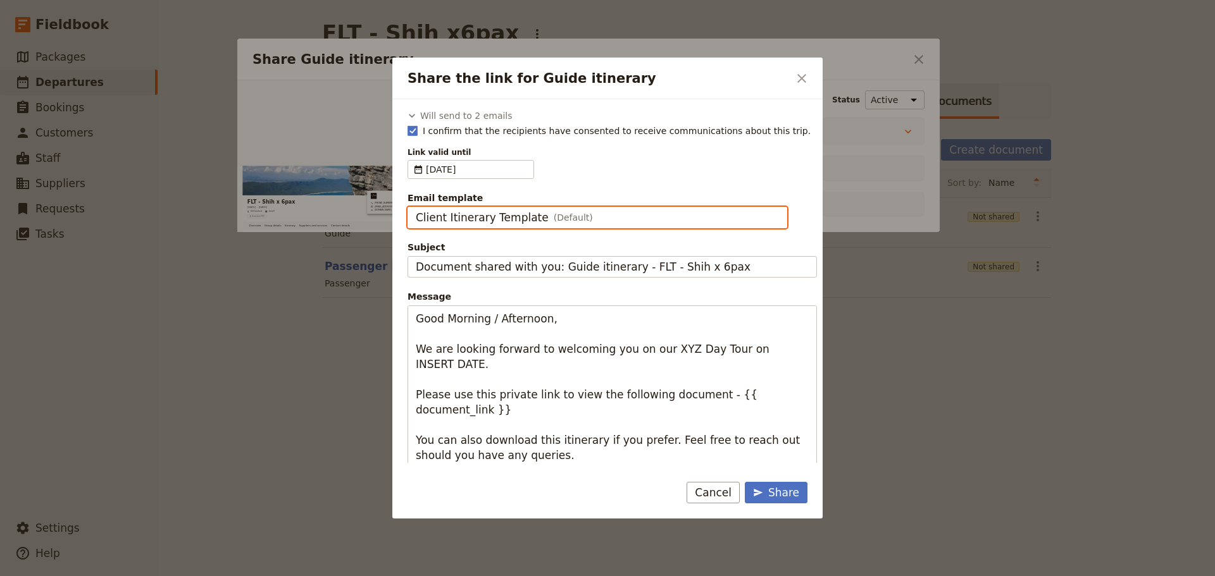
click at [416, 208] on input "Client Itinerary Template" at bounding box center [415, 207] width 1 height 1
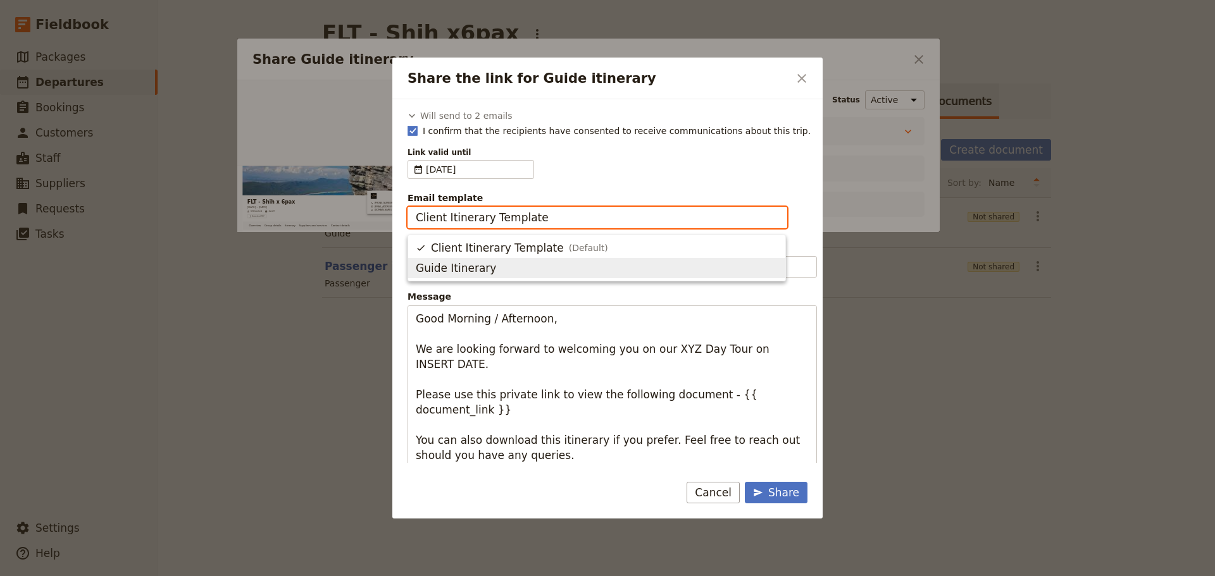
click at [490, 270] on span "Guide Itinerary" at bounding box center [597, 268] width 362 height 15
type input "Guide Itinerary"
type input "TOUR NAME & Date"
type textarea "Hi {{ contact_name }} Please find a link to your upcoming tour of FLT - Shih x …"
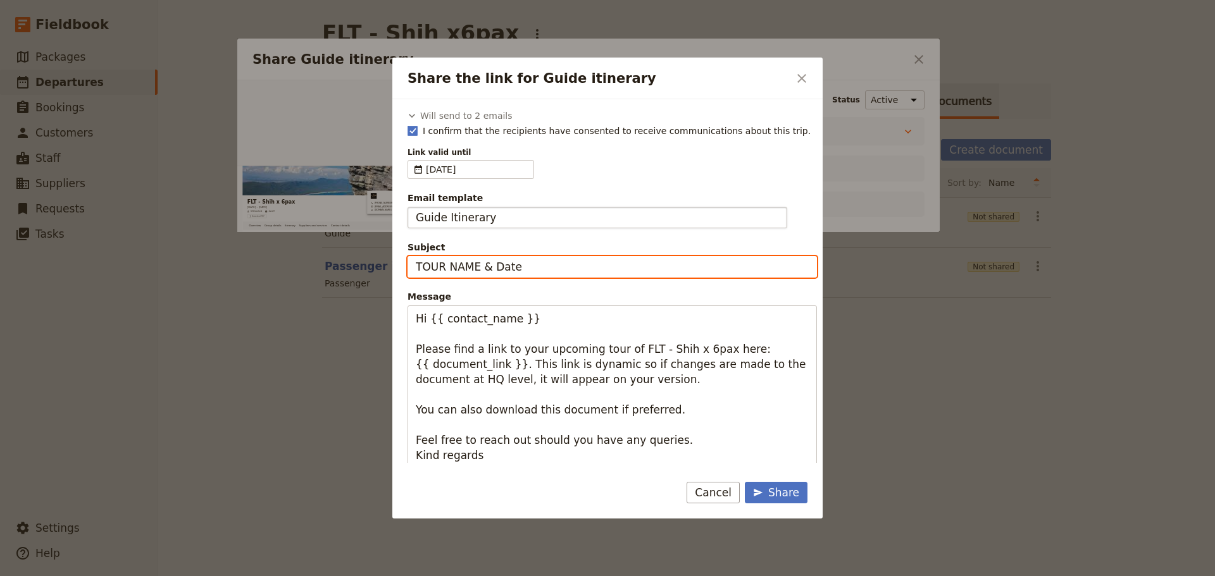
drag, startPoint x: 526, startPoint y: 271, endPoint x: 377, endPoint y: 268, distance: 149.4
click at [377, 576] on div "Share the link for Guide itinerary ​ Will send to 2 emails Cory Corbett CoryCor…" at bounding box center [607, 576] width 1215 height 0
type input "FLT Grampians & GOR - Oct 15 to 22"
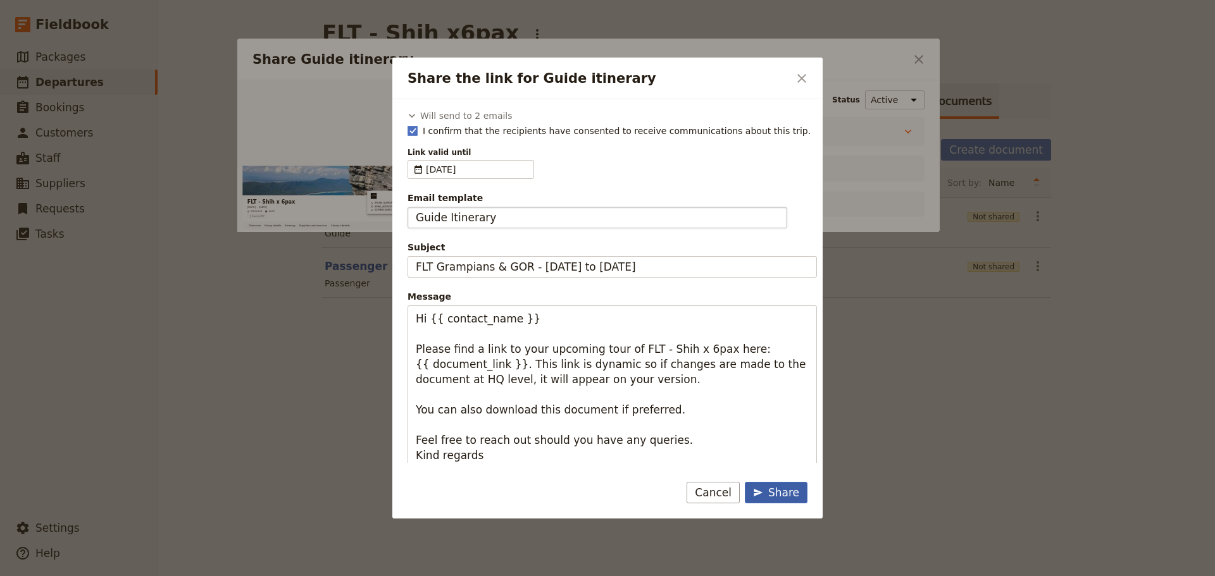
click at [797, 493] on div "Share" at bounding box center [776, 492] width 46 height 15
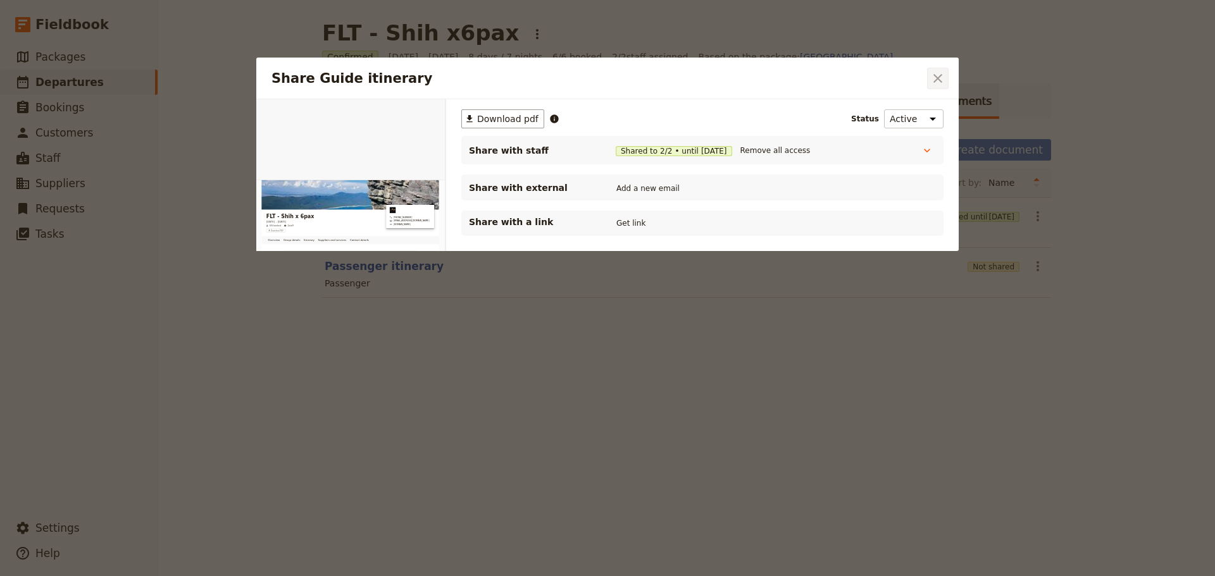
click at [940, 85] on icon "Close dialog" at bounding box center [937, 78] width 15 height 15
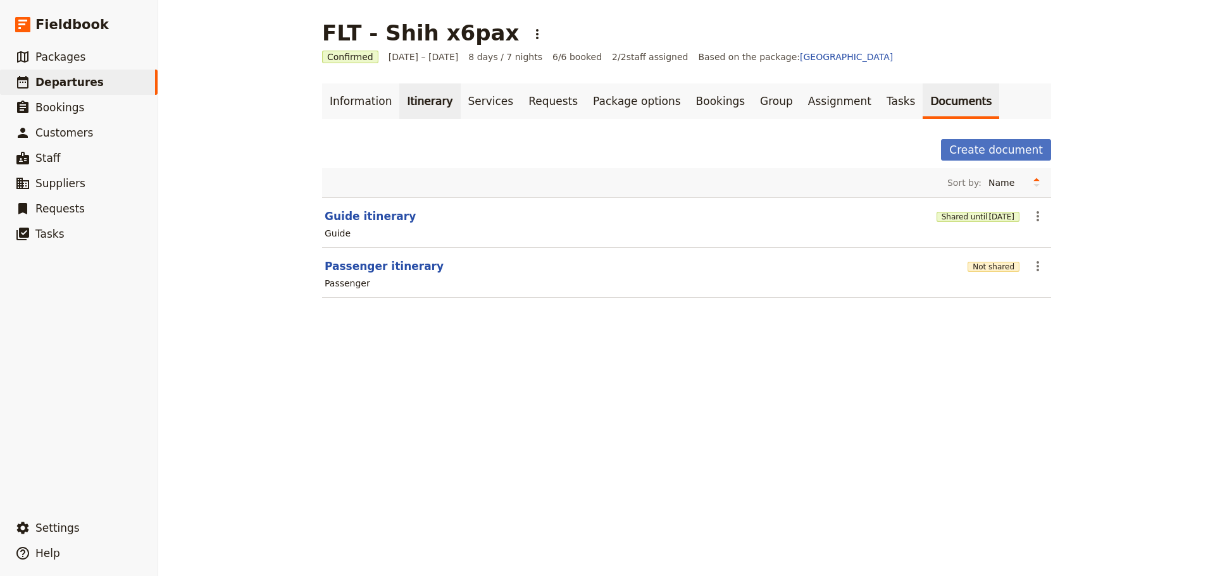
click at [412, 96] on link "Itinerary" at bounding box center [429, 101] width 61 height 35
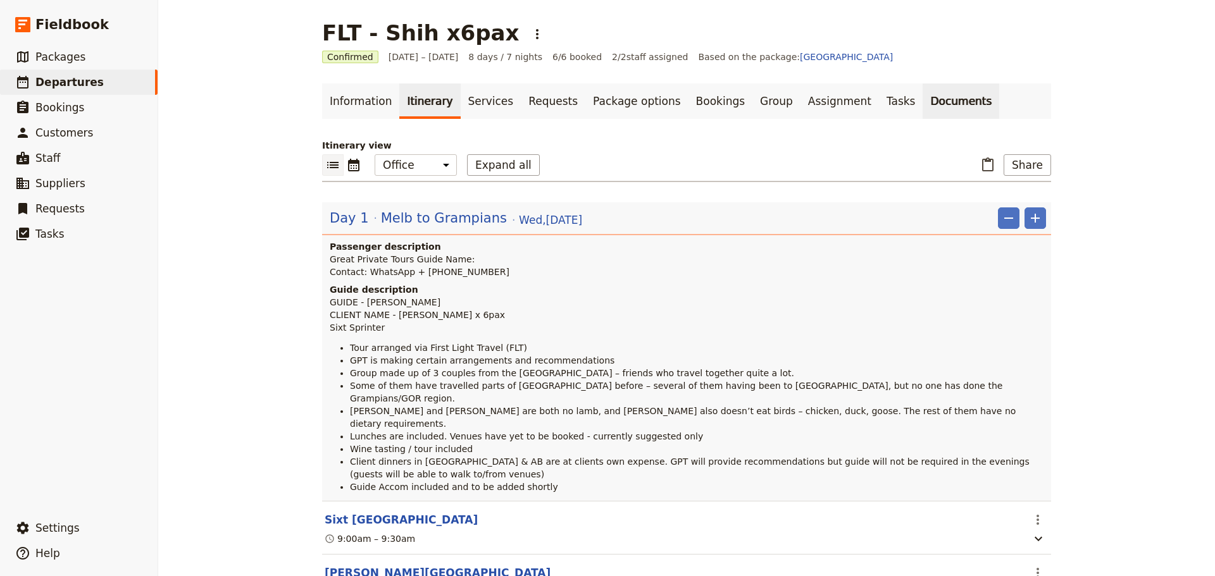
click at [923, 101] on link "Documents" at bounding box center [961, 101] width 77 height 35
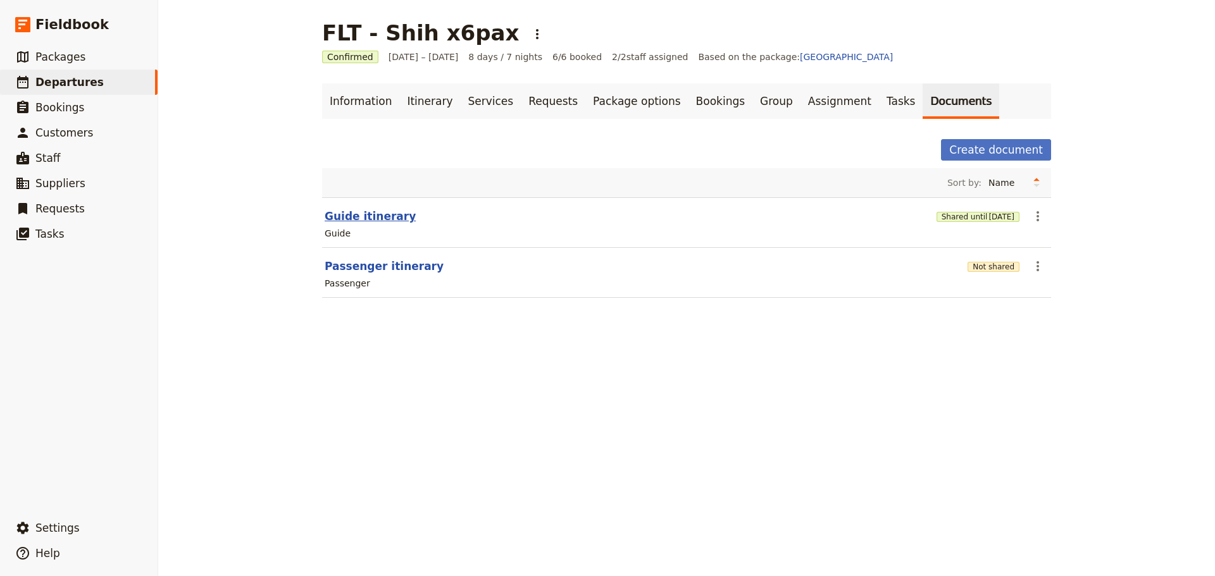
click at [335, 210] on button "Guide itinerary" at bounding box center [370, 216] width 91 height 15
select select "STAFF"
select select "RUN_SHEET"
select select "DEFAULT"
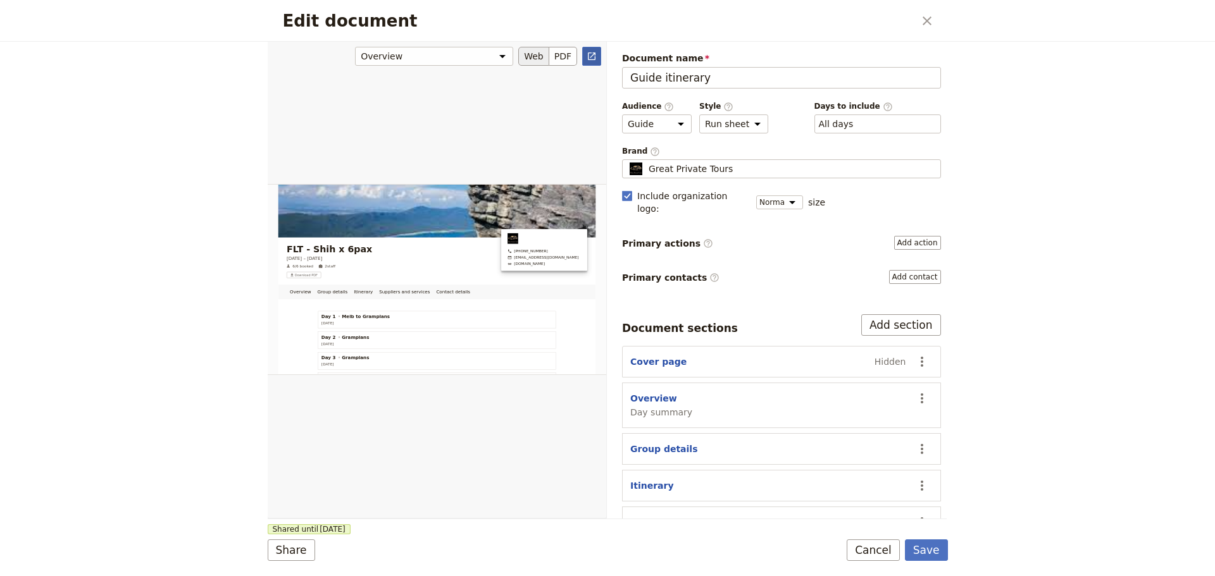
click at [594, 58] on icon "Open full preview" at bounding box center [592, 56] width 10 height 10
